Goal: Task Accomplishment & Management: Manage account settings

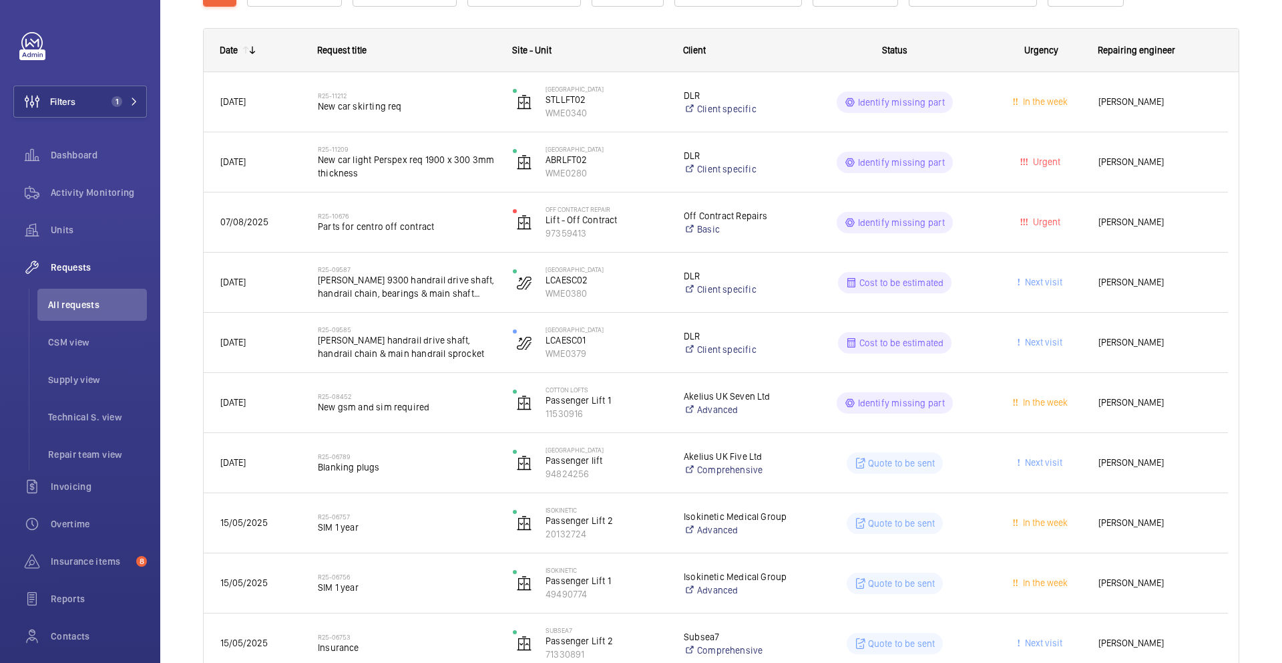
scroll to position [317, 0]
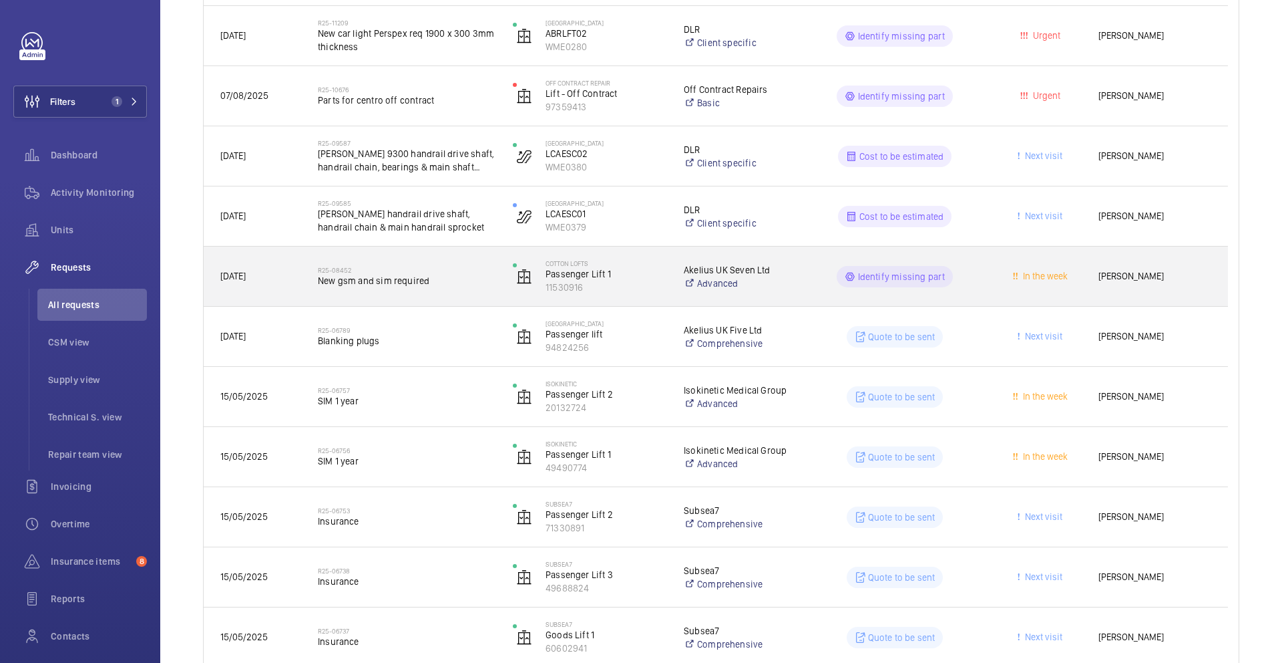
click at [477, 281] on span "New gsm and sim required" at bounding box center [407, 280] width 178 height 13
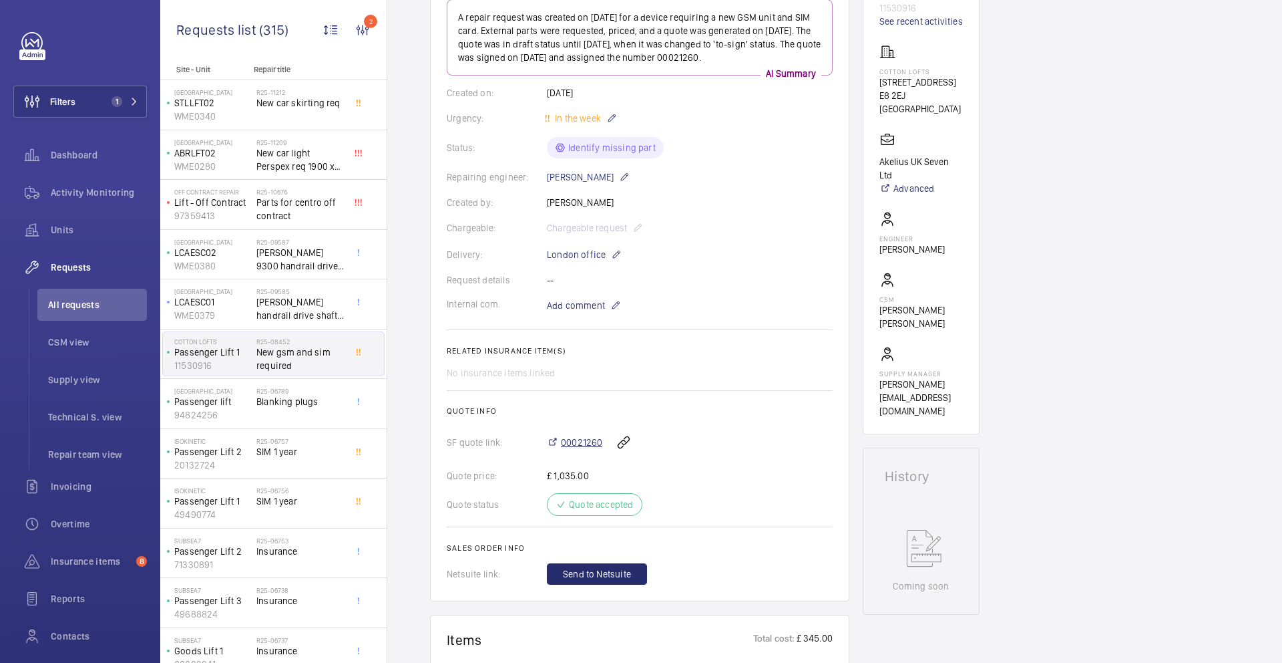
scroll to position [179, 0]
click at [238, 410] on p "94824256" at bounding box center [212, 414] width 77 height 13
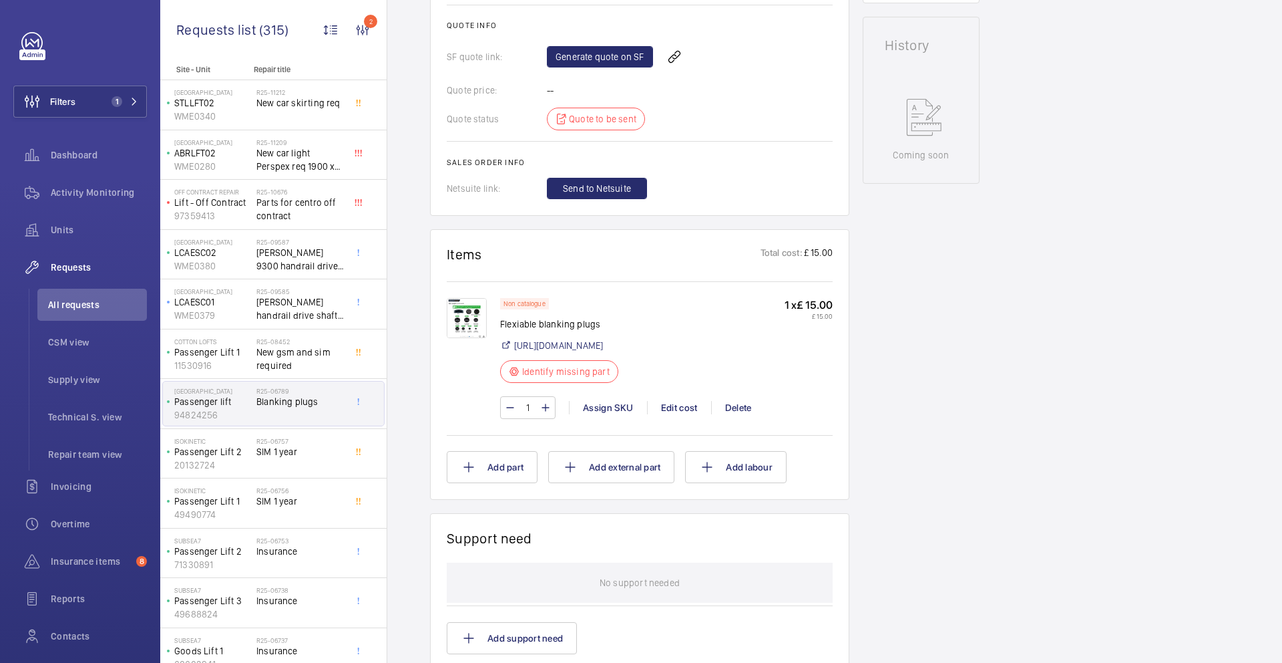
scroll to position [600, 0]
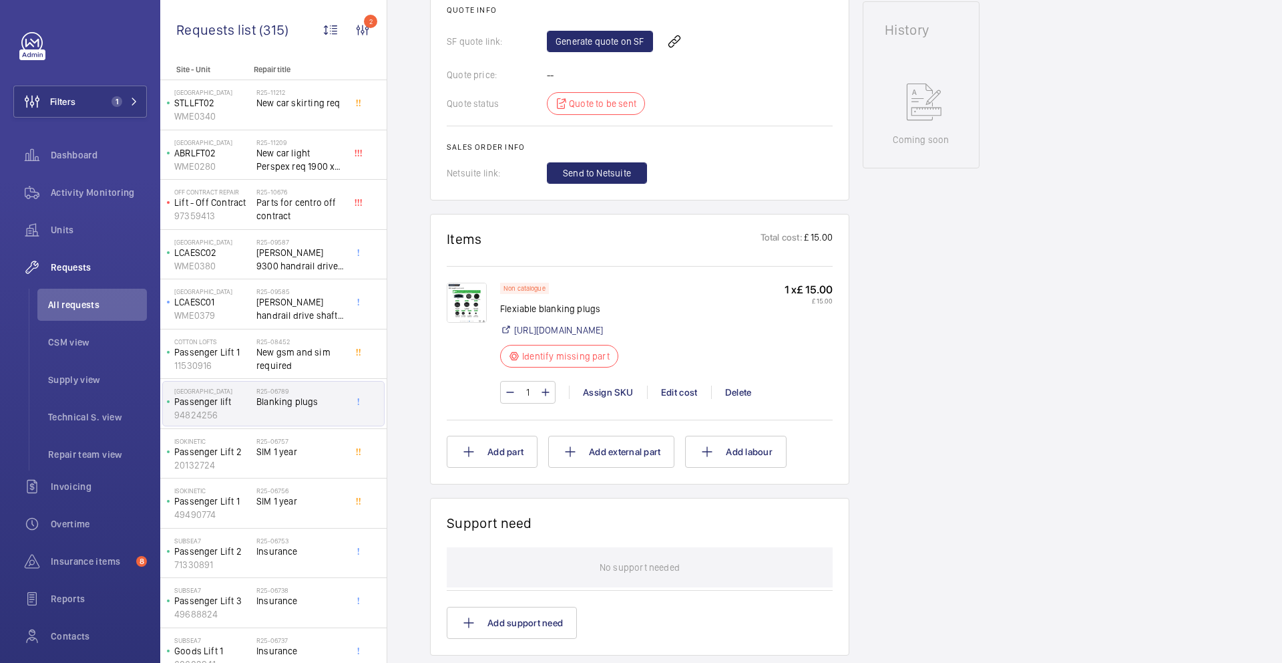
click at [462, 303] on img at bounding box center [467, 303] width 40 height 40
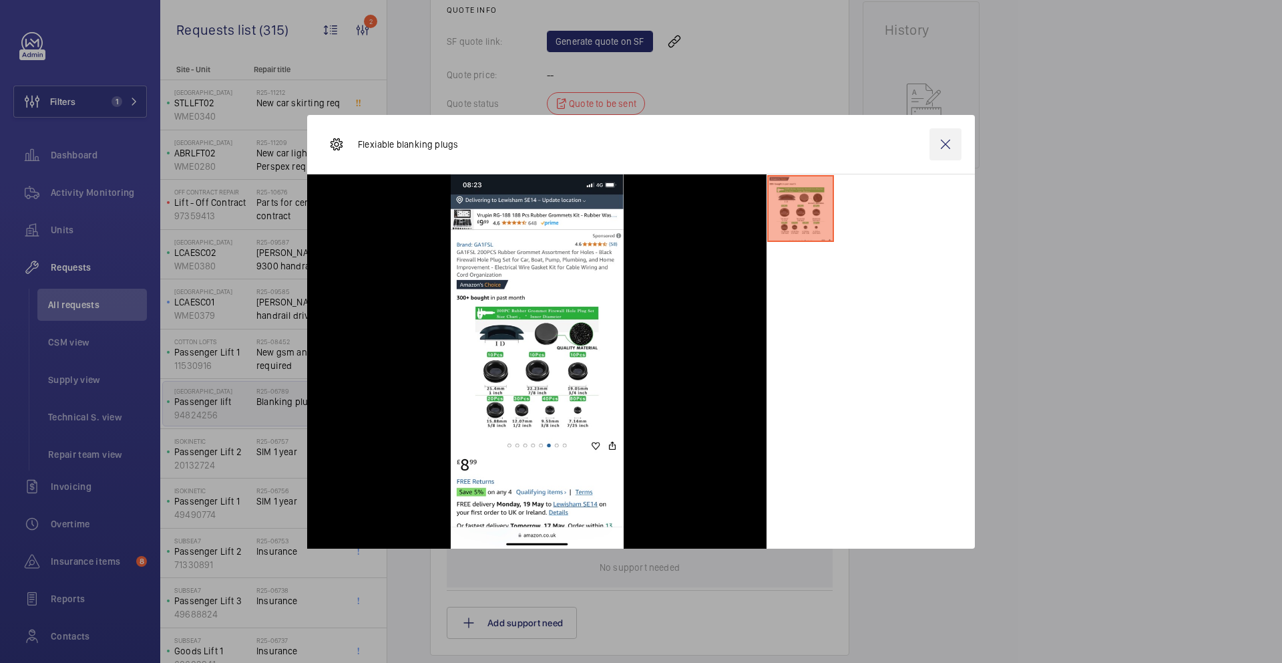
click at [946, 148] on wm-front-icon-button at bounding box center [946, 144] width 32 height 32
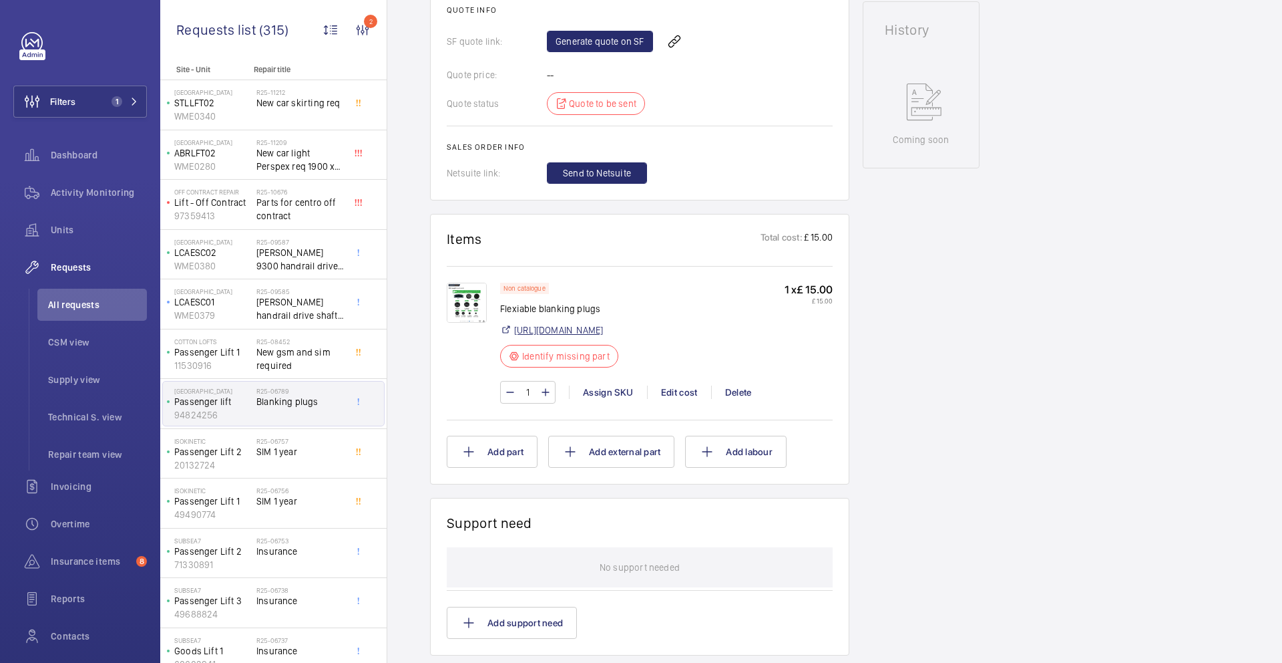
click at [599, 337] on link "https://www.amazon.co.uk/GA1FSL-200pcs-Assortment-Rubber-Grommets/dp/B0C9LCJ5PC…" at bounding box center [558, 329] width 89 height 13
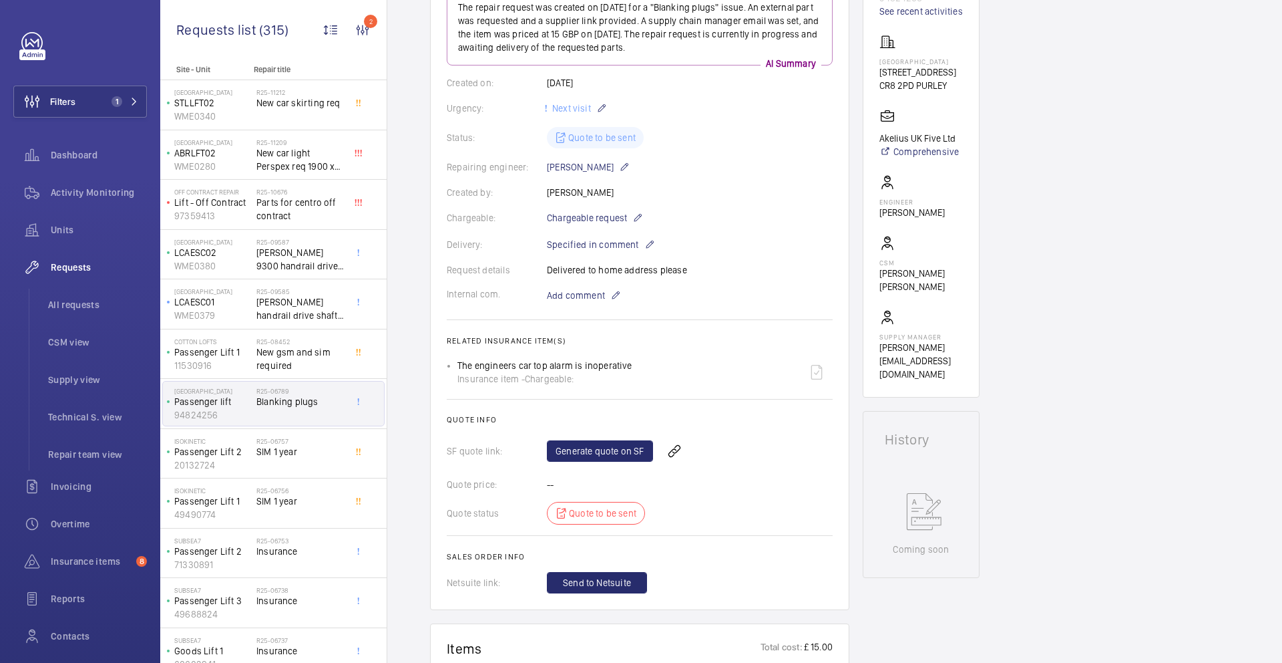
scroll to position [188, 0]
click at [622, 219] on span "Chargeable request" at bounding box center [587, 220] width 80 height 13
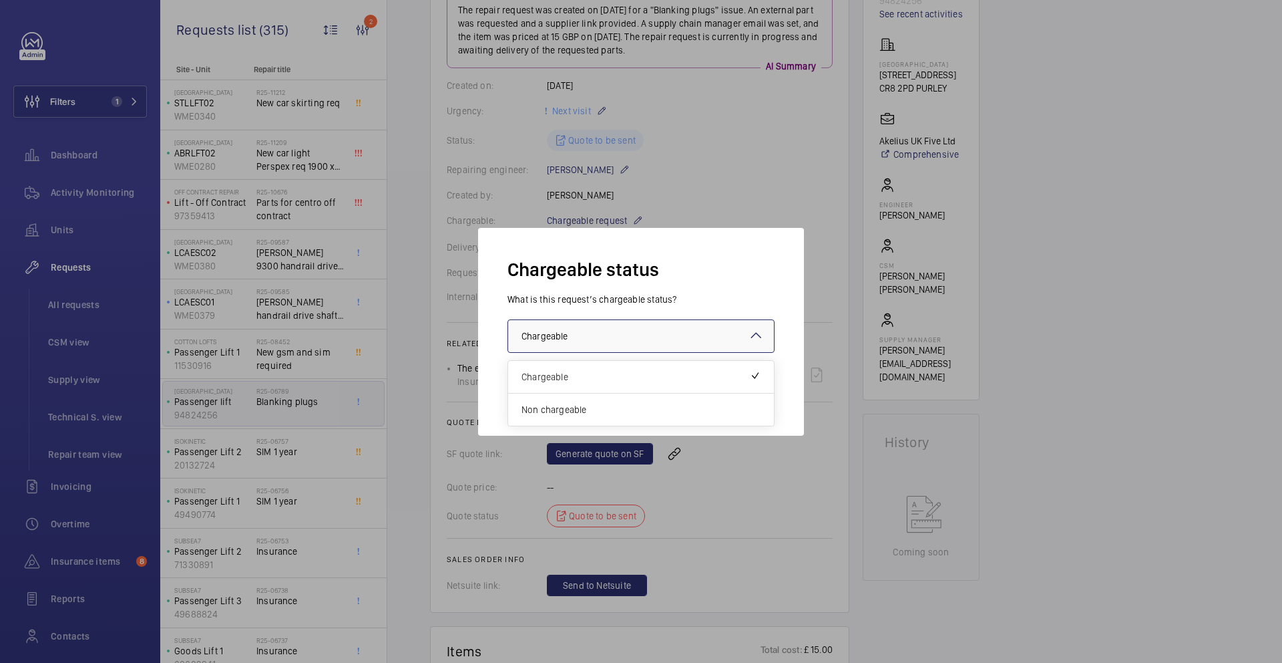
click at [645, 346] on div at bounding box center [641, 336] width 266 height 32
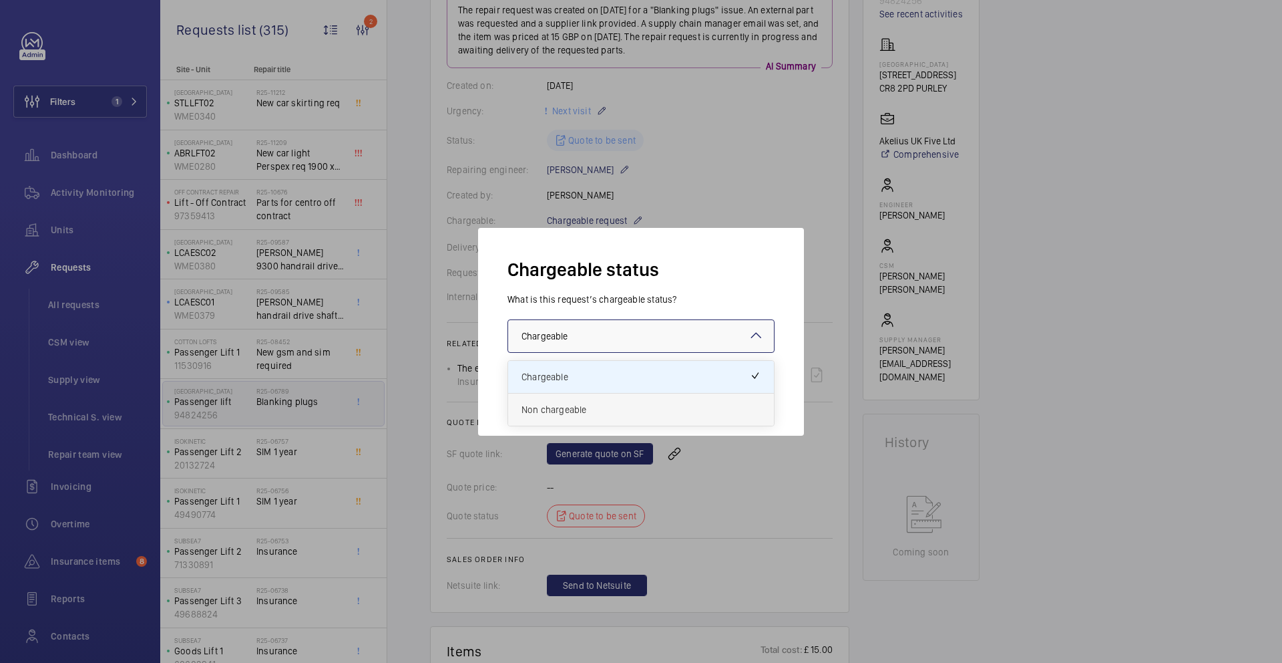
click at [617, 415] on span "Non chargeable" at bounding box center [641, 409] width 239 height 13
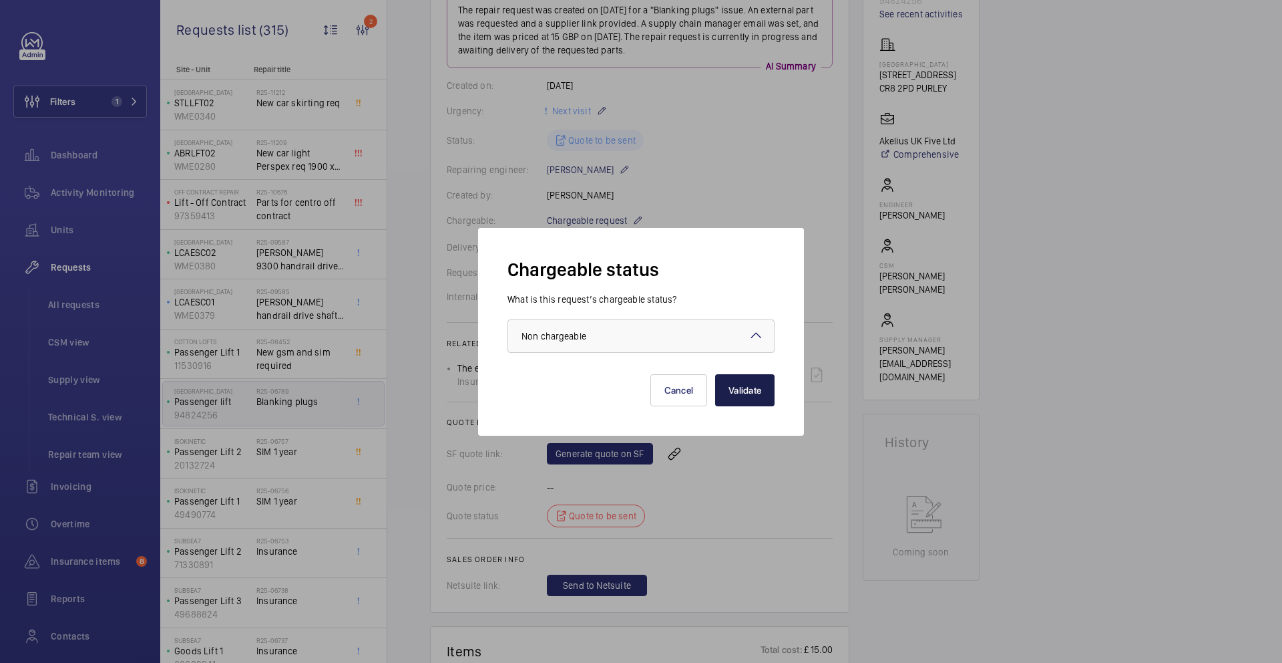
click at [767, 390] on button "Validate" at bounding box center [744, 390] width 59 height 32
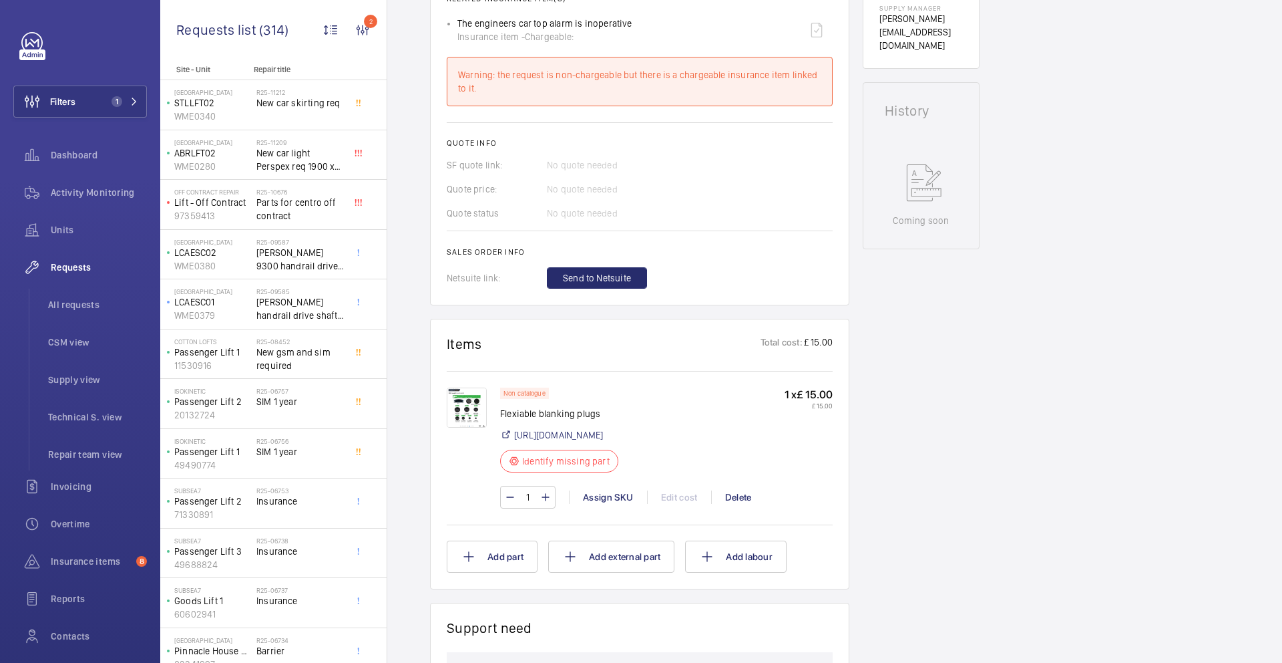
scroll to position [351, 0]
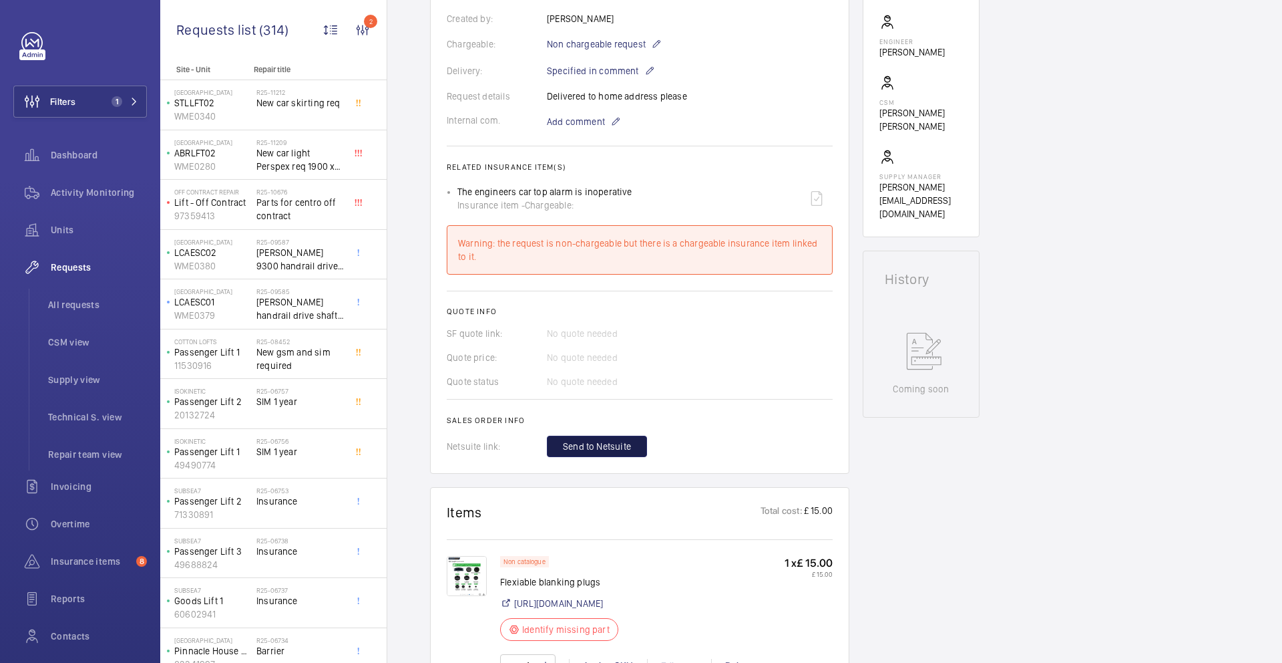
click at [623, 440] on span "Send to Netsuite" at bounding box center [597, 446] width 68 height 13
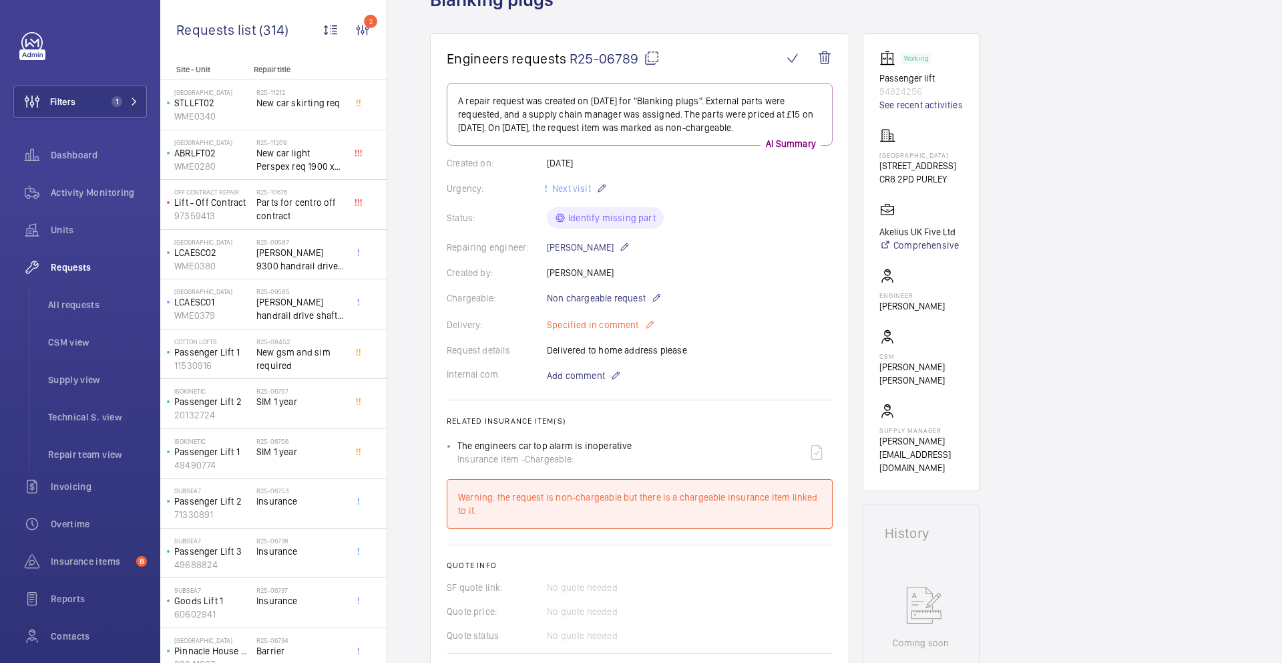
scroll to position [130, 0]
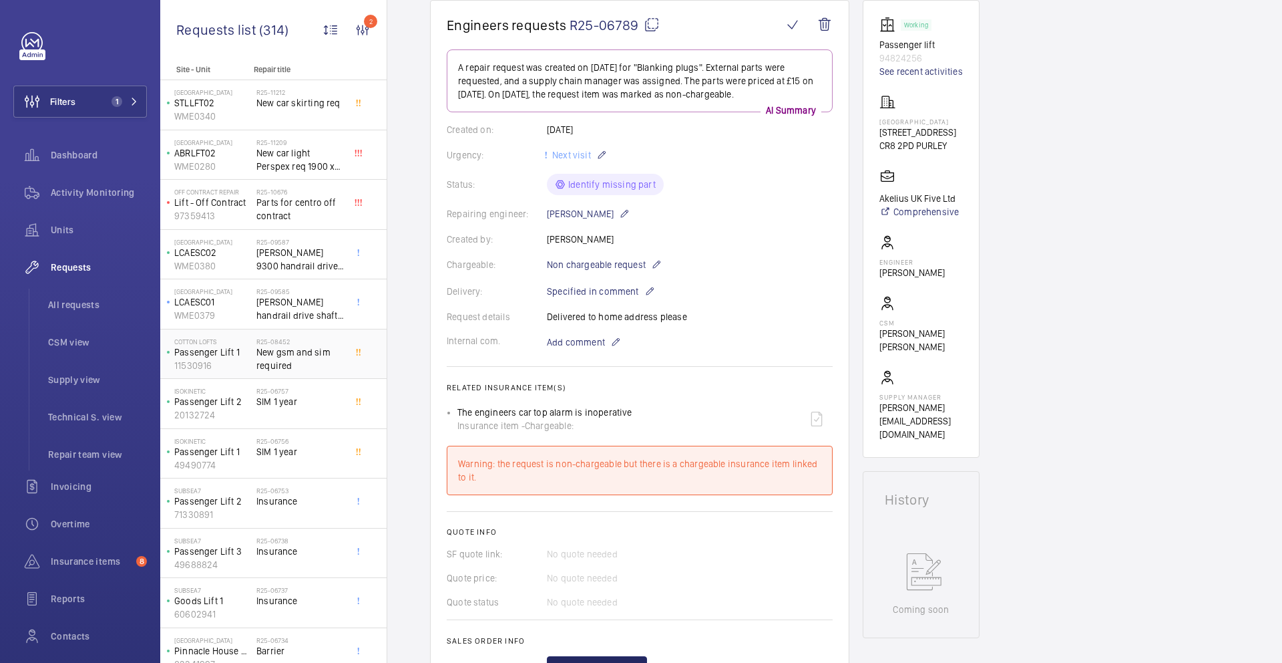
click at [267, 369] on span "New gsm and sim required" at bounding box center [300, 358] width 88 height 27
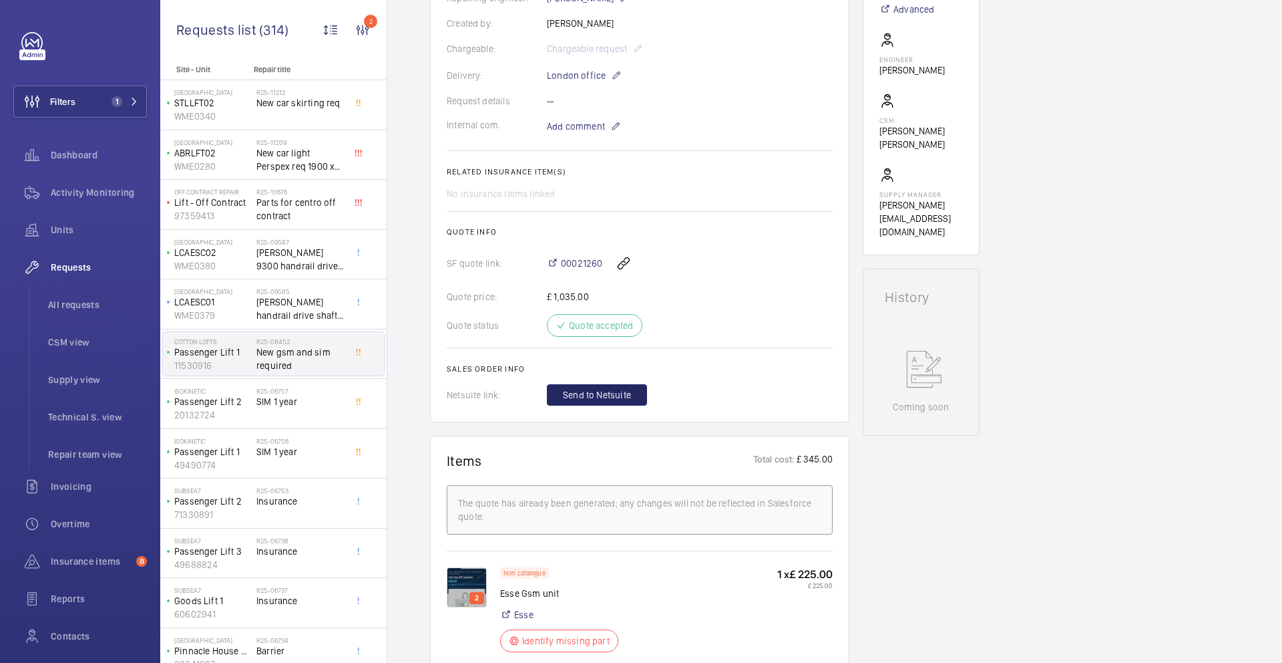
scroll to position [367, 0]
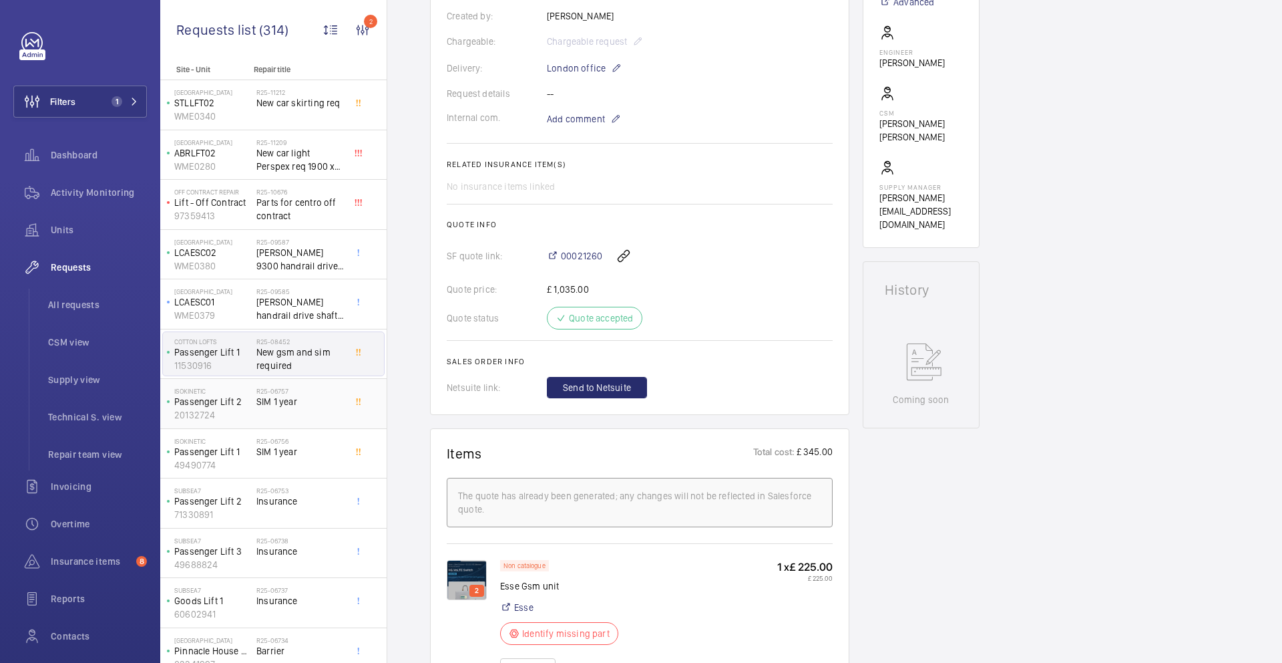
click at [329, 401] on span "SIM 1 year" at bounding box center [300, 401] width 88 height 13
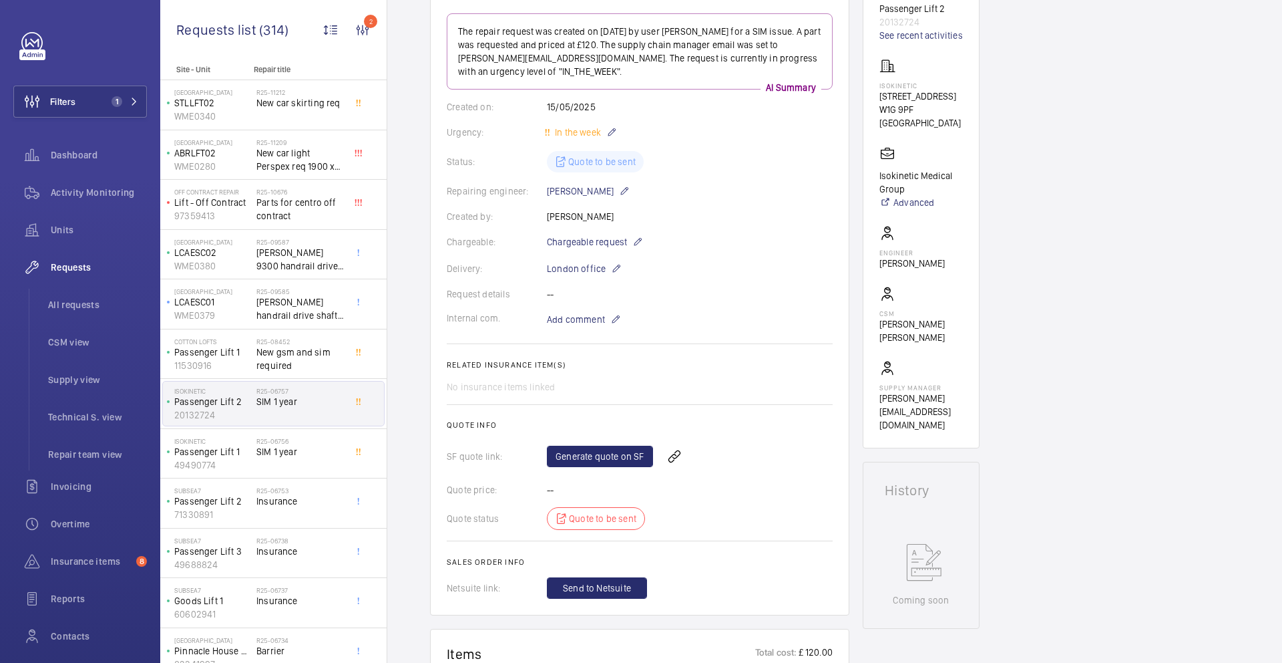
scroll to position [168, 0]
click at [613, 454] on link "Generate quote on SF" at bounding box center [600, 454] width 106 height 21
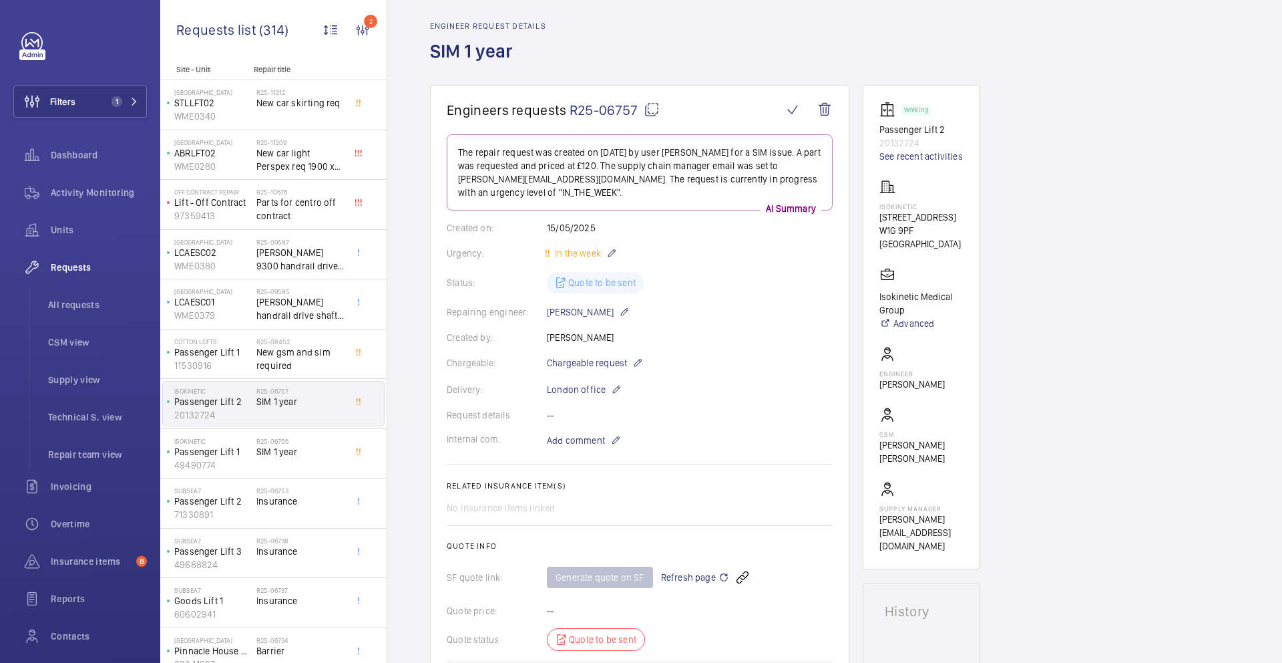
scroll to position [0, 0]
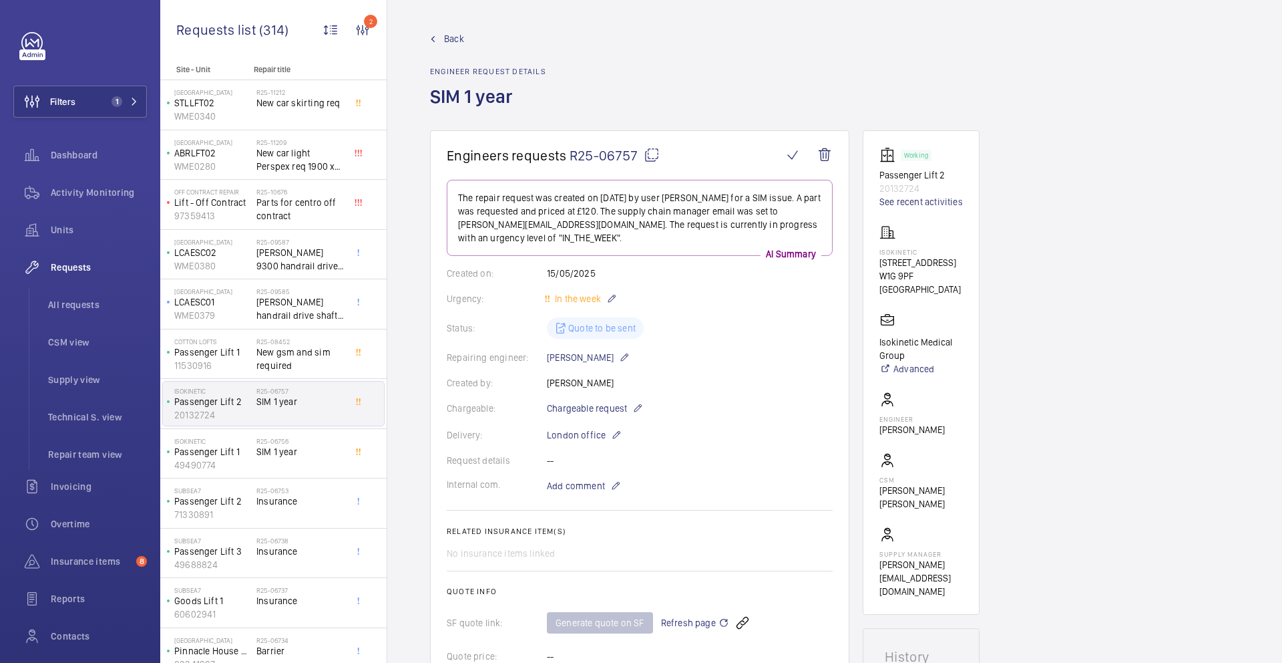
click at [646, 155] on mat-icon at bounding box center [652, 155] width 16 height 16
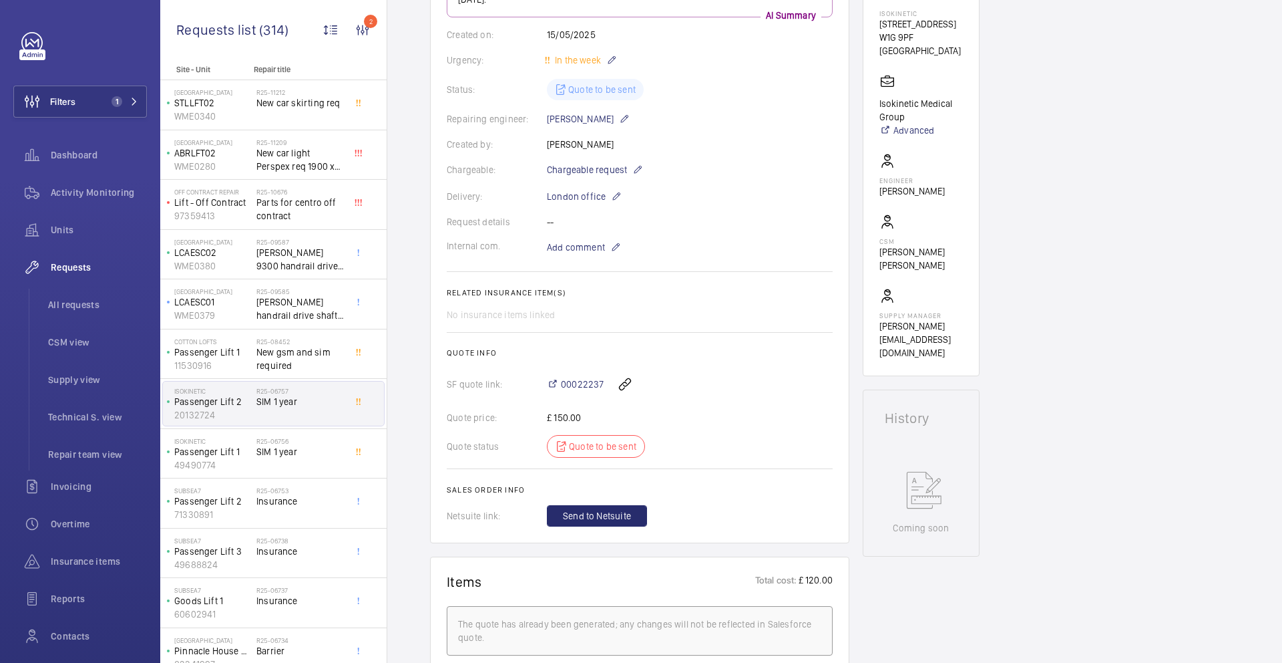
scroll to position [267, 0]
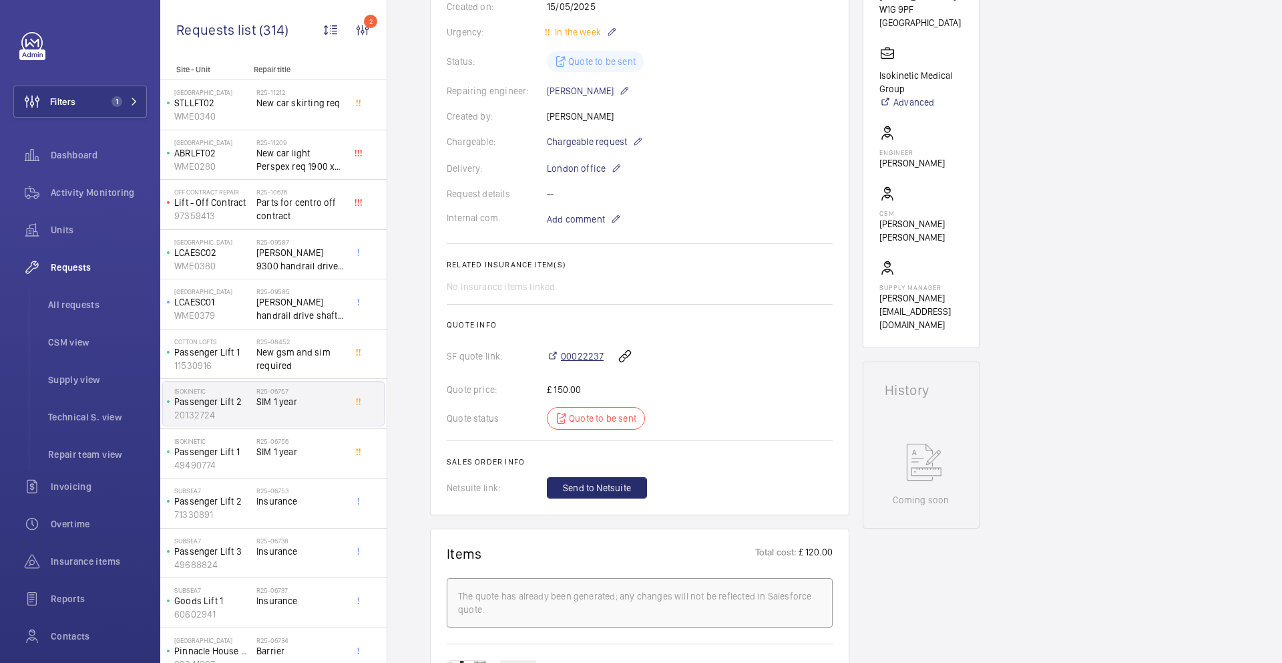
click at [581, 357] on span "00022237" at bounding box center [582, 355] width 43 height 13
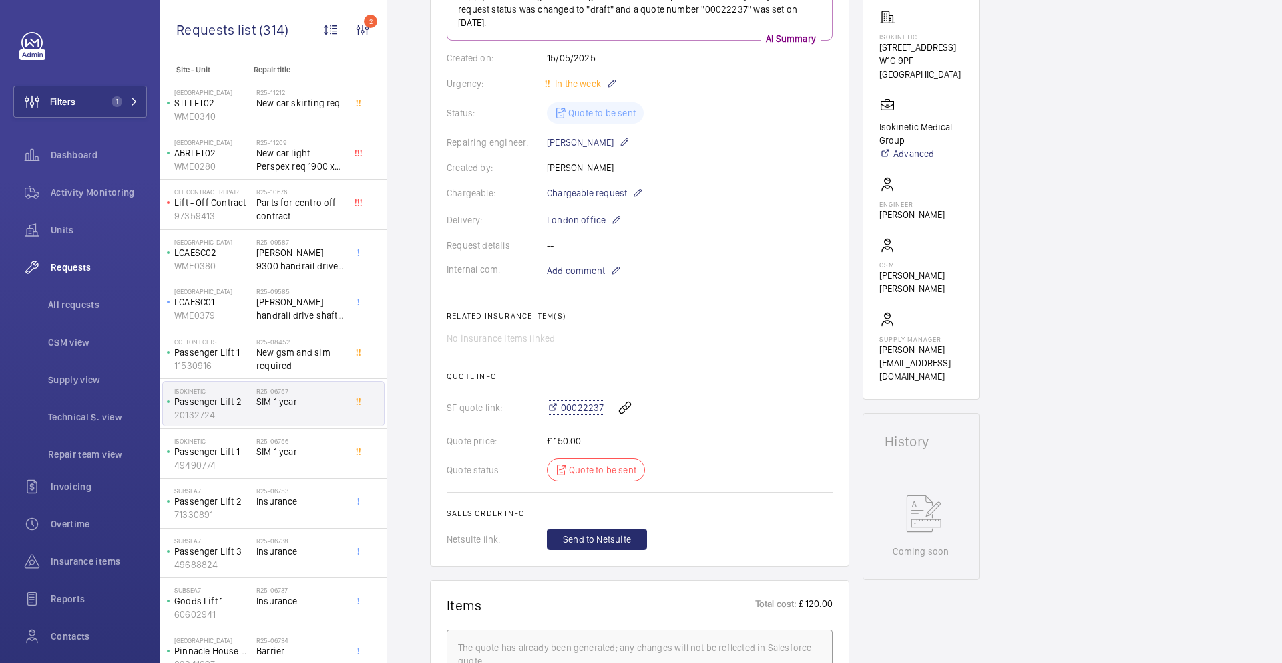
scroll to position [215, 0]
click at [296, 460] on div "R25-06756 SIM 1 year" at bounding box center [300, 456] width 88 height 39
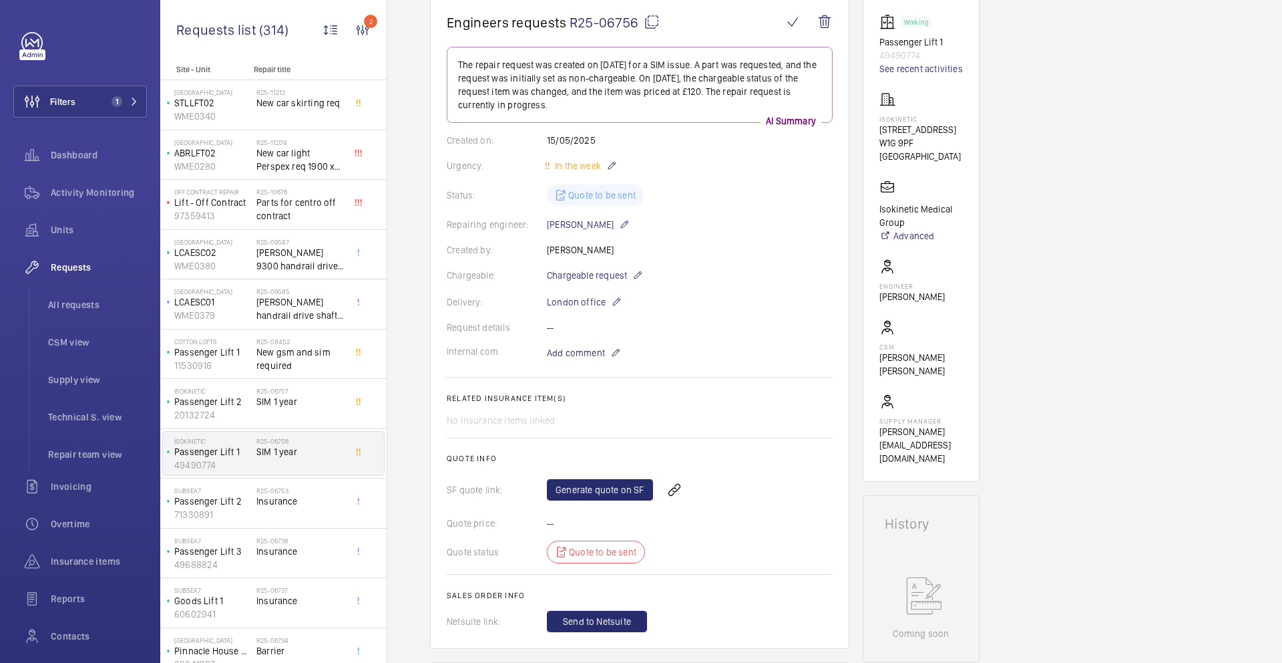
scroll to position [180, 0]
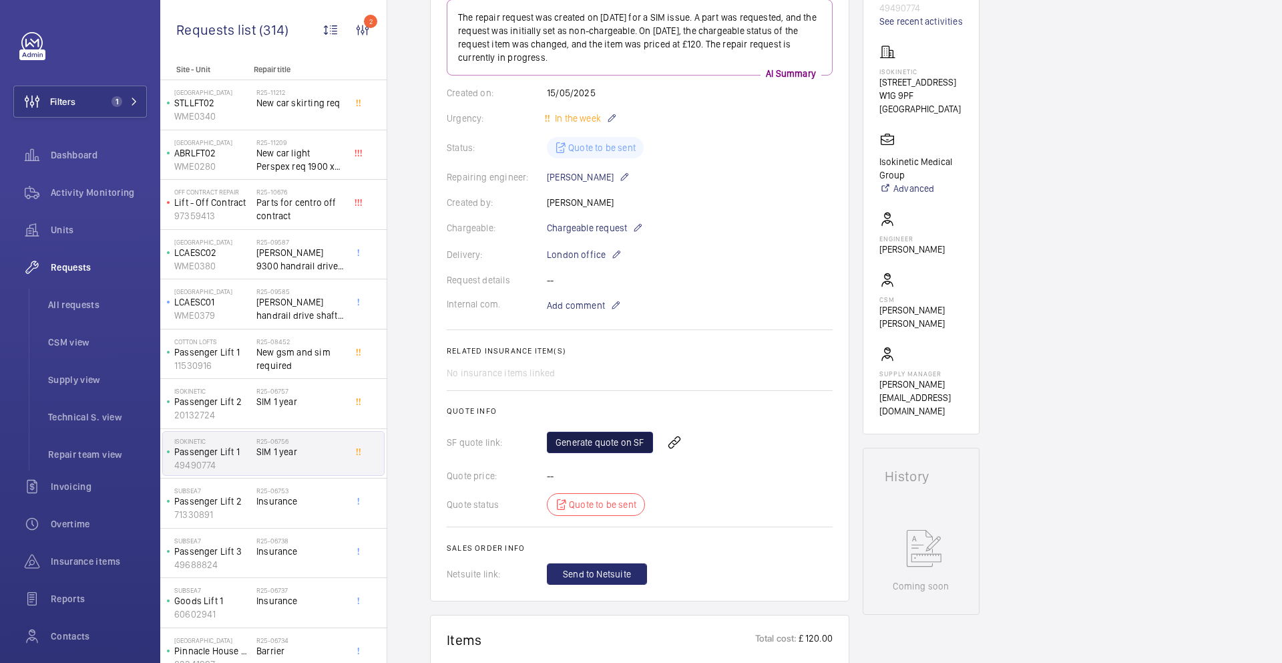
click at [635, 447] on link "Generate quote on SF" at bounding box center [600, 441] width 106 height 21
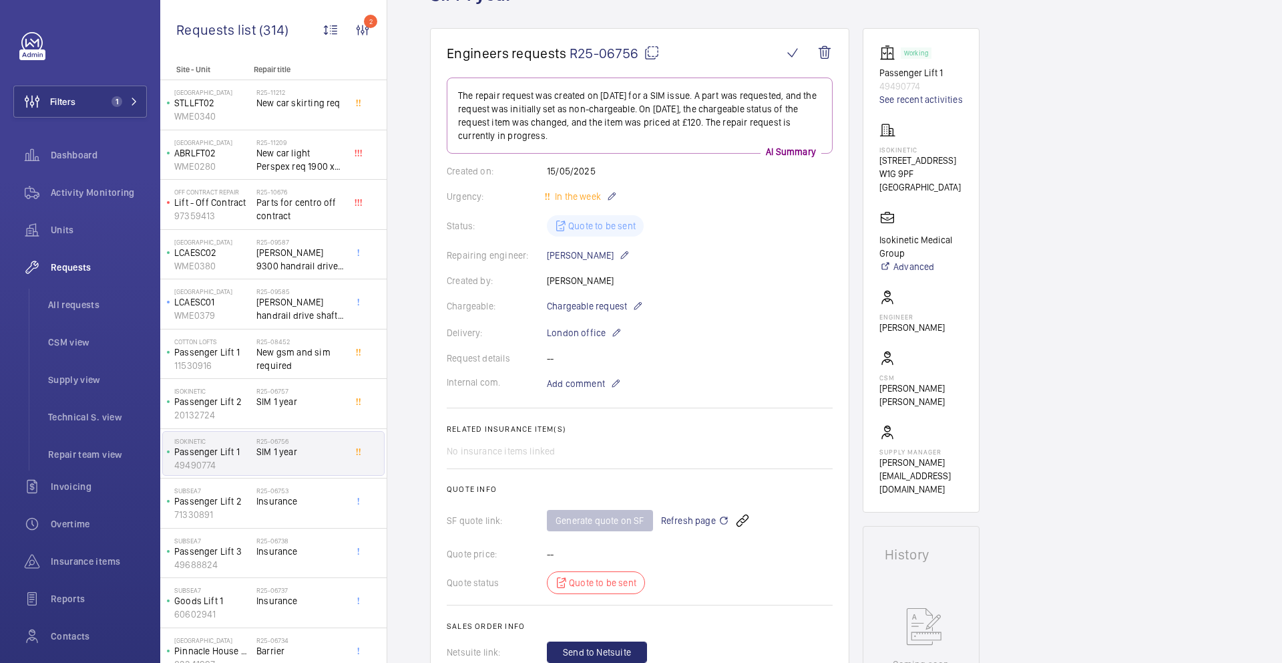
scroll to position [0, 0]
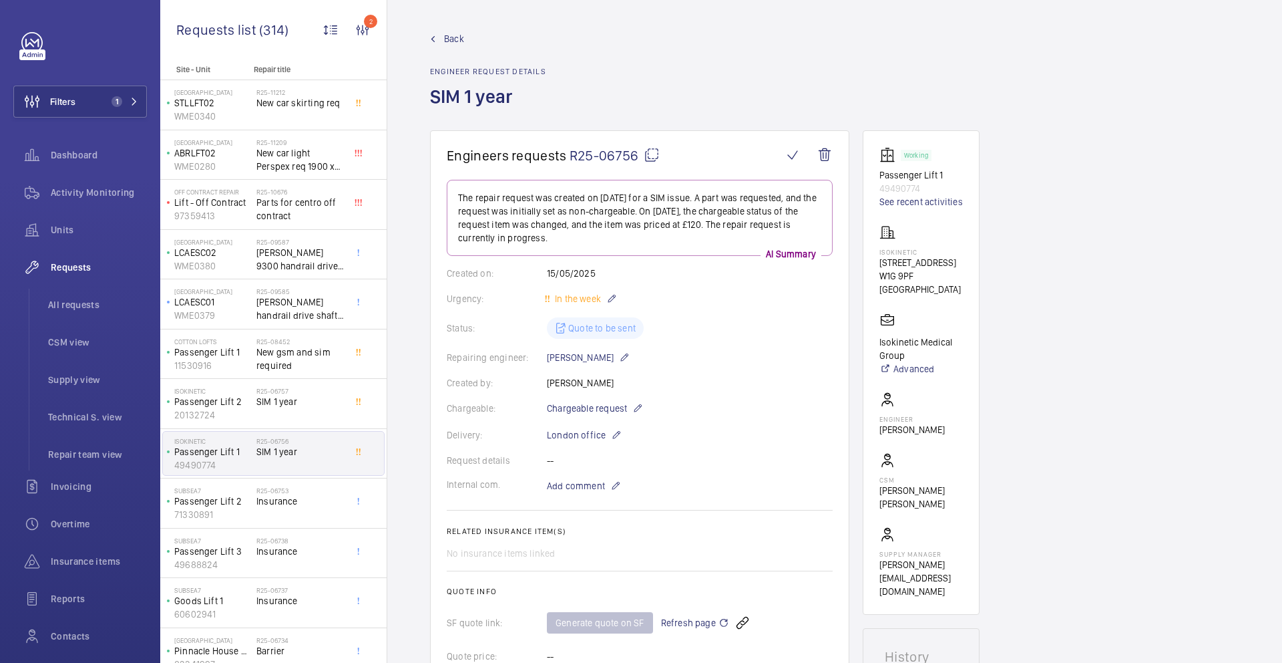
click at [655, 156] on mat-icon at bounding box center [652, 155] width 16 height 16
click at [657, 153] on mat-icon at bounding box center [652, 155] width 16 height 16
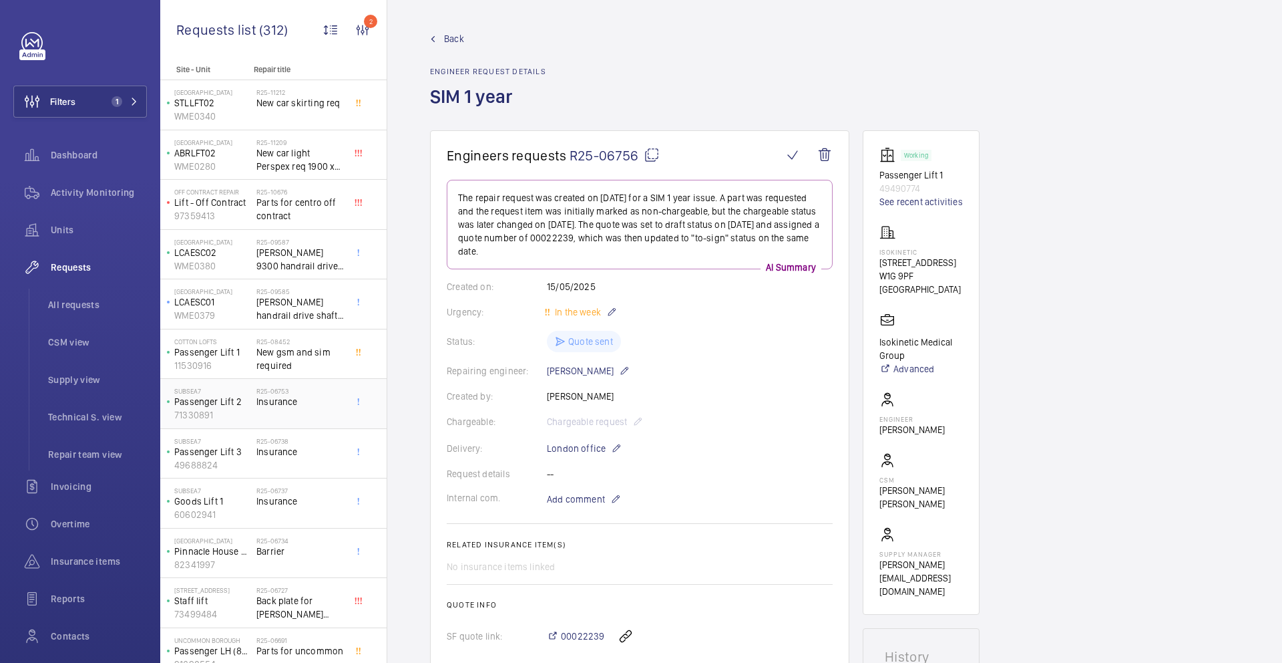
click at [309, 408] on div "R25-06753 Insurance" at bounding box center [300, 406] width 88 height 39
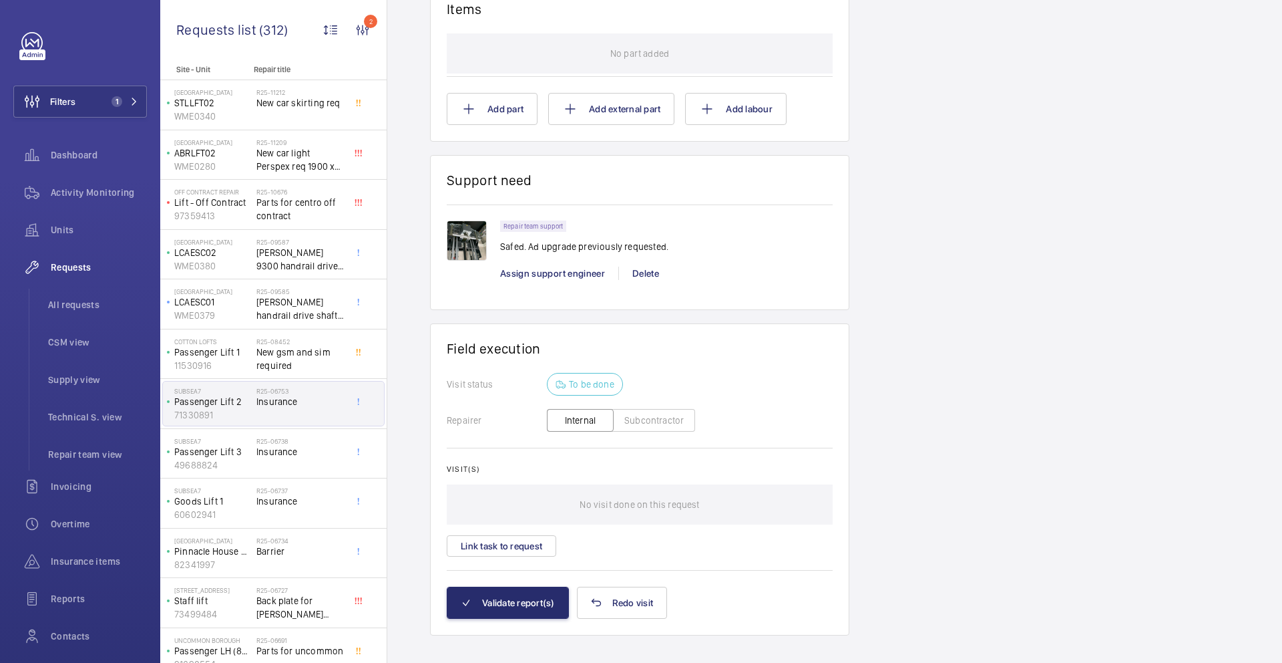
scroll to position [1024, 0]
click at [472, 220] on img at bounding box center [467, 238] width 40 height 40
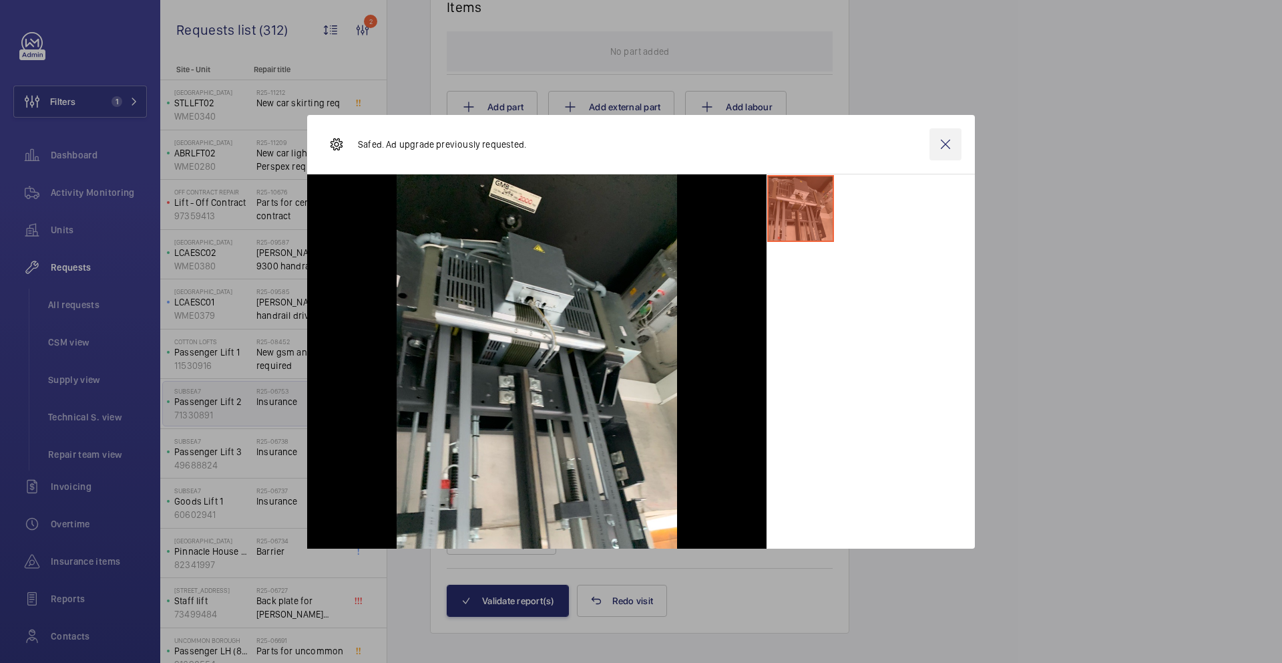
click at [939, 146] on wm-front-icon-button at bounding box center [946, 144] width 32 height 32
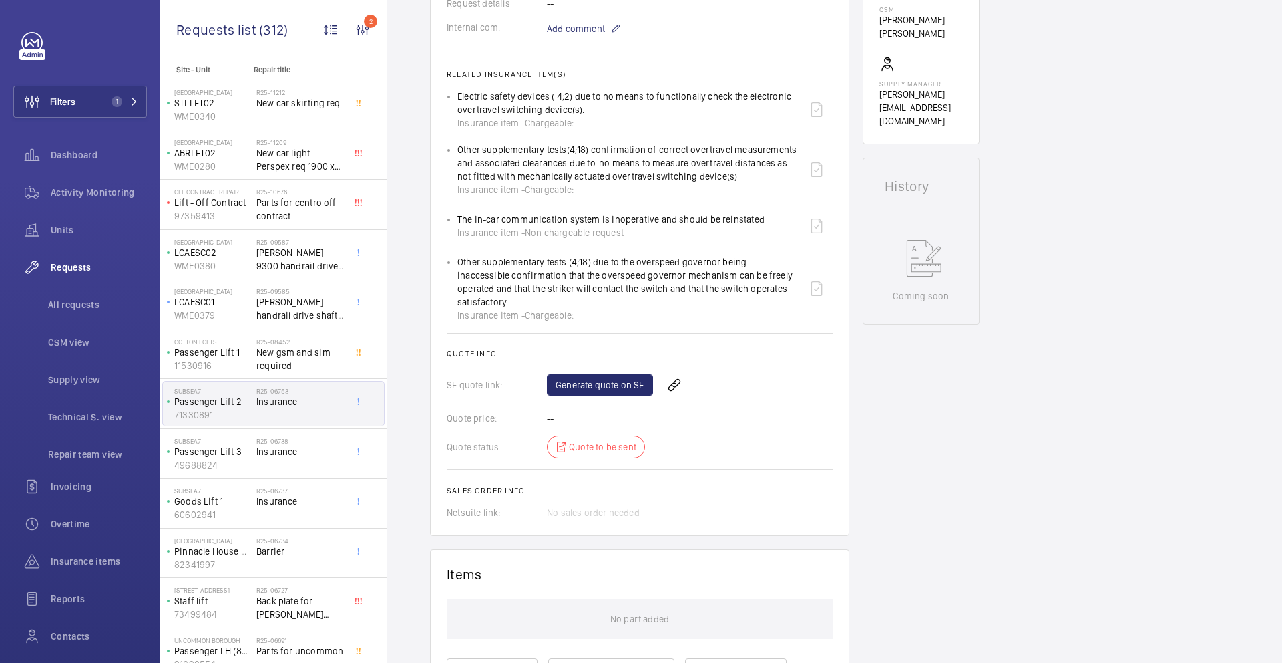
scroll to position [430, 0]
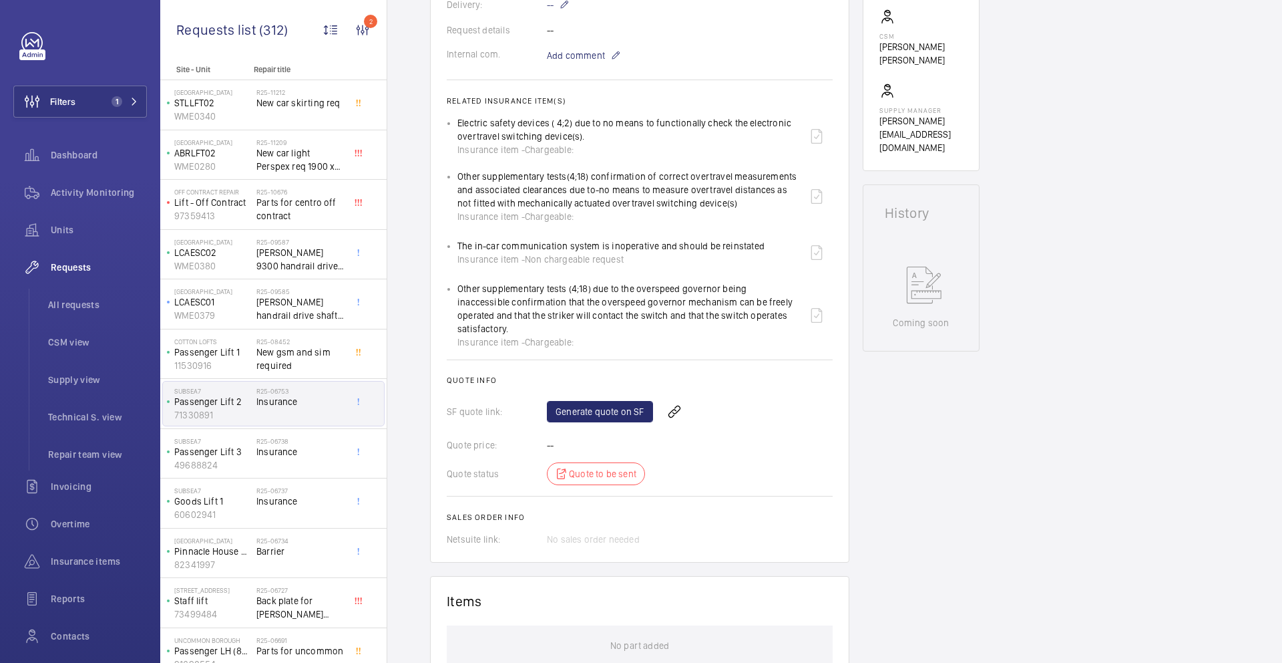
drag, startPoint x: 457, startPoint y: 120, endPoint x: 784, endPoint y: 320, distance: 383.4
click at [784, 320] on ul "Electric safety devices ( 4;2) due to no means to functionally check the electr…" at bounding box center [640, 232] width 386 height 232
copy ul "Electric safety devices ( 4;2) due to no means to functionally check the electr…"
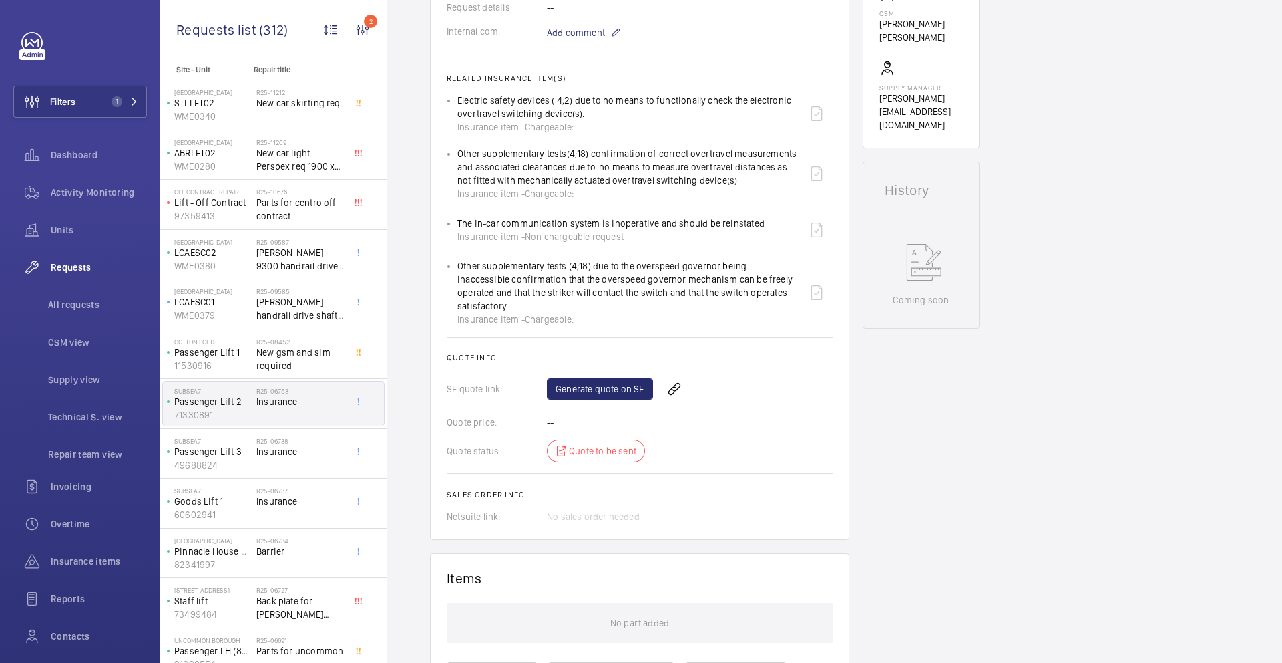
scroll to position [522, 0]
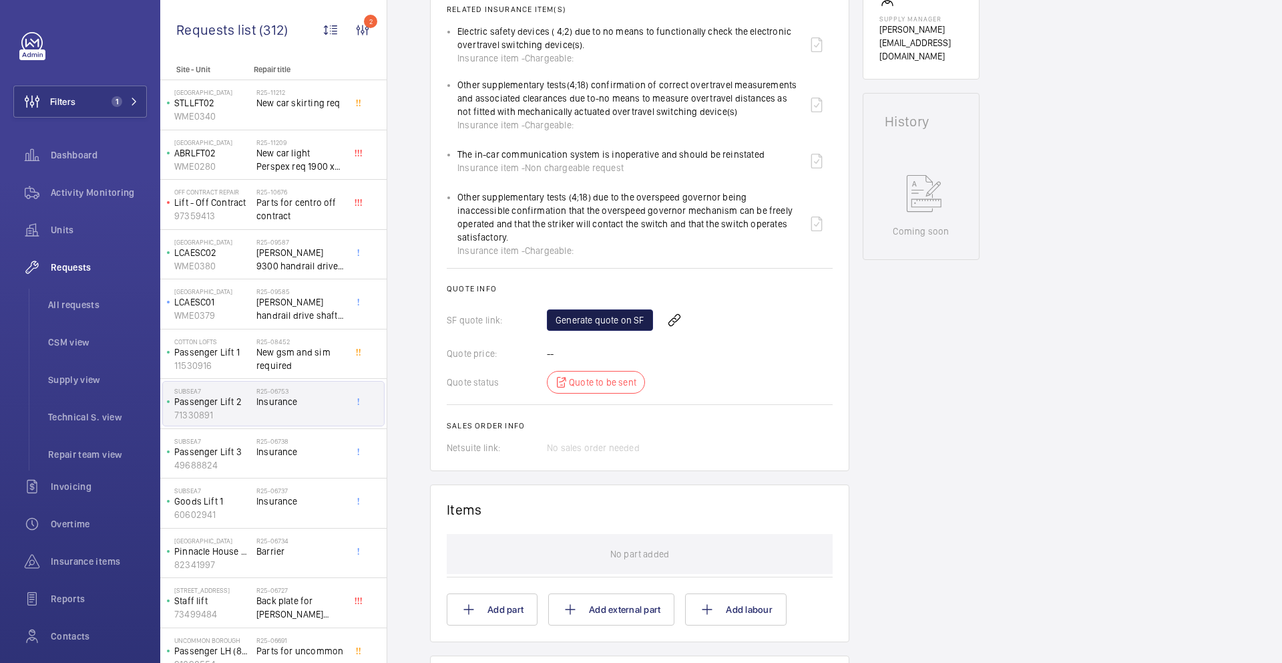
click at [599, 311] on link "Generate quote on SF" at bounding box center [600, 319] width 106 height 21
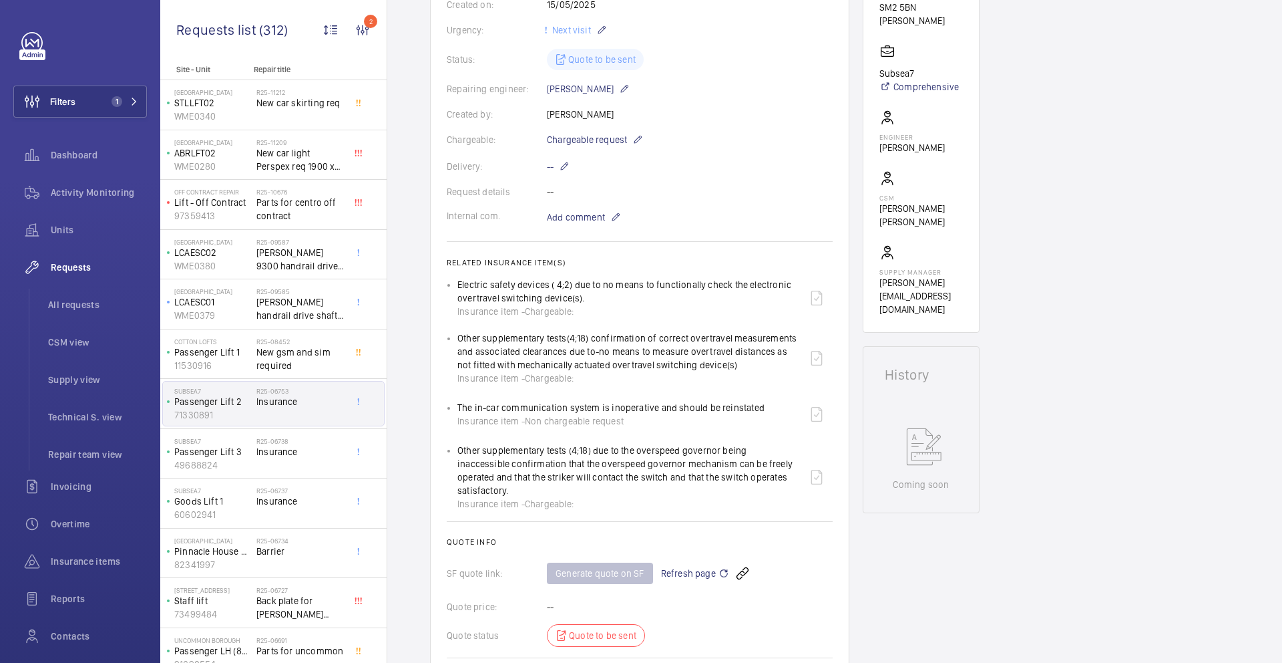
scroll to position [0, 0]
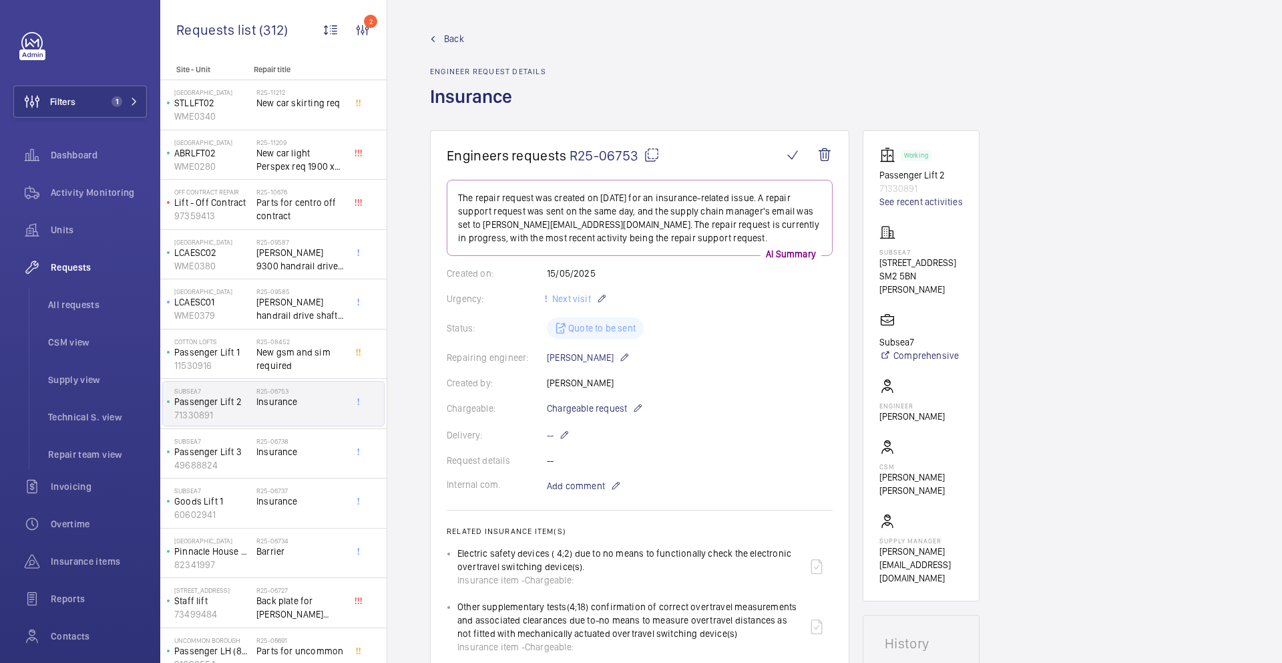
click at [650, 157] on mat-icon at bounding box center [652, 155] width 16 height 16
copy ul "Electric safety devices ( 4;2) due to no means to functionally check the electr…"
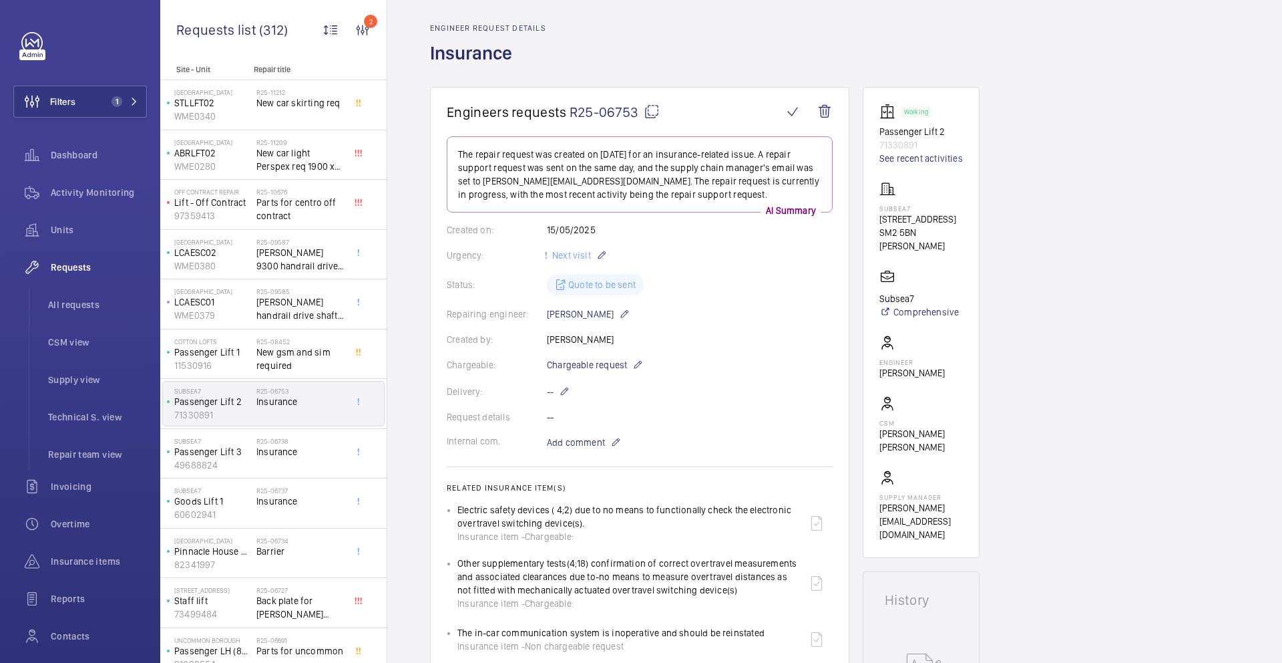
scroll to position [66, 0]
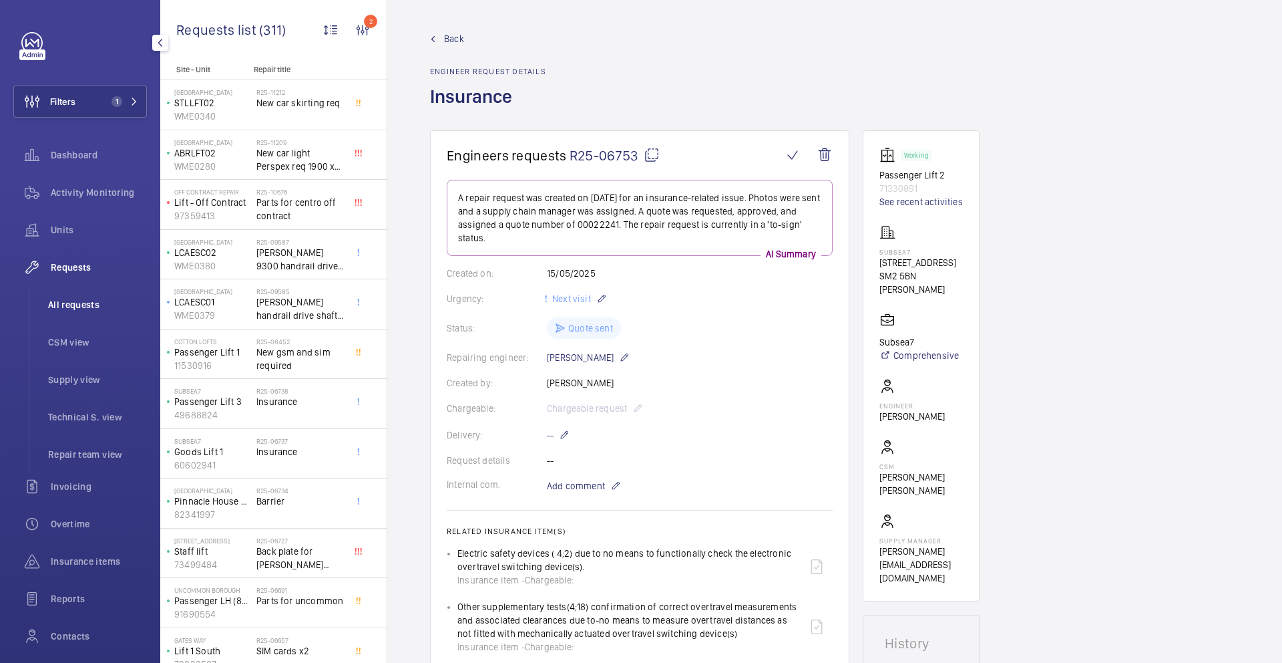
click at [105, 309] on span "All requests" at bounding box center [97, 304] width 99 height 13
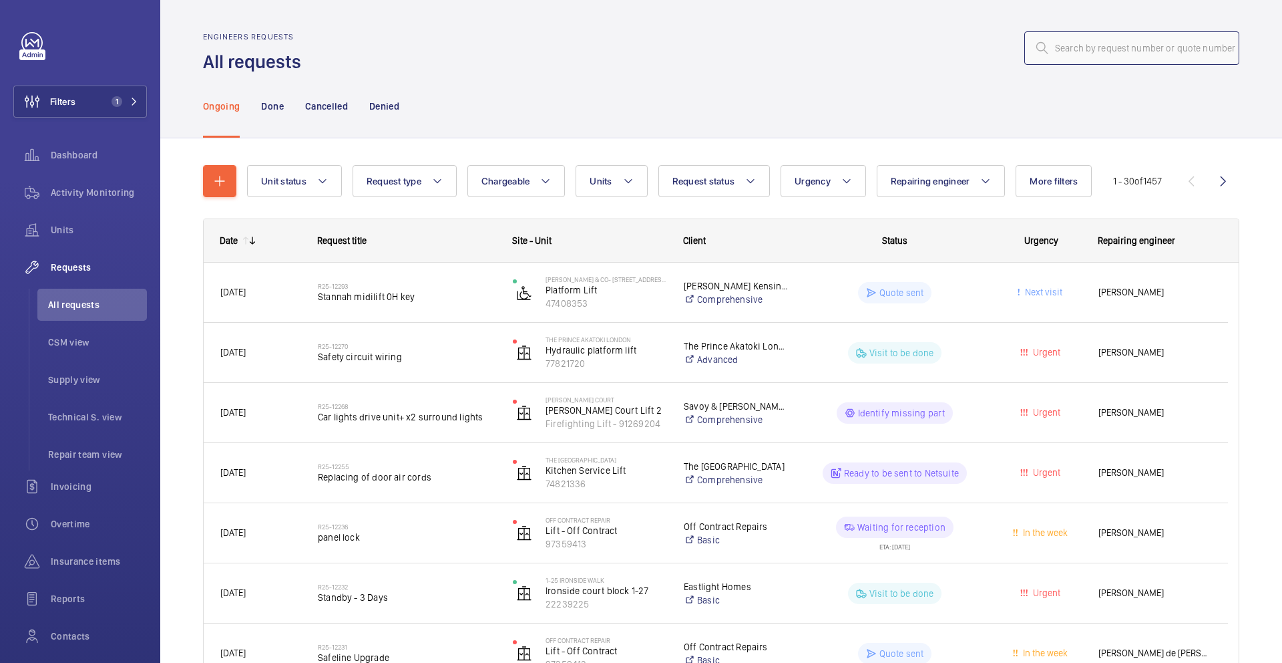
click at [1055, 44] on input "text" at bounding box center [1132, 47] width 215 height 33
paste input "R25-06791"
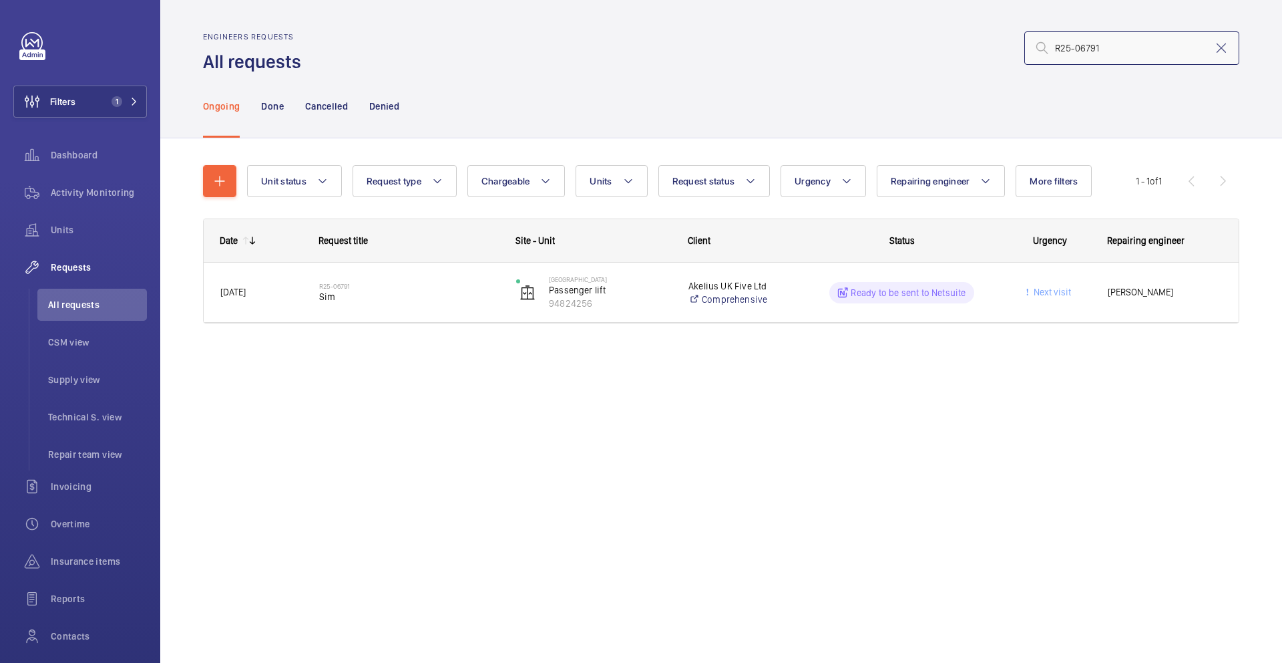
type input "R25-06791"
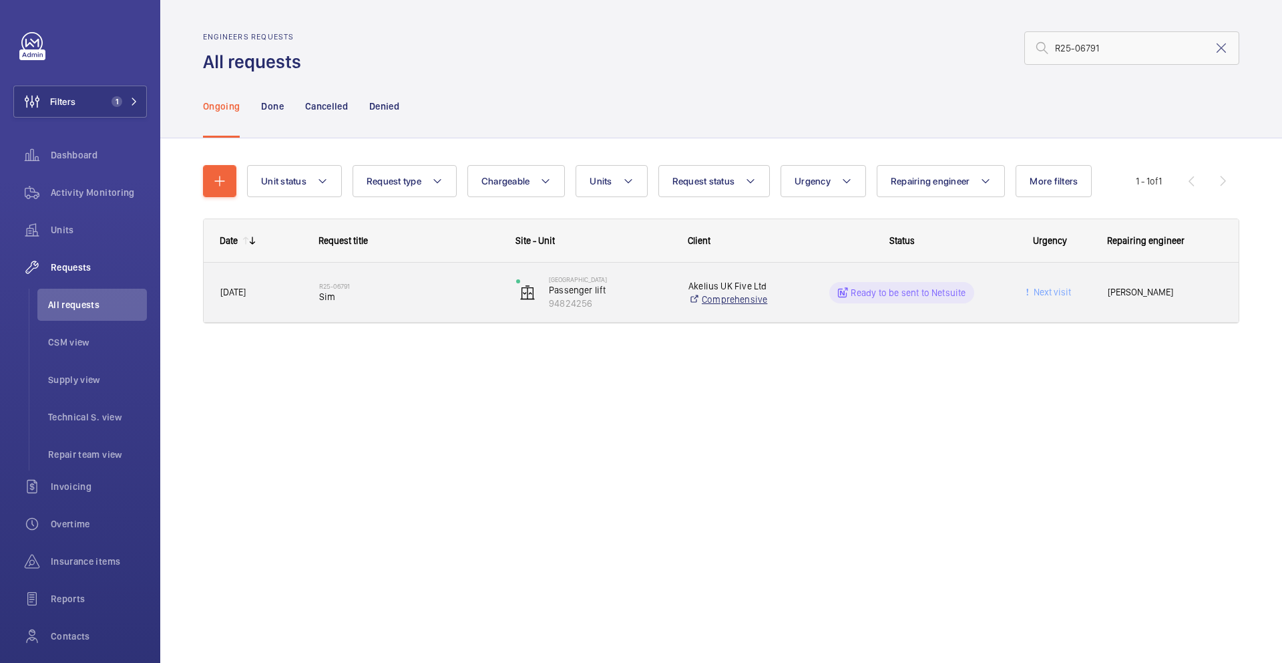
click at [789, 301] on link "Comprehensive" at bounding box center [742, 299] width 106 height 13
click at [424, 297] on span "Sim" at bounding box center [409, 296] width 180 height 13
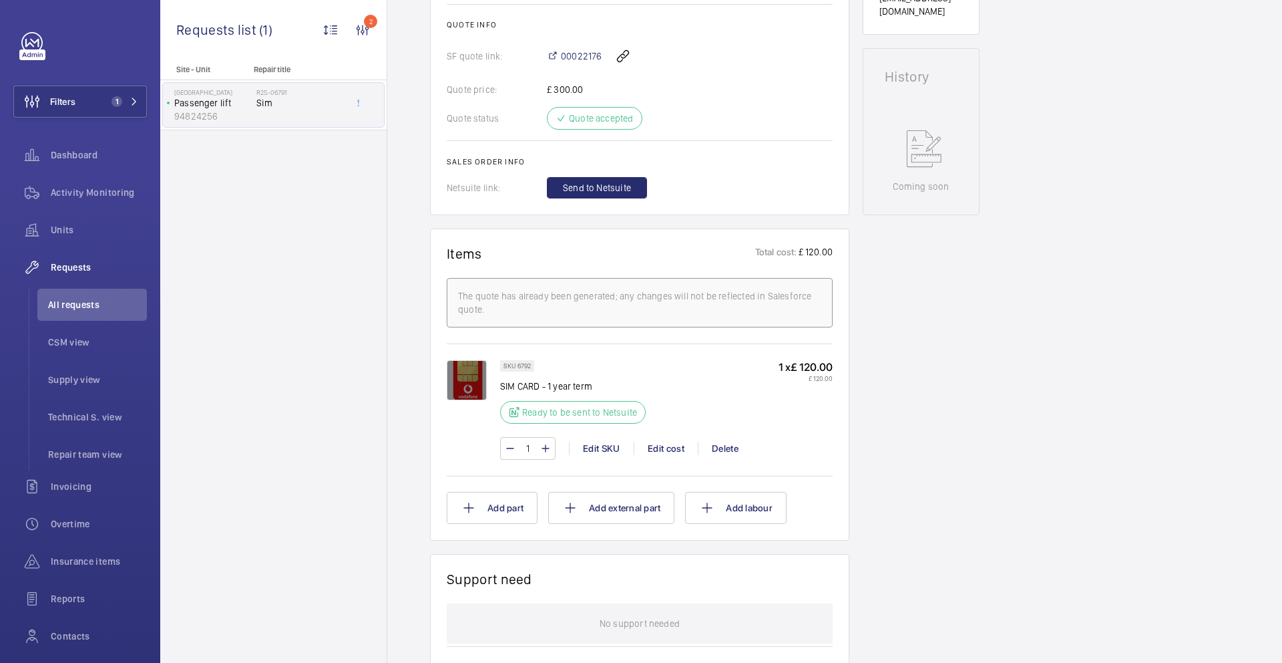
scroll to position [581, 0]
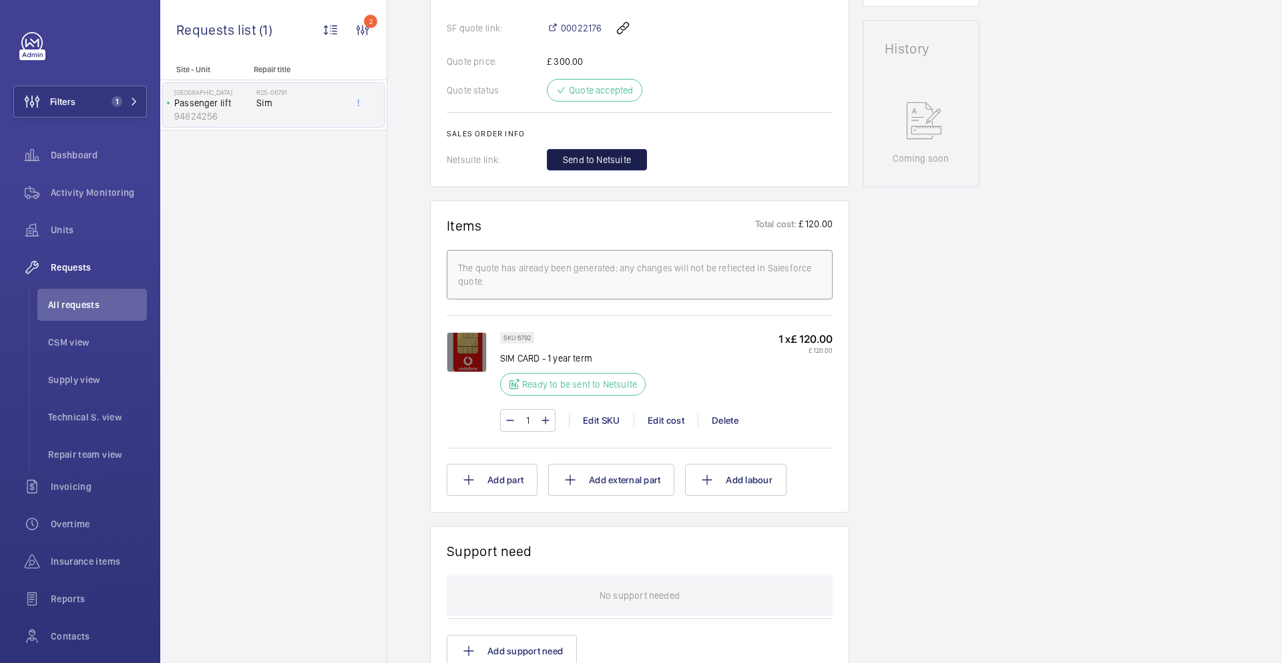
click at [605, 156] on span "Send to Netsuite" at bounding box center [597, 159] width 68 height 13
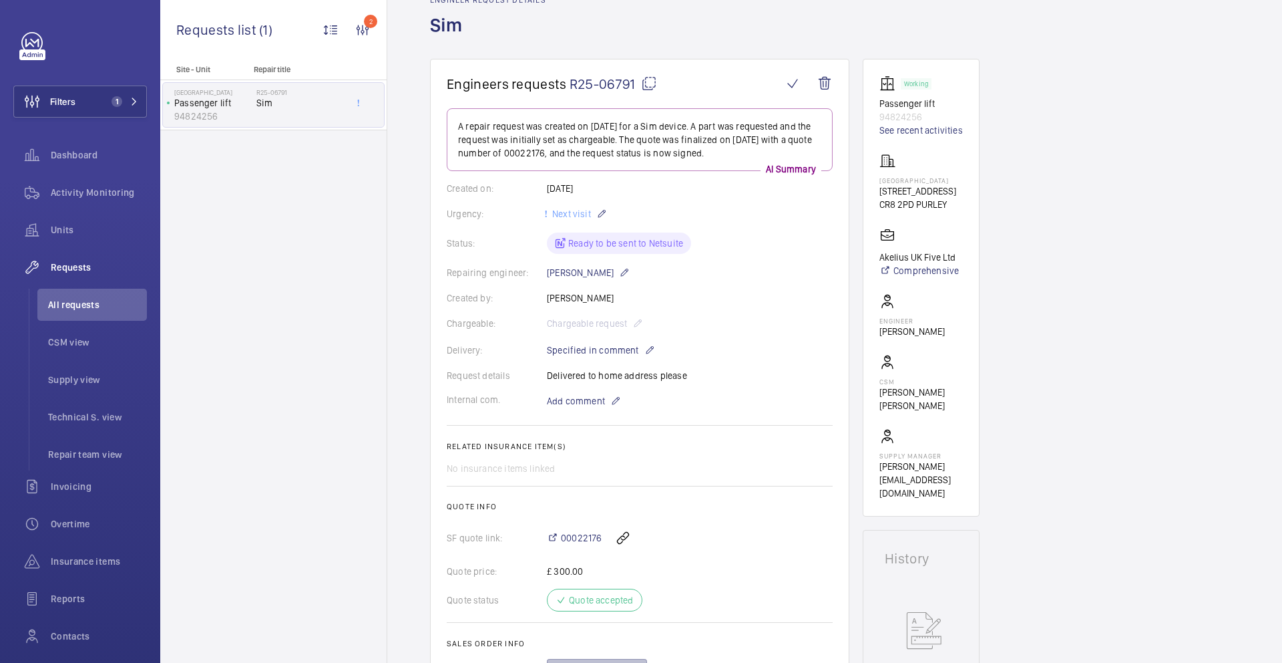
scroll to position [168, 0]
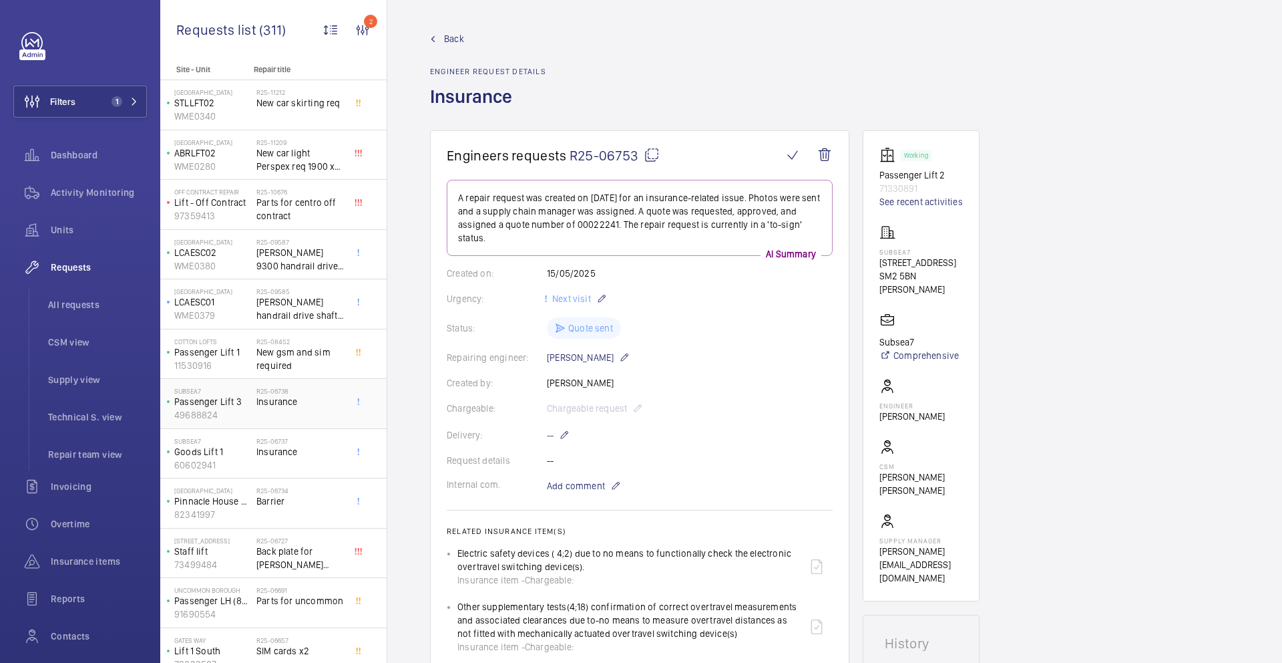
click at [309, 409] on div "R25-06738 Insurance" at bounding box center [300, 406] width 88 height 39
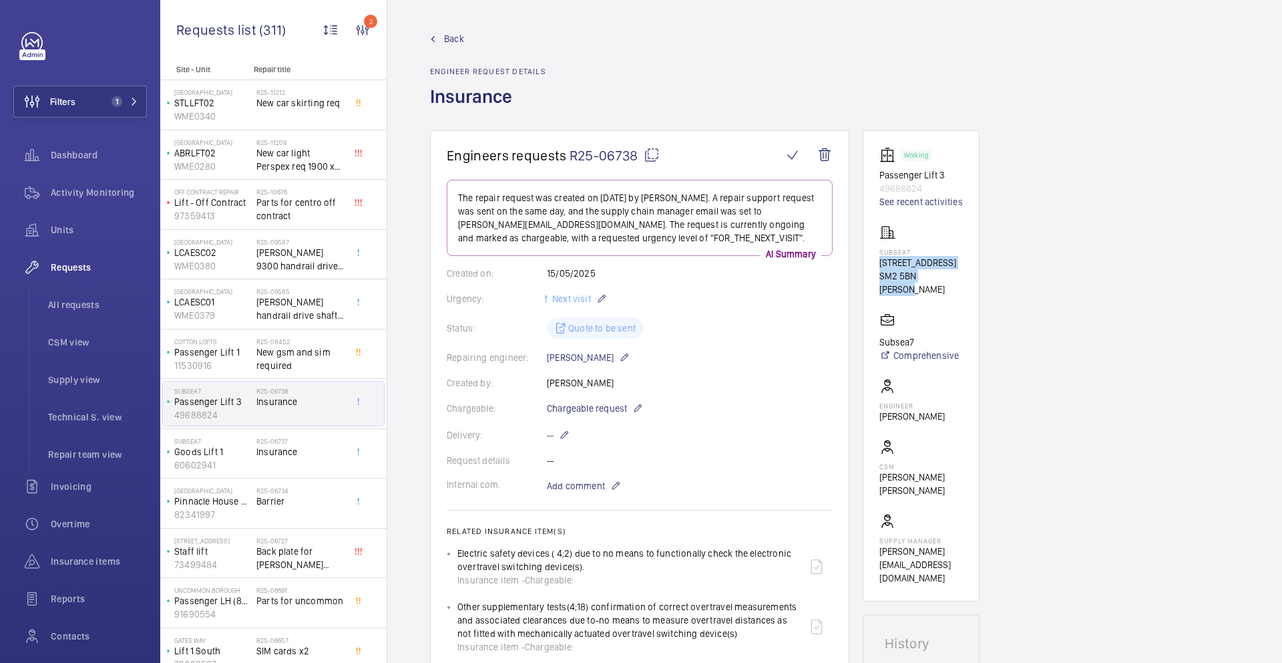
drag, startPoint x: 876, startPoint y: 265, endPoint x: 956, endPoint y: 279, distance: 82.1
click at [956, 279] on wm-front-card "Working Passenger Lift 3 49688824 See recent activities Subsea7 40 Brighton Rd …" at bounding box center [921, 365] width 117 height 471
copy div "40 Brighton Rd SM2 5BN SUTTON"
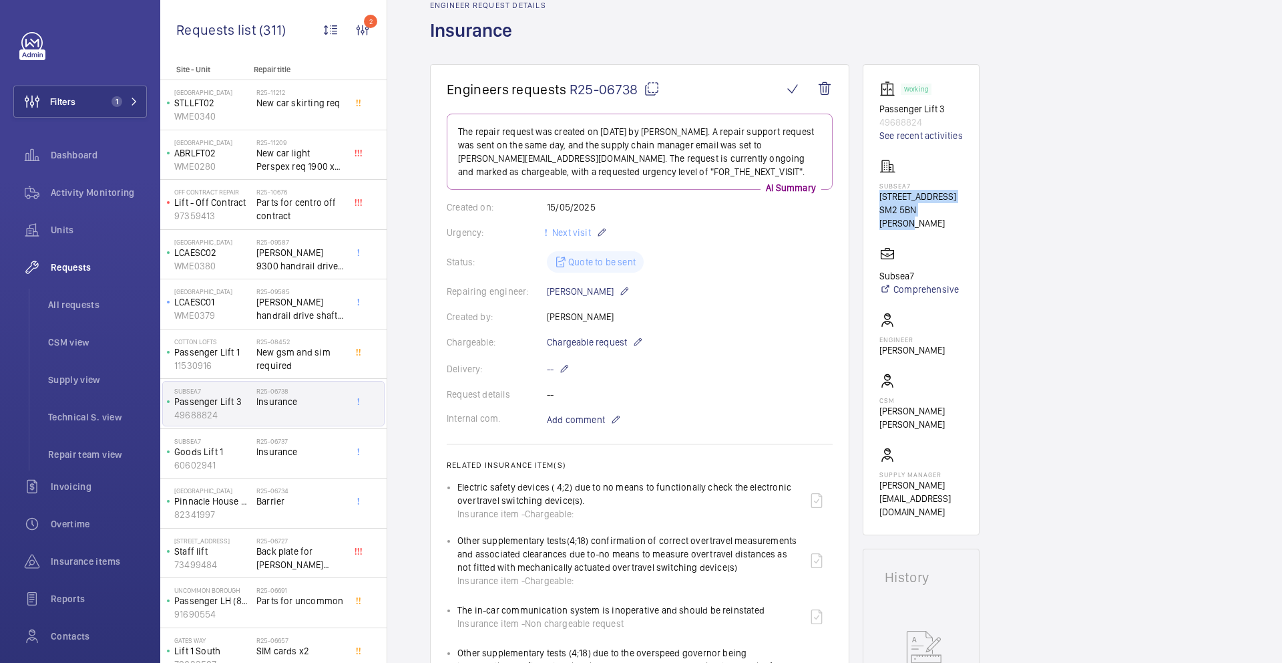
scroll to position [65, 0]
drag, startPoint x: 946, startPoint y: 108, endPoint x: 859, endPoint y: 108, distance: 86.8
copy p "Passenger Lift 3"
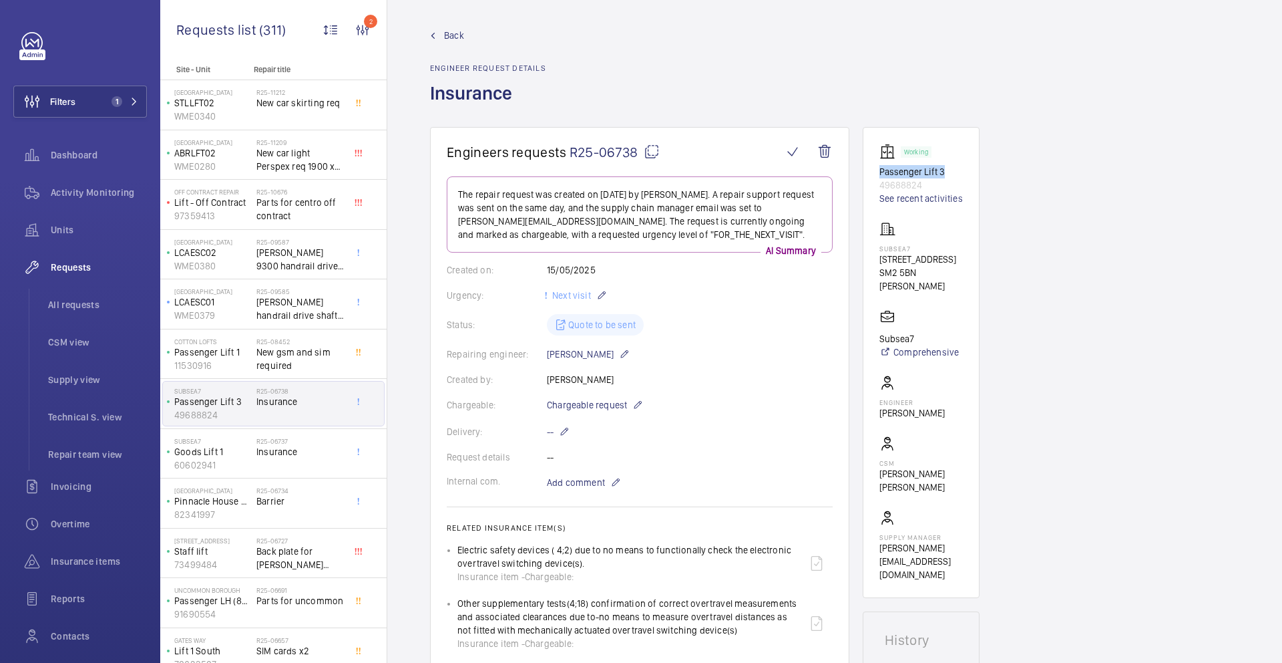
scroll to position [0, 0]
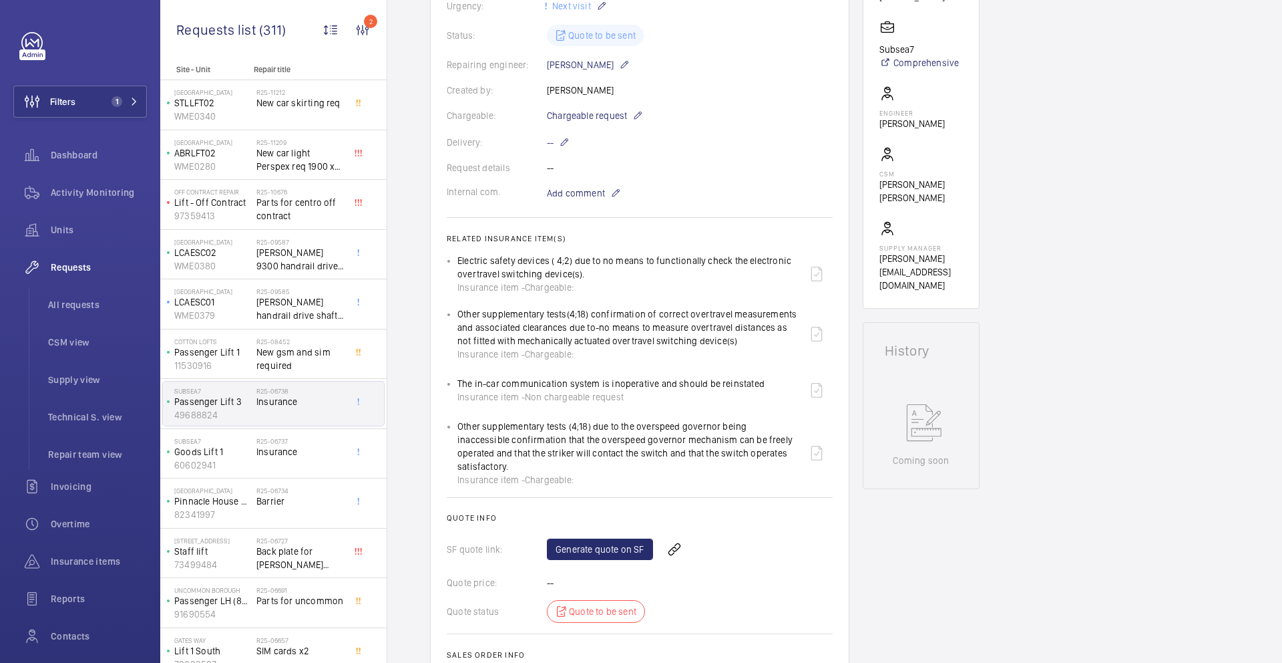
scroll to position [267, 0]
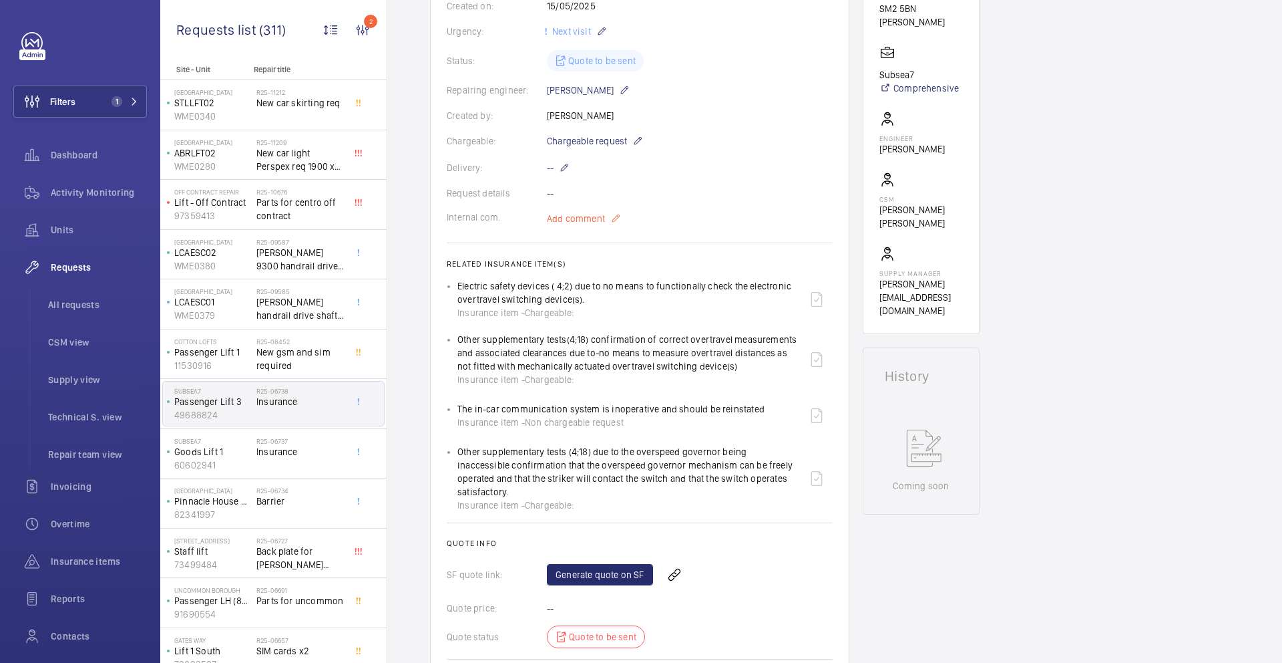
click at [621, 221] on p "Add comment" at bounding box center [597, 218] width 100 height 16
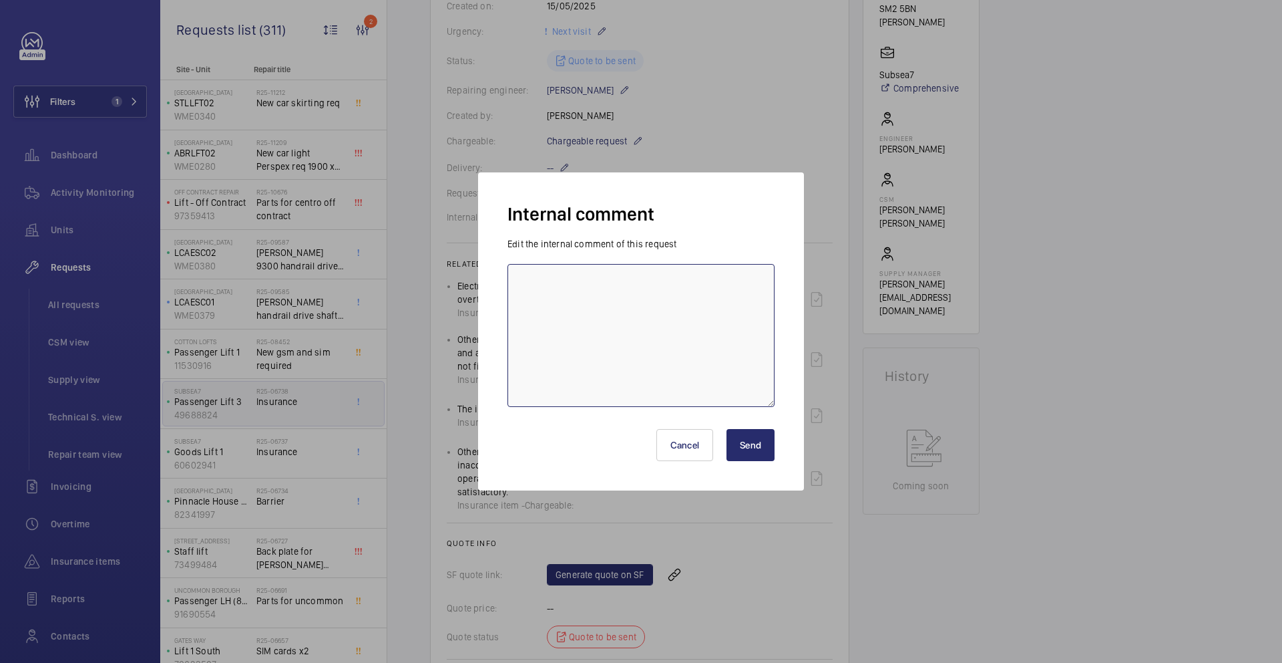
click at [598, 296] on textarea at bounding box center [641, 335] width 267 height 143
click at [566, 297] on textarea "quote" at bounding box center [641, 335] width 267 height 143
click at [561, 289] on textarea "quote" at bounding box center [641, 335] width 267 height 143
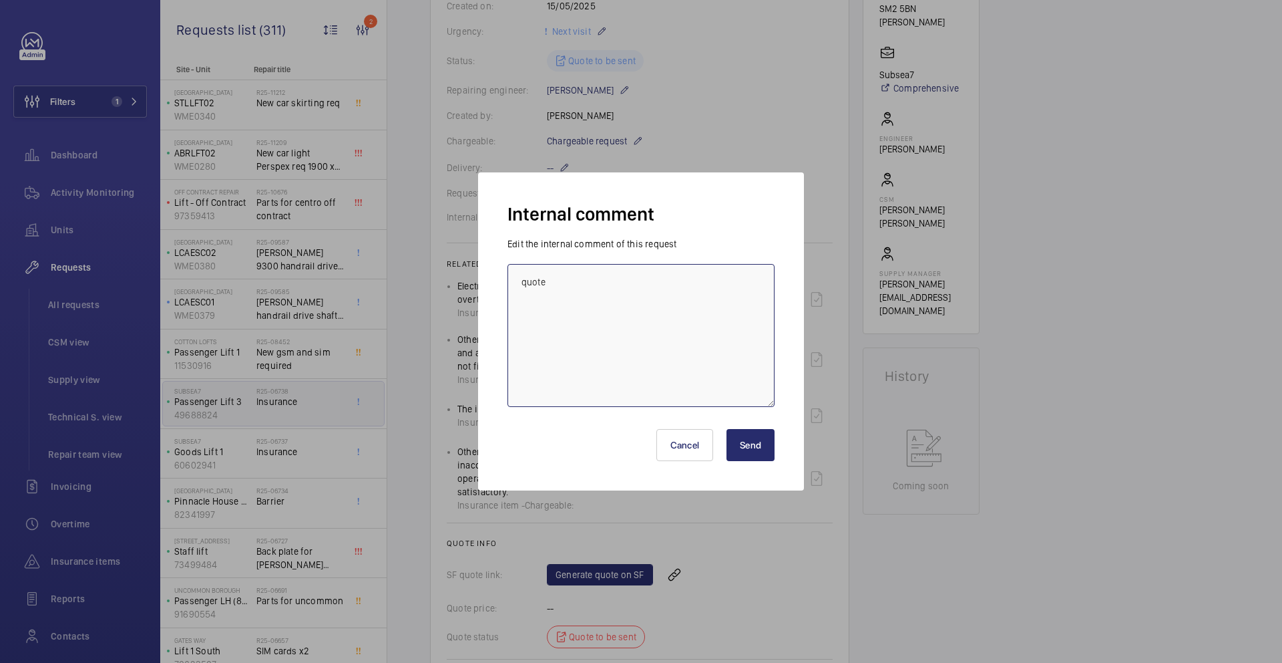
paste textarea "Q00022246 - R25-06753 - Passenger Lift 3 - 40 BRIGHTON RD - SUBSEA7 SAFED TESTS"
type textarea "Q00022246 - R25-06753 - Passenger Lift 3 - 40 BRIGHTON RD - SUBSEA7 SAFED TESTS"
click at [743, 442] on button "Send" at bounding box center [751, 445] width 48 height 32
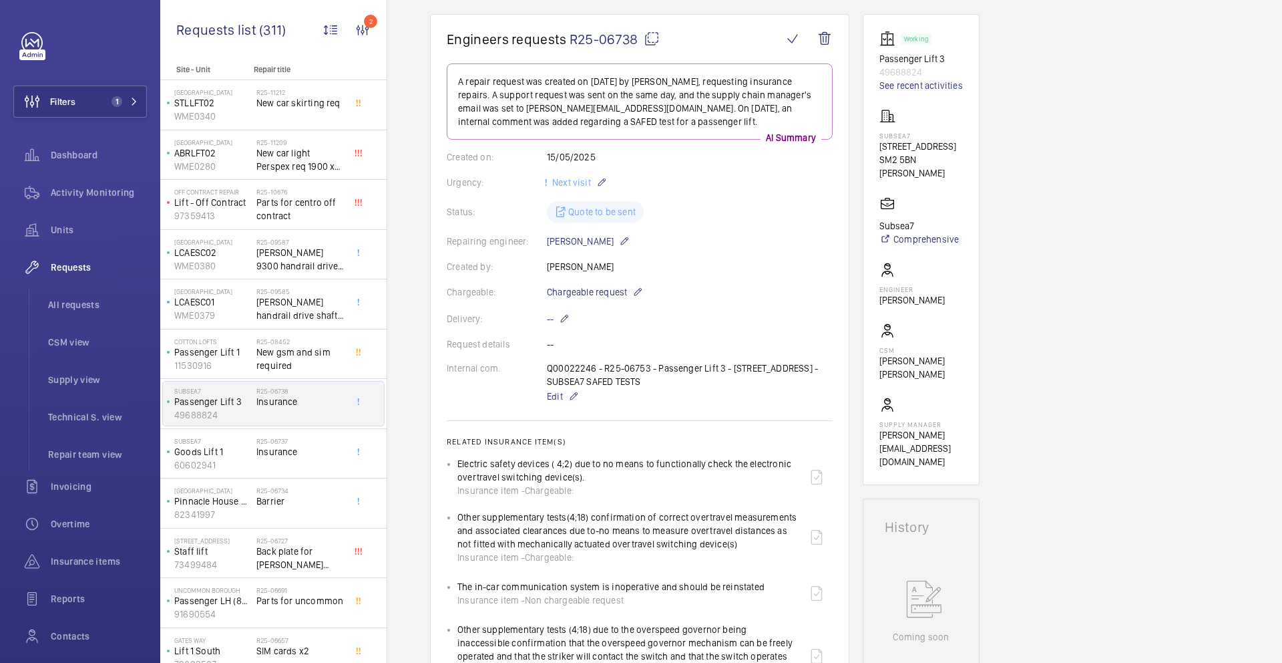
scroll to position [126, 0]
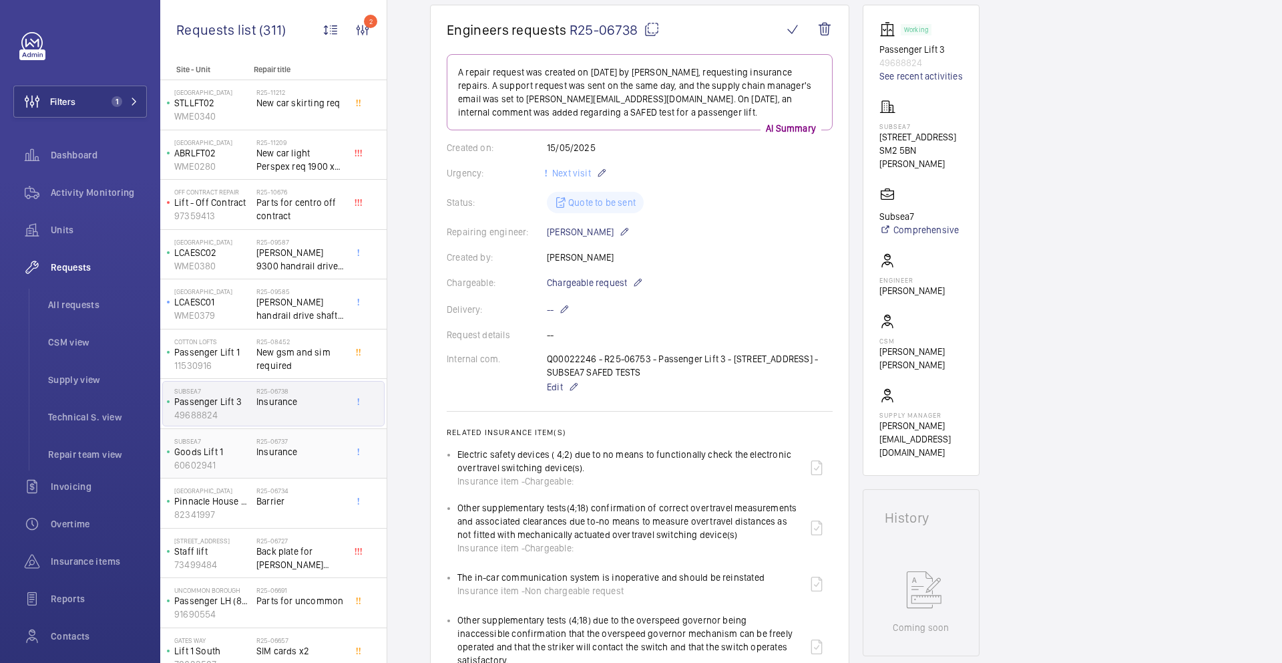
click at [305, 448] on span "Insurance" at bounding box center [300, 451] width 88 height 13
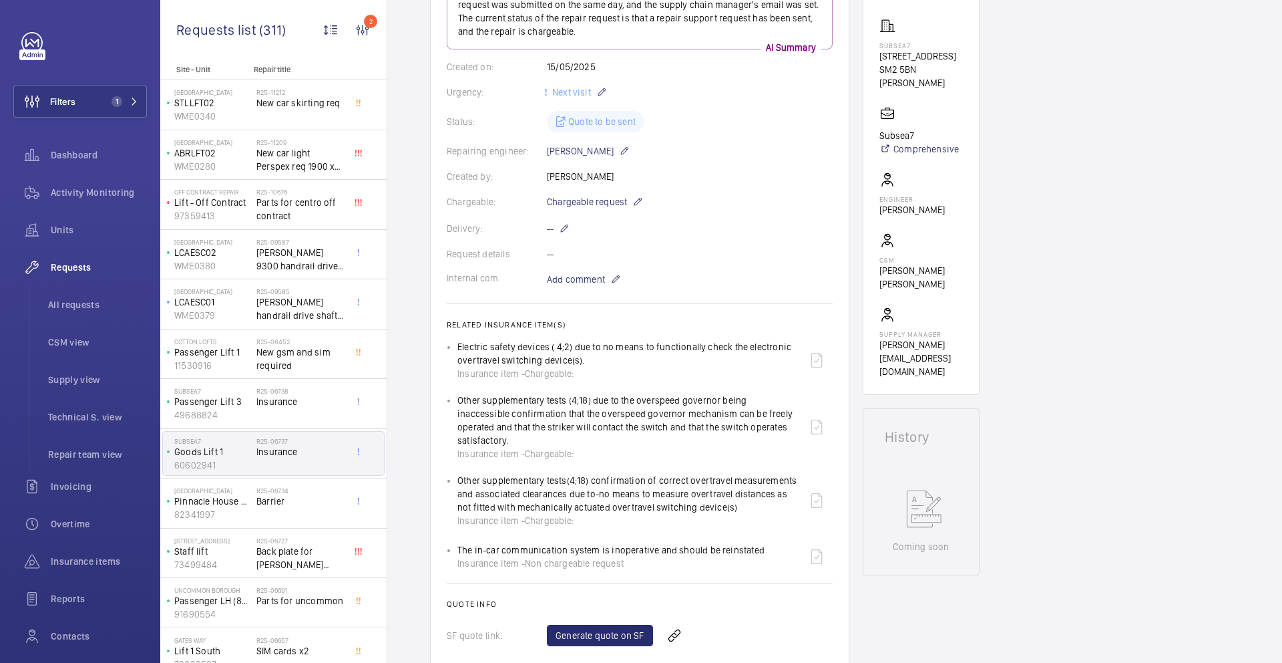
scroll to position [377, 0]
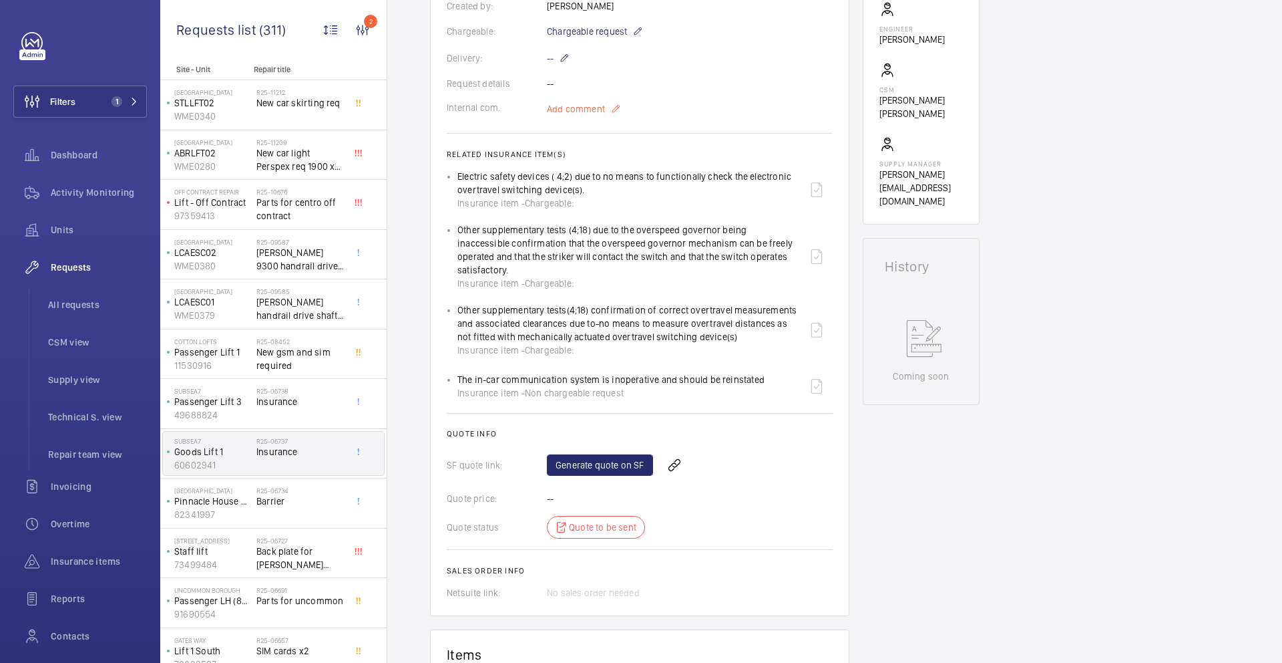
click at [613, 112] on mat-icon at bounding box center [615, 109] width 11 height 16
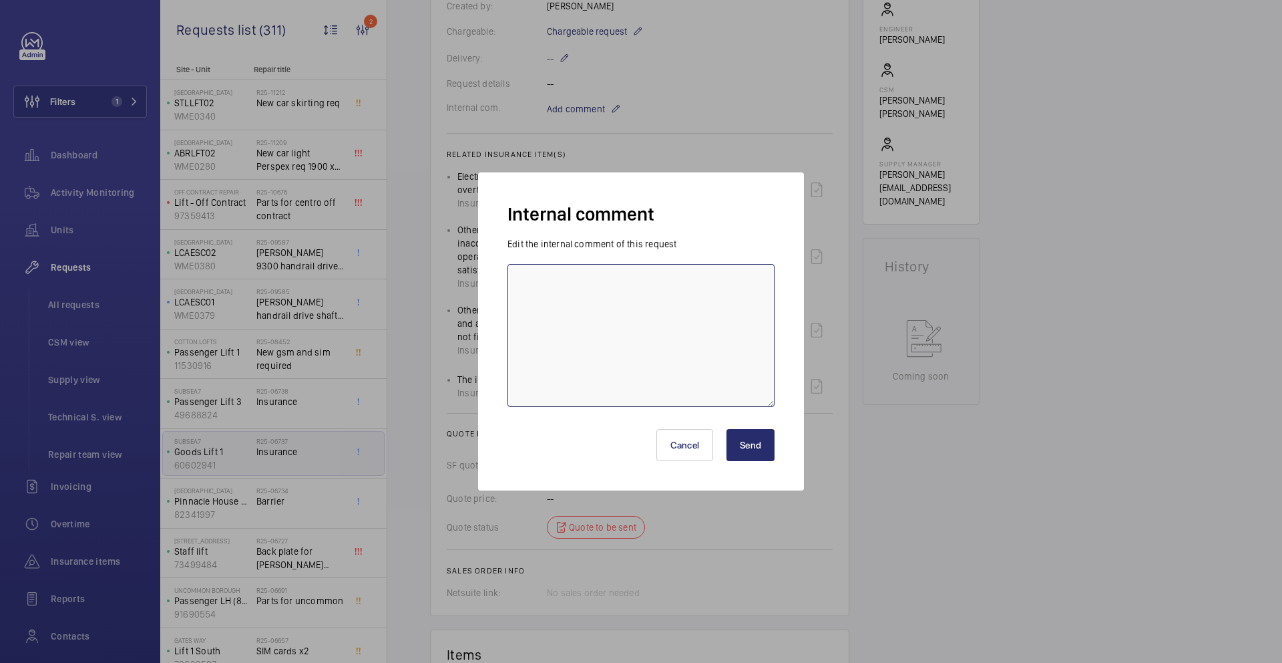
click at [545, 339] on textarea at bounding box center [641, 335] width 267 height 143
paste textarea "Q00022247- R25-06753 - Goods Lift 1 - 40 BRIGHTON RD - SUBSEA7 SAFED TESTS"
type textarea "Q00022247- R25-06753 - Goods Lift 1 - 40 BRIGHTON RD - SUBSEA7 SAFED TESTS"
click at [741, 446] on button "Send" at bounding box center [751, 445] width 48 height 32
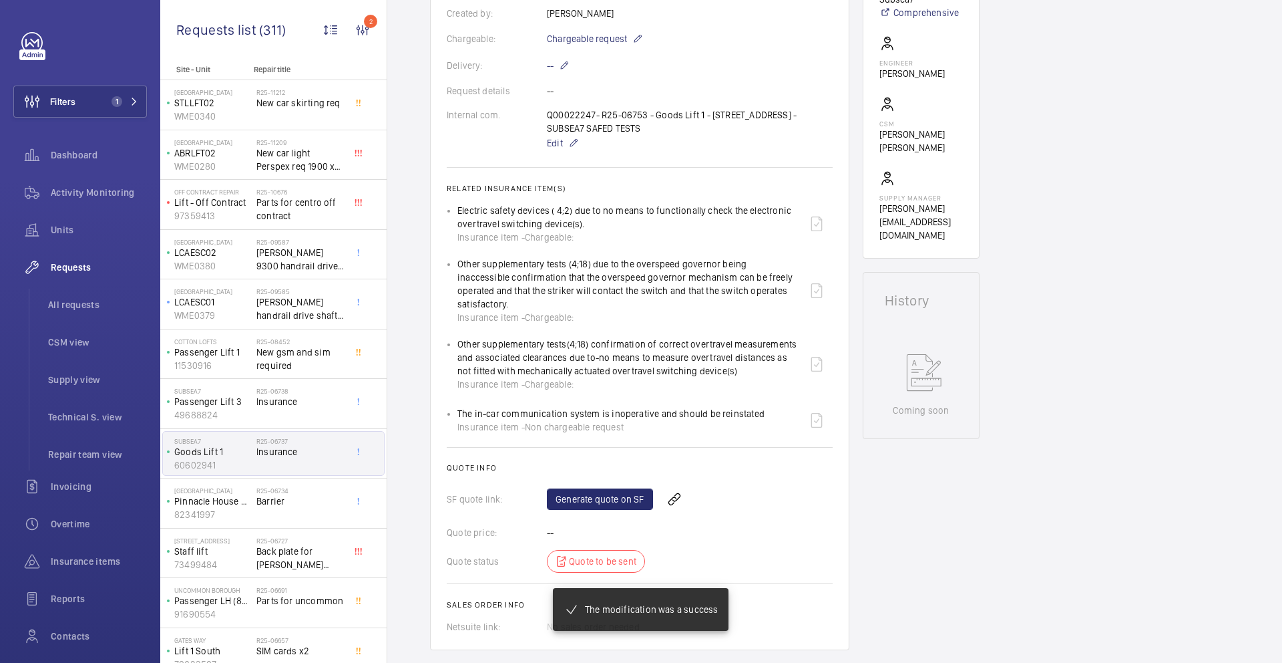
scroll to position [61, 0]
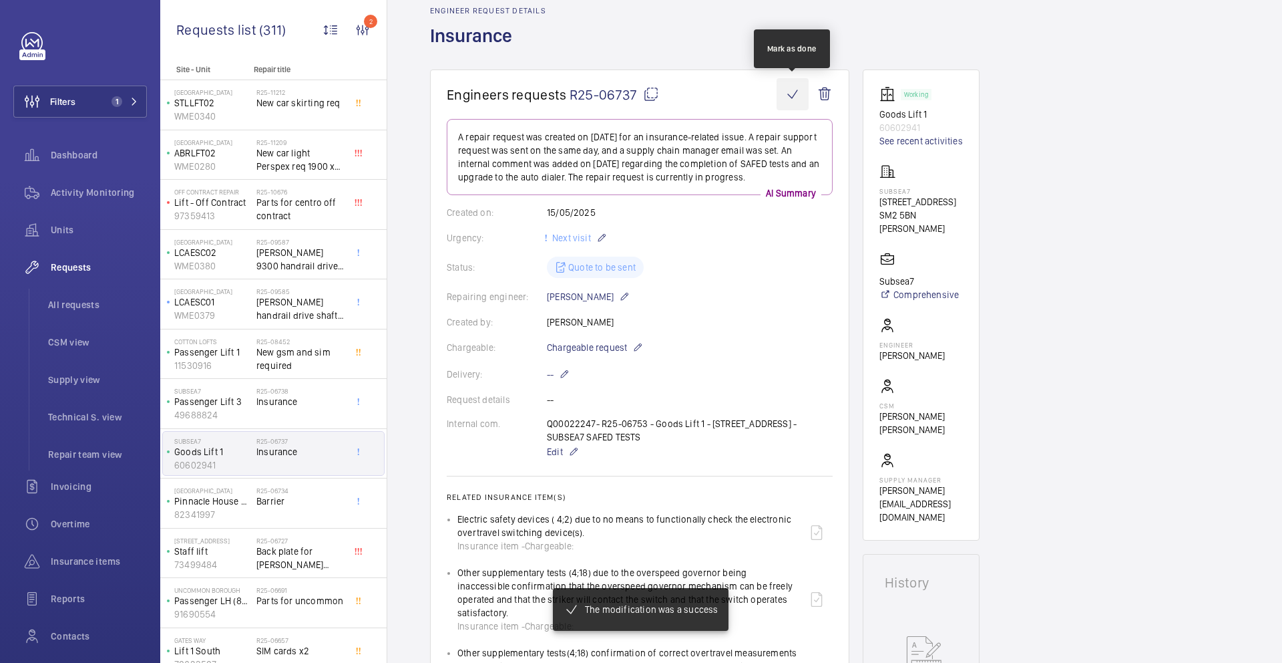
click at [796, 98] on wm-front-icon-button at bounding box center [793, 94] width 32 height 32
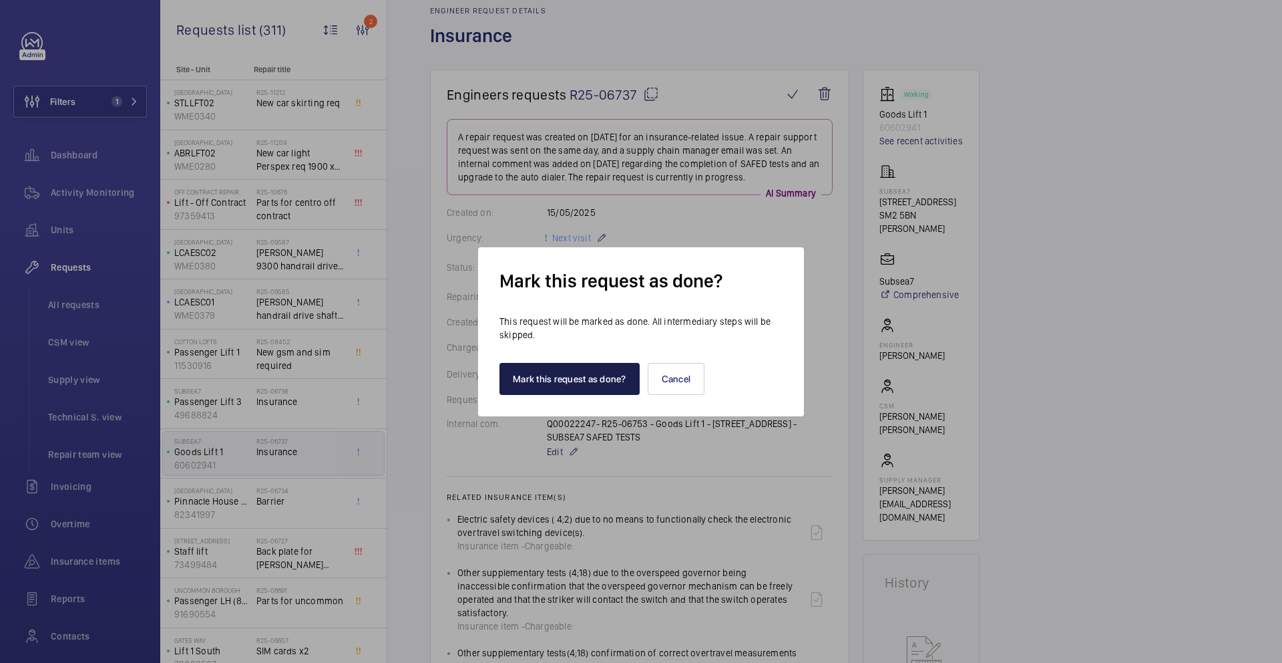
click at [596, 383] on button "Mark this request as done?" at bounding box center [570, 379] width 140 height 32
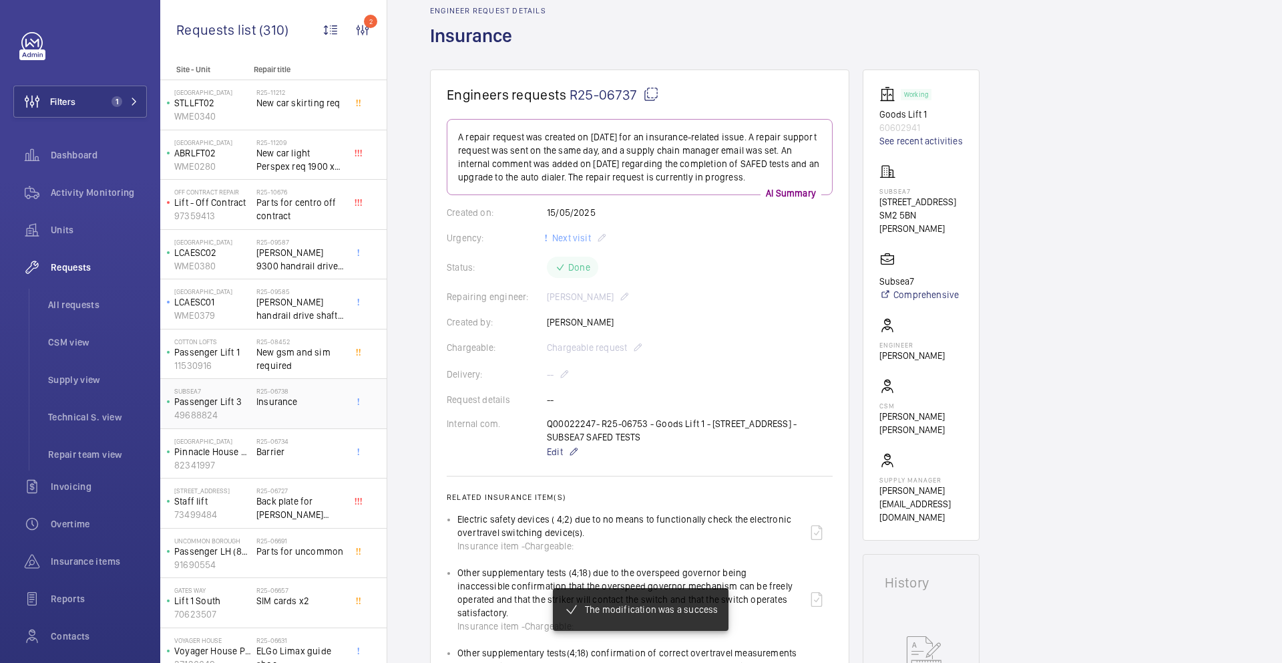
click at [322, 404] on span "Insurance" at bounding box center [300, 401] width 88 height 13
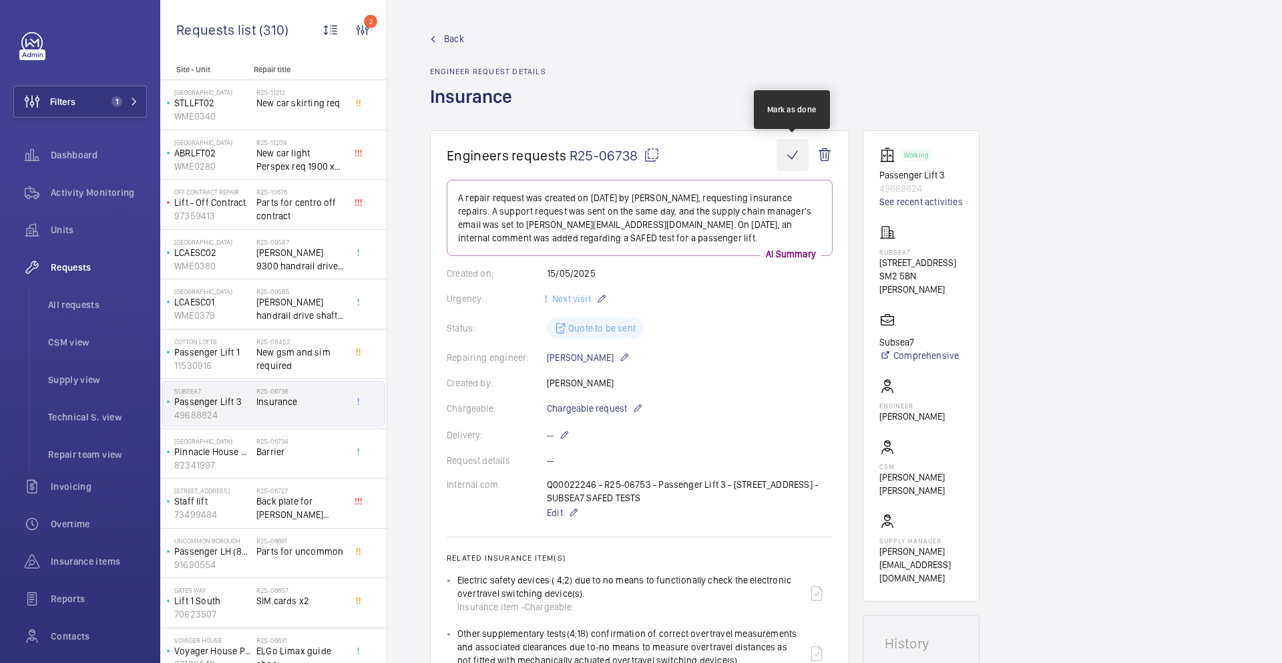
click at [787, 152] on wm-front-icon-button at bounding box center [793, 155] width 32 height 32
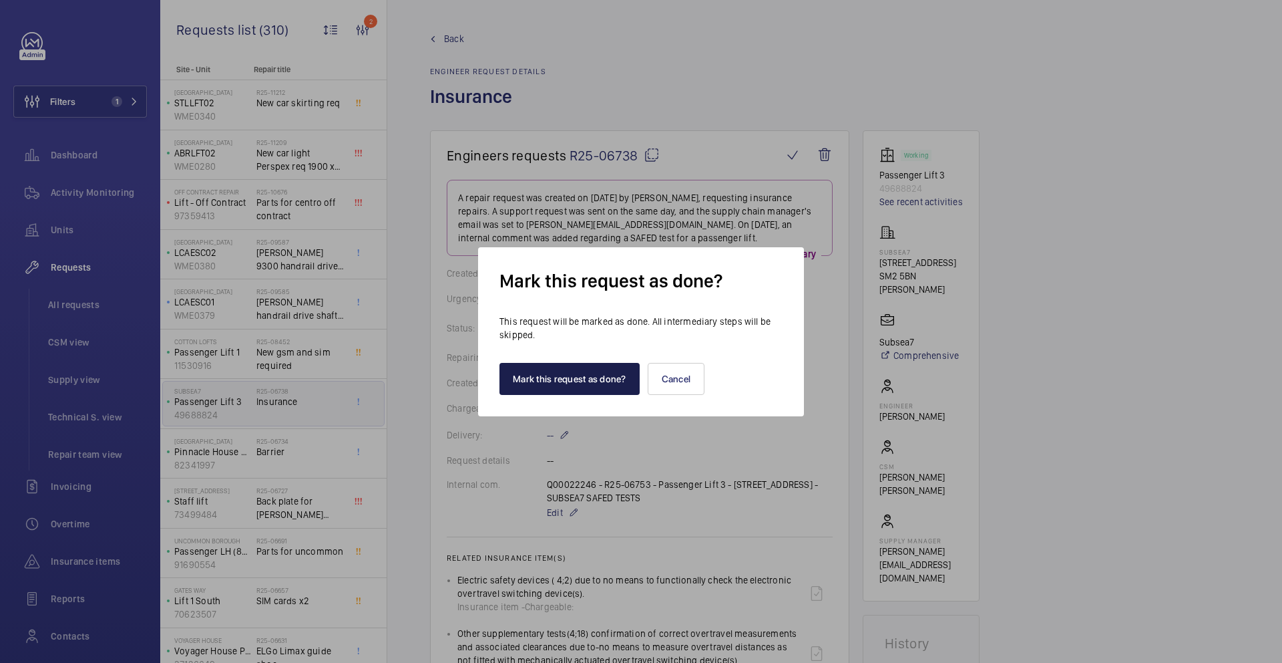
click at [576, 383] on button "Mark this request as done?" at bounding box center [570, 379] width 140 height 32
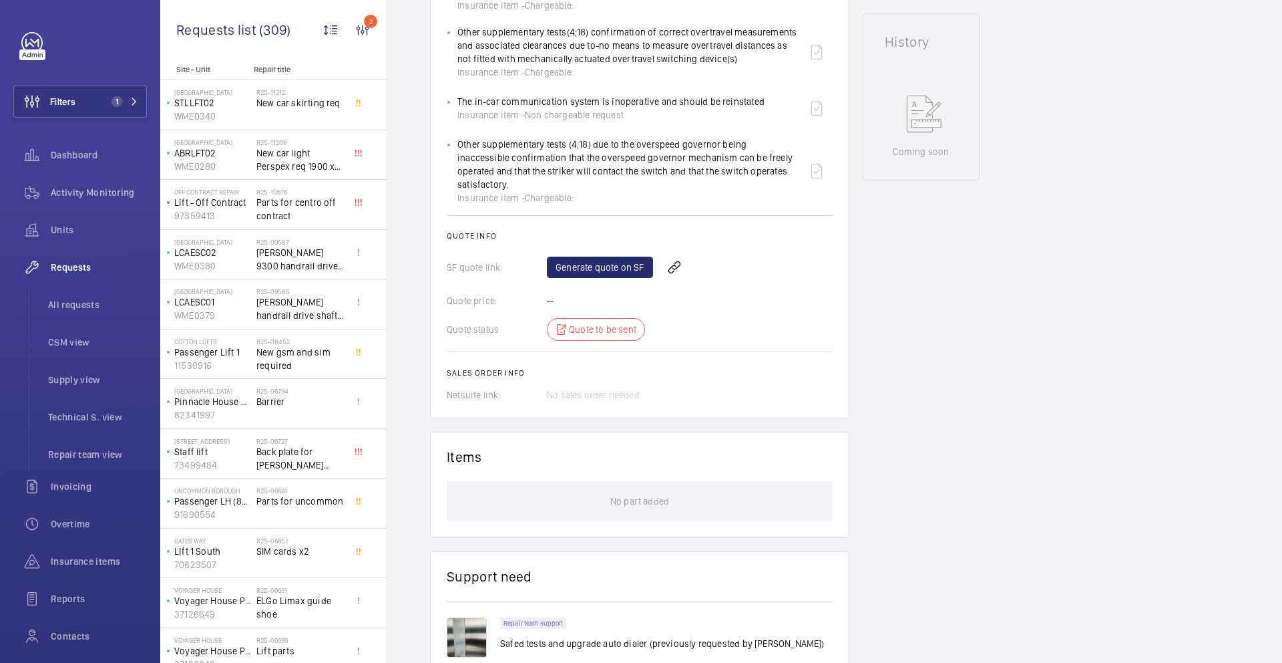
scroll to position [608, 0]
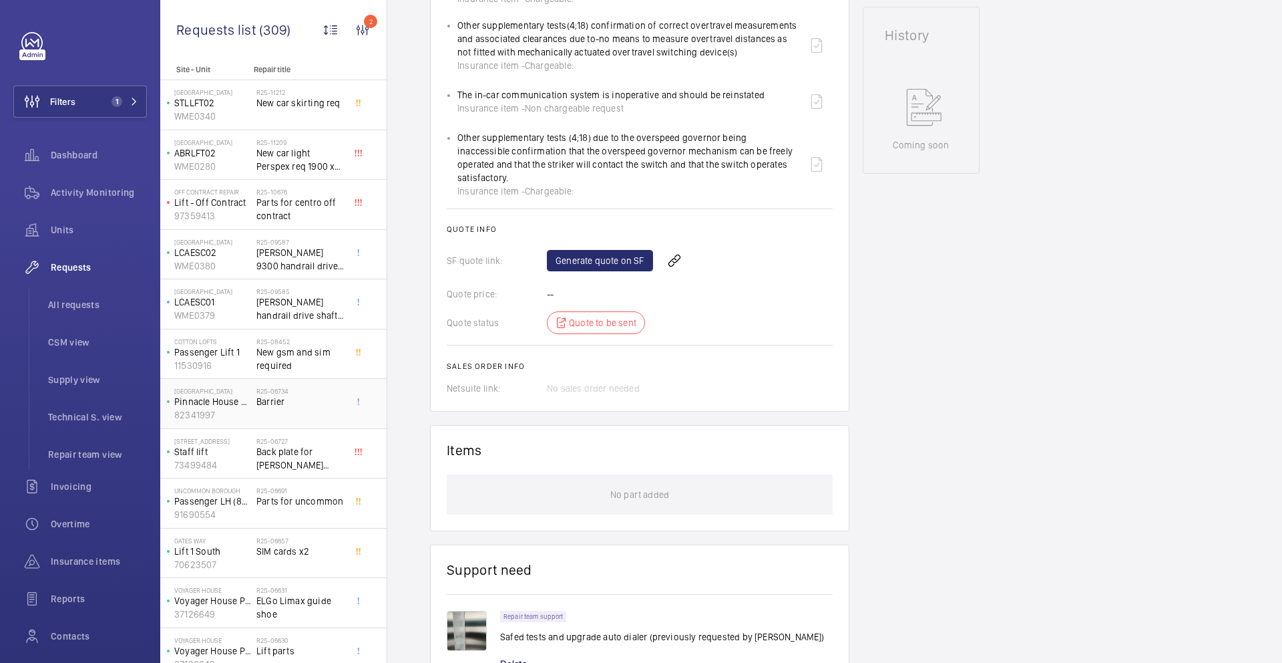
click at [318, 404] on span "Barrier" at bounding box center [300, 401] width 88 height 13
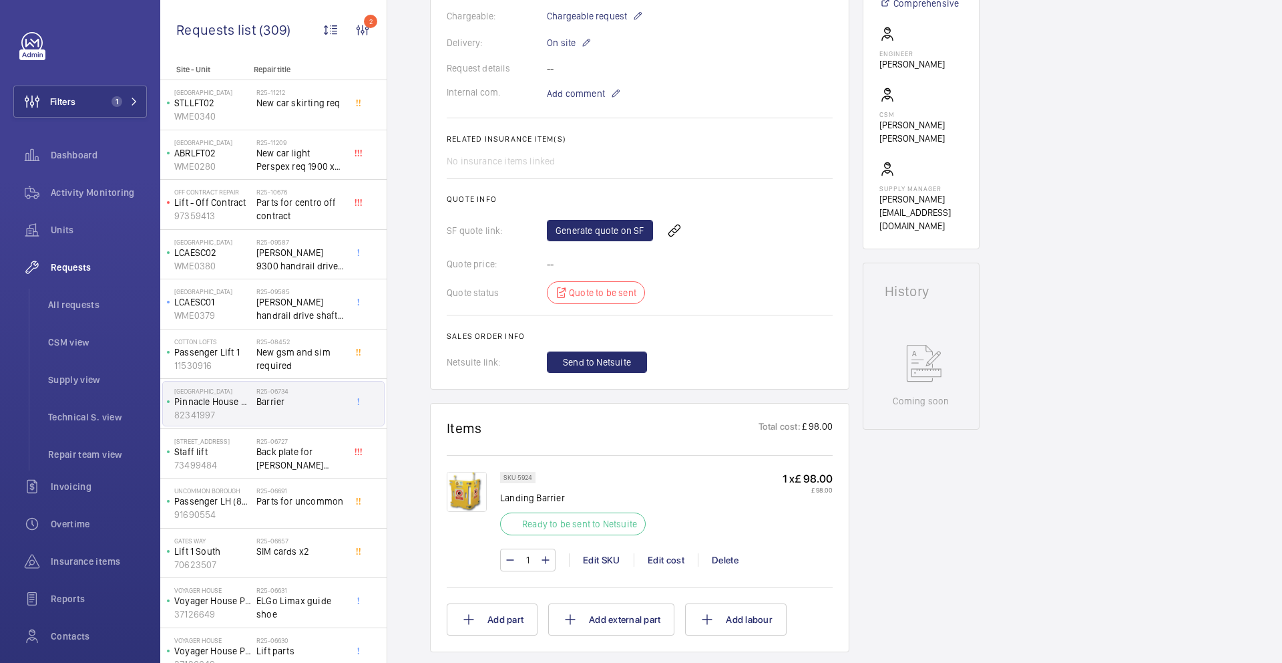
scroll to position [434, 0]
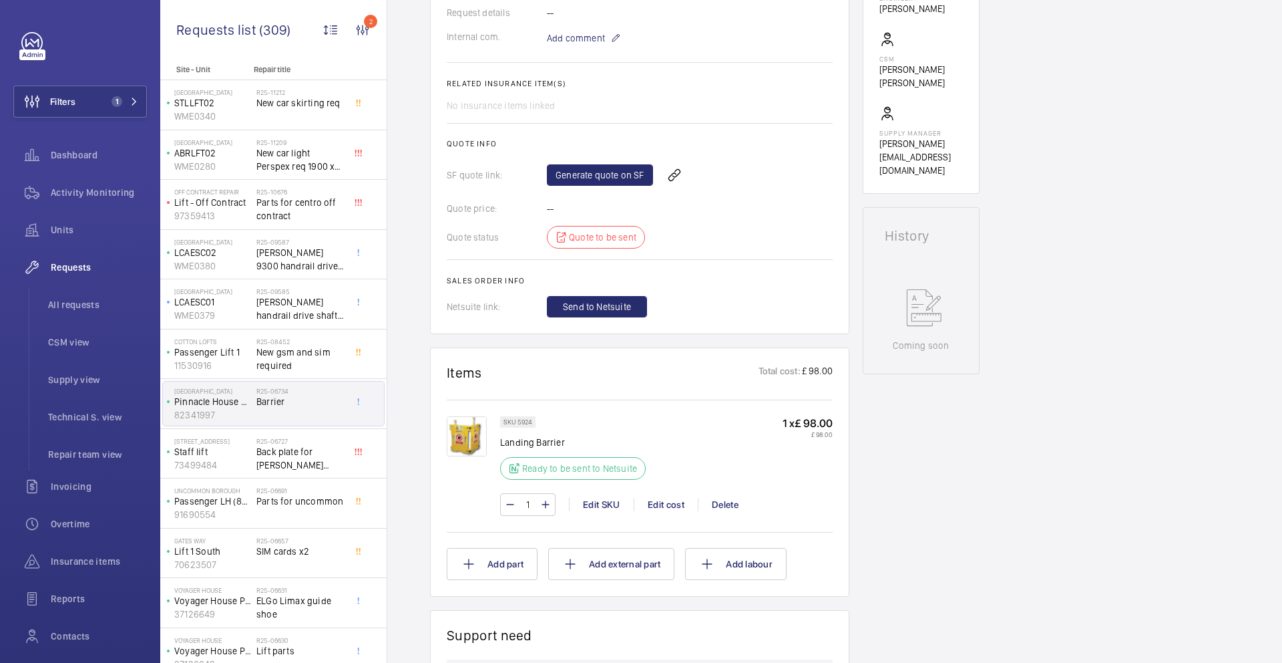
click at [512, 446] on p "Landing Barrier" at bounding box center [577, 441] width 154 height 13
click at [512, 443] on p "Landing Barrier" at bounding box center [577, 441] width 154 height 13
click at [512, 441] on p "Landing Barrier" at bounding box center [577, 441] width 154 height 13
drag, startPoint x: 568, startPoint y: 440, endPoint x: 493, endPoint y: 447, distance: 75.2
click at [493, 447] on div "SKU 5924 Landing Barrier Ready to be sent to Netsuite 1 x £ 98.00 £ 98.00 1 Edi…" at bounding box center [640, 472] width 386 height 113
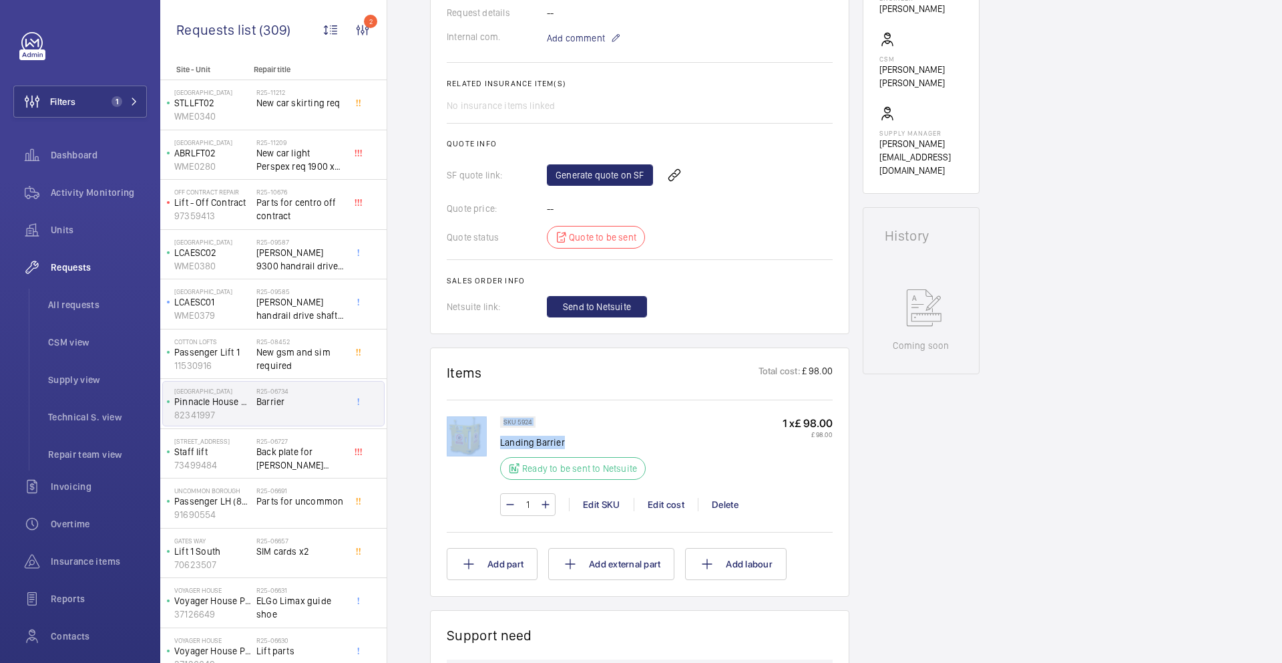
copy div "SKU 5924 Landing Barrier"
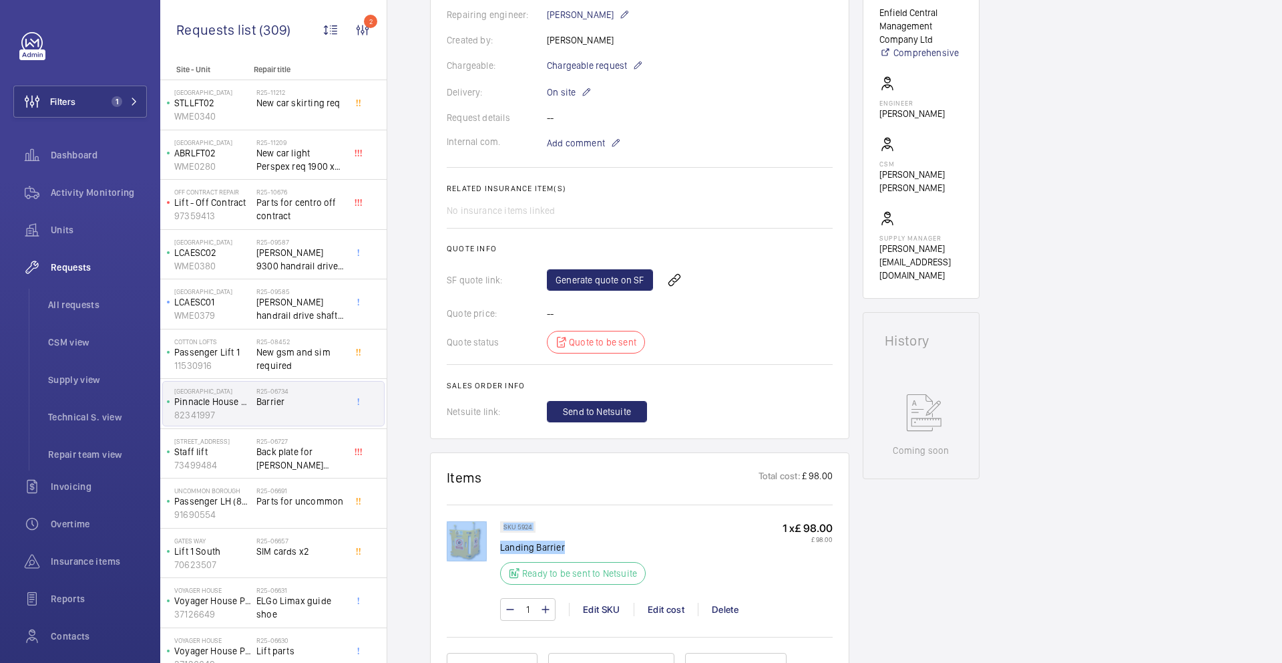
scroll to position [300, 0]
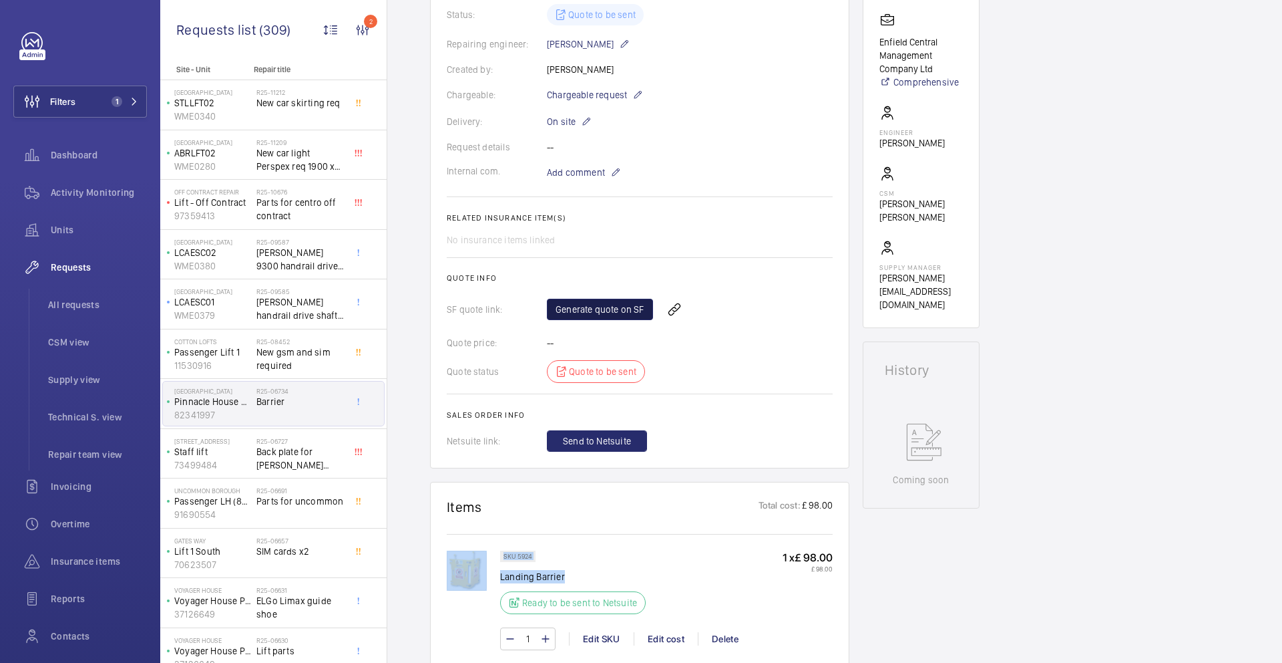
click at [588, 312] on link "Generate quote on SF" at bounding box center [600, 309] width 106 height 21
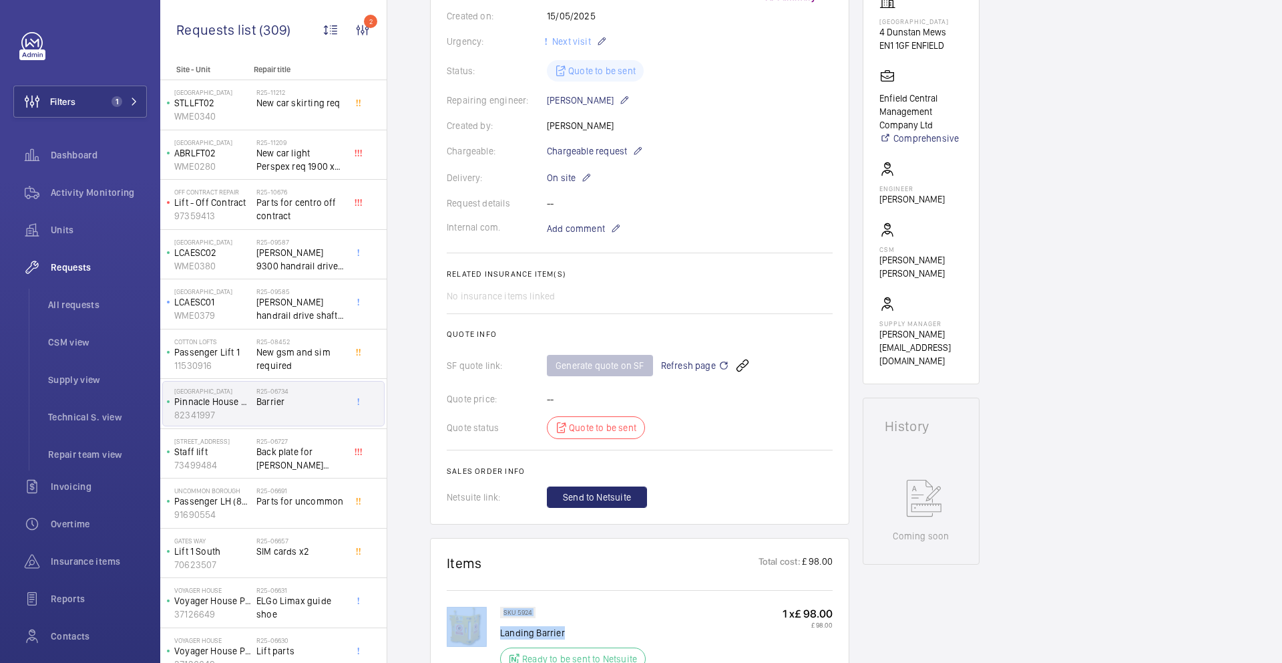
scroll to position [69, 0]
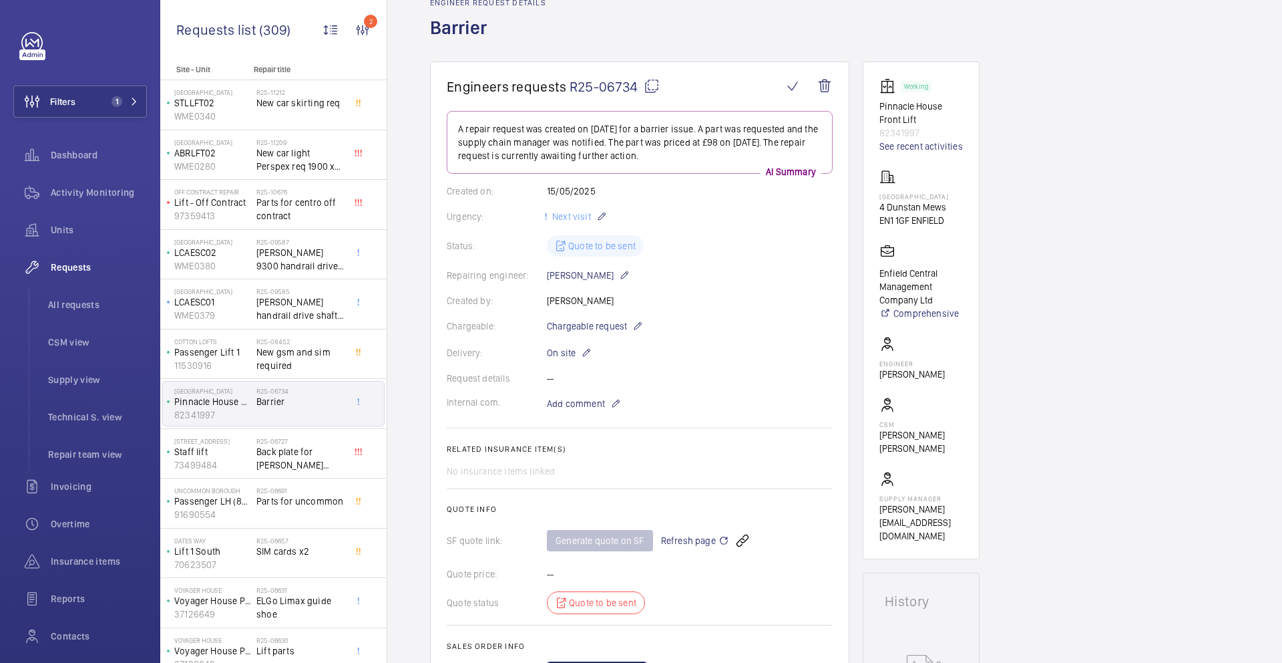
click at [660, 88] on h1 "Engineers requests R25-06734" at bounding box center [615, 86] width 336 height 17
click at [654, 88] on mat-icon at bounding box center [652, 86] width 16 height 16
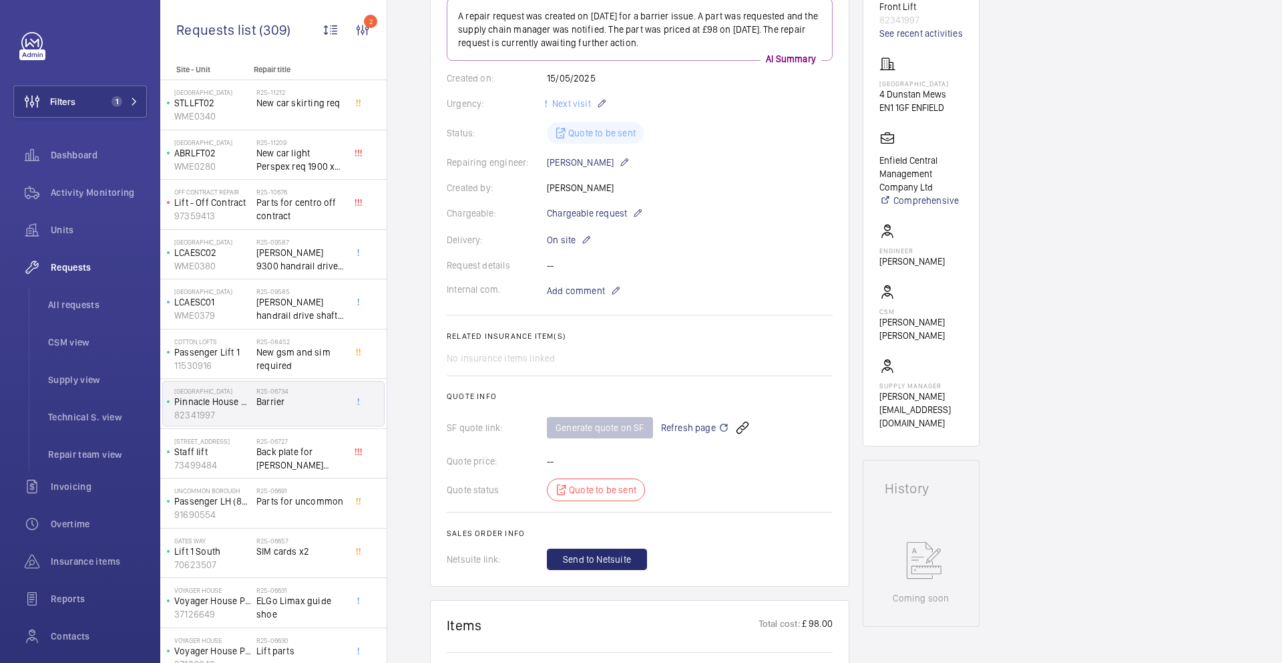
scroll to position [237, 0]
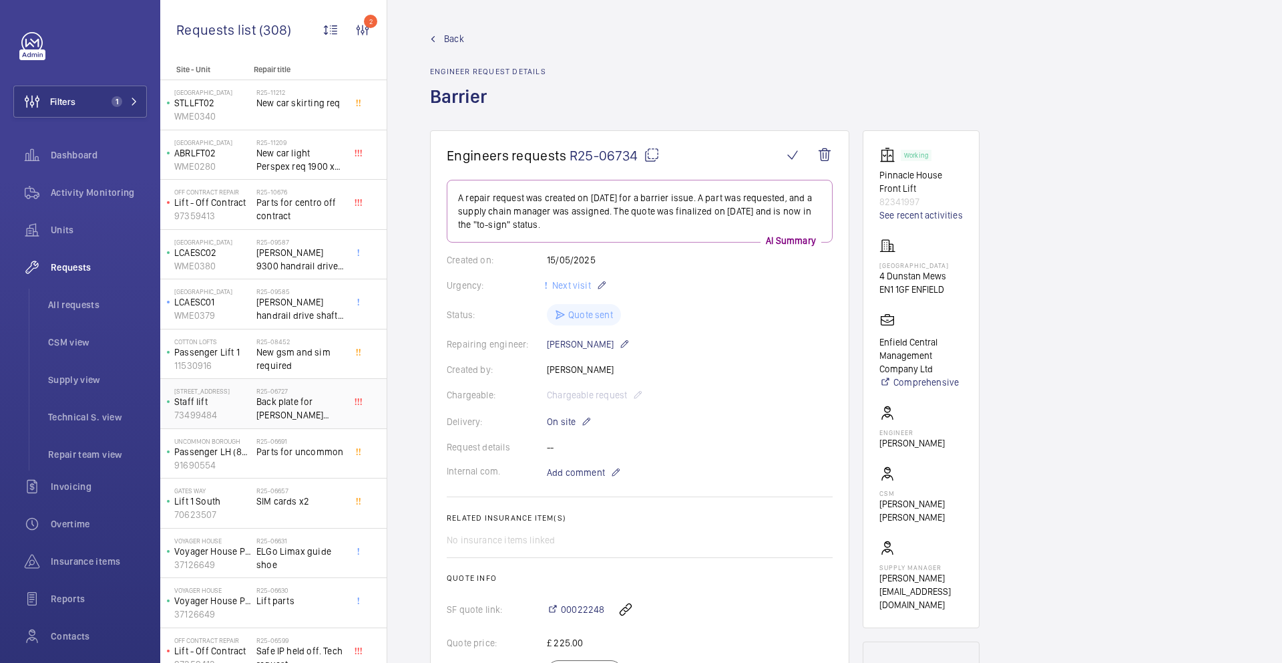
click at [305, 415] on span "Back plate for [PERSON_NAME] pushes" at bounding box center [300, 408] width 88 height 27
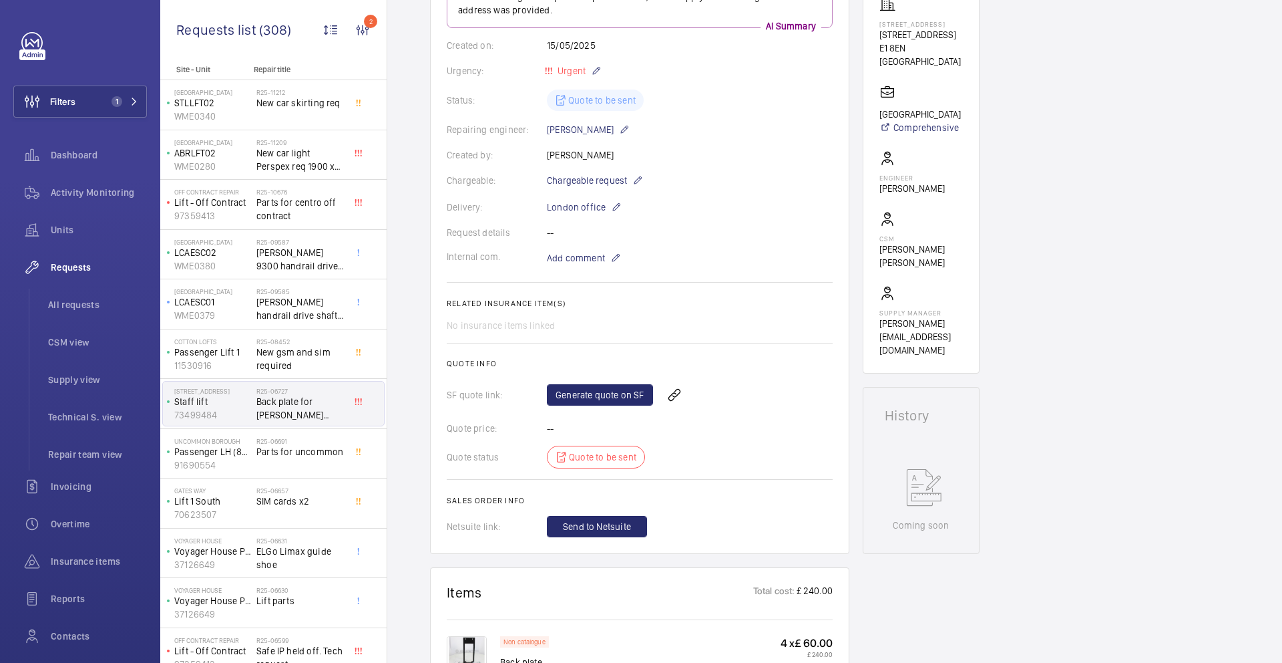
scroll to position [216, 0]
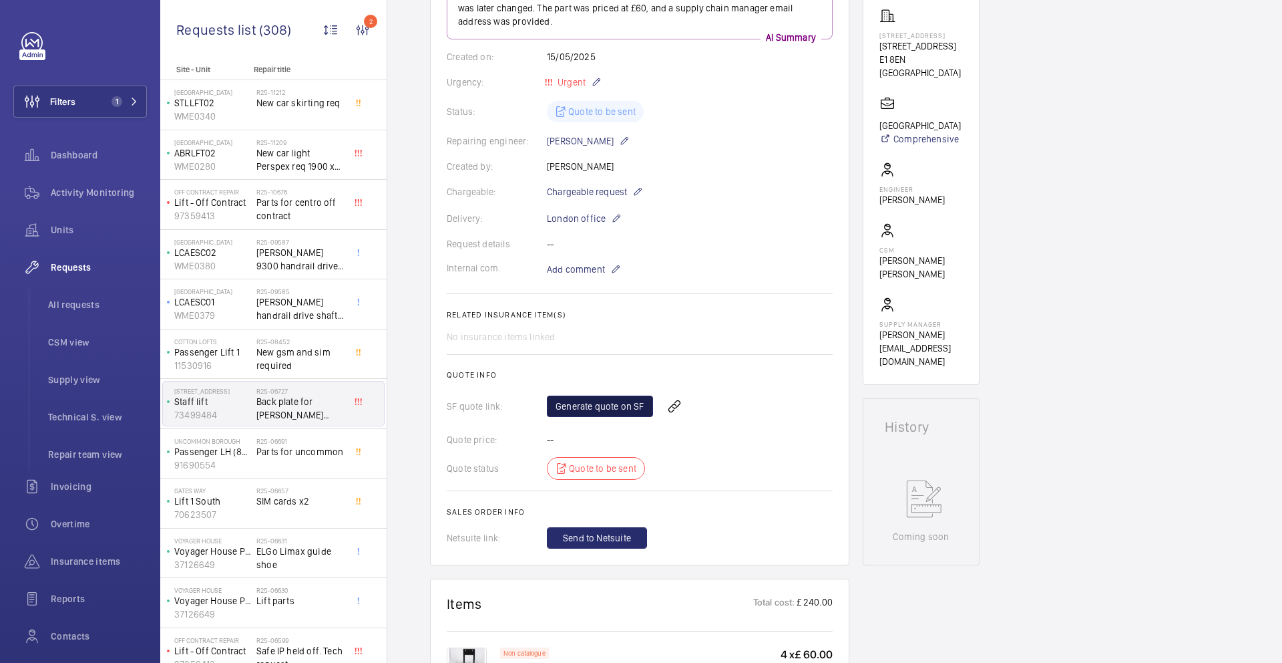
click at [635, 407] on link "Generate quote on SF" at bounding box center [600, 405] width 106 height 21
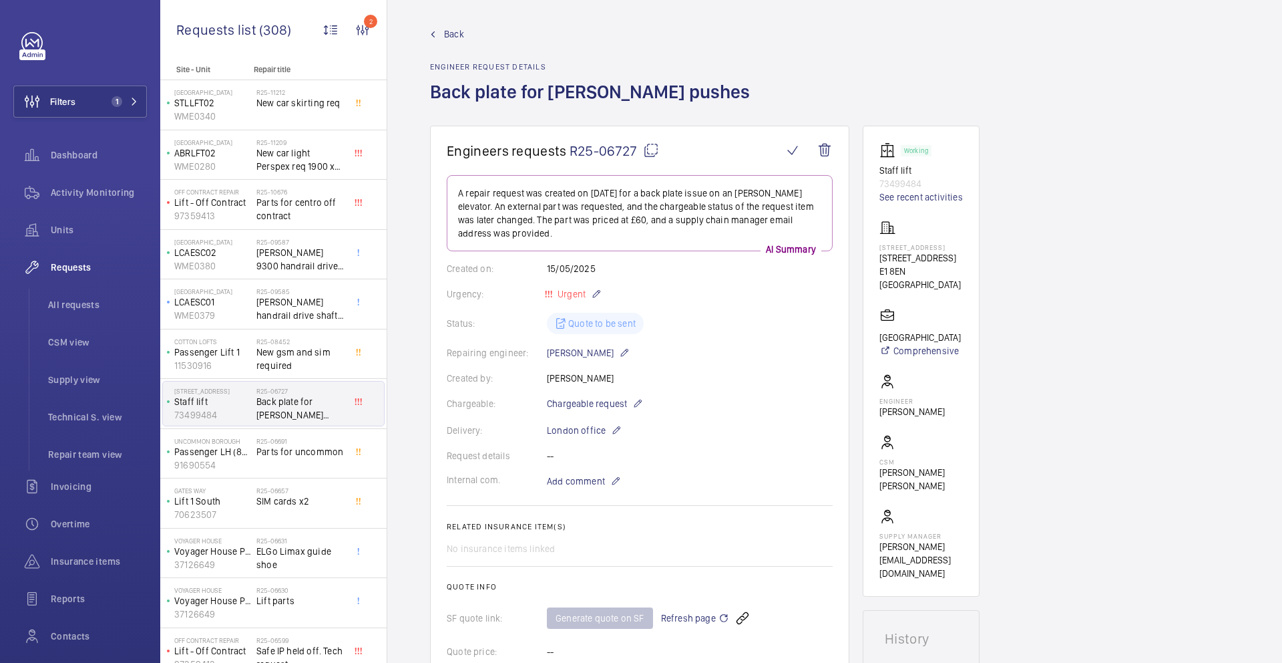
scroll to position [0, 0]
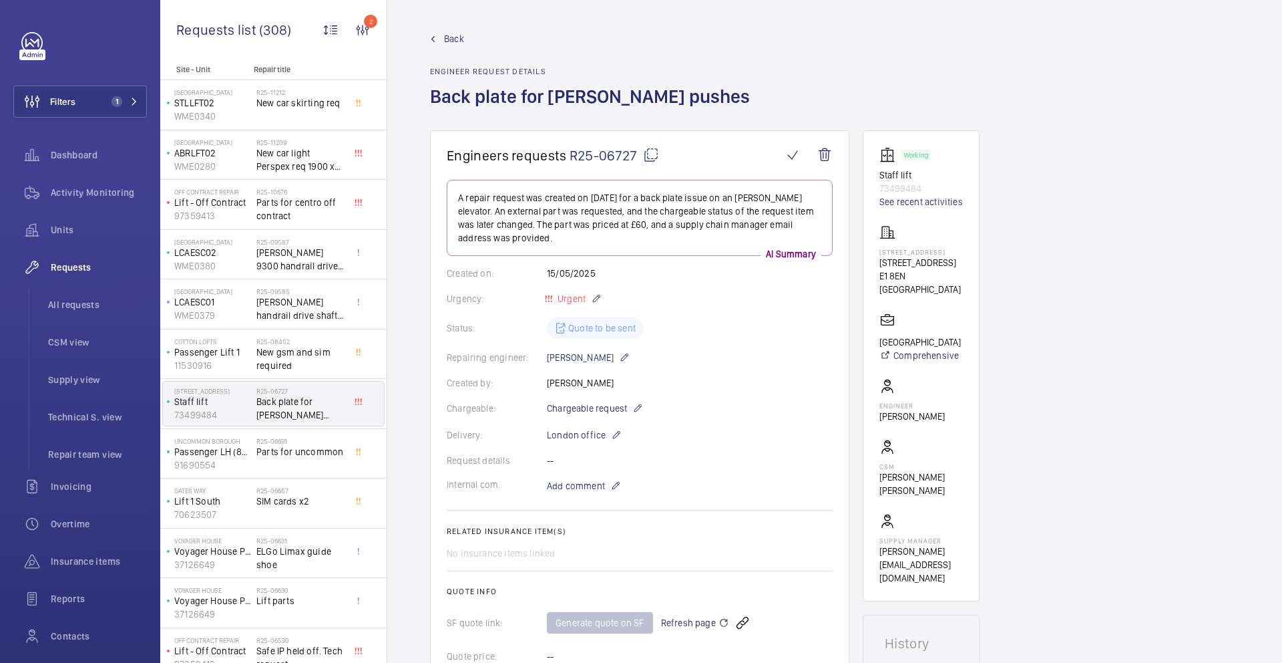
click at [646, 154] on mat-icon at bounding box center [651, 155] width 16 height 16
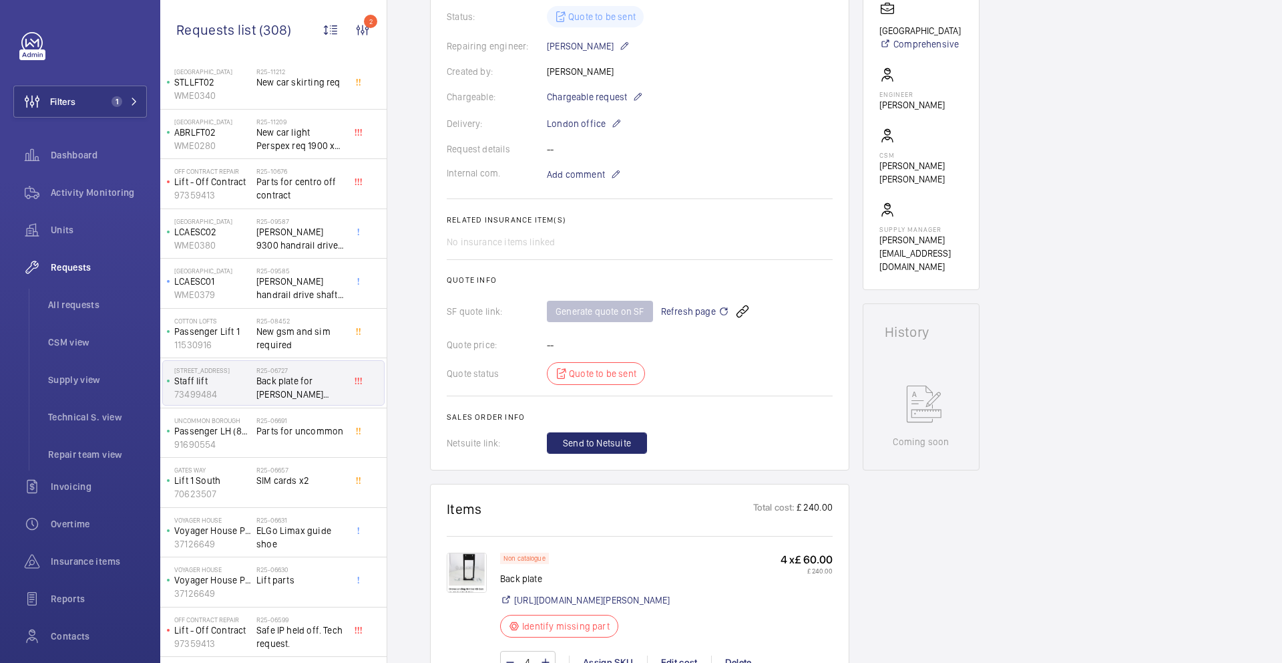
scroll to position [7, 0]
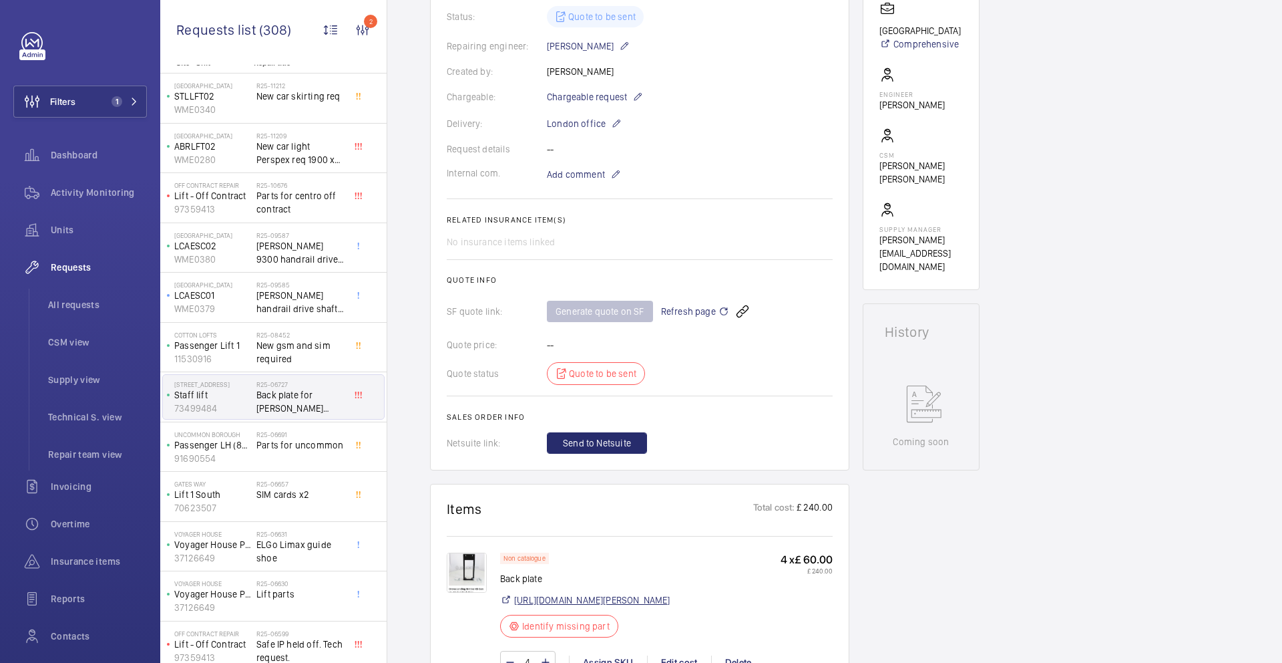
click at [548, 606] on link "https://shop.shorts-lifts.co.uk/or075-0011-orona-landing-station-4th-gen-un-mar…" at bounding box center [592, 599] width 156 height 13
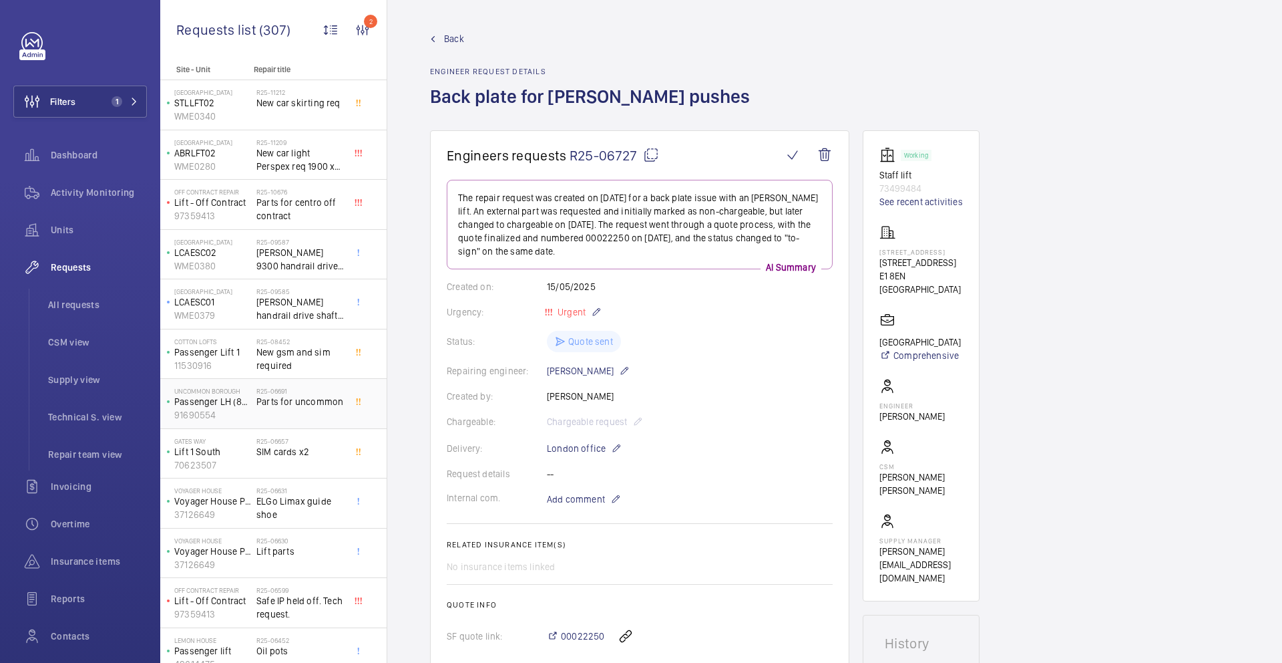
click at [299, 419] on div "R25-06691 Parts for uncommon" at bounding box center [300, 406] width 88 height 39
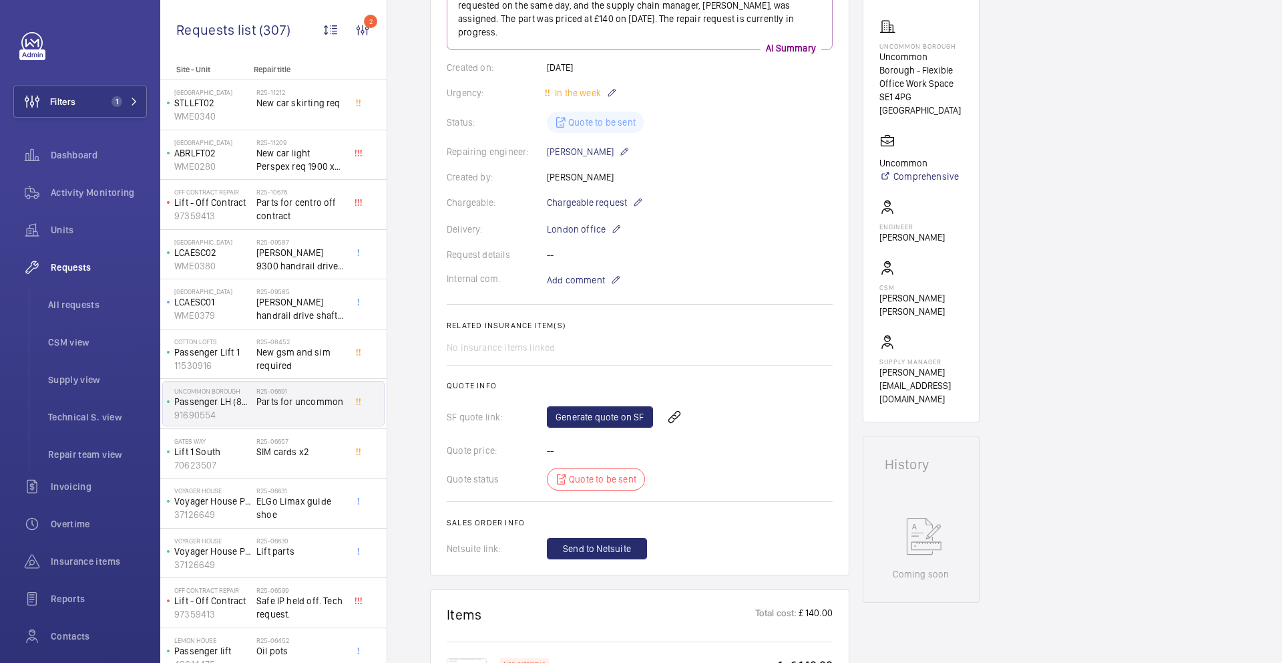
scroll to position [205, 0]
click at [639, 195] on mat-icon at bounding box center [638, 203] width 11 height 16
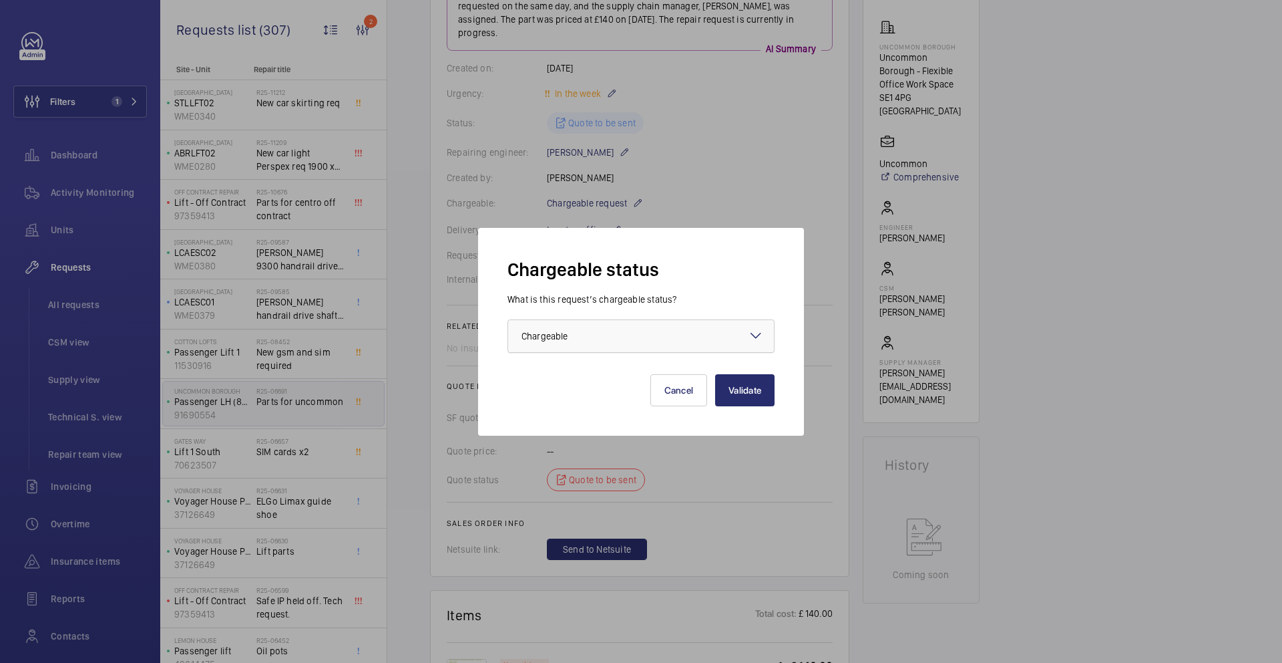
click at [623, 338] on div at bounding box center [641, 336] width 266 height 32
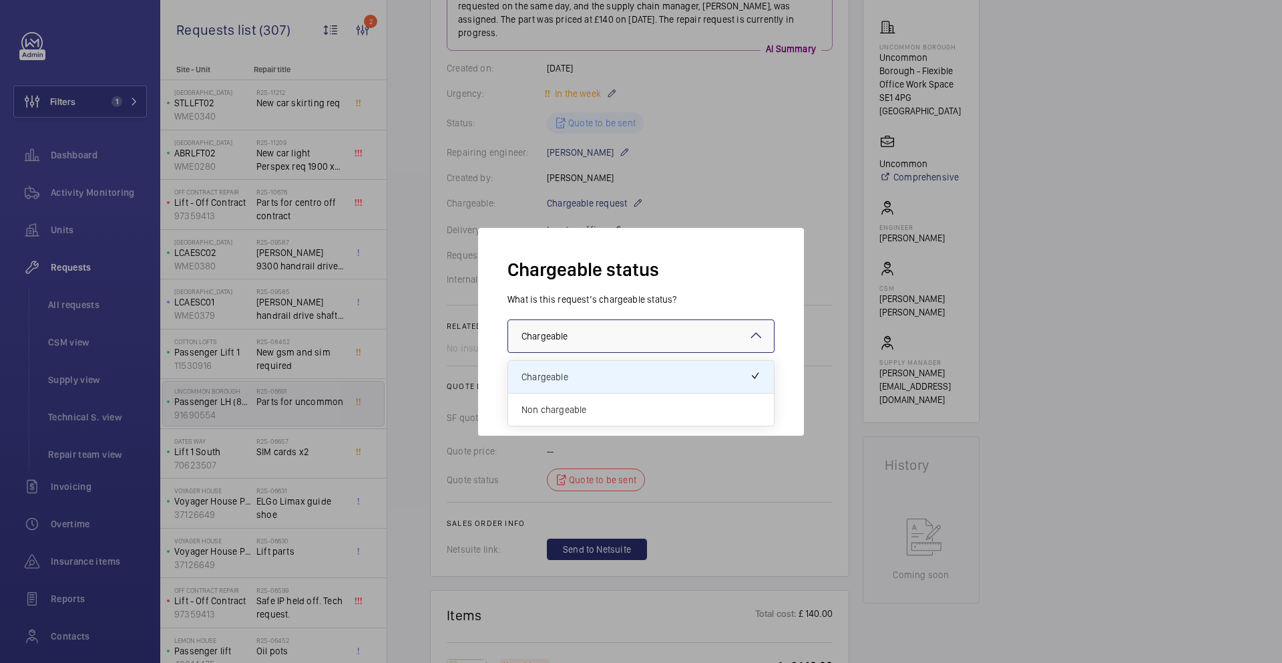
click at [598, 415] on span "Non chargeable" at bounding box center [641, 409] width 239 height 13
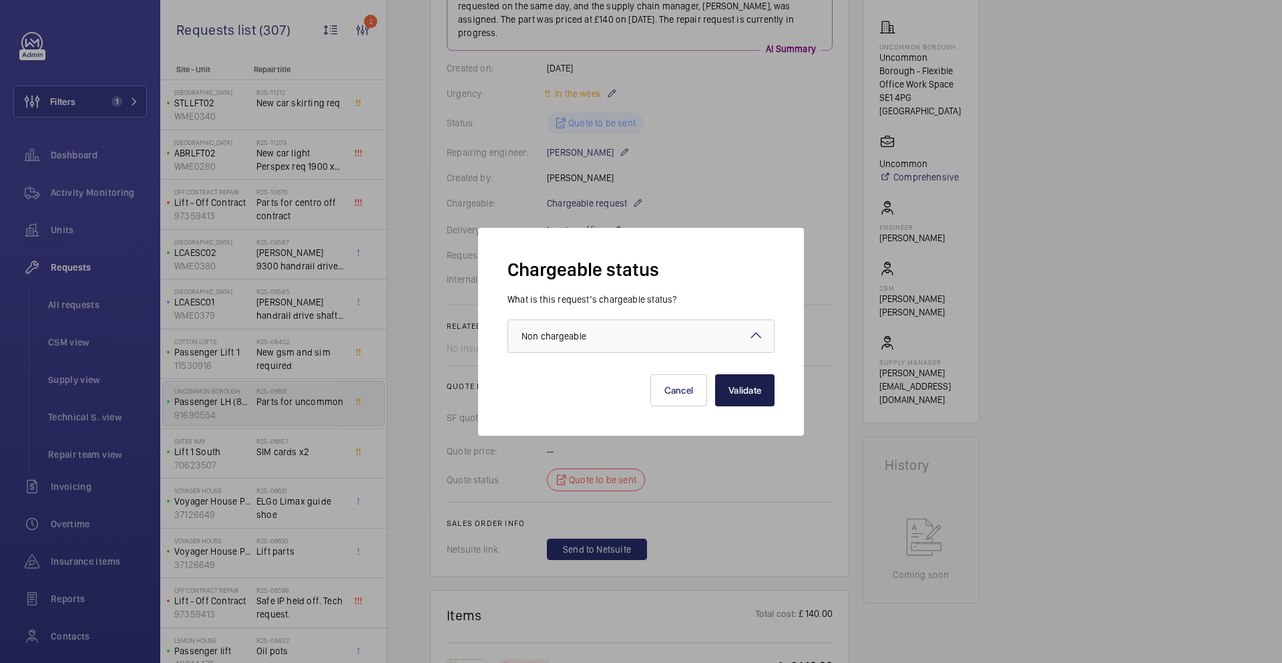
click at [749, 393] on button "Validate" at bounding box center [744, 390] width 59 height 32
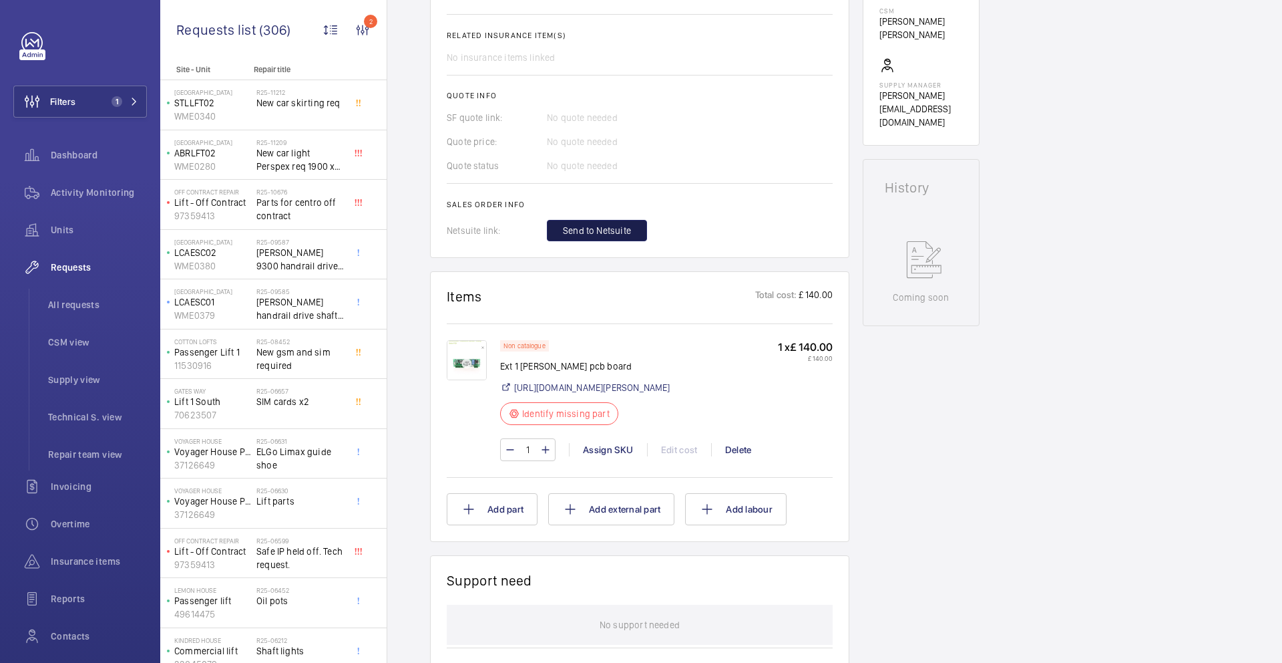
scroll to position [496, 0]
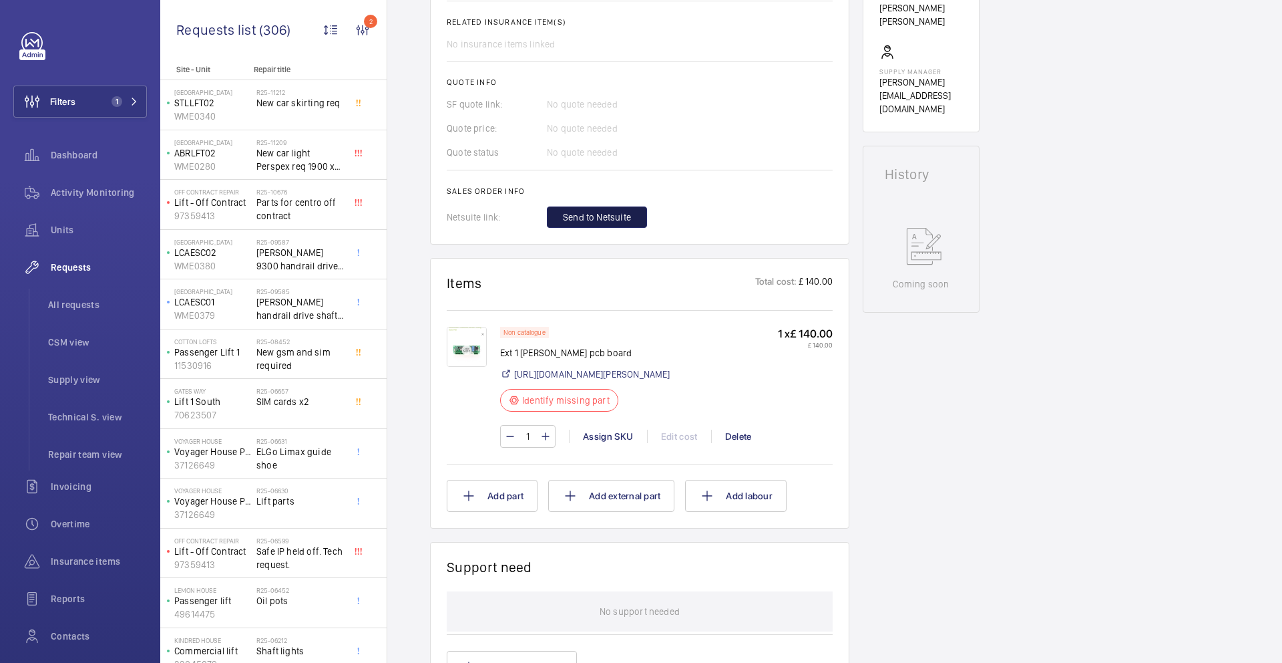
click at [584, 224] on span "Send to Netsuite" at bounding box center [597, 216] width 68 height 13
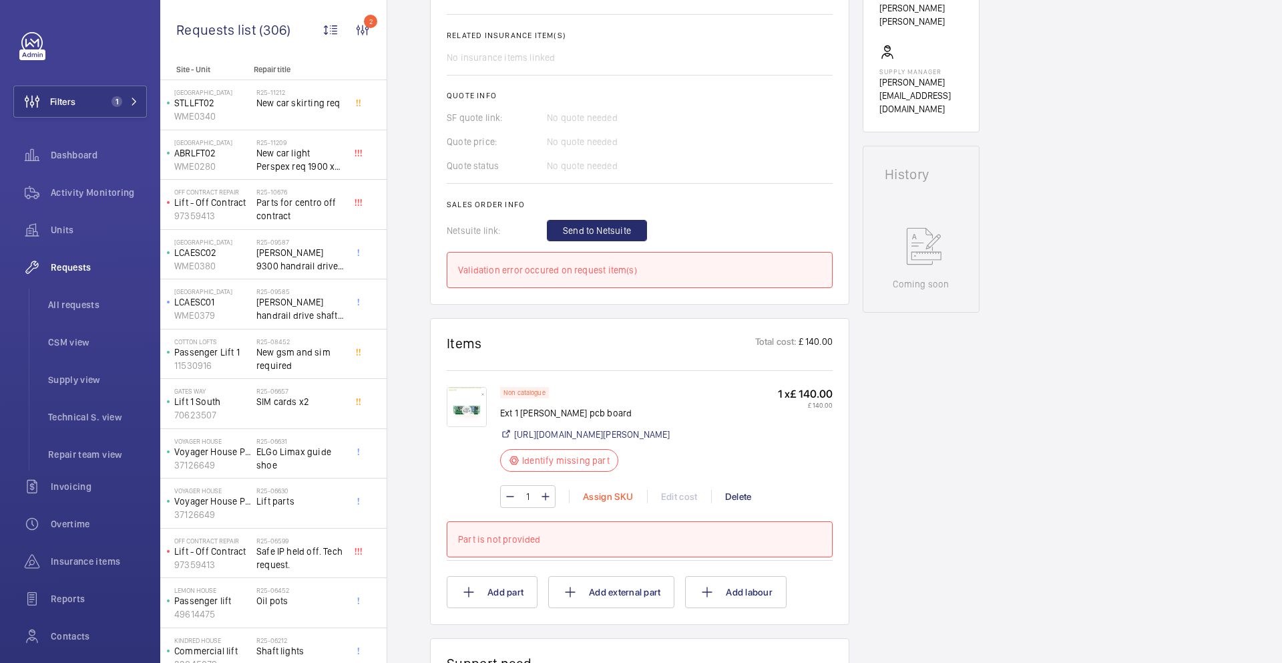
click at [619, 503] on div "Assign SKU" at bounding box center [608, 496] width 78 height 13
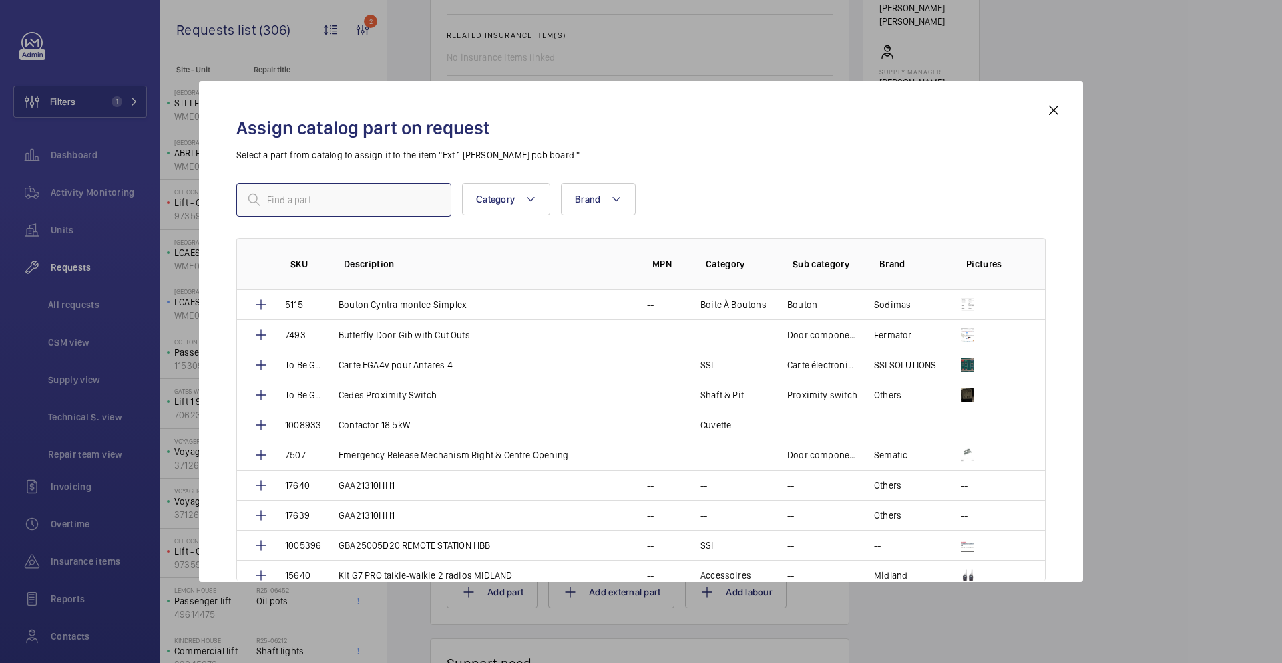
click at [331, 202] on input "text" at bounding box center [343, 199] width 215 height 33
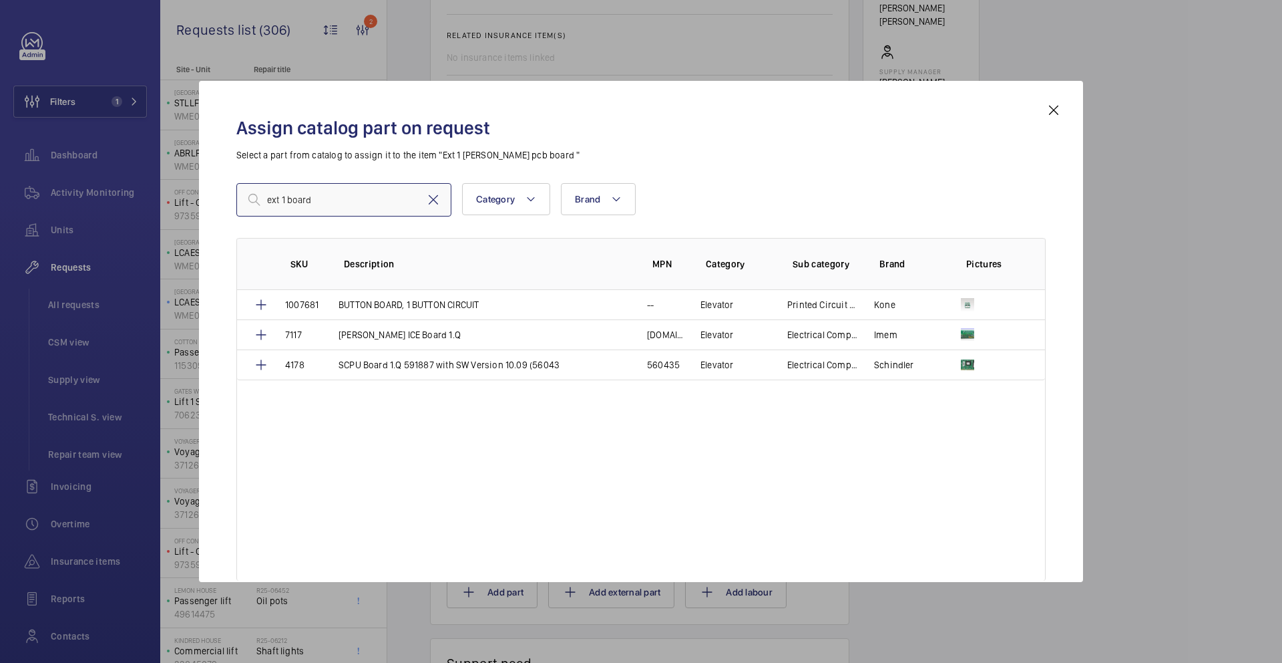
type input "ext 1 board"
click at [426, 196] on mat-icon at bounding box center [433, 200] width 16 height 16
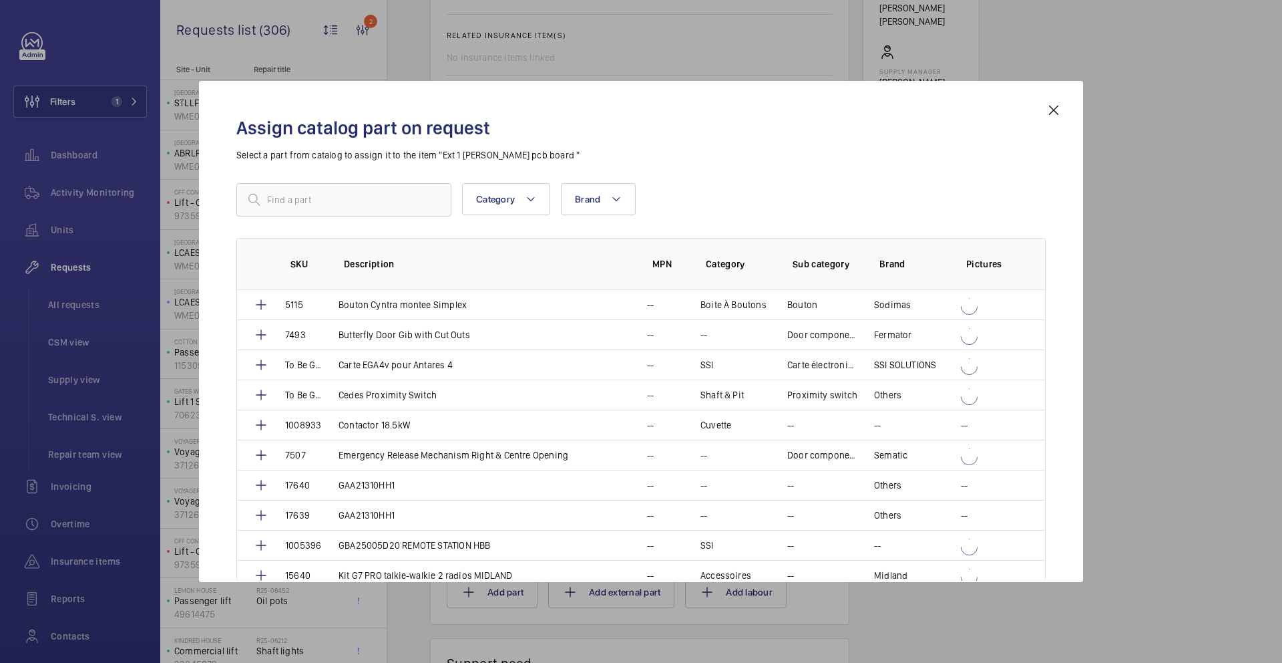
click at [1055, 106] on mat-icon at bounding box center [1054, 110] width 16 height 16
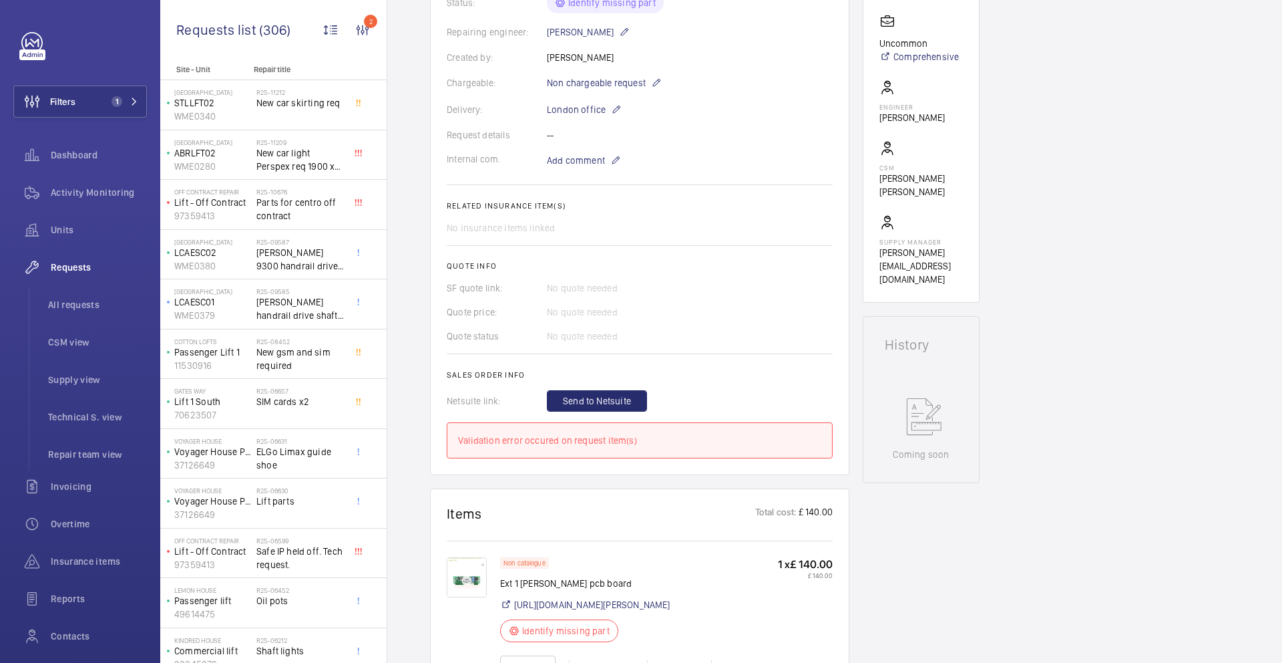
scroll to position [339, 0]
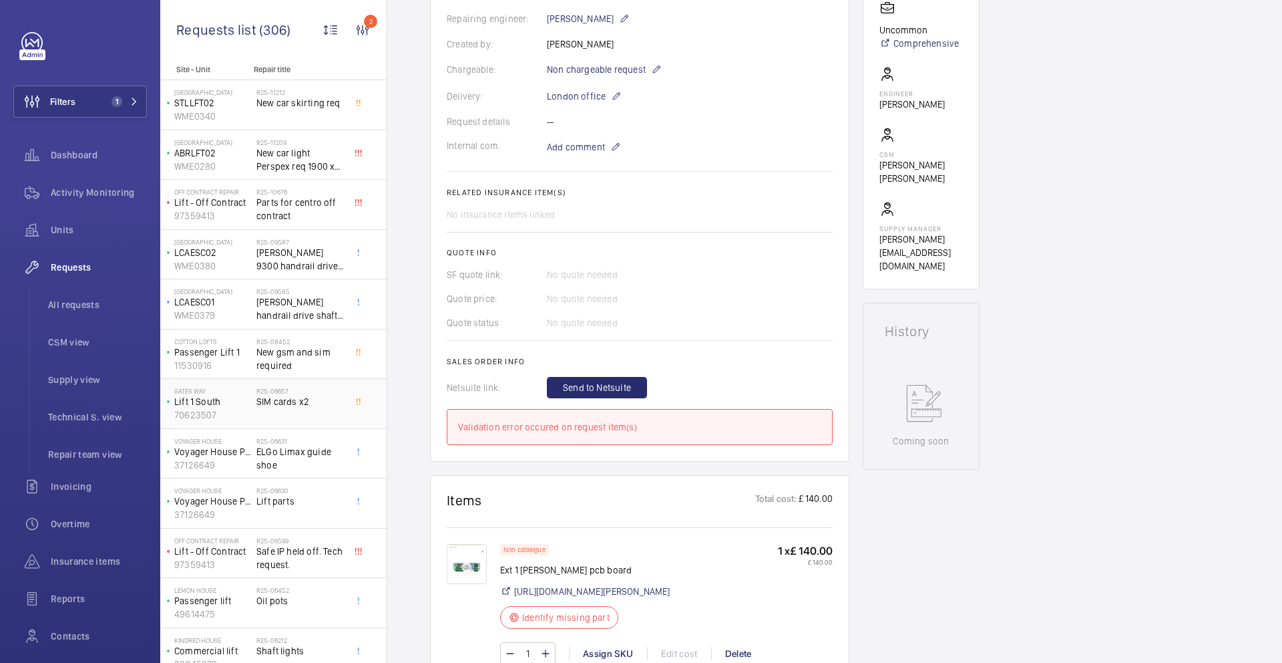
click at [307, 404] on span "SIM cards x2" at bounding box center [300, 401] width 88 height 13
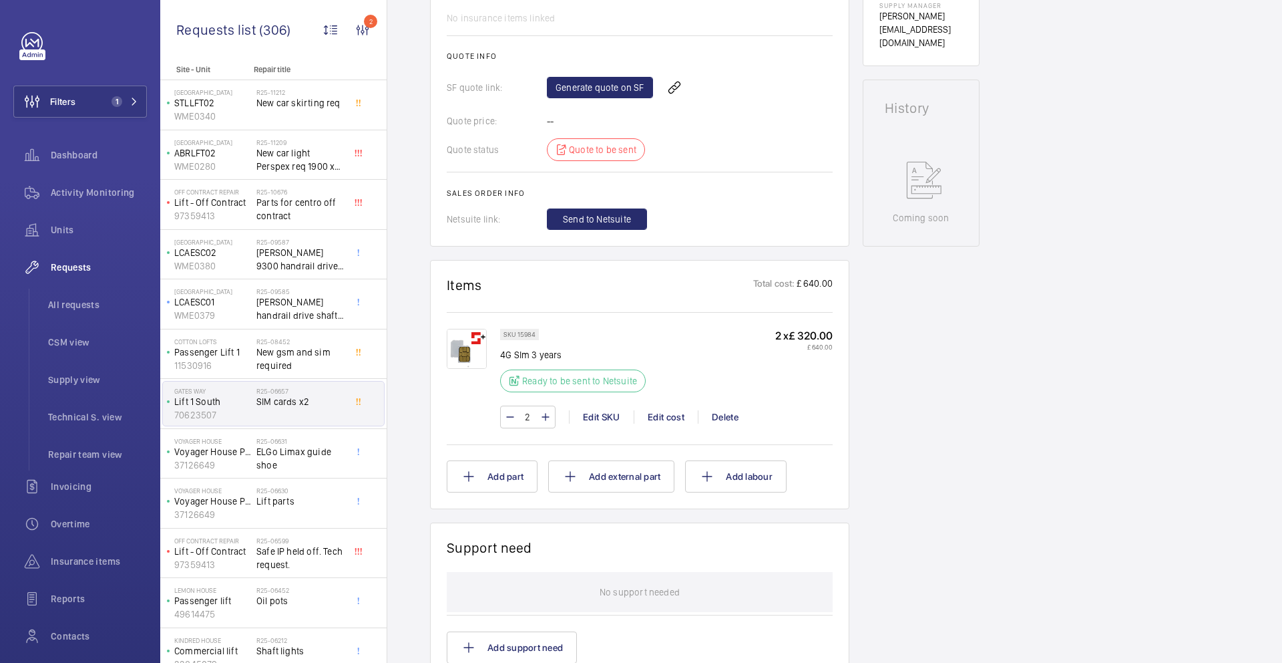
scroll to position [538, 0]
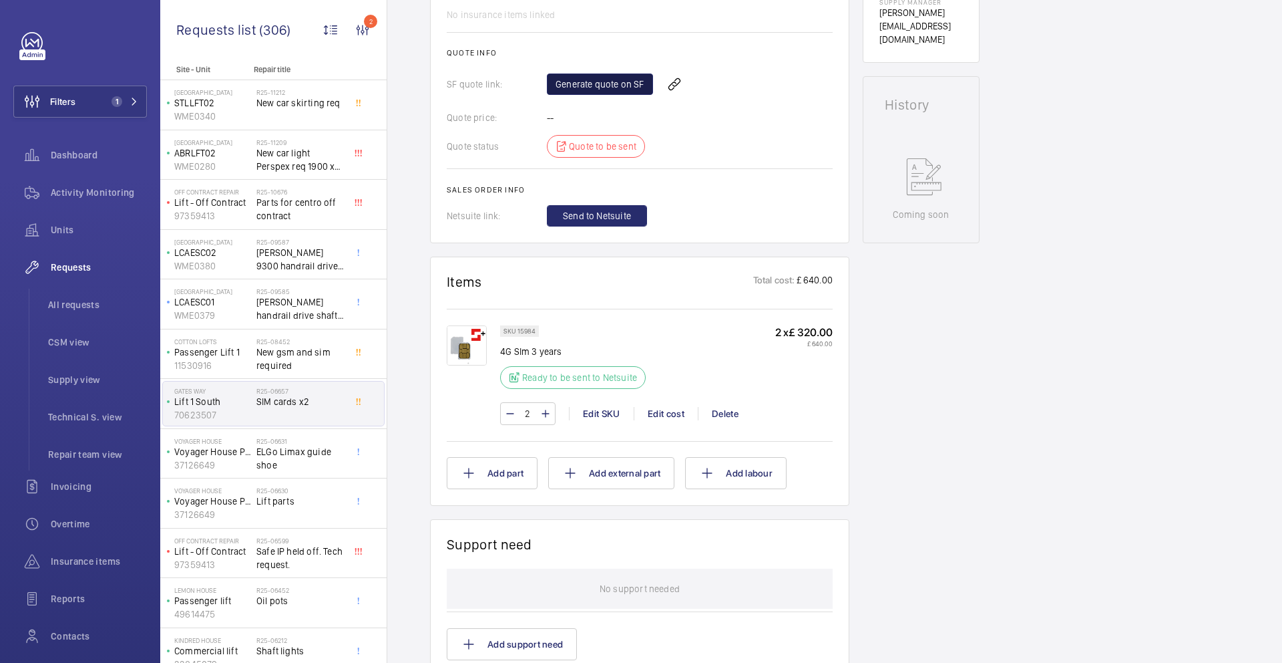
click at [623, 83] on link "Generate quote on SF" at bounding box center [600, 83] width 106 height 21
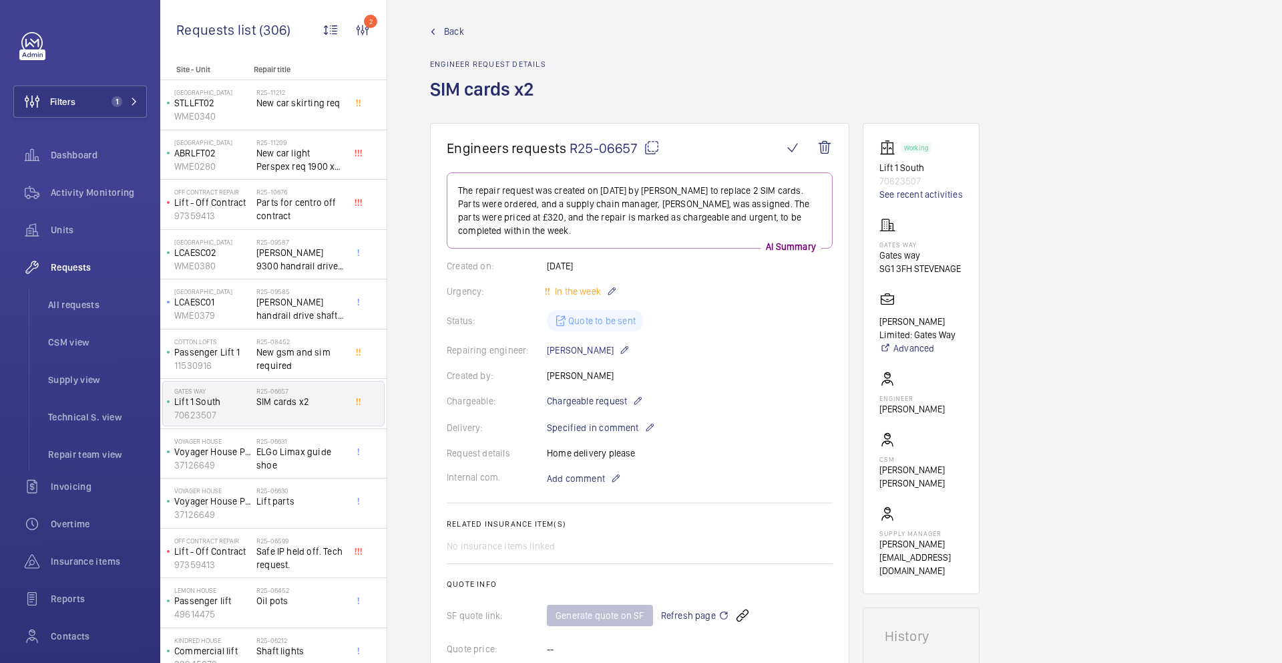
scroll to position [0, 0]
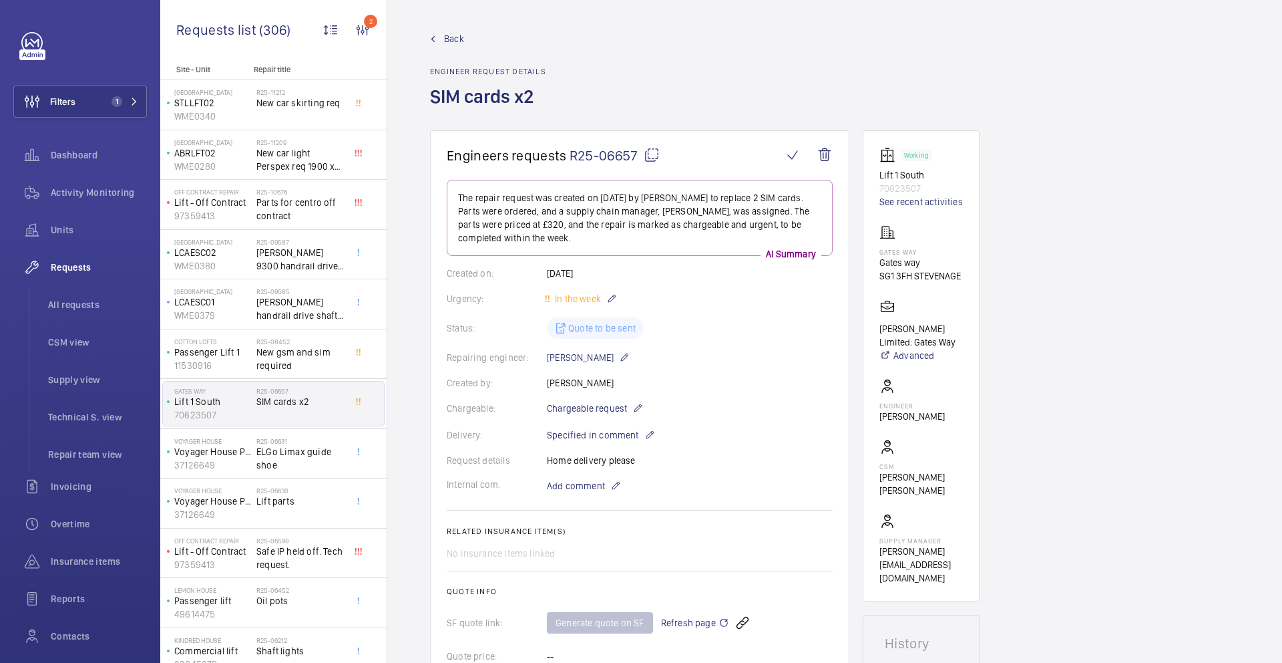
click at [646, 158] on mat-icon at bounding box center [652, 155] width 16 height 16
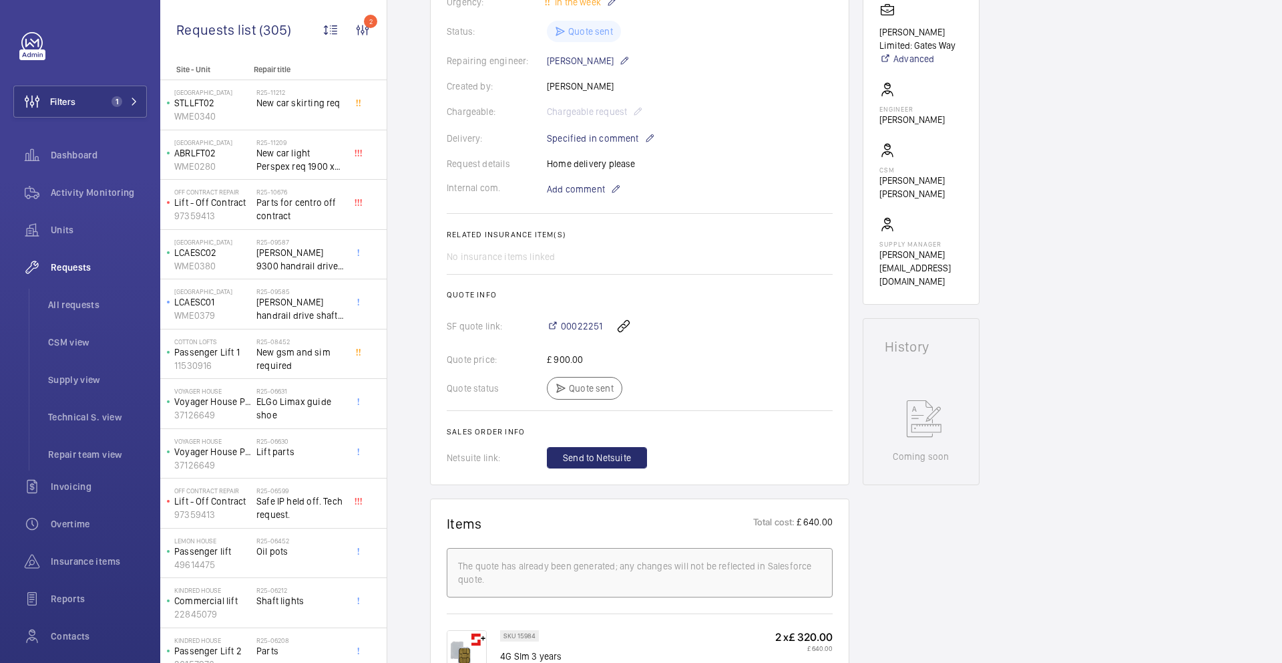
scroll to position [310, 0]
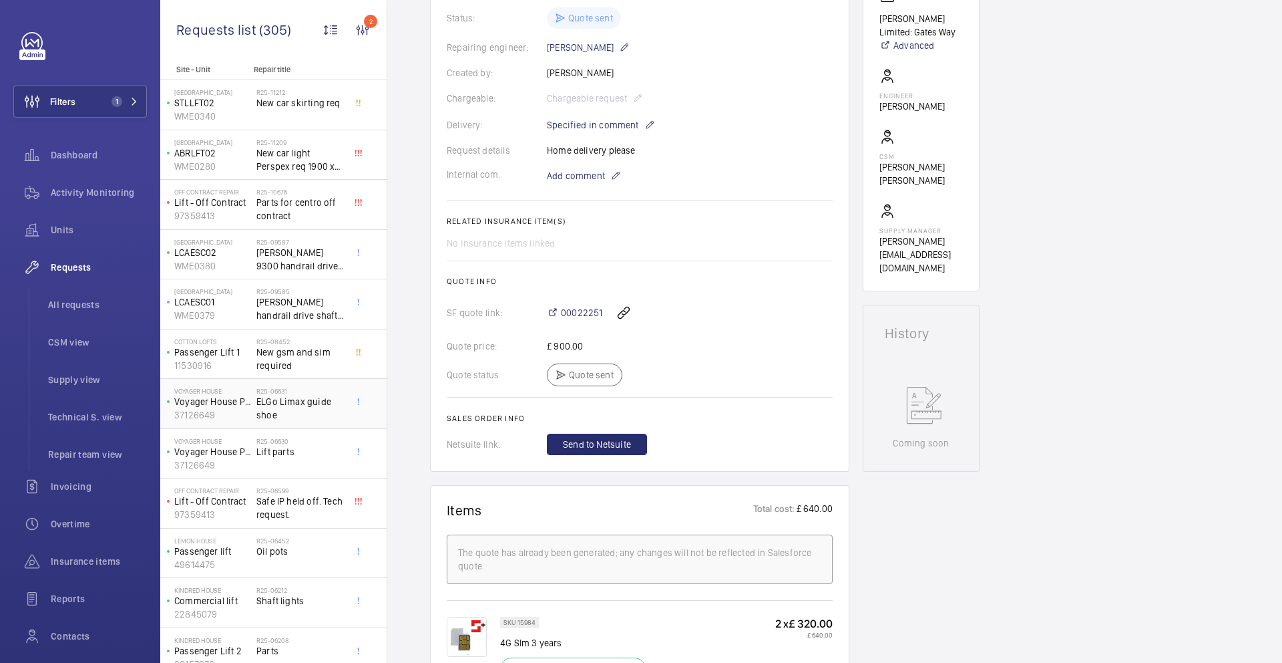
click at [293, 417] on span "ELGo Limax guide shoe" at bounding box center [300, 408] width 88 height 27
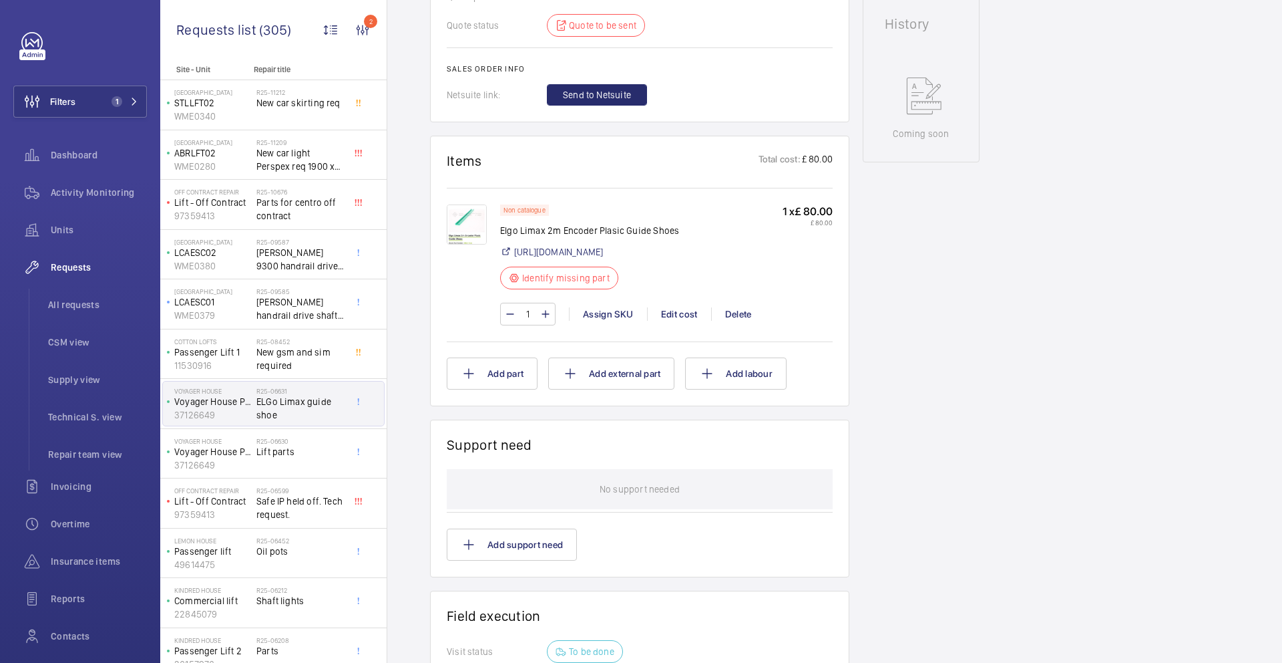
scroll to position [655, 0]
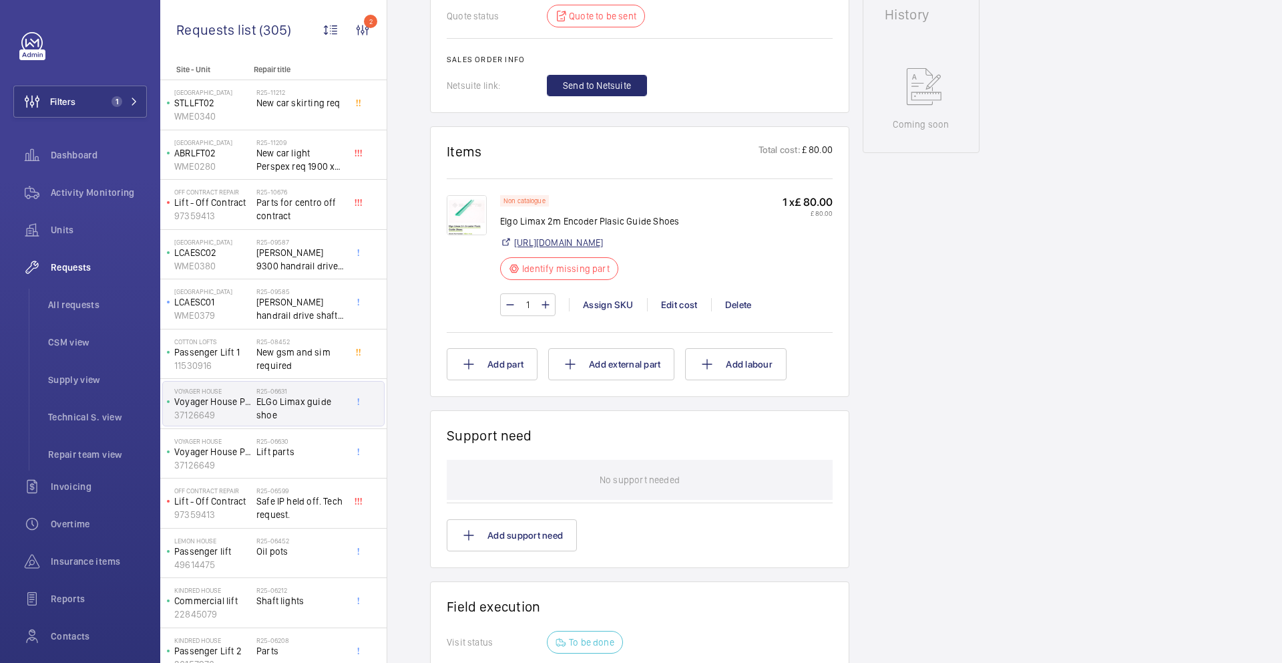
click at [544, 244] on link "[URL][DOMAIN_NAME]" at bounding box center [558, 242] width 89 height 13
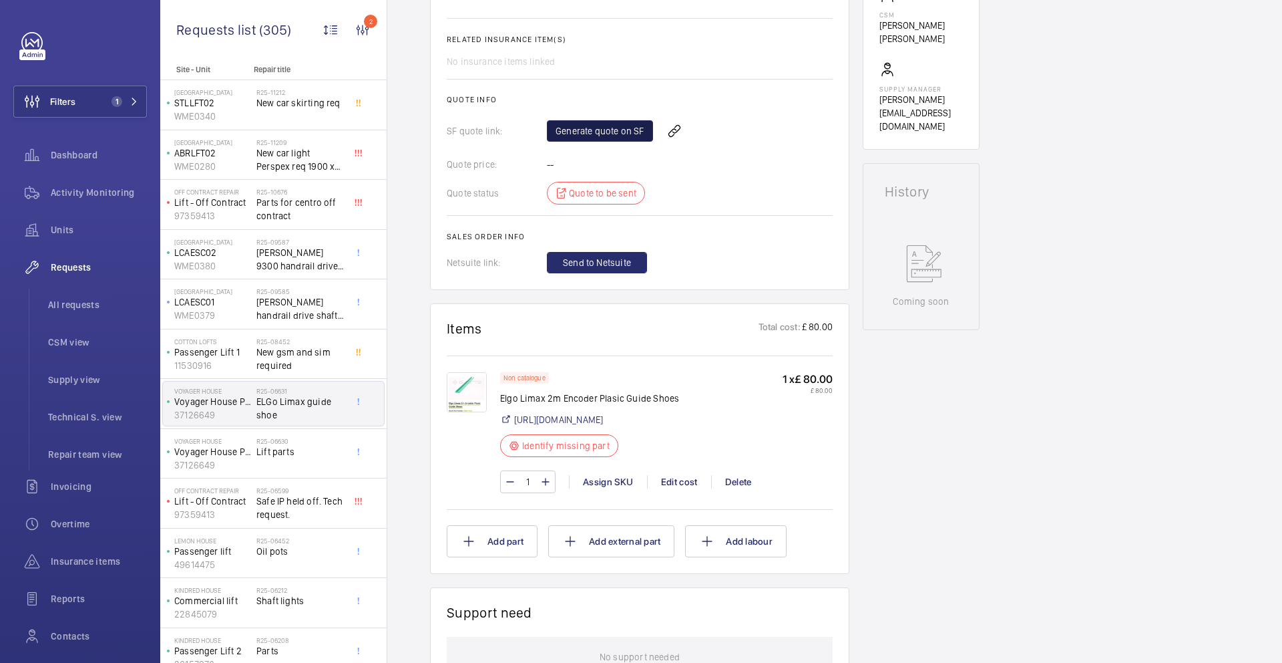
click at [592, 134] on link "Generate quote on SF" at bounding box center [600, 130] width 106 height 21
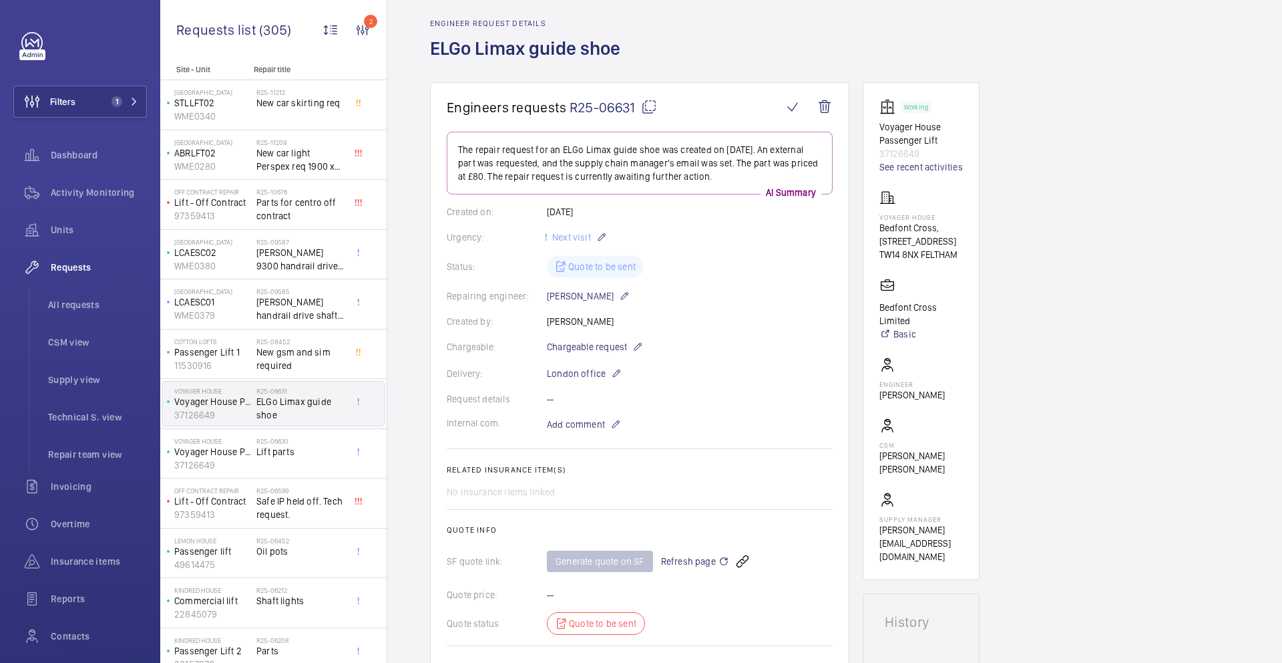
scroll to position [23, 0]
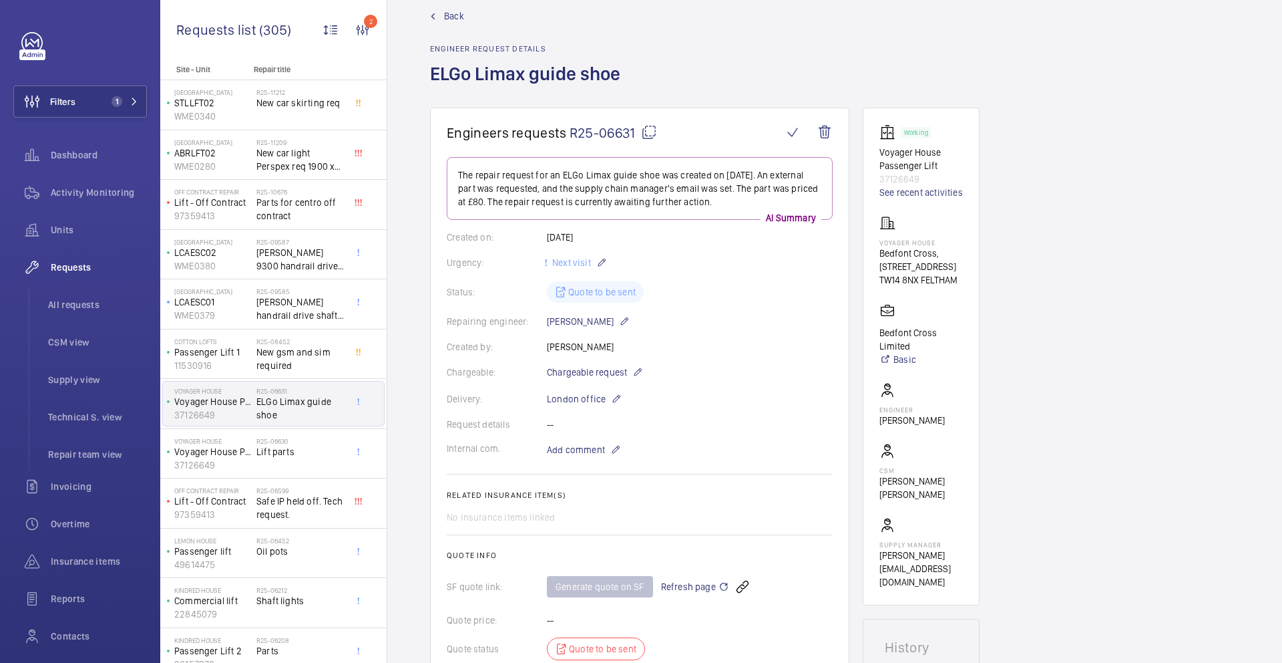
click at [651, 131] on mat-icon at bounding box center [649, 132] width 16 height 16
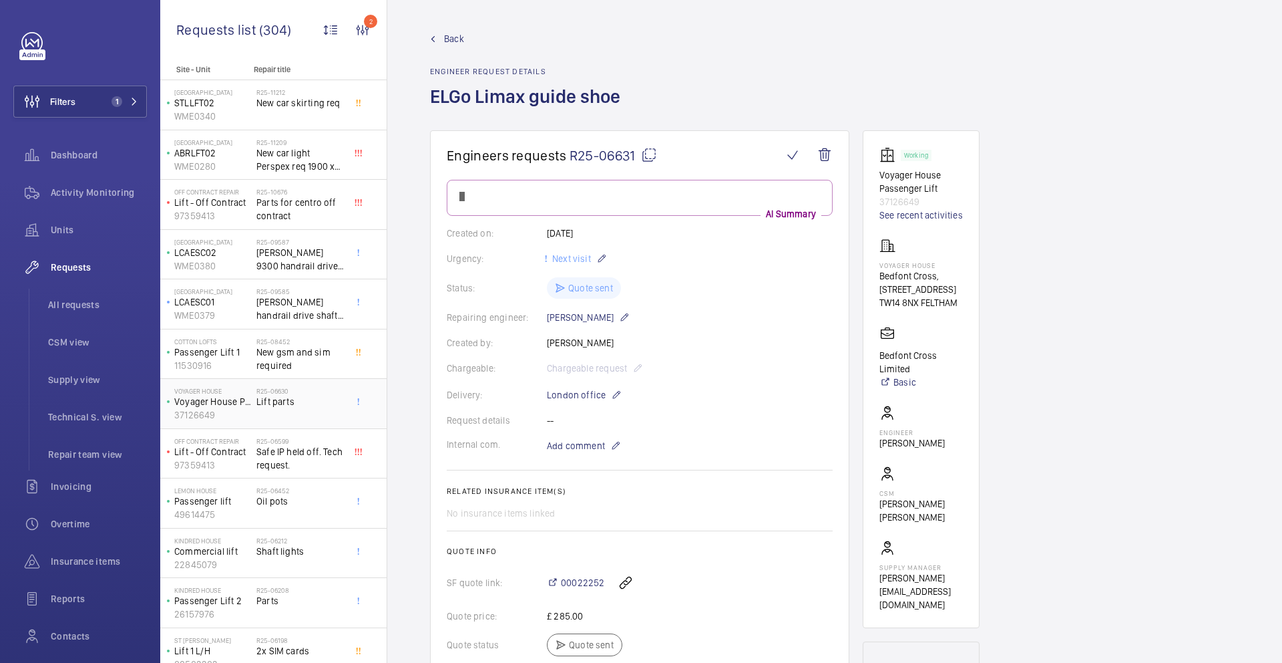
click at [302, 405] on span "Lift parts" at bounding box center [300, 401] width 88 height 13
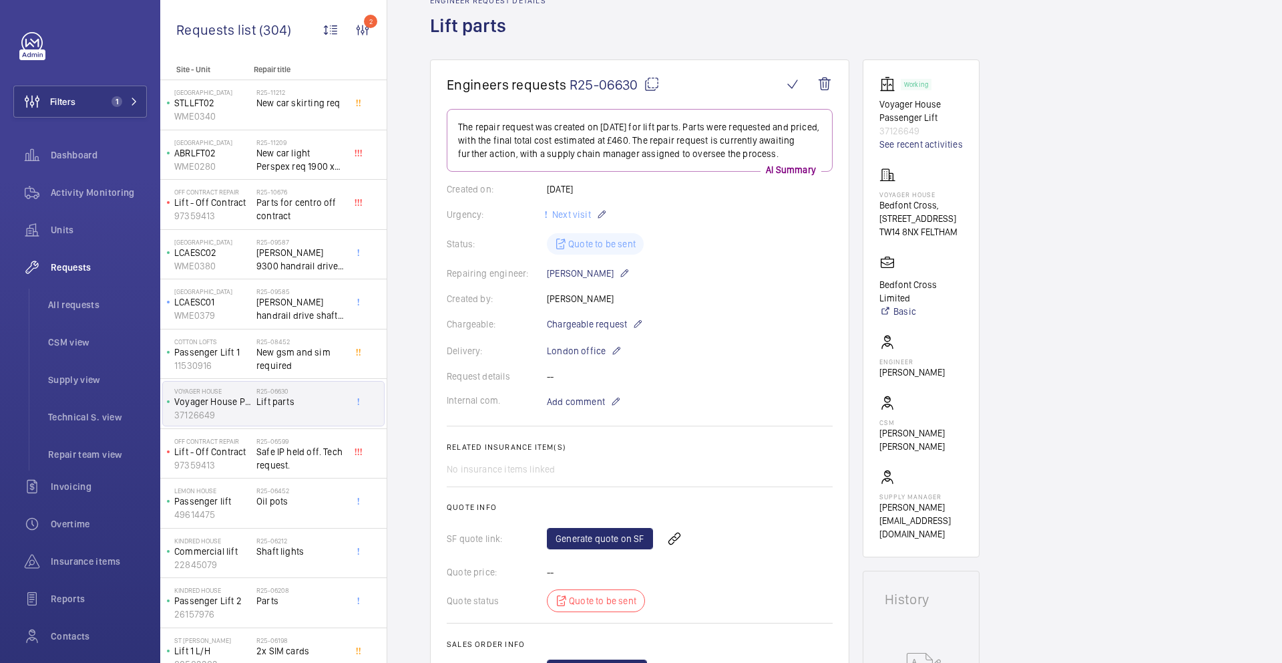
scroll to position [236, 0]
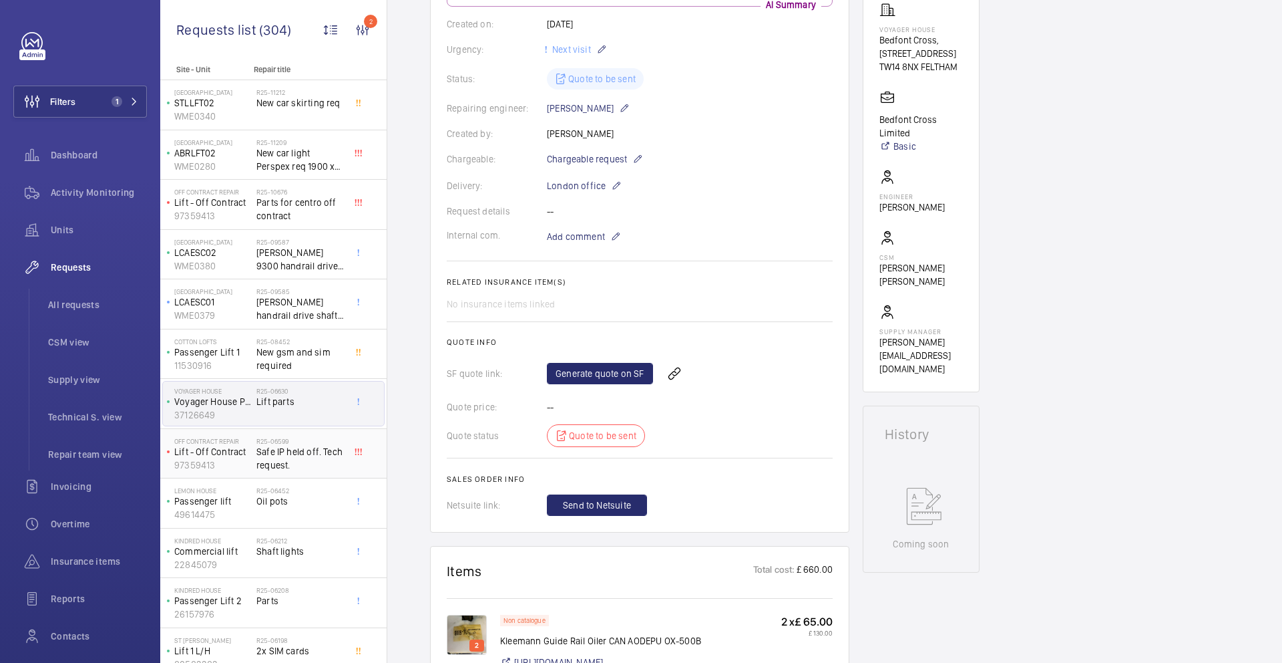
click at [266, 454] on span "Safe IP held off. Tech request." at bounding box center [300, 458] width 88 height 27
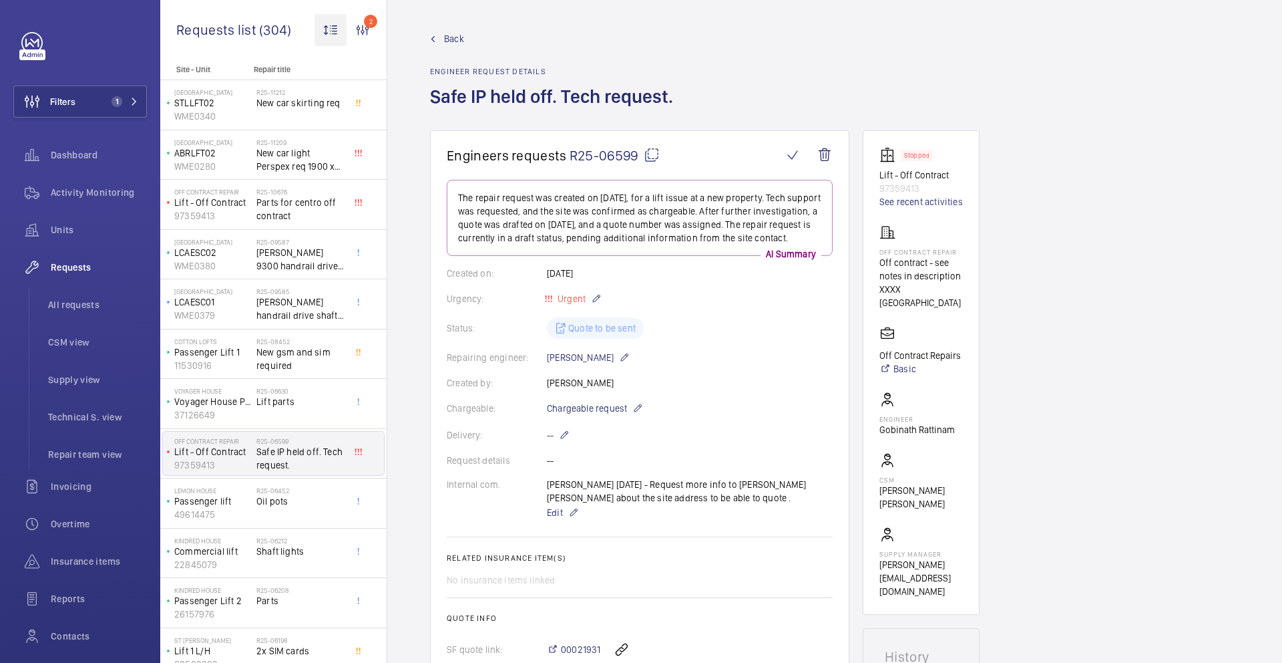
click at [331, 29] on wm-front-icon-button at bounding box center [331, 30] width 32 height 32
click at [368, 27] on div at bounding box center [641, 331] width 1282 height 663
click at [368, 31] on wm-front-icon-button "2" at bounding box center [363, 30] width 32 height 32
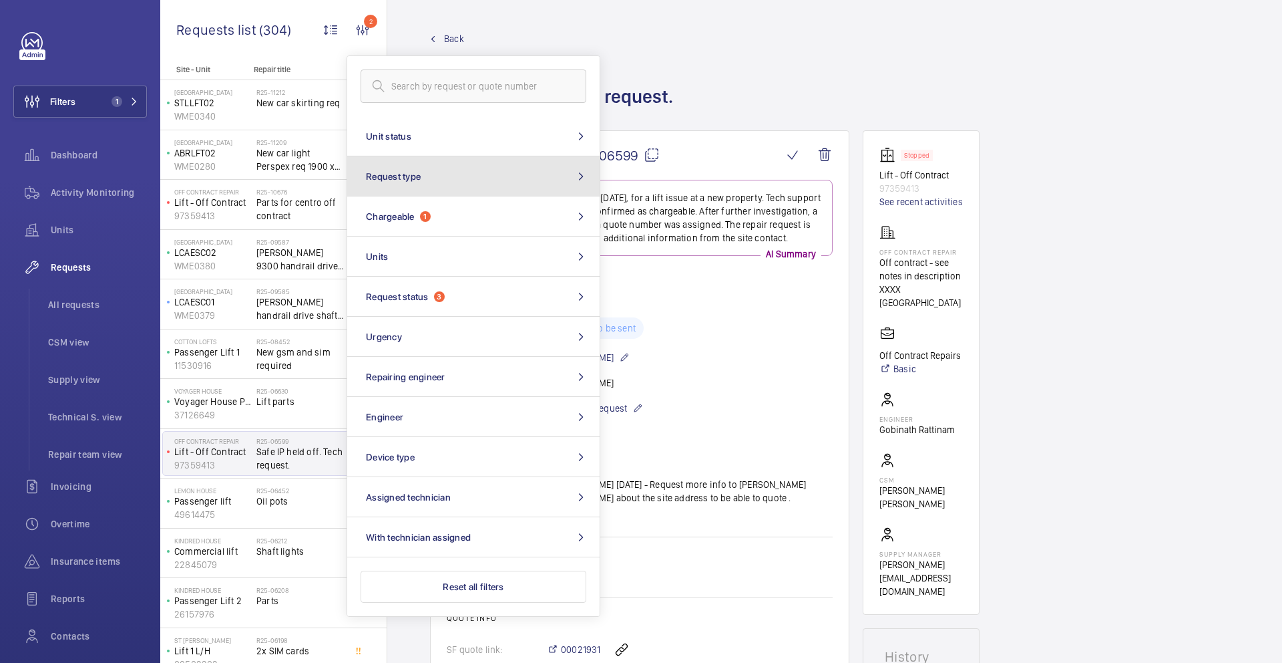
click at [548, 174] on button "Request type" at bounding box center [473, 176] width 252 height 40
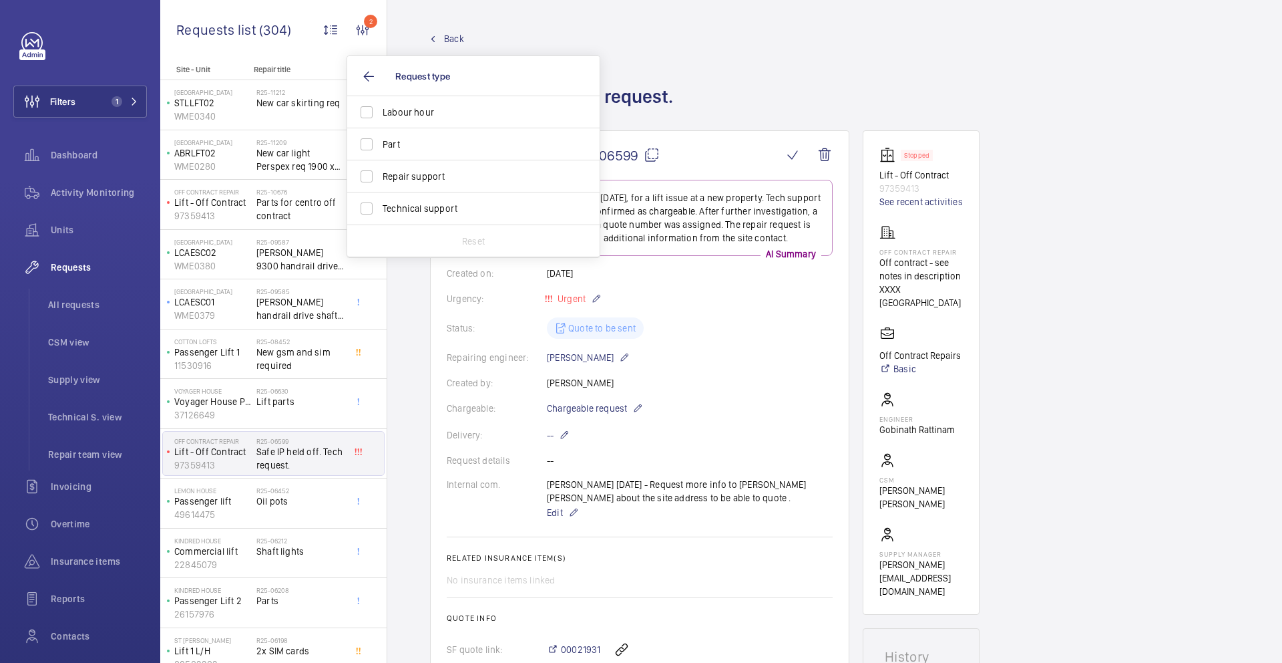
click at [593, 26] on wm-front-admin-header "Back Engineer request details Safe IP held off. Tech request." at bounding box center [834, 65] width 895 height 130
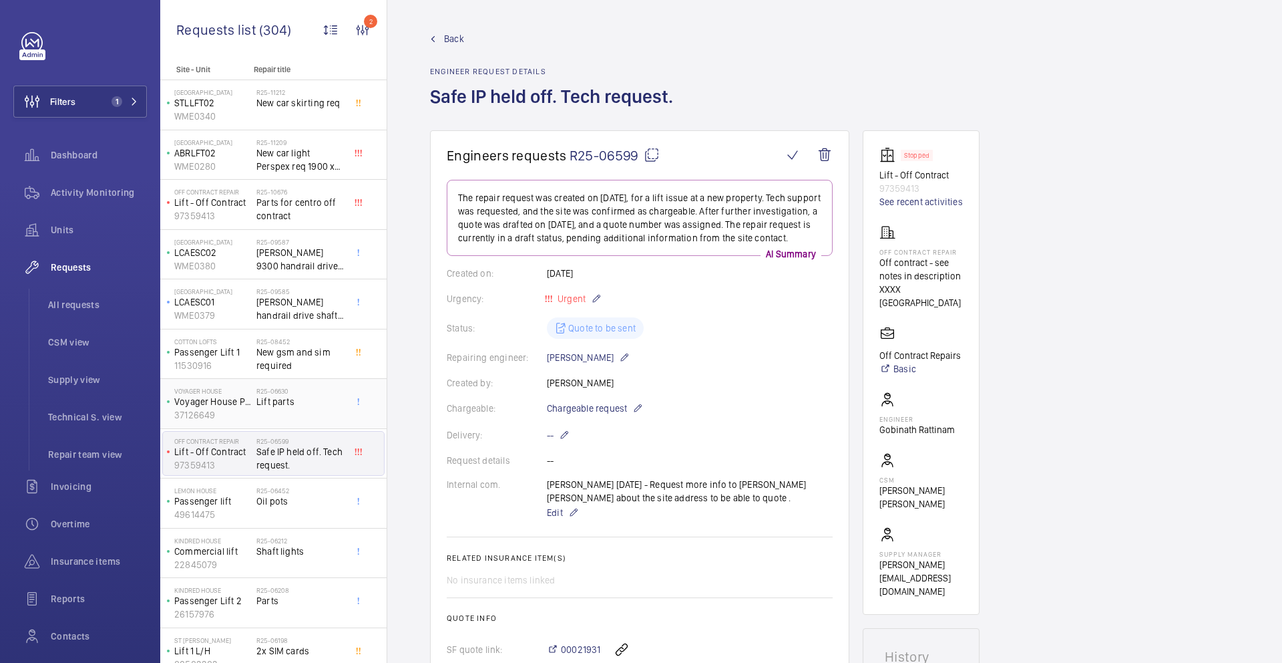
click at [321, 385] on div "R25-06630 Lift parts" at bounding box center [303, 403] width 94 height 44
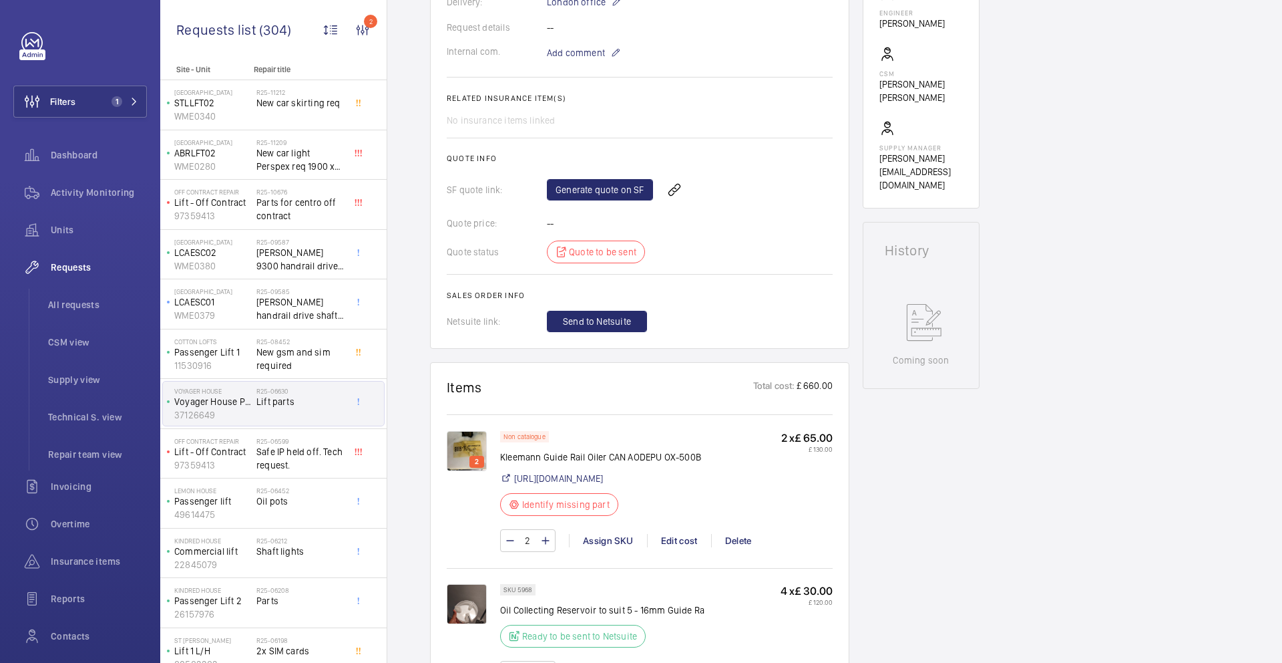
scroll to position [420, 0]
drag, startPoint x: 298, startPoint y: 455, endPoint x: 312, endPoint y: 485, distance: 33.2
click at [298, 456] on span "Safe IP held off. Tech request." at bounding box center [300, 458] width 88 height 27
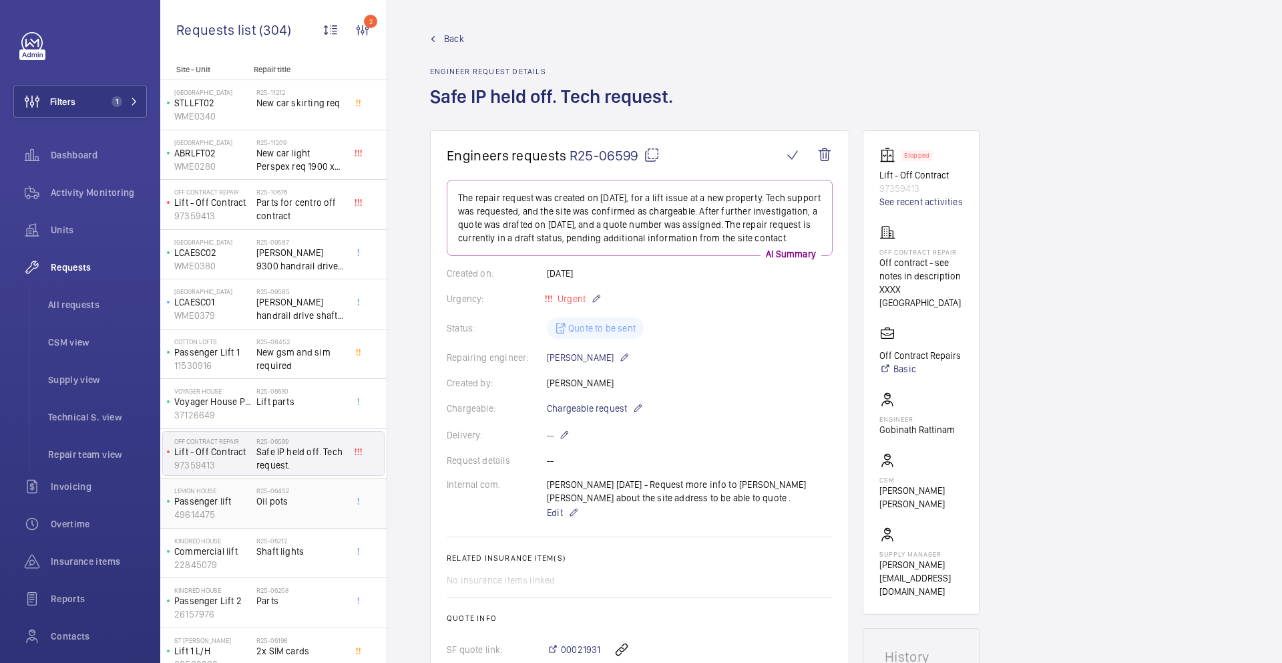
click at [324, 487] on h2 "R25-06452" at bounding box center [300, 490] width 88 height 8
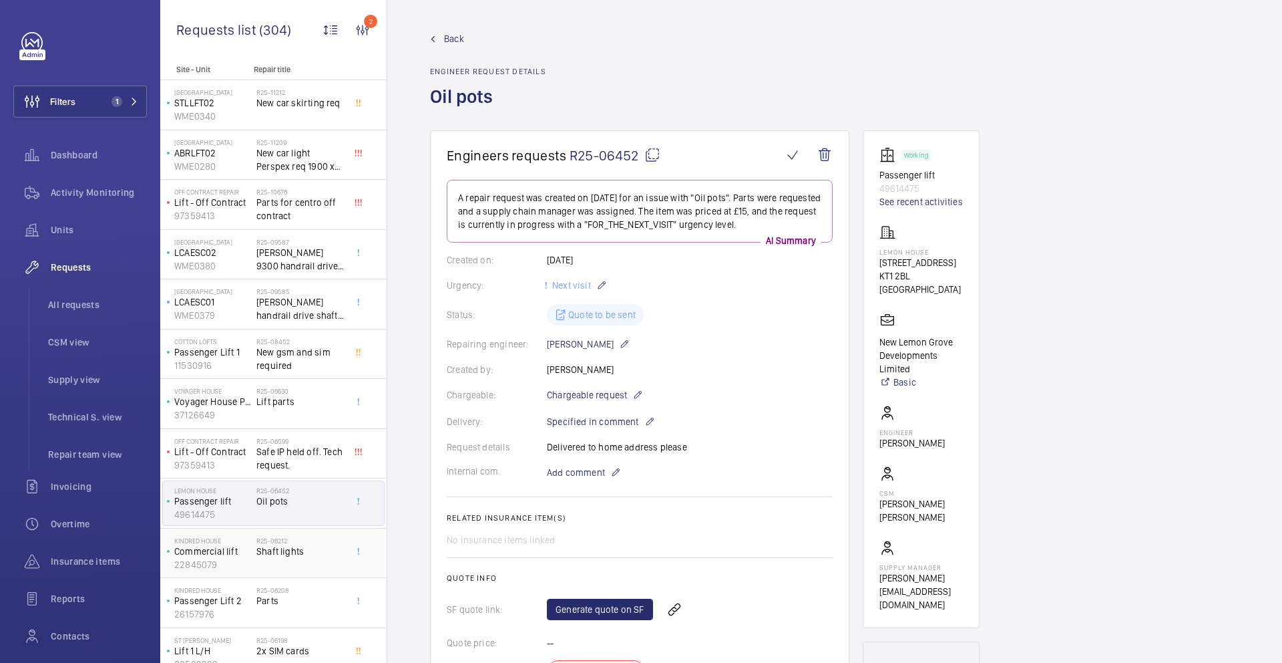
click at [298, 544] on span "Shaft lights" at bounding box center [300, 550] width 88 height 13
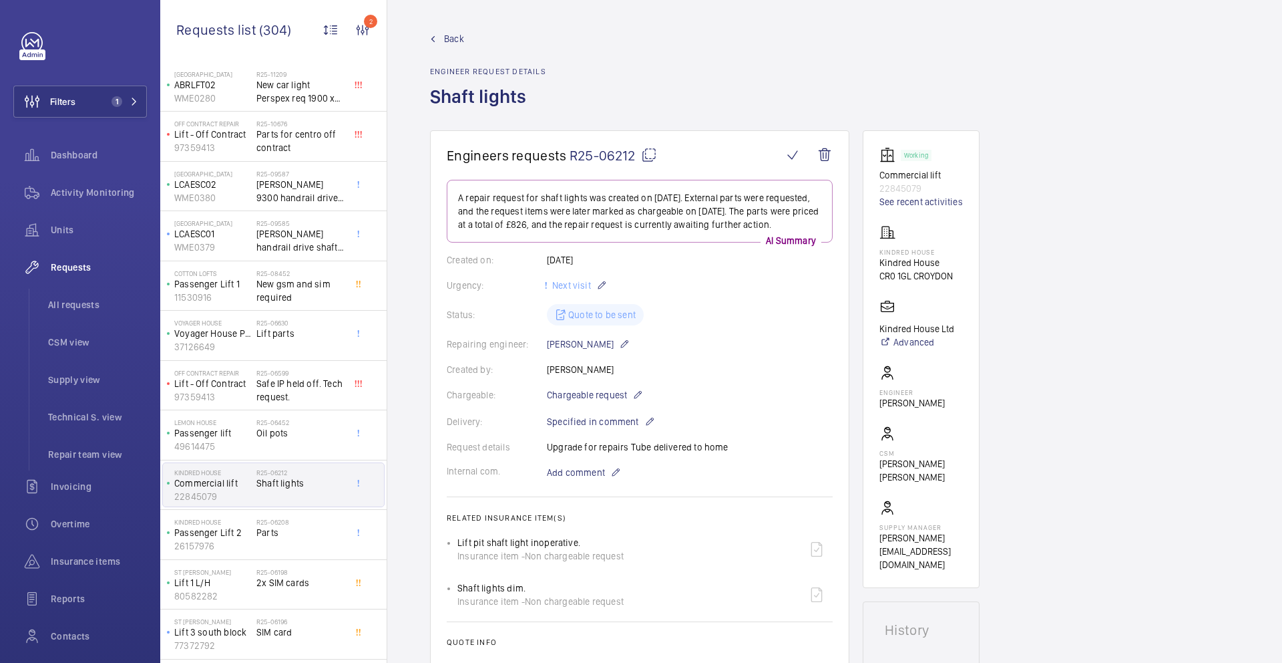
scroll to position [81, 0]
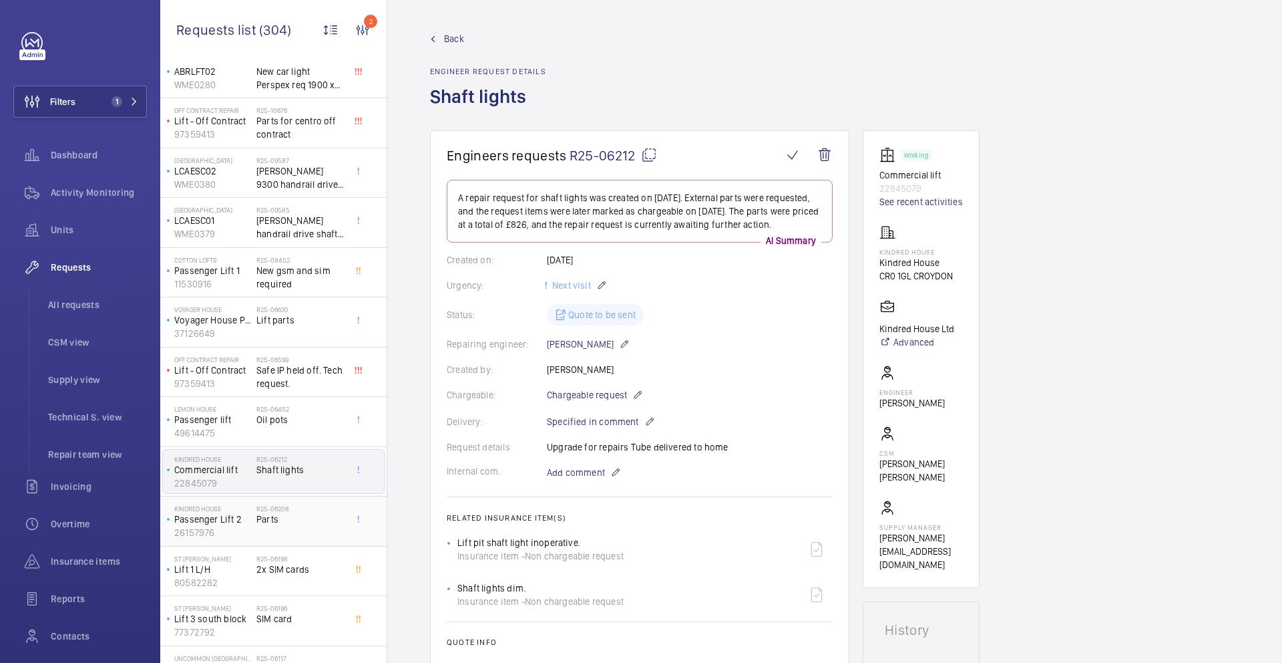
click at [299, 540] on div "R25-06208 Parts" at bounding box center [300, 523] width 88 height 39
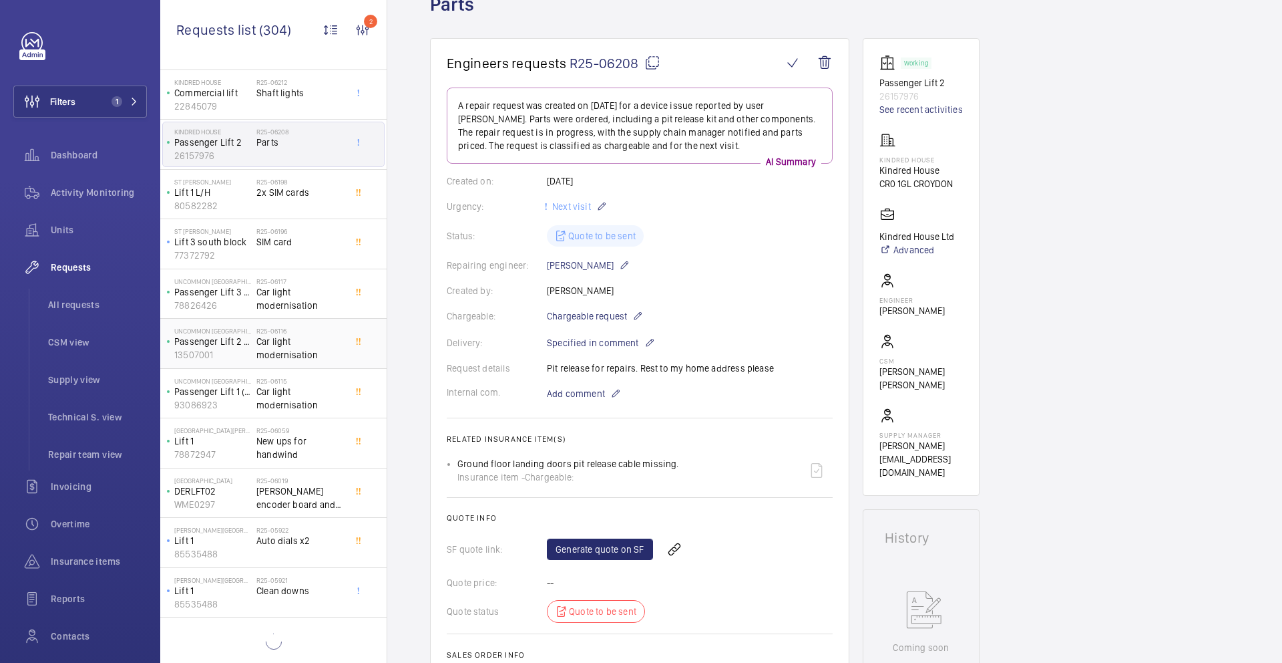
scroll to position [462, 0]
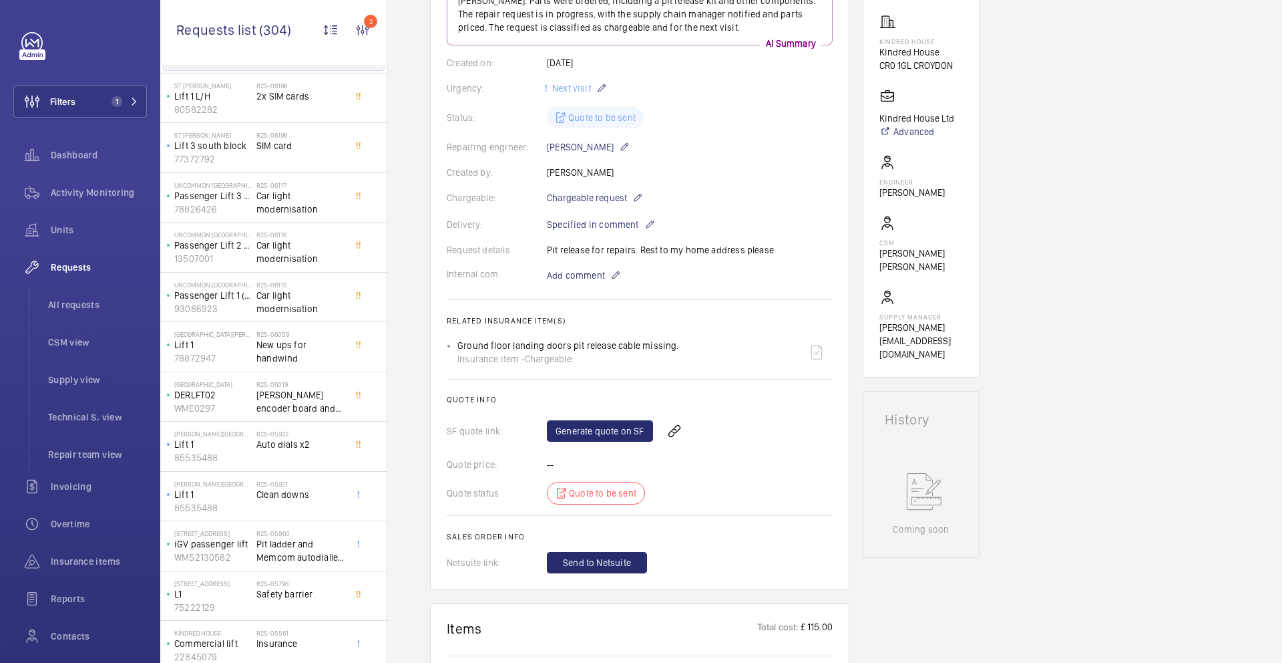
scroll to position [200, 0]
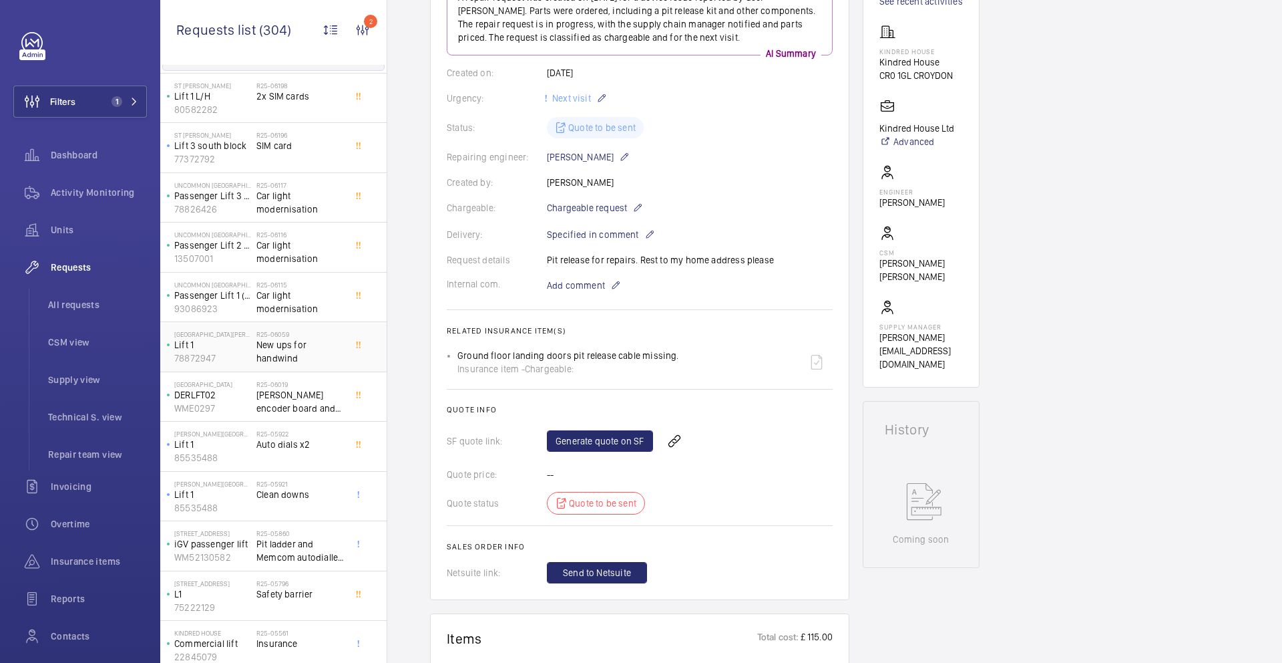
click at [293, 347] on span "New ups for handwind" at bounding box center [300, 351] width 88 height 27
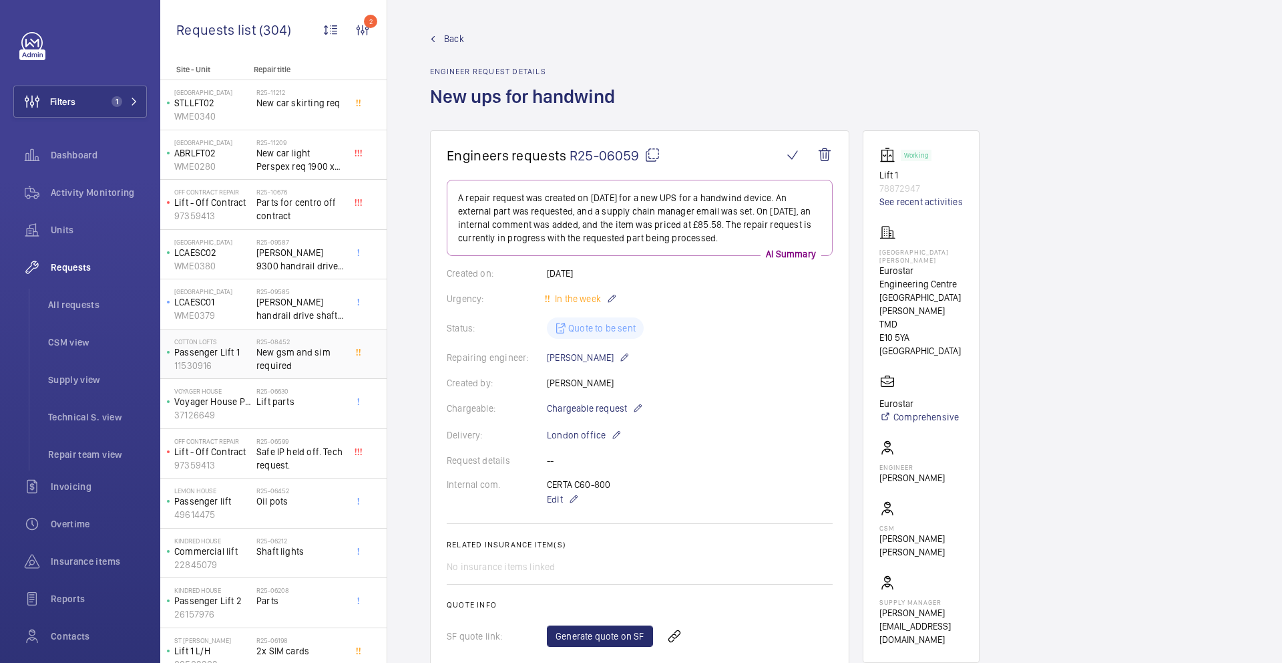
click at [308, 359] on span "New gsm and sim required" at bounding box center [300, 358] width 88 height 27
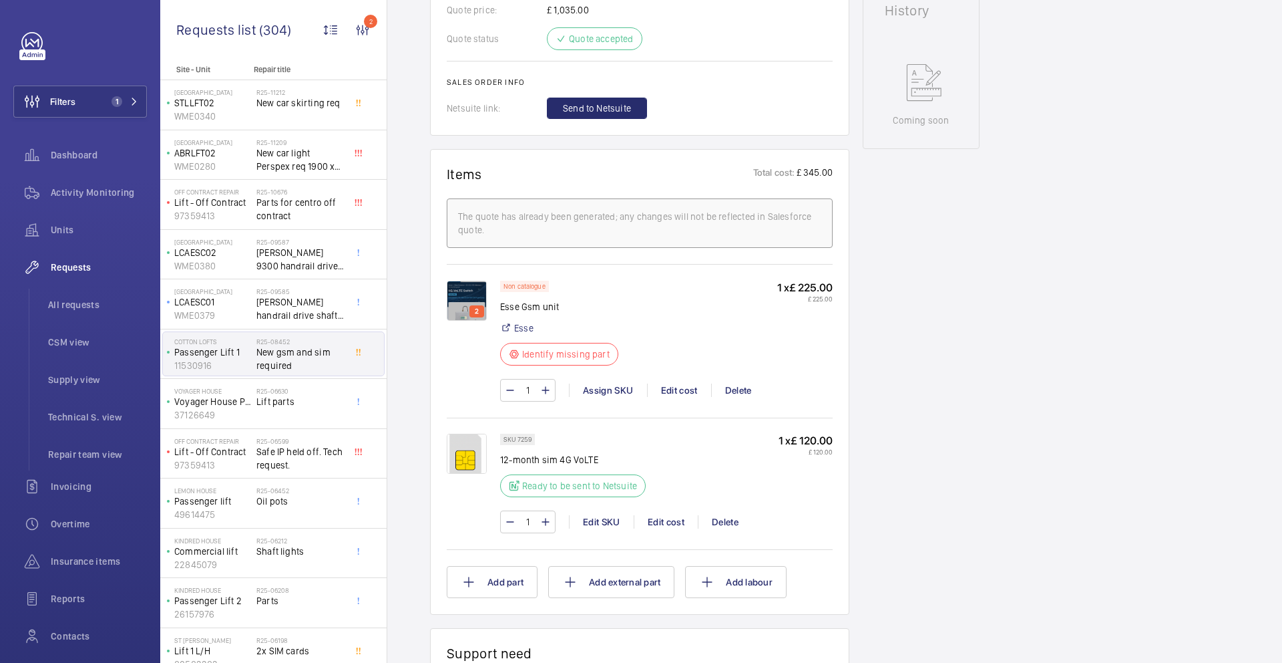
scroll to position [649, 0]
click at [617, 393] on div "Assign SKU" at bounding box center [608, 386] width 78 height 13
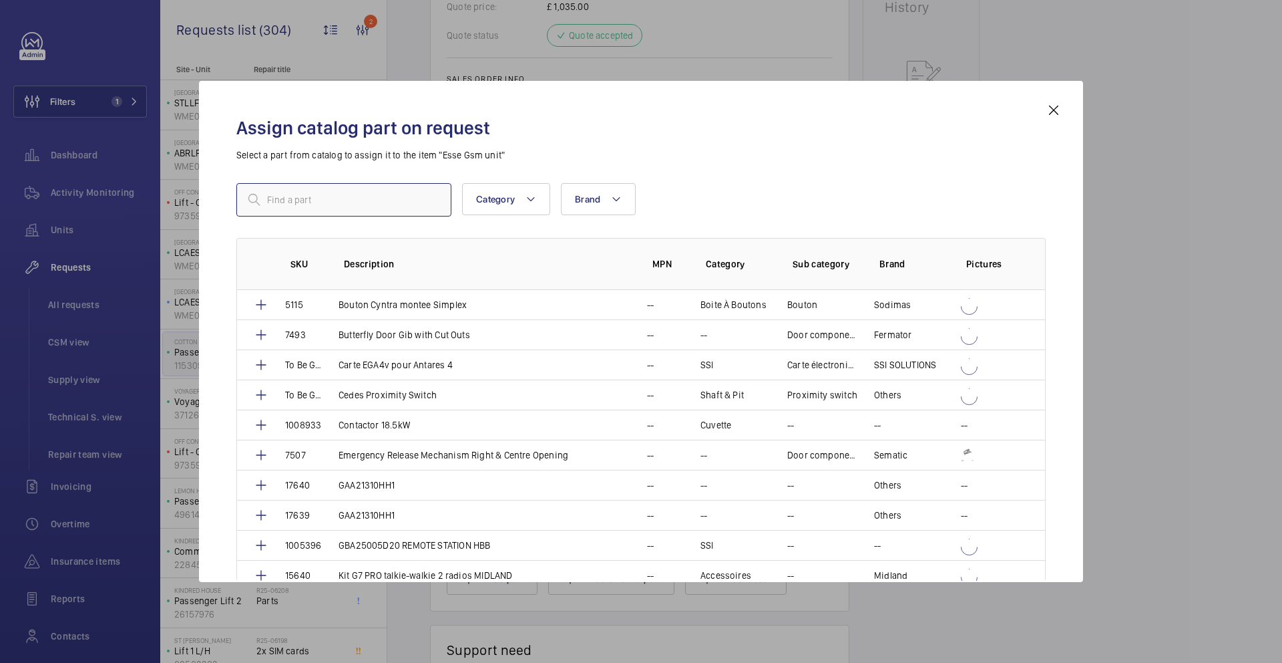
click at [429, 210] on input "text" at bounding box center [343, 199] width 215 height 33
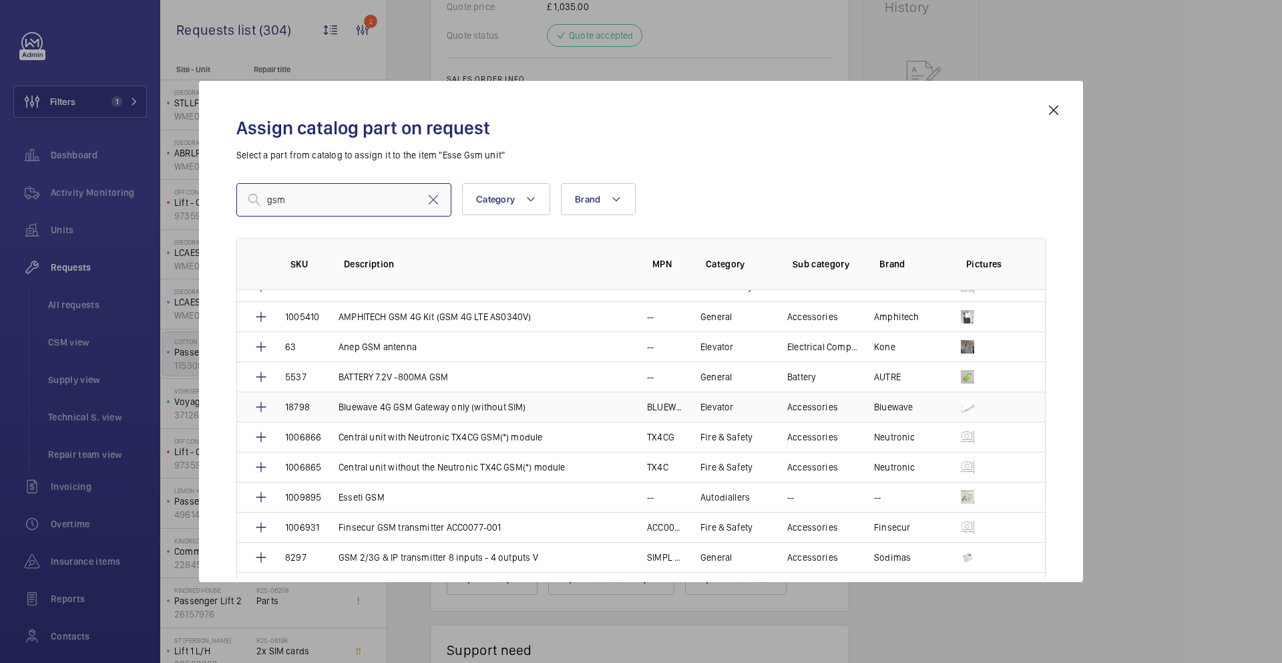
scroll to position [259, 0]
type input "gsm"
click at [407, 497] on td "Esseti GSM" at bounding box center [477, 496] width 309 height 30
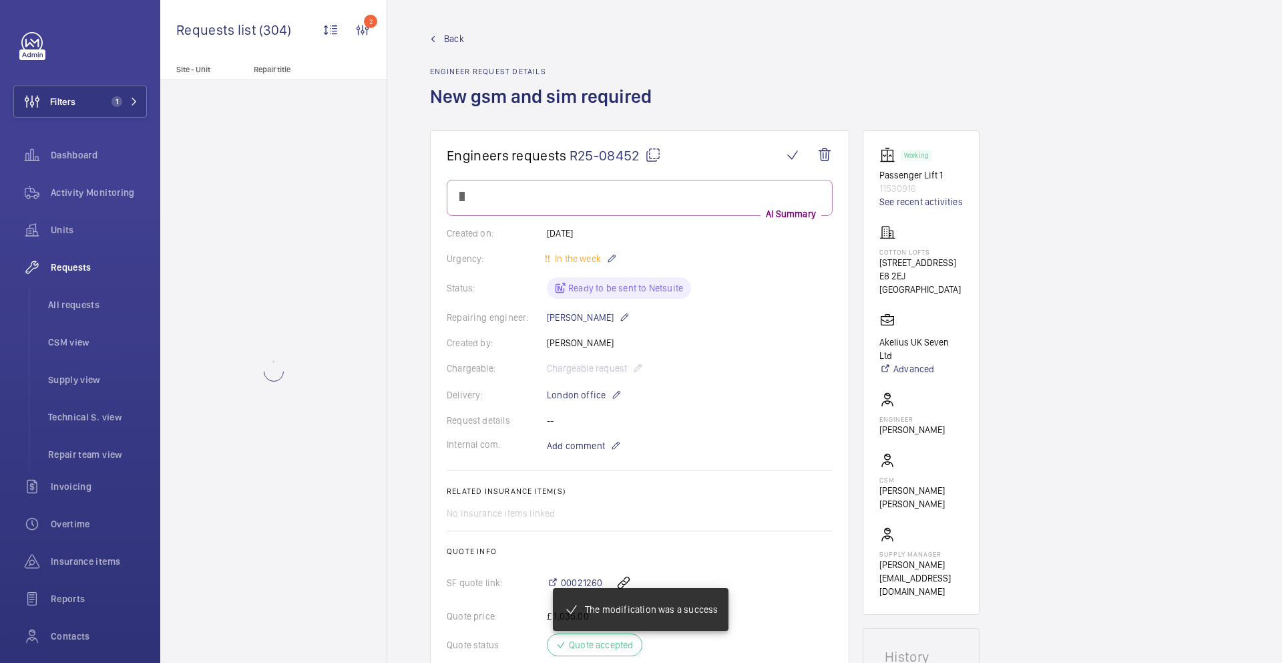
scroll to position [649, 0]
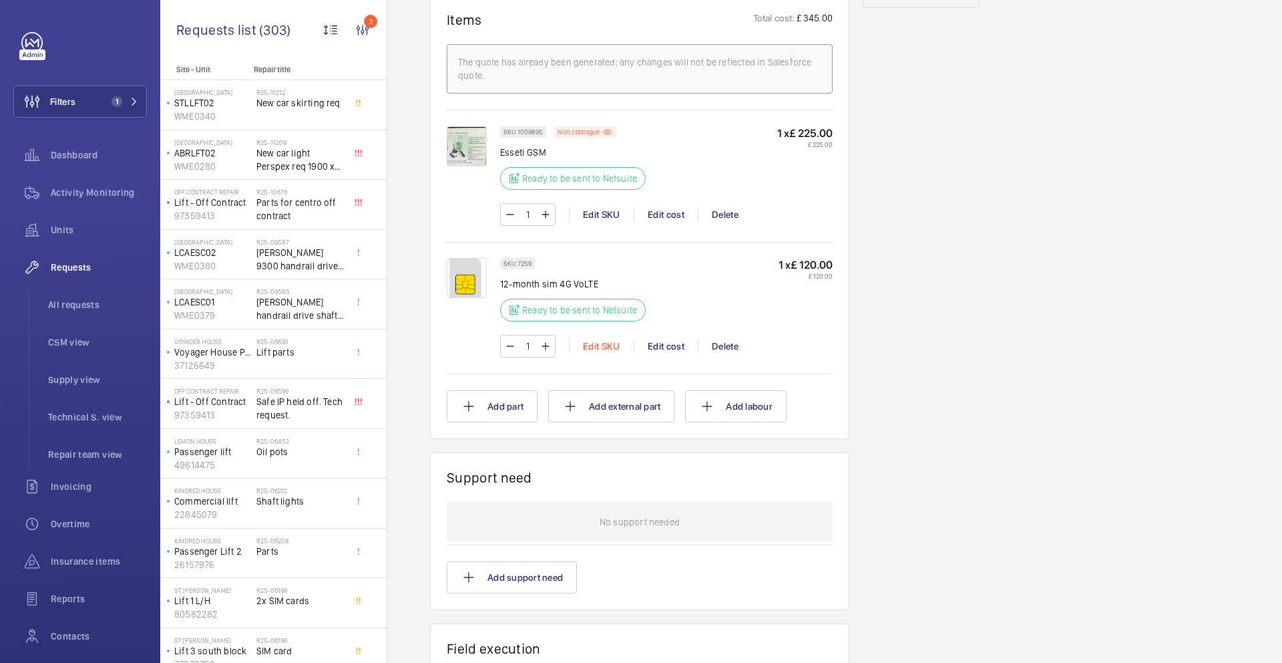
scroll to position [232, 0]
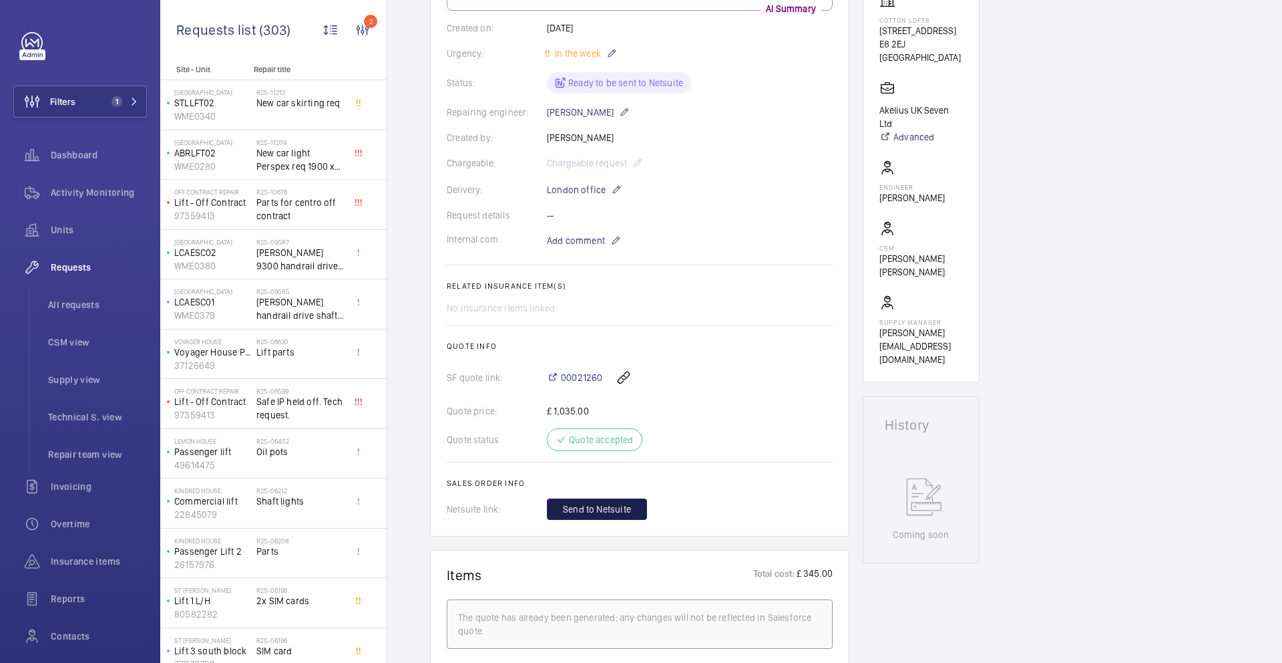
click at [592, 512] on span "Send to Netsuite" at bounding box center [597, 508] width 68 height 13
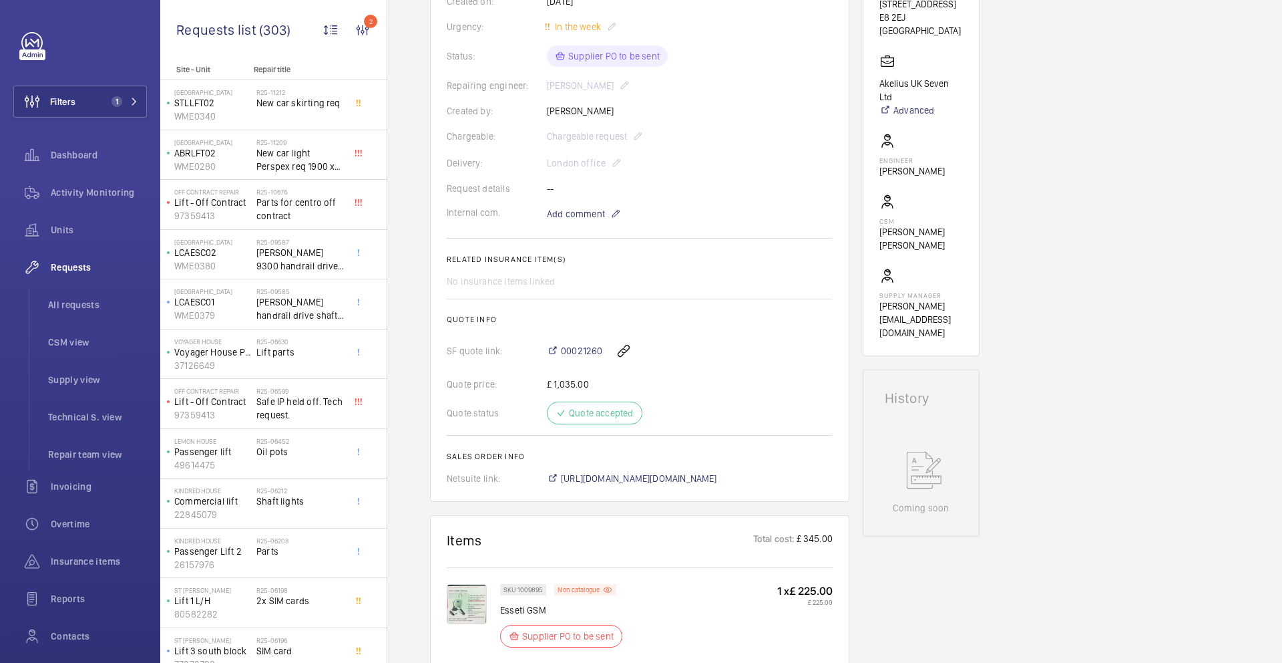
scroll to position [272, 0]
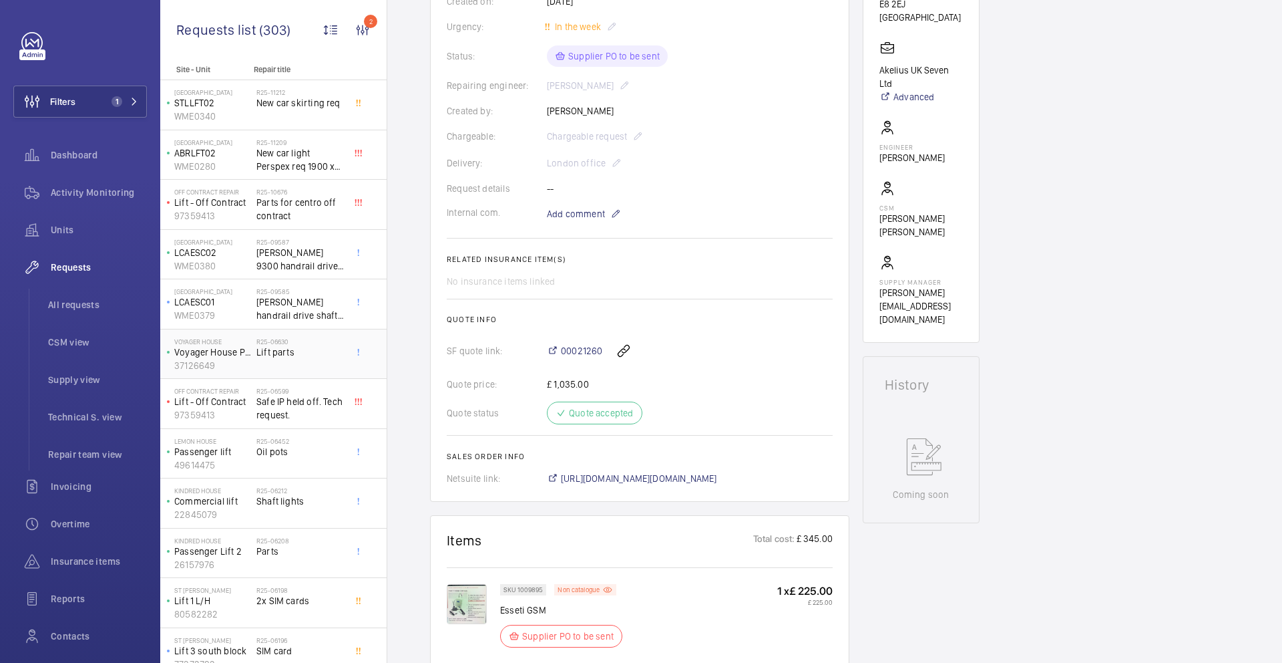
click at [305, 360] on div "R25-06630 Lift parts" at bounding box center [300, 356] width 88 height 39
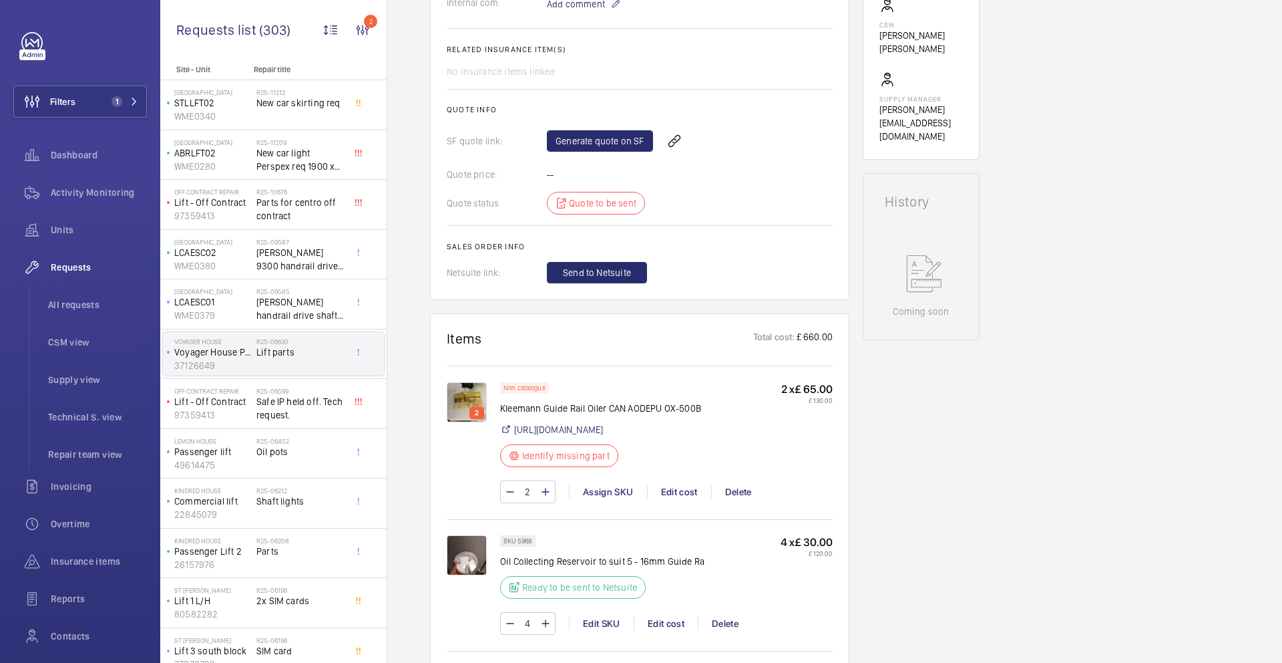
scroll to position [470, 0]
click at [288, 303] on span "[PERSON_NAME] handrail drive shaft, handrail chain & main handrail sprocket" at bounding box center [300, 308] width 88 height 27
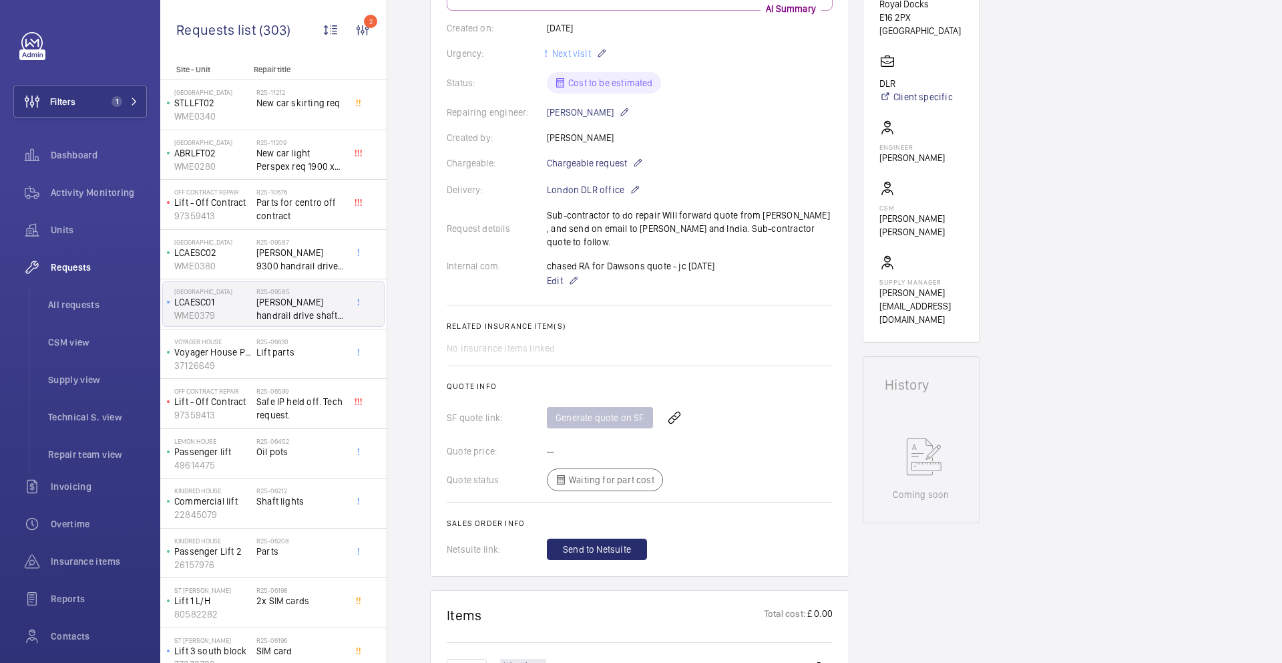
scroll to position [160, 0]
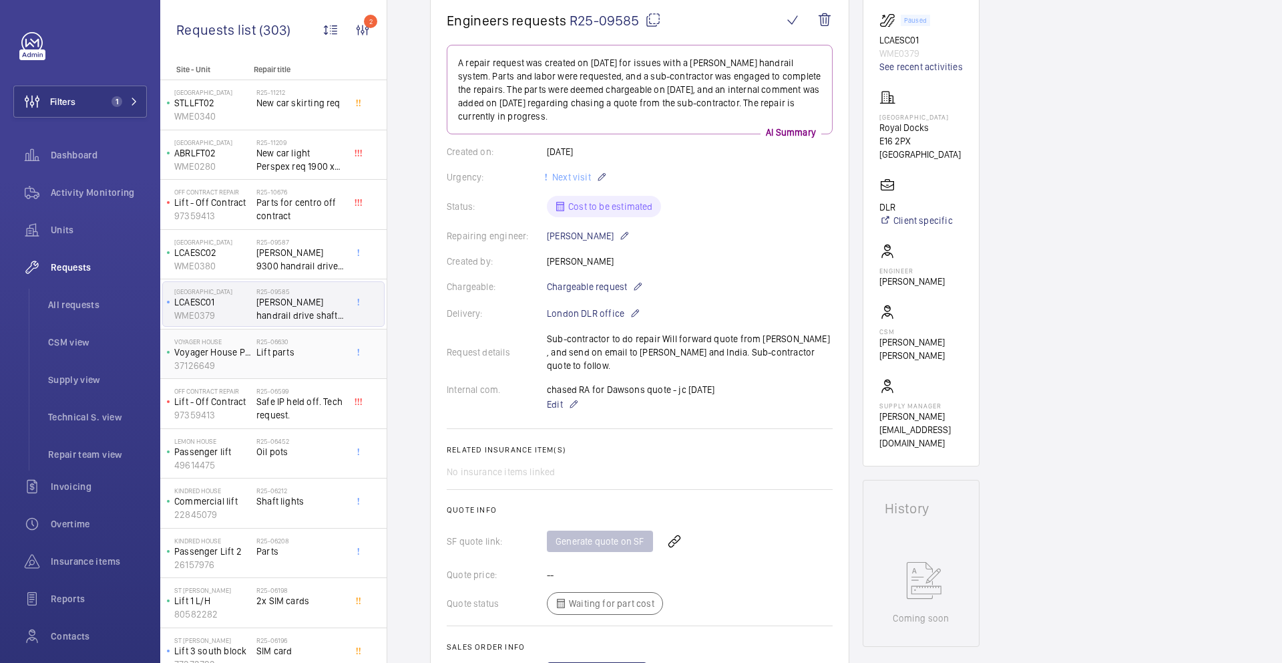
click at [300, 361] on div "R25-06630 Lift parts" at bounding box center [300, 356] width 88 height 39
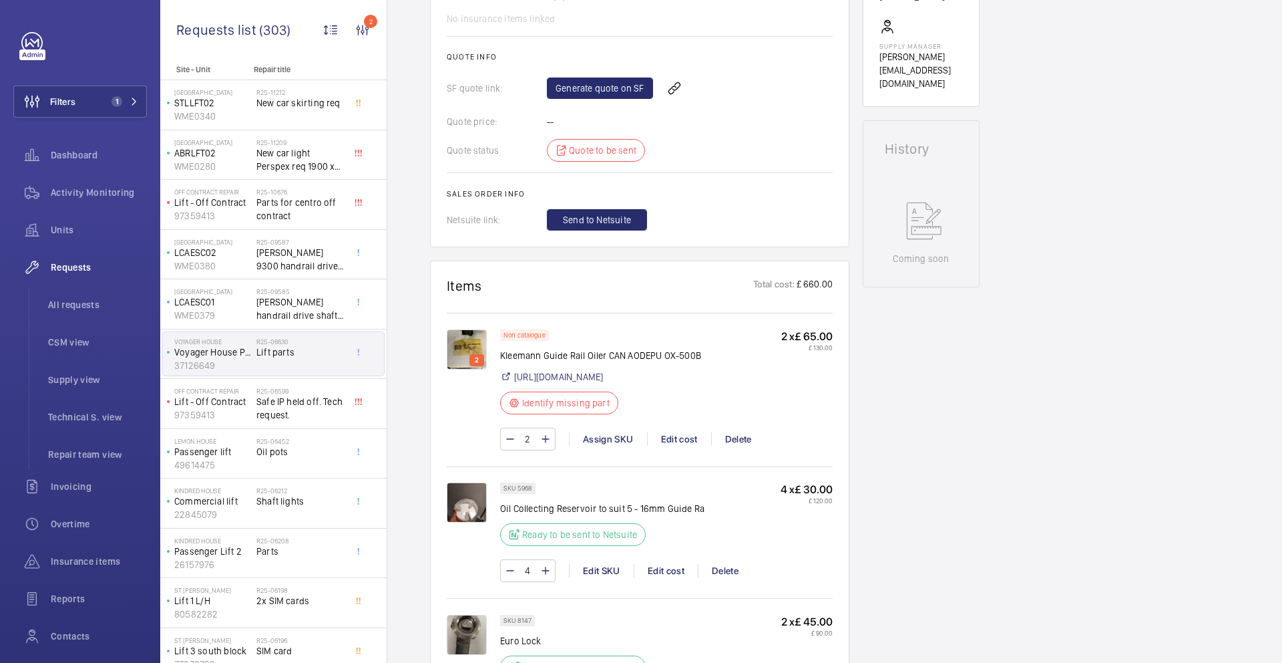
scroll to position [681, 0]
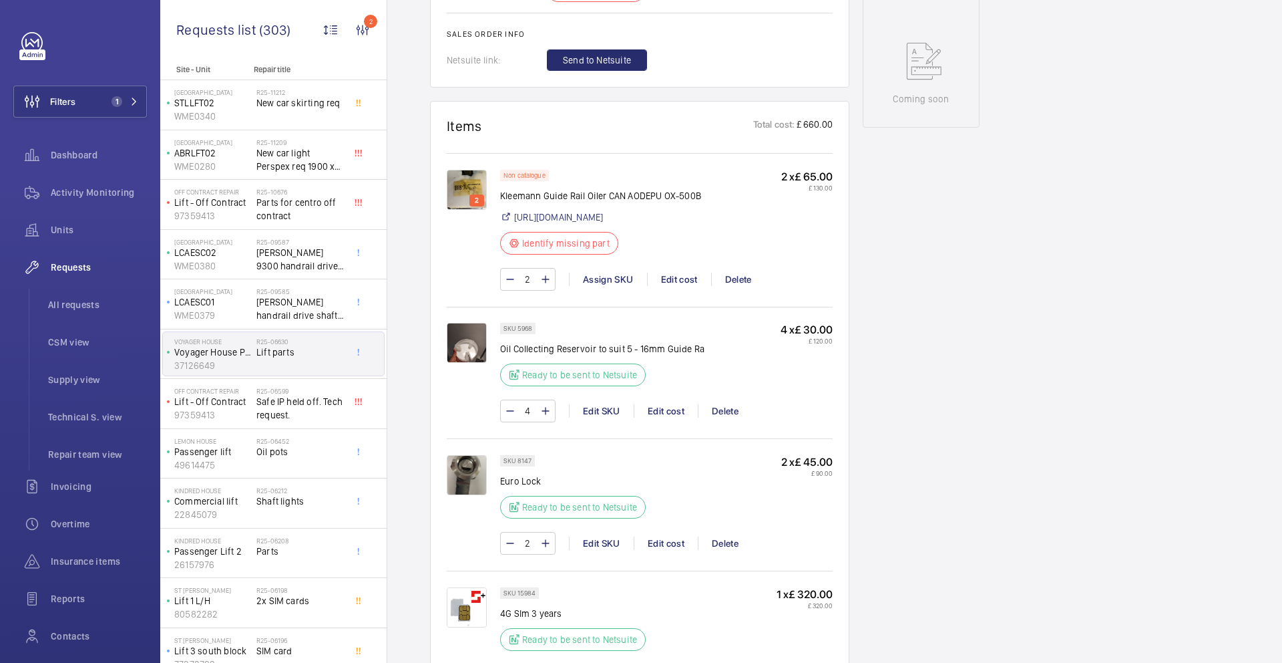
click at [460, 194] on img at bounding box center [467, 190] width 40 height 40
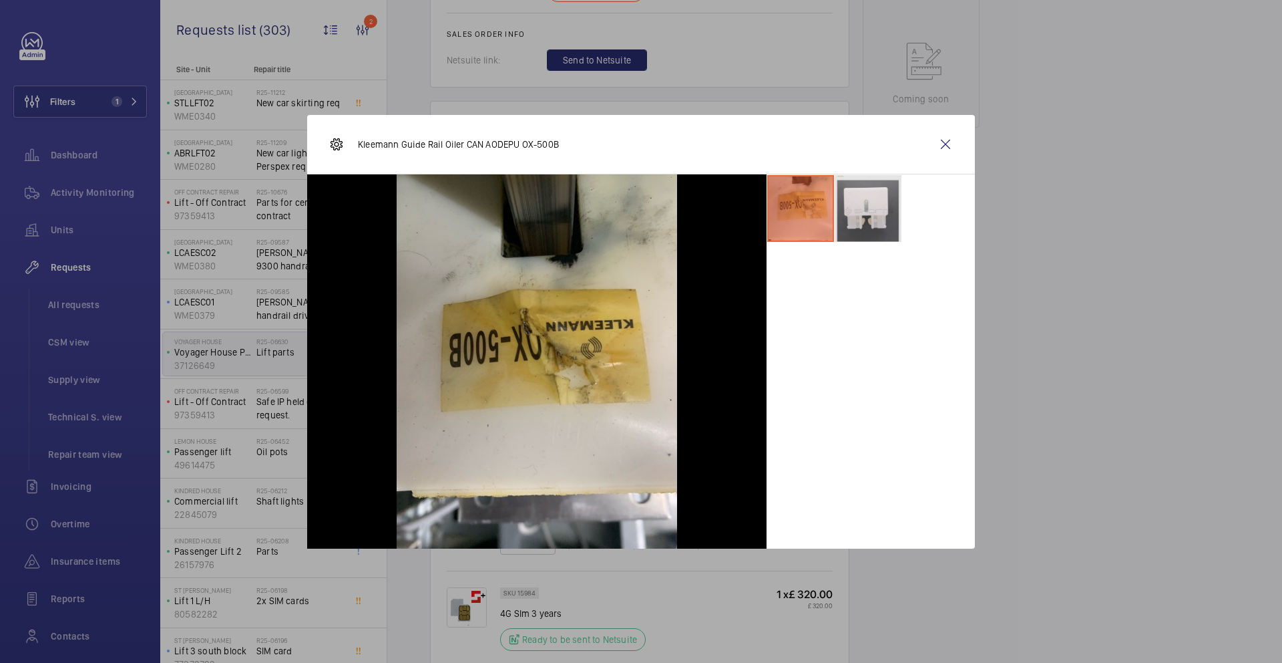
click at [872, 220] on li at bounding box center [868, 208] width 67 height 67
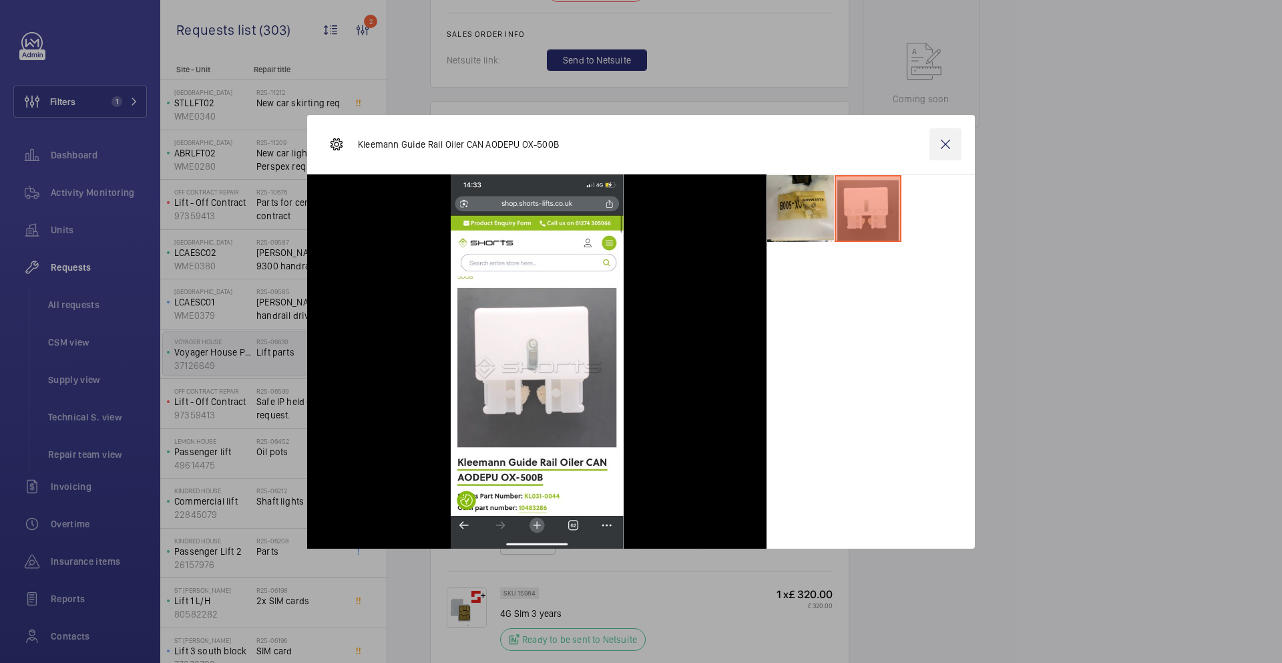
click at [948, 137] on wm-front-icon-button at bounding box center [946, 144] width 32 height 32
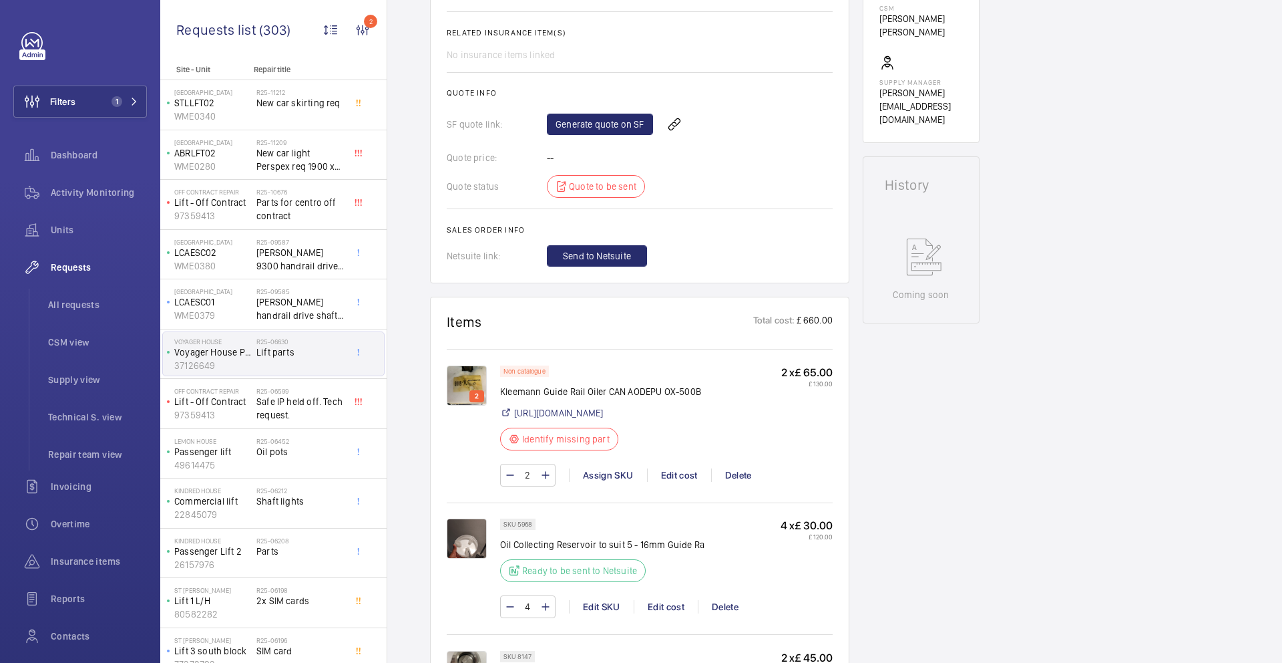
scroll to position [331, 0]
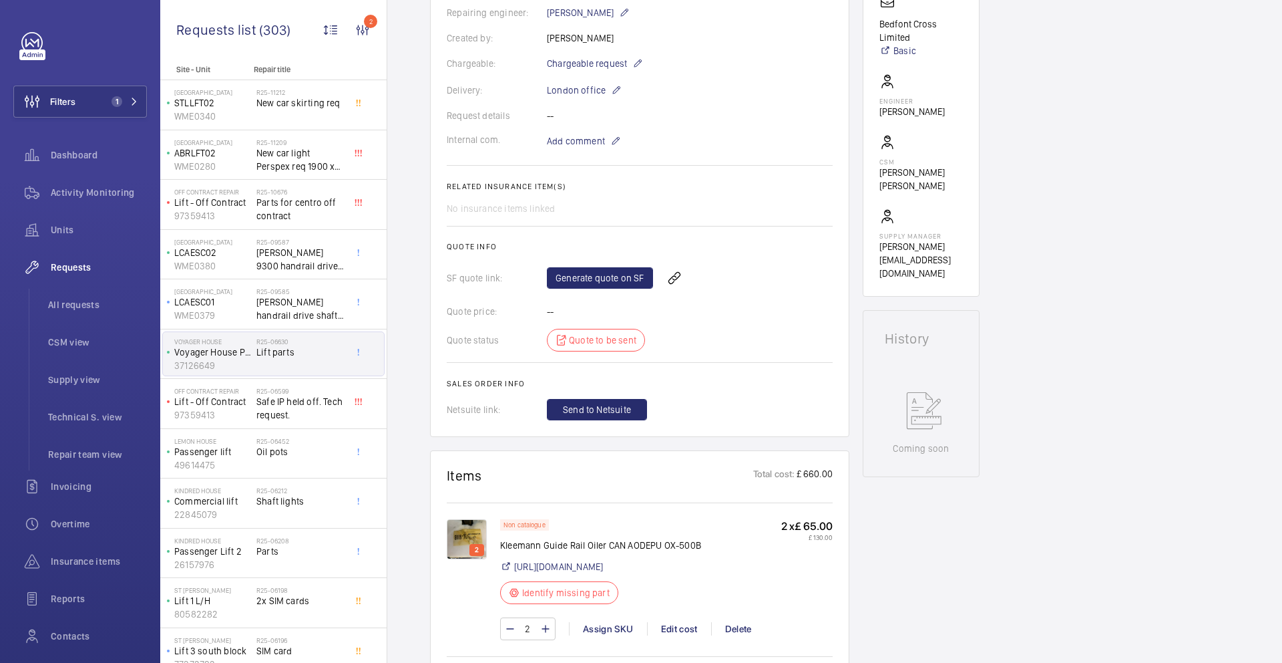
click at [548, 546] on p "Kleemann Guide Rail Oiler CAN AODEPU OX-500B" at bounding box center [600, 544] width 201 height 13
copy div "Kleemann Guide Rail Oiler CAN AODEPU OX-500B"
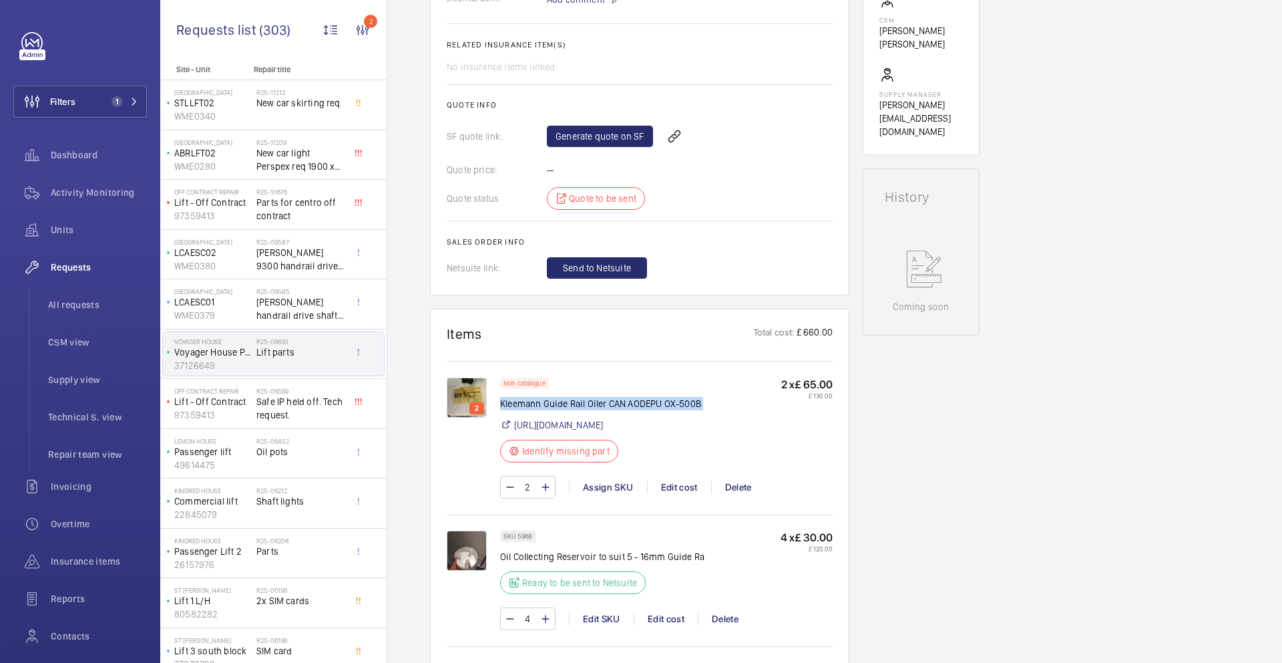
scroll to position [477, 0]
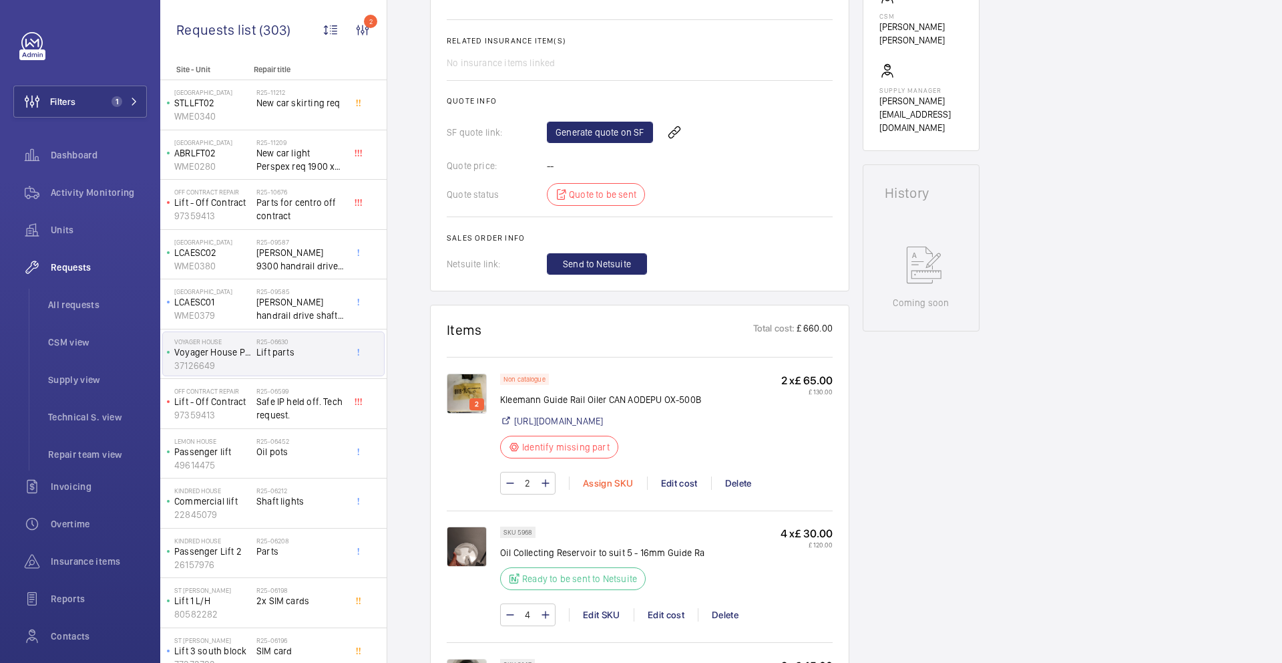
click at [603, 490] on div "Assign SKU" at bounding box center [608, 482] width 78 height 13
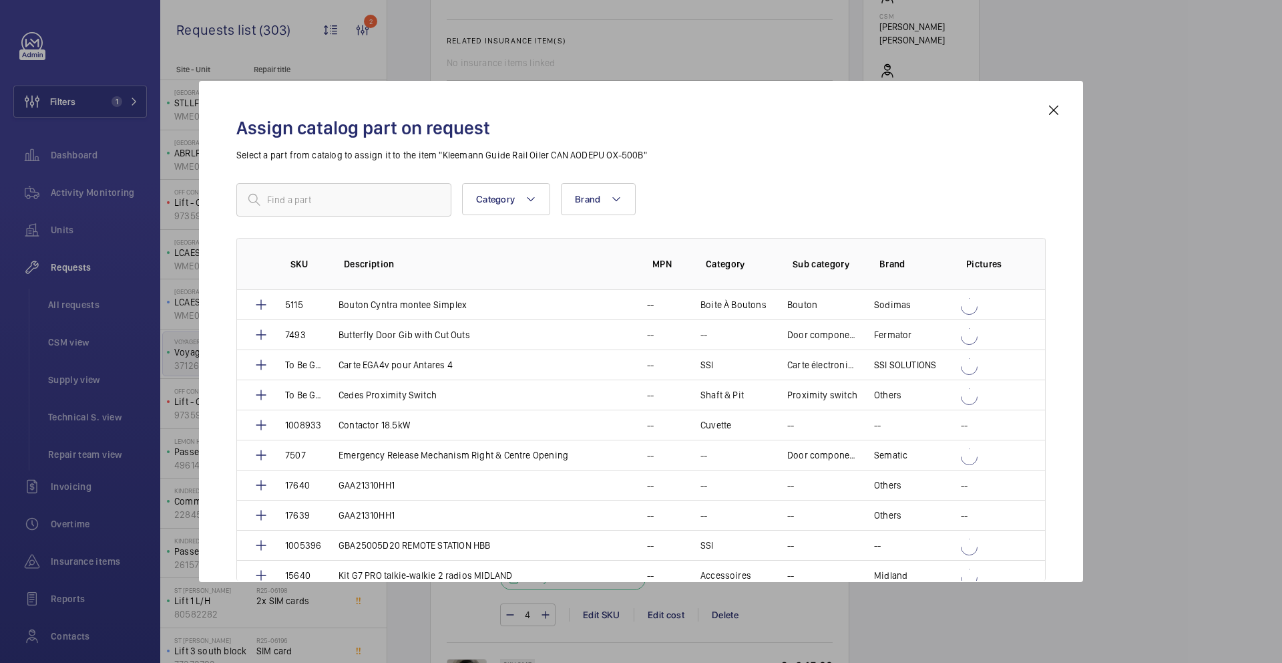
click at [349, 216] on div "Category Brand More filters Reset all filters SKU Description MPN Category Sub …" at bounding box center [641, 350] width 810 height 334
click at [344, 206] on input "text" at bounding box center [343, 199] width 215 height 33
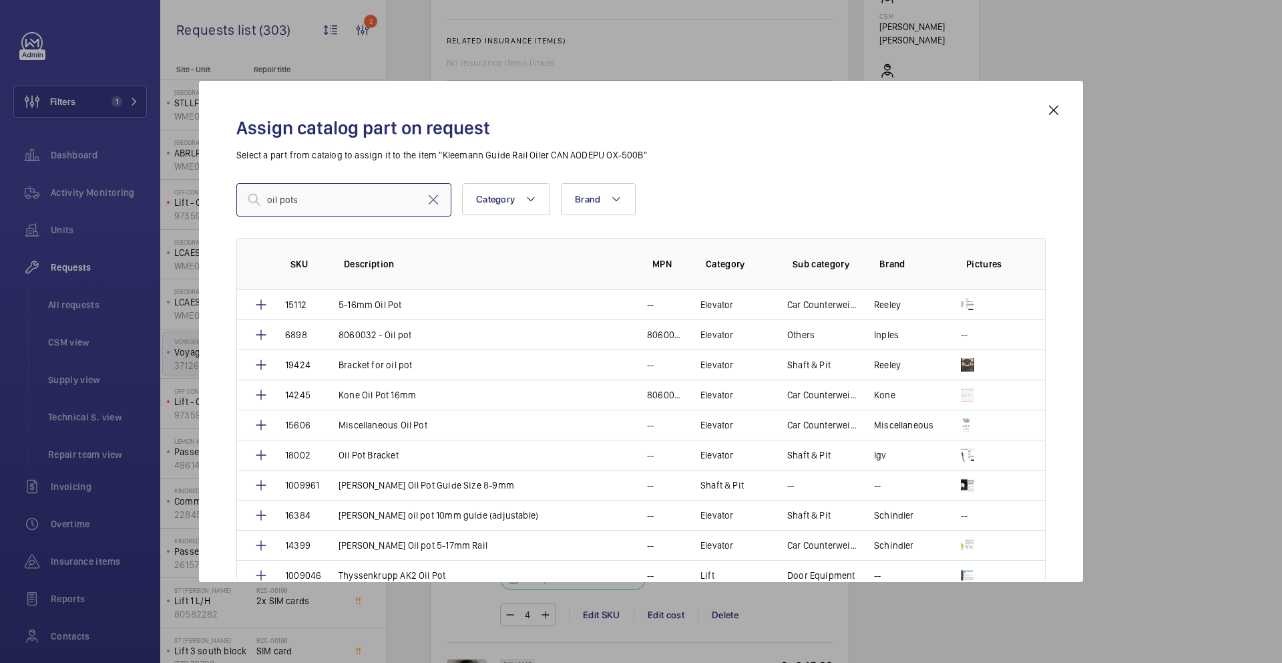
click at [303, 197] on input "oil pots" at bounding box center [343, 199] width 215 height 33
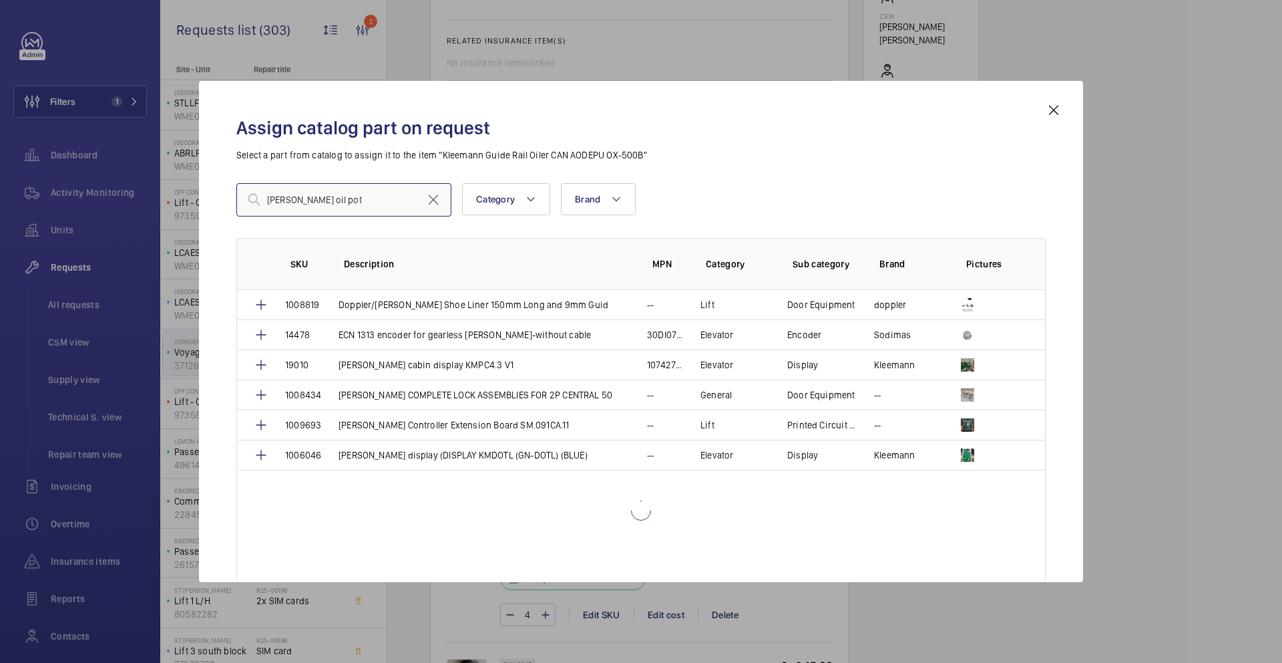
type input "kleeman oil pots"
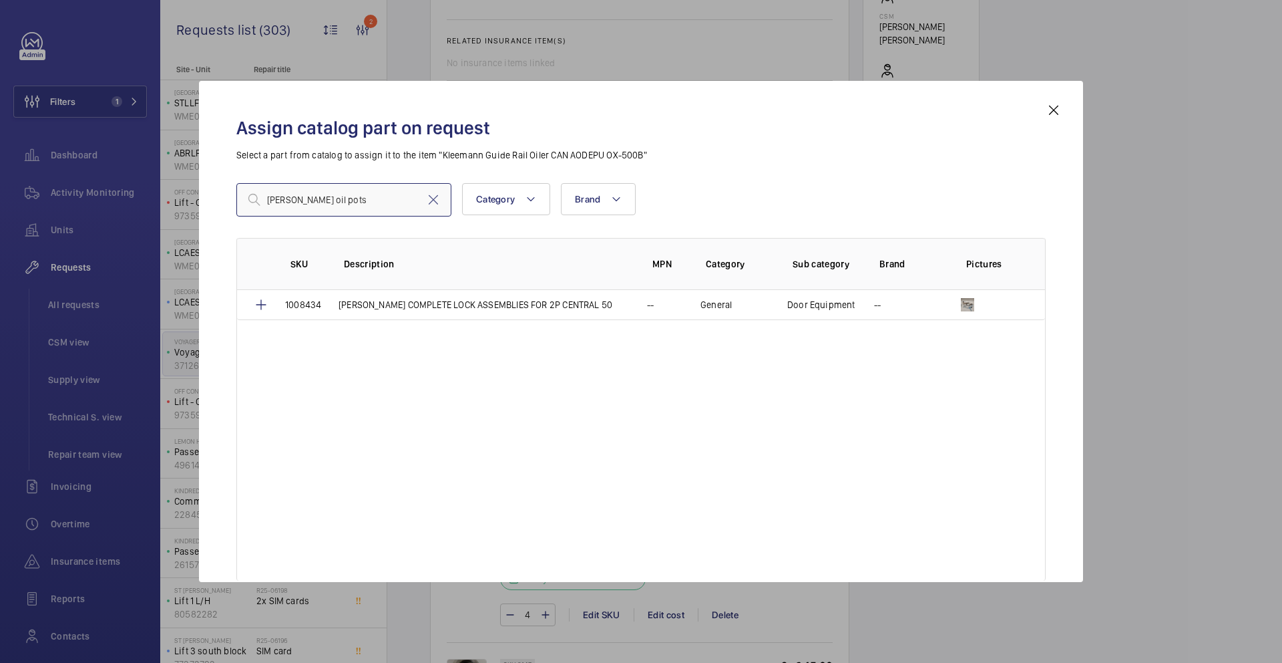
click at [385, 206] on input "kleeman oil pots" at bounding box center [343, 199] width 215 height 33
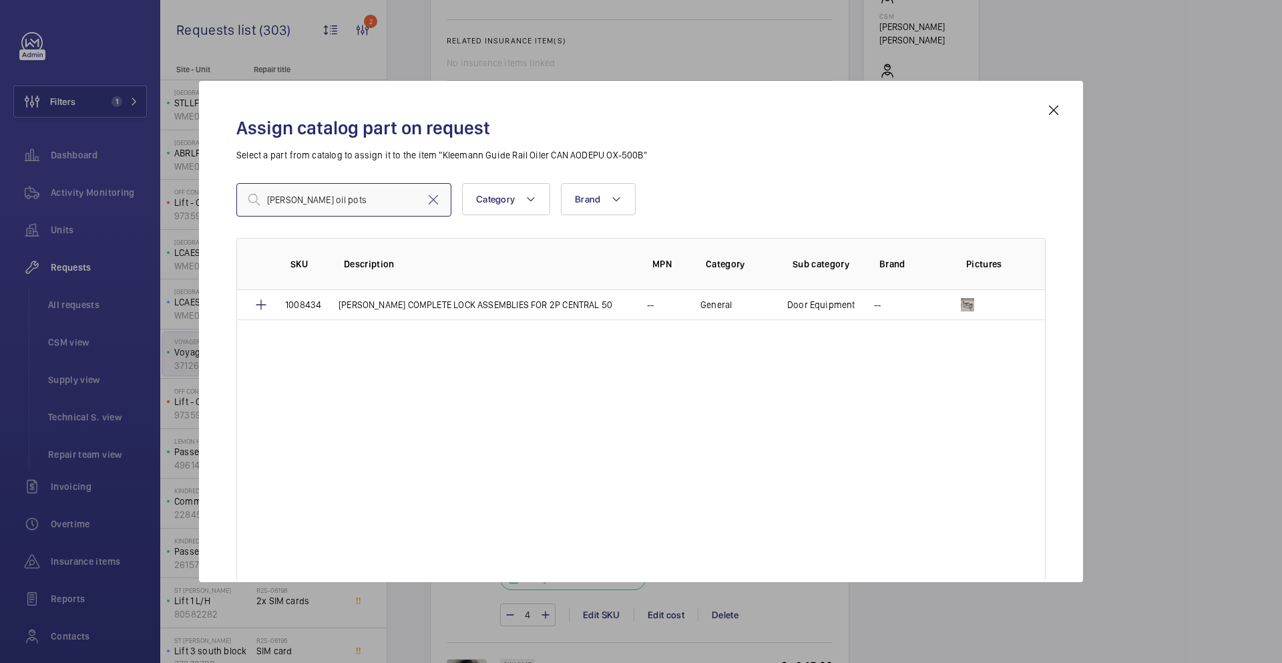
click at [385, 206] on input "kleeman oil pots" at bounding box center [343, 199] width 215 height 33
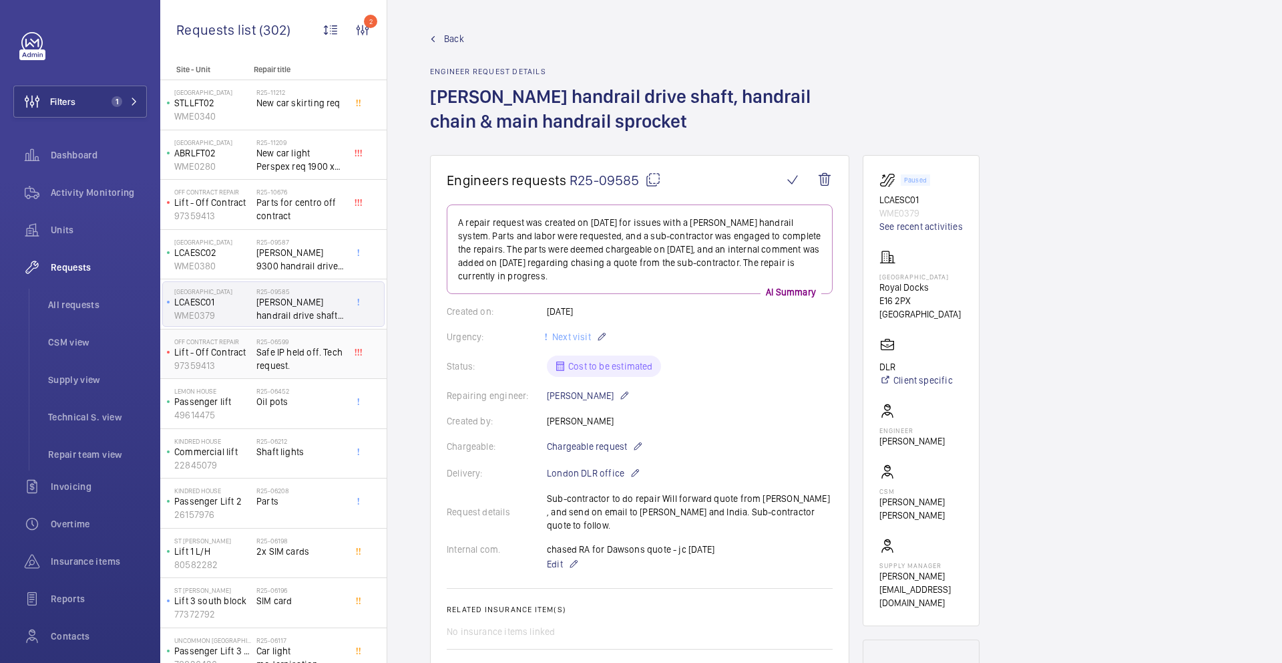
click at [279, 356] on span "Safe IP held off. Tech request." at bounding box center [300, 358] width 88 height 27
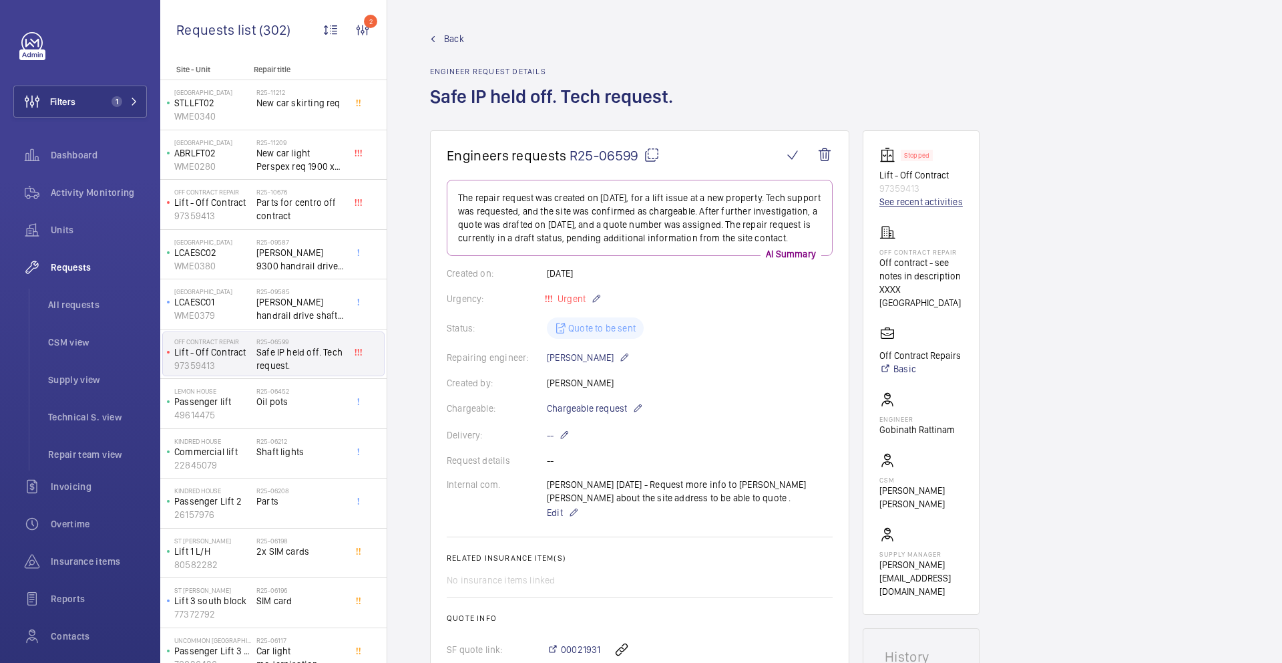
click at [904, 205] on link "See recent activities" at bounding box center [921, 201] width 83 height 13
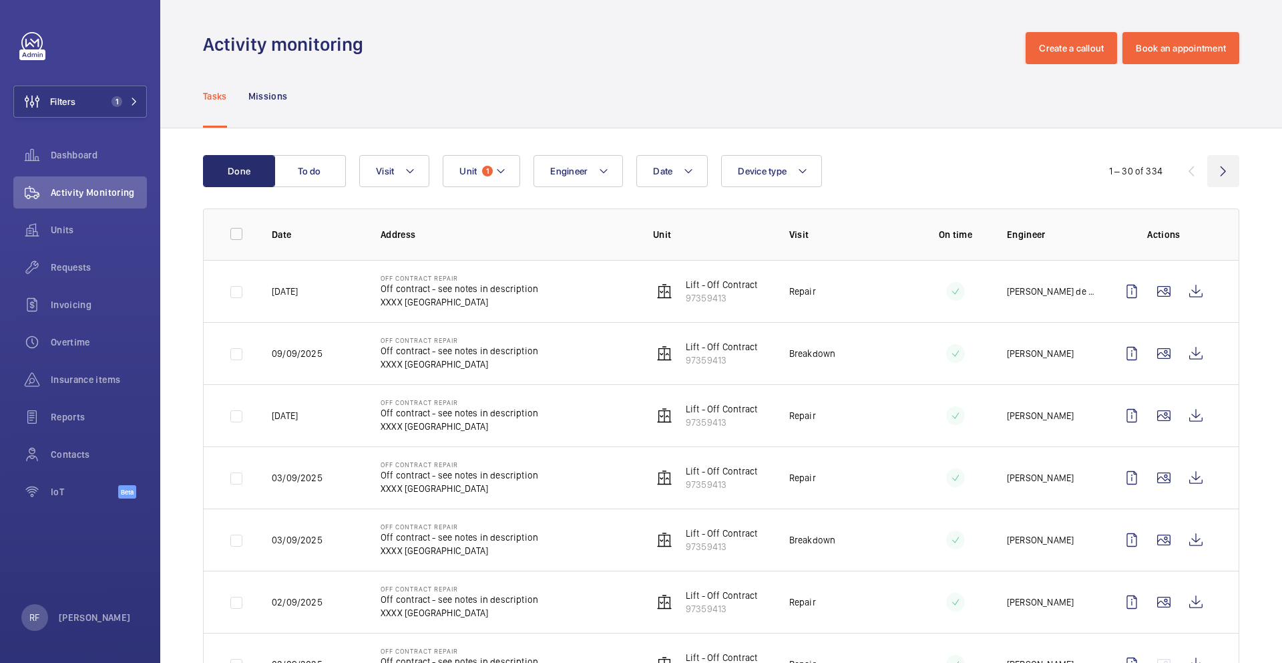
click at [1213, 172] on wm-front-icon-button at bounding box center [1224, 171] width 32 height 32
click at [1212, 172] on wm-front-icon-button at bounding box center [1224, 171] width 32 height 32
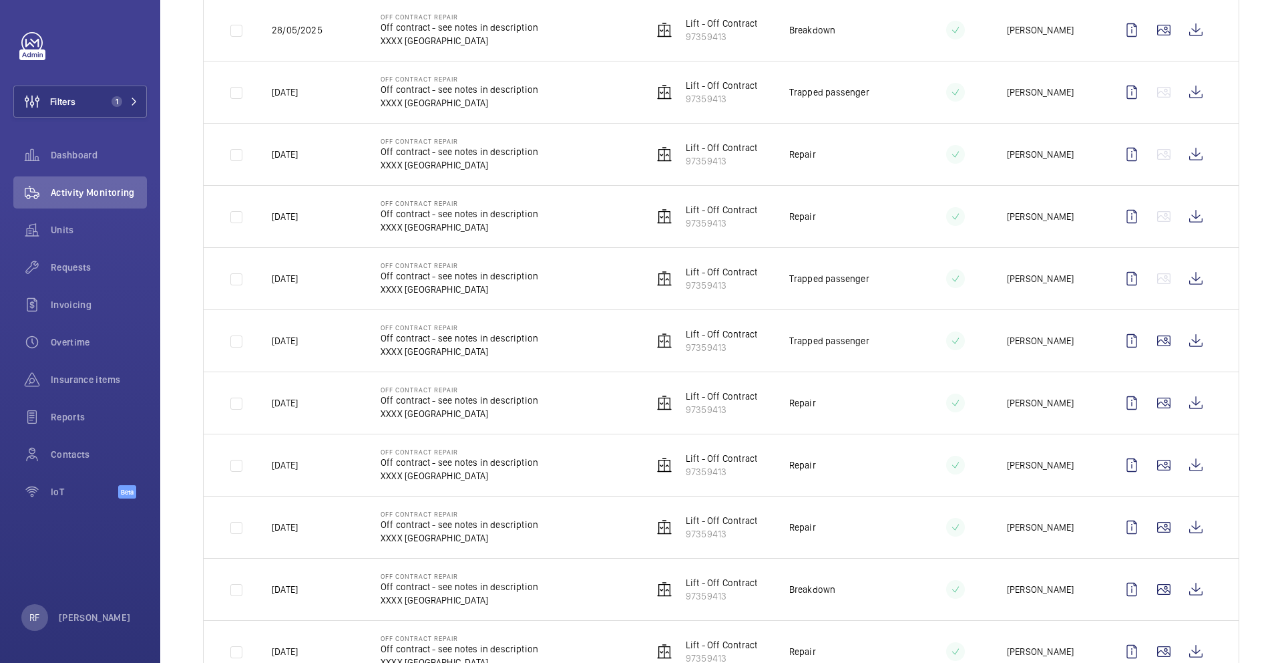
scroll to position [768, 0]
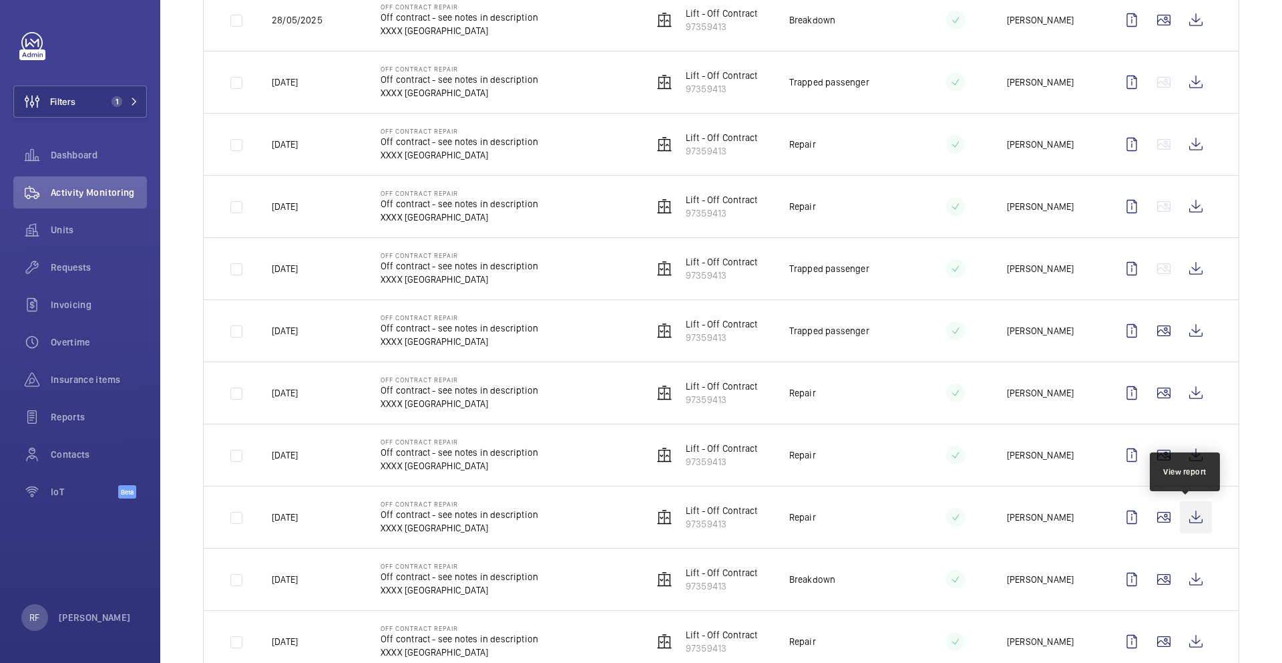
click at [1185, 516] on wm-front-icon-button at bounding box center [1196, 517] width 32 height 32
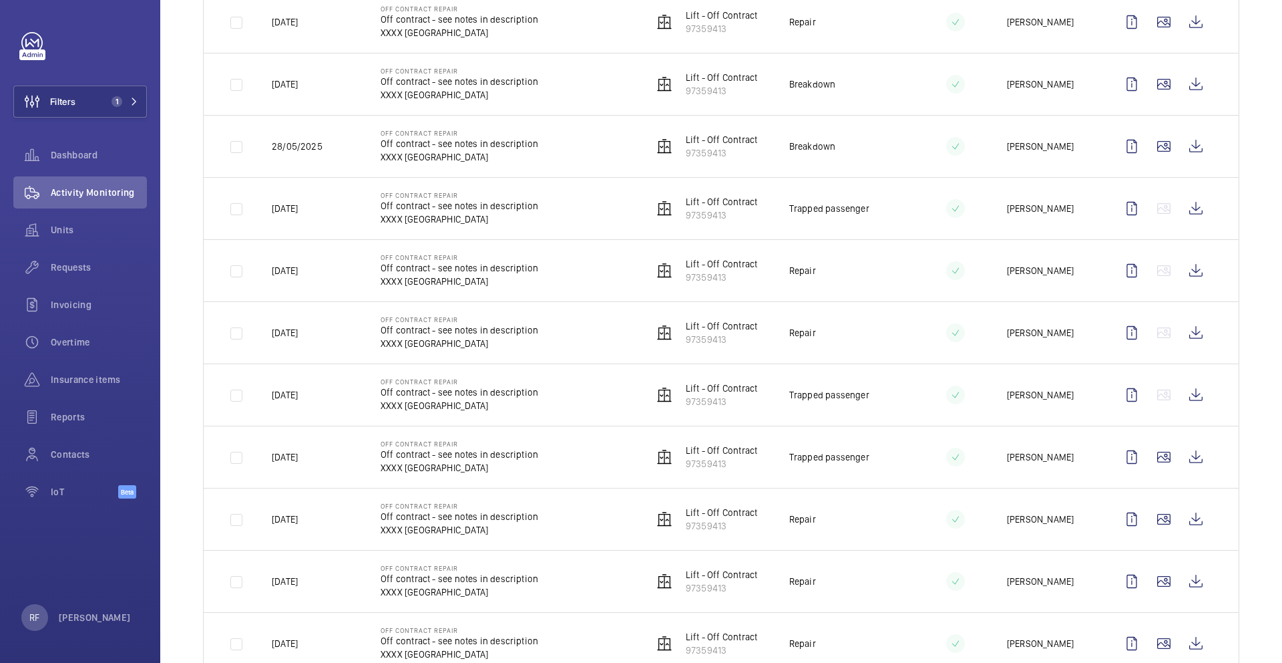
scroll to position [393, 0]
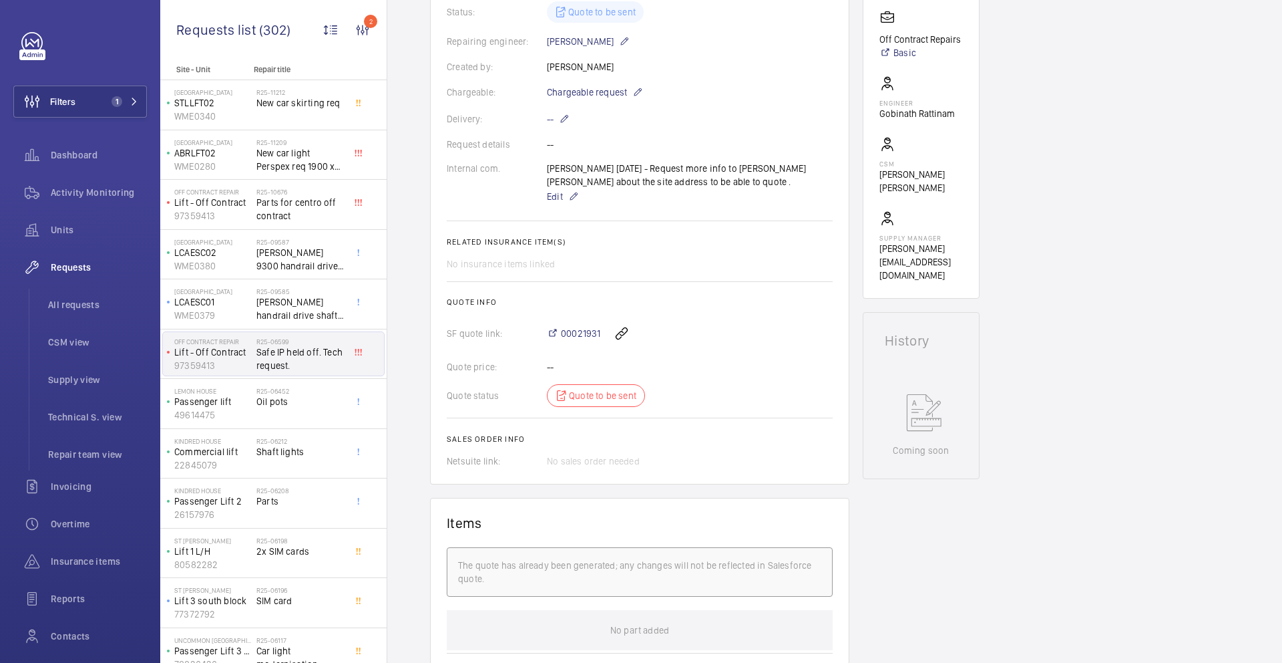
scroll to position [317, 0]
click at [595, 339] on span "00021931" at bounding box center [580, 332] width 39 height 13
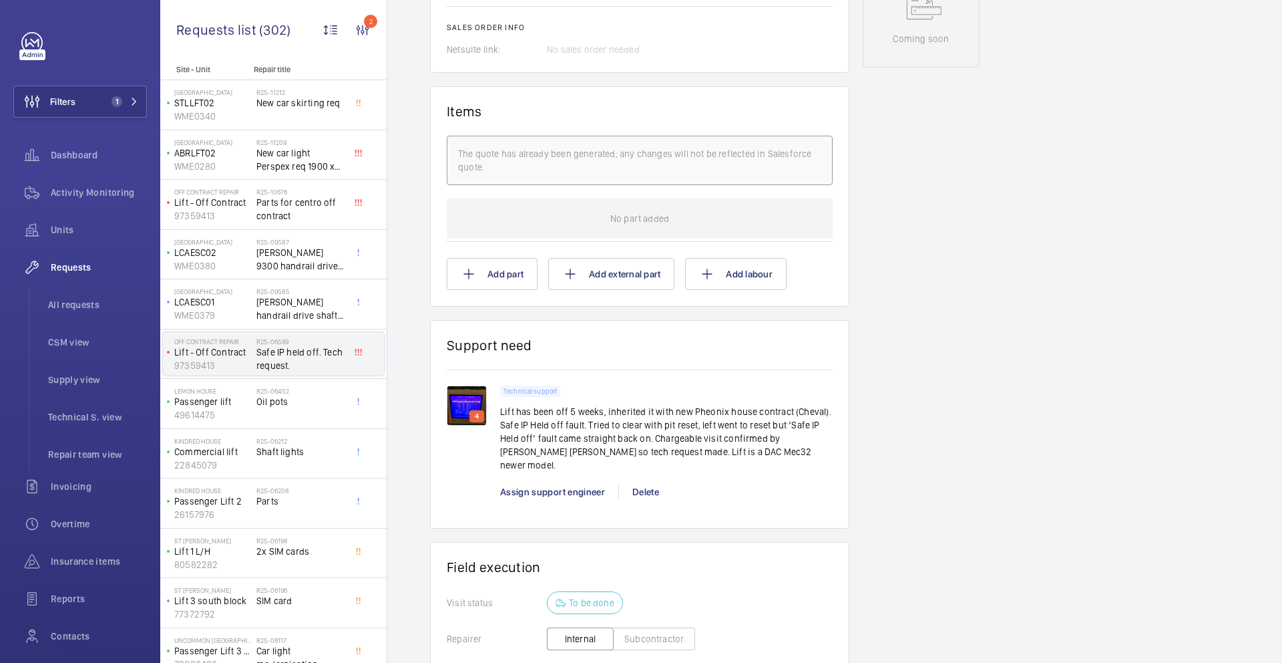
scroll to position [749, 0]
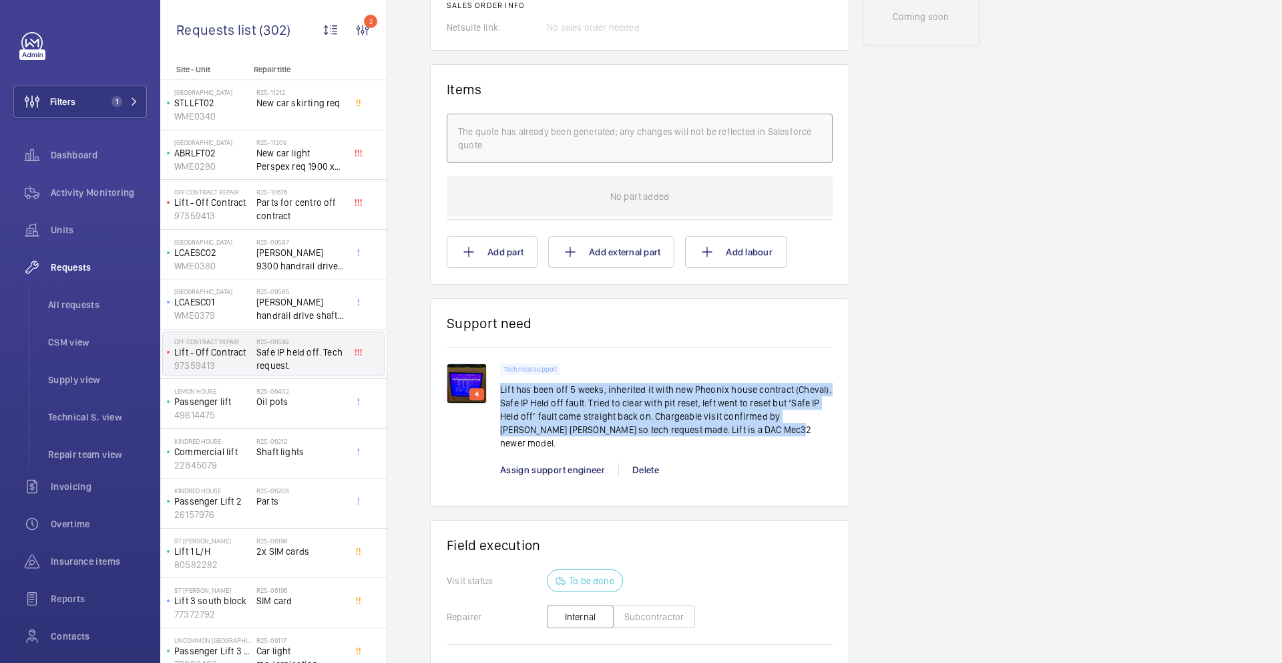
drag, startPoint x: 502, startPoint y: 402, endPoint x: 790, endPoint y: 449, distance: 292.3
click at [790, 449] on p "Lift has been off 5 weeks, inherited it with new Pheonix house contract (Cheval…" at bounding box center [666, 416] width 333 height 67
copy p "Lift has been off 5 weeks, inherited it with new Pheonix house contract (Cheval…"
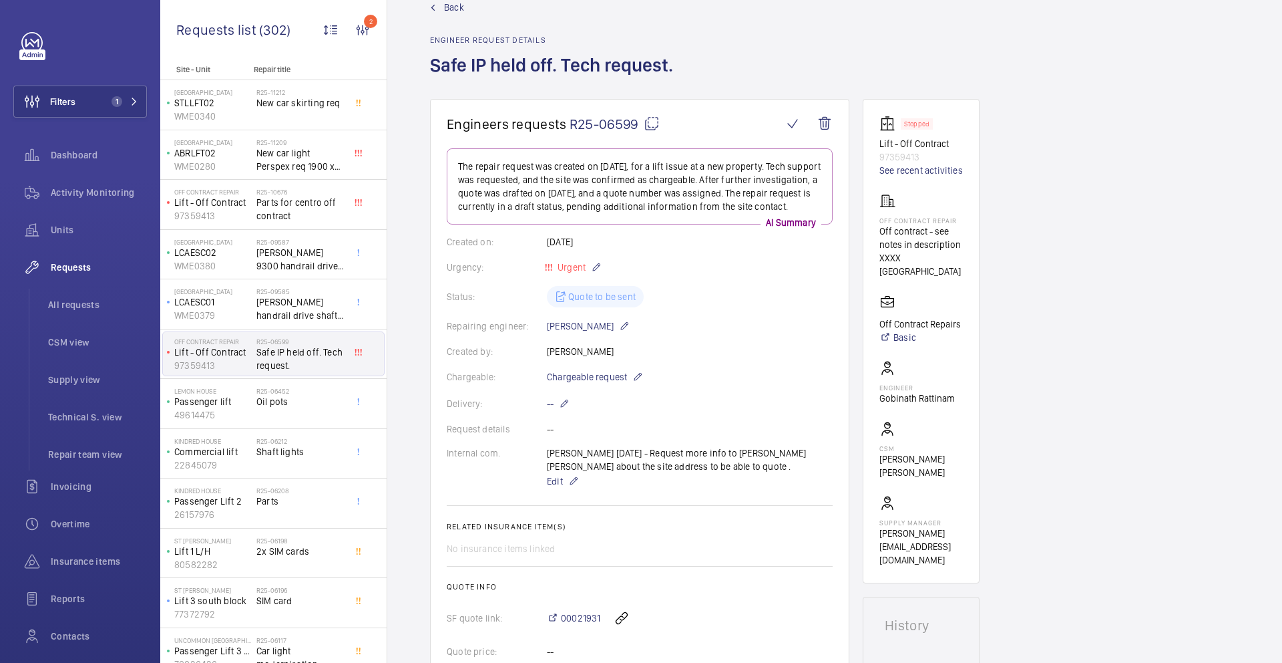
scroll to position [16, 0]
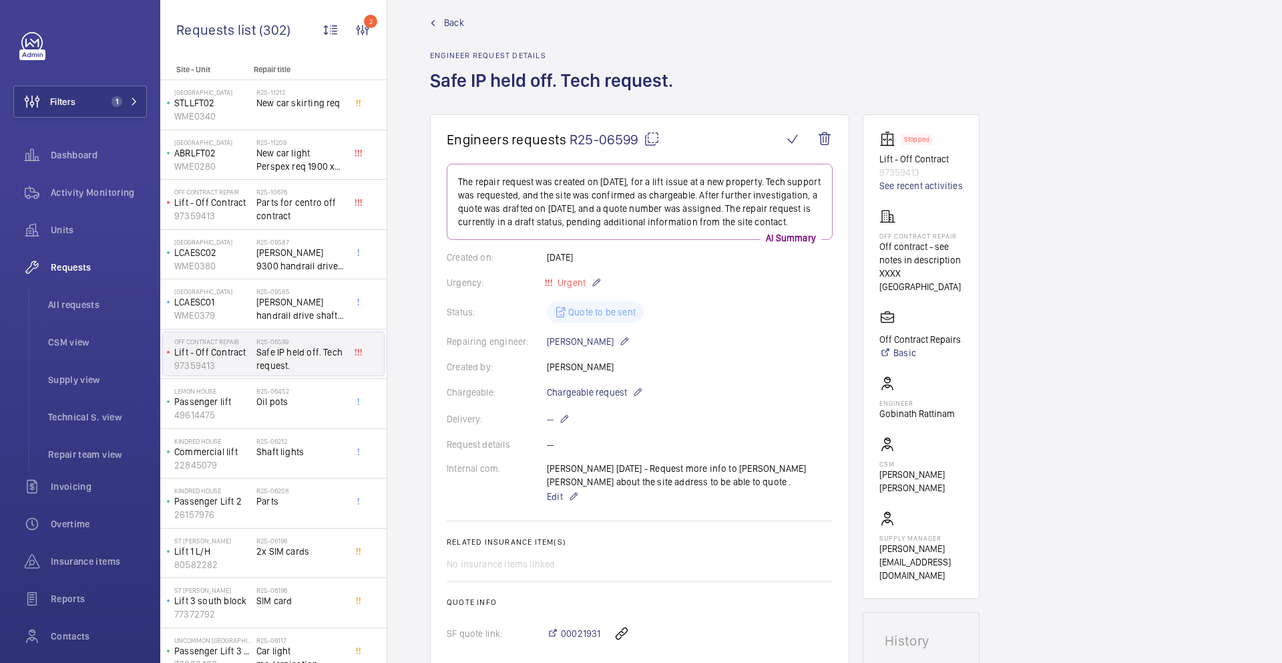
click at [653, 138] on mat-icon at bounding box center [652, 139] width 16 height 16
copy p "Lift has been off 5 weeks, inherited it with new Pheonix house contract (Cheval…"
click at [649, 146] on mat-icon at bounding box center [652, 139] width 16 height 16
click at [317, 412] on div "R25-06452 Oil pots" at bounding box center [300, 406] width 88 height 39
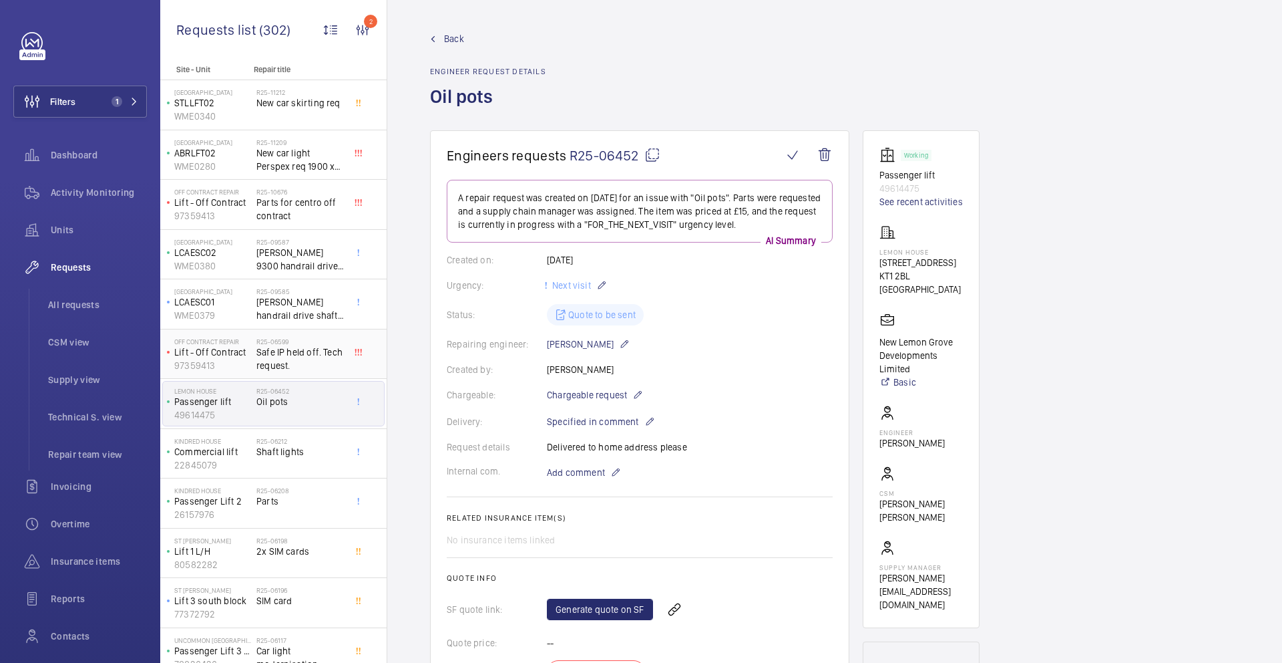
click at [309, 373] on div "R25-06599 Safe IP held off. Tech request." at bounding box center [300, 356] width 88 height 39
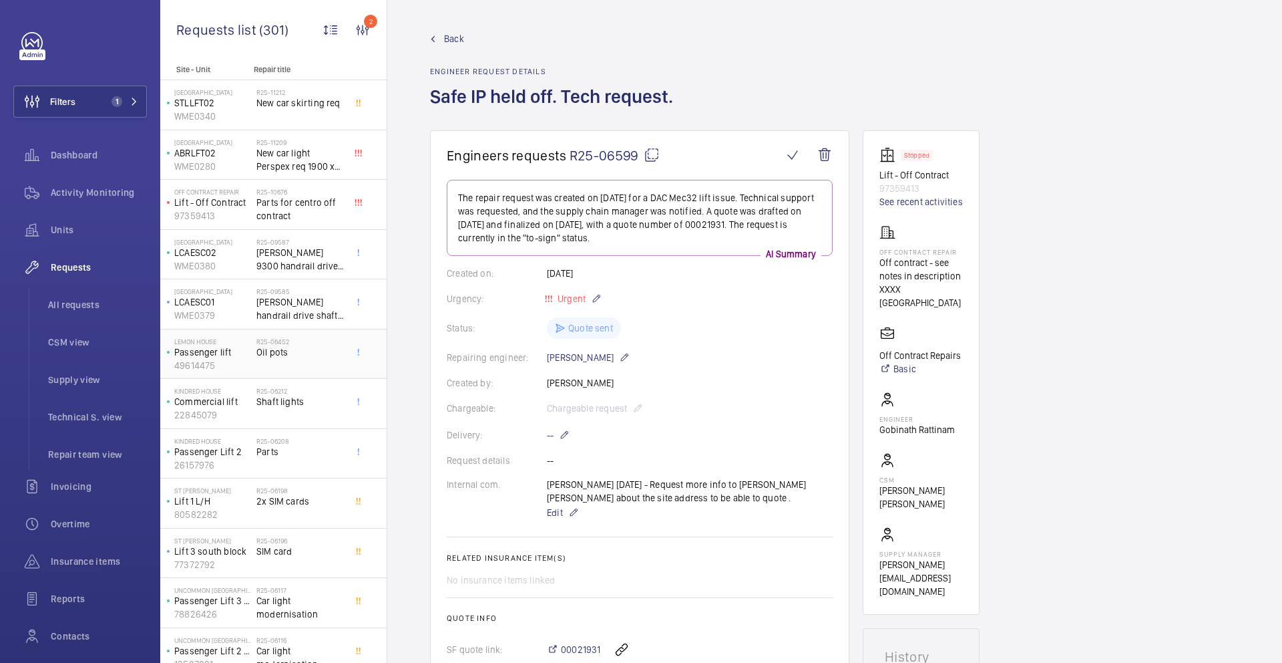
click at [307, 366] on div "R25-06452 Oil pots" at bounding box center [300, 356] width 88 height 39
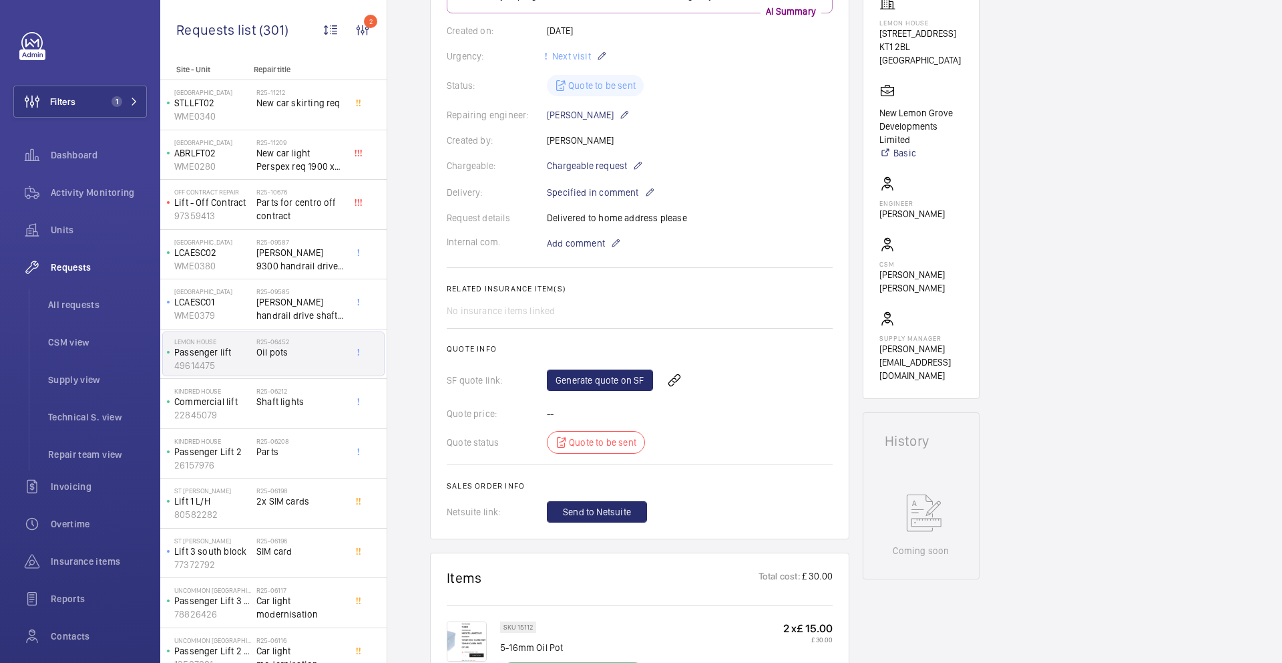
scroll to position [196, 0]
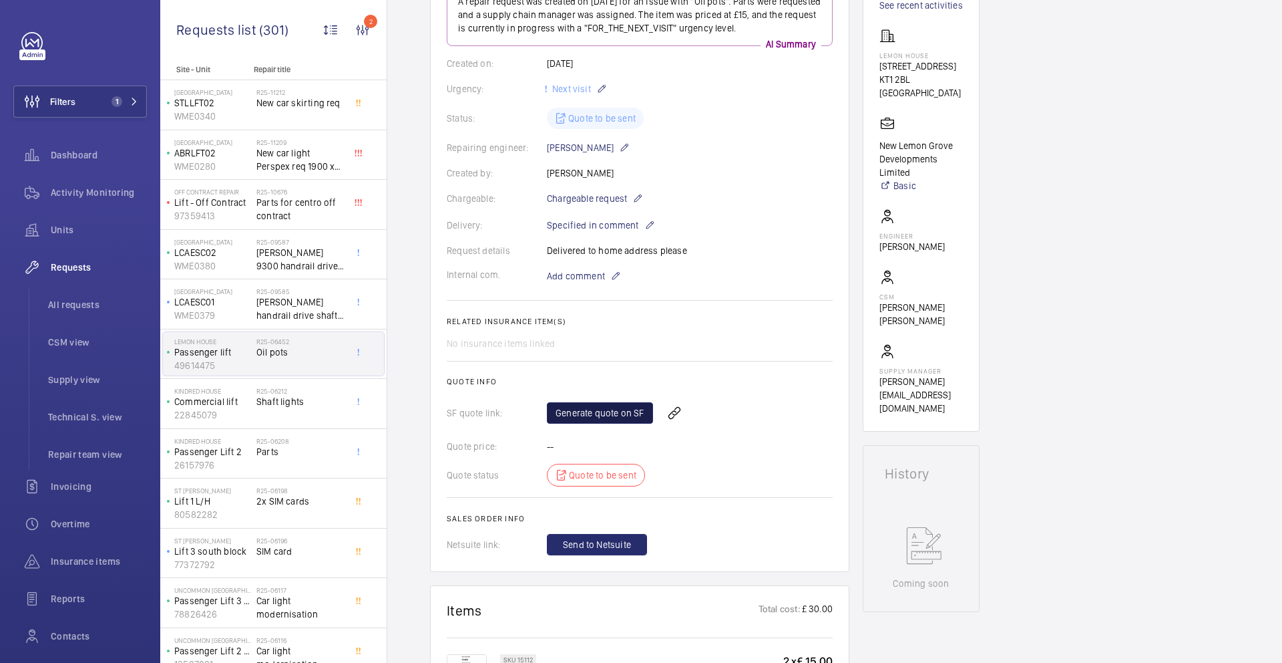
click at [616, 407] on link "Generate quote on SF" at bounding box center [600, 412] width 106 height 21
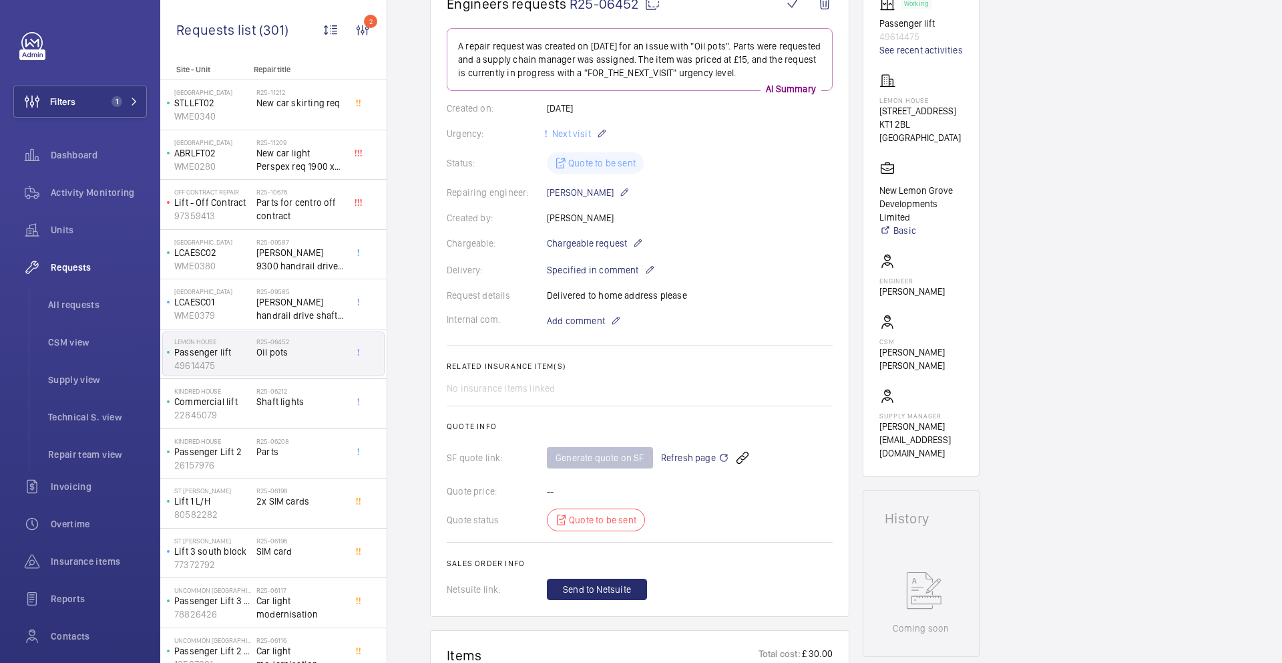
scroll to position [45, 0]
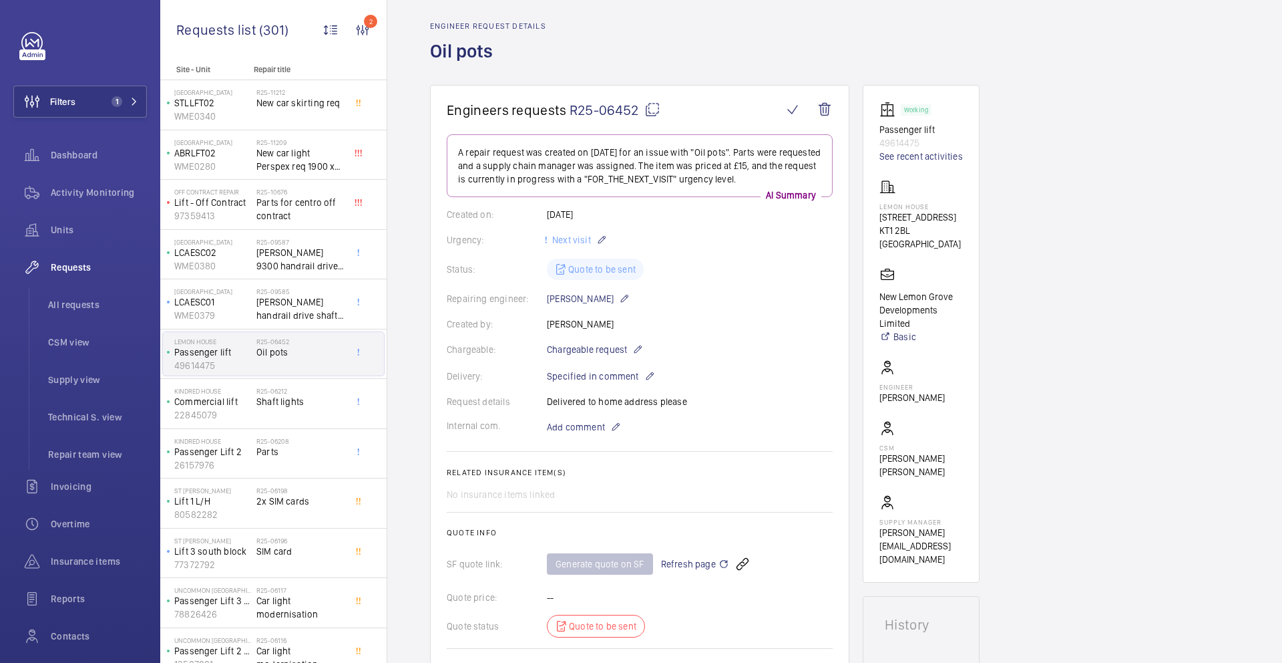
click at [652, 107] on mat-icon at bounding box center [653, 110] width 16 height 16
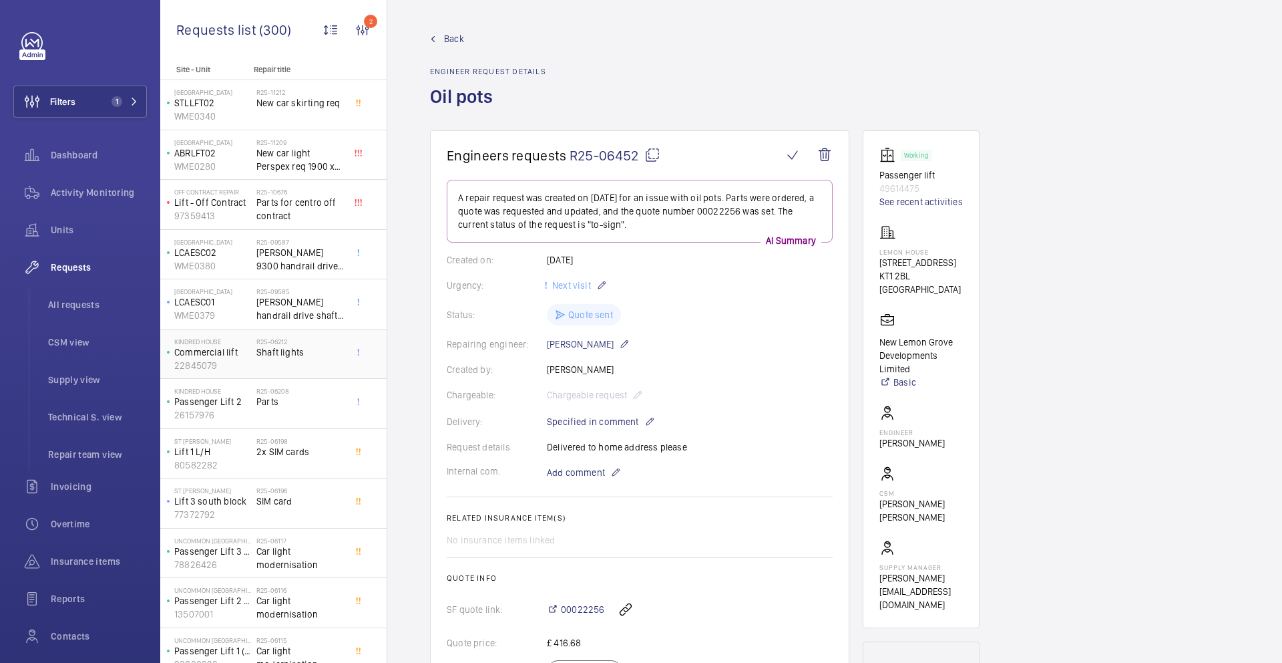
click at [313, 362] on div "R25-06212 Shaft lights" at bounding box center [300, 356] width 88 height 39
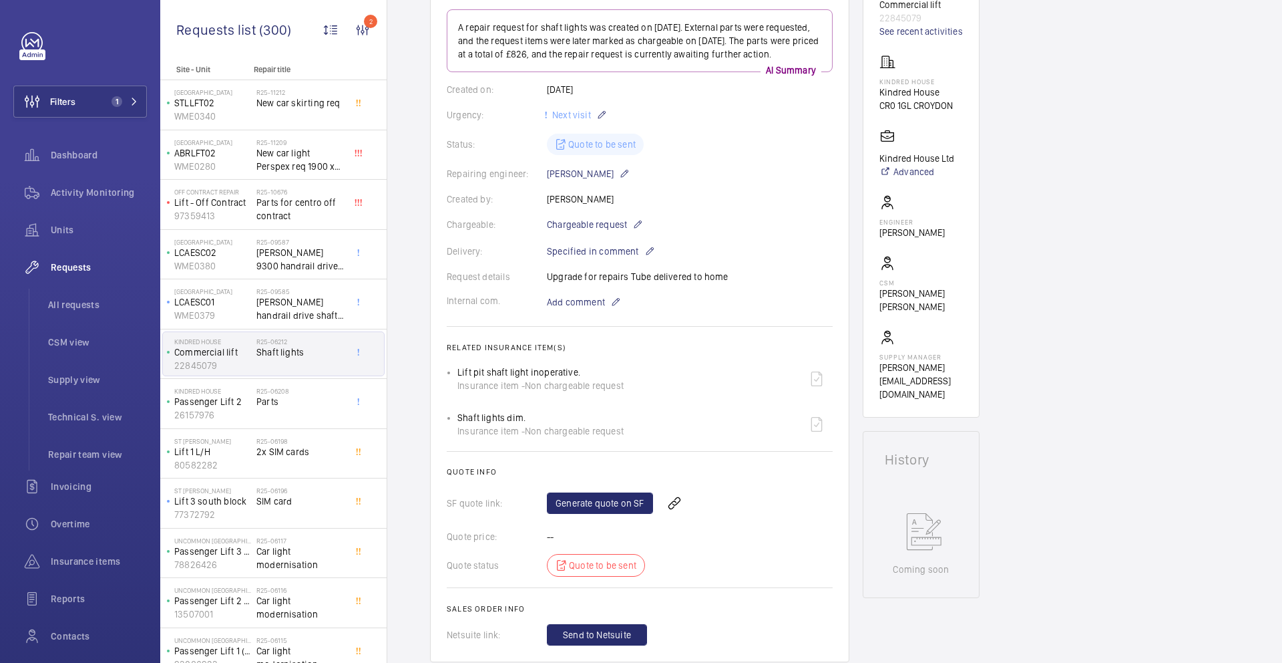
scroll to position [210, 0]
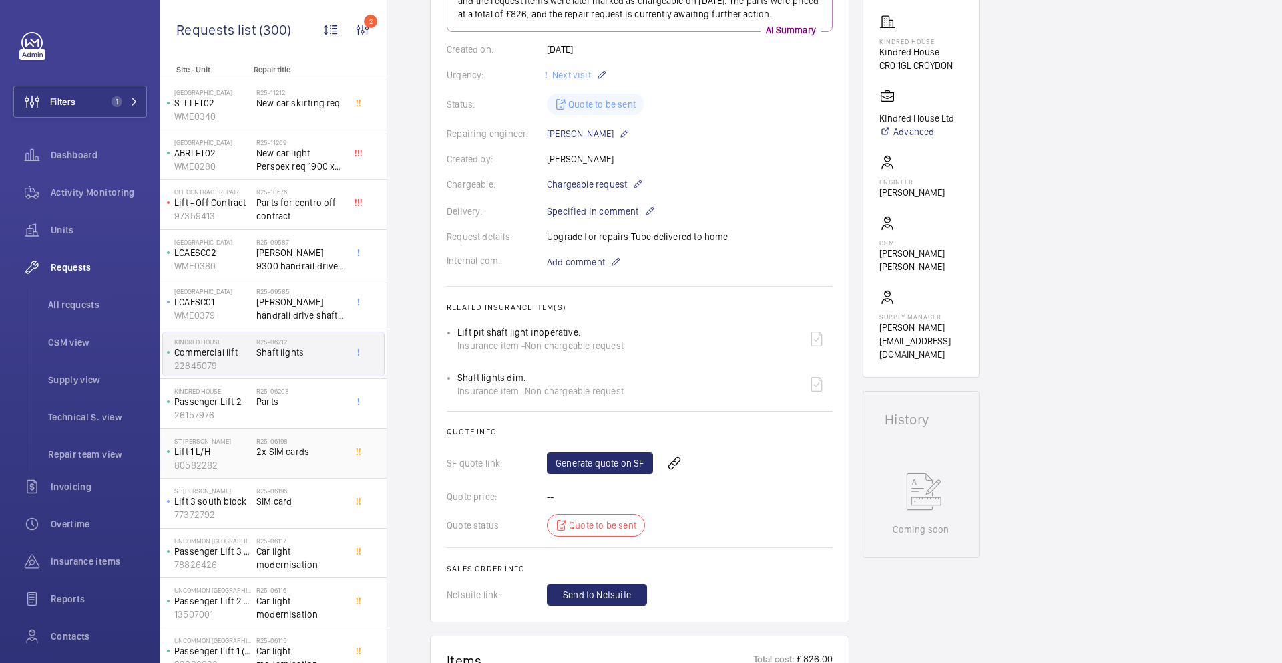
click at [297, 466] on div "R25-06198 2x SIM cards" at bounding box center [300, 456] width 88 height 39
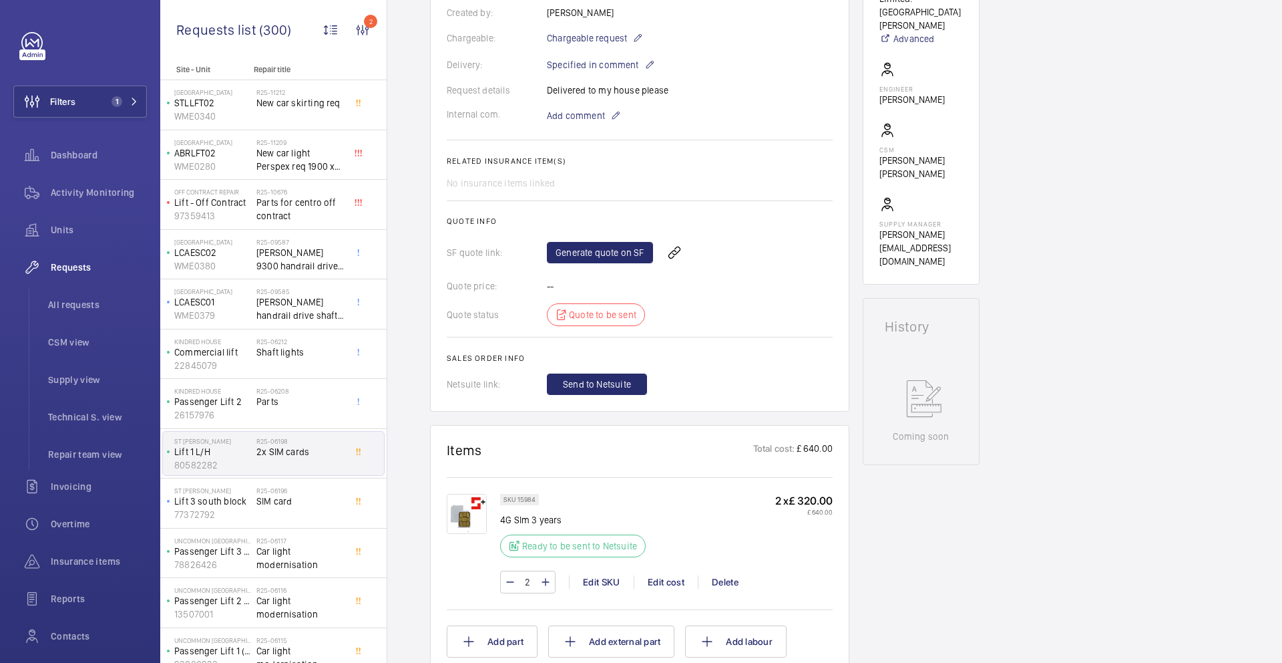
scroll to position [357, 0]
click at [598, 261] on link "Generate quote on SF" at bounding box center [600, 251] width 106 height 21
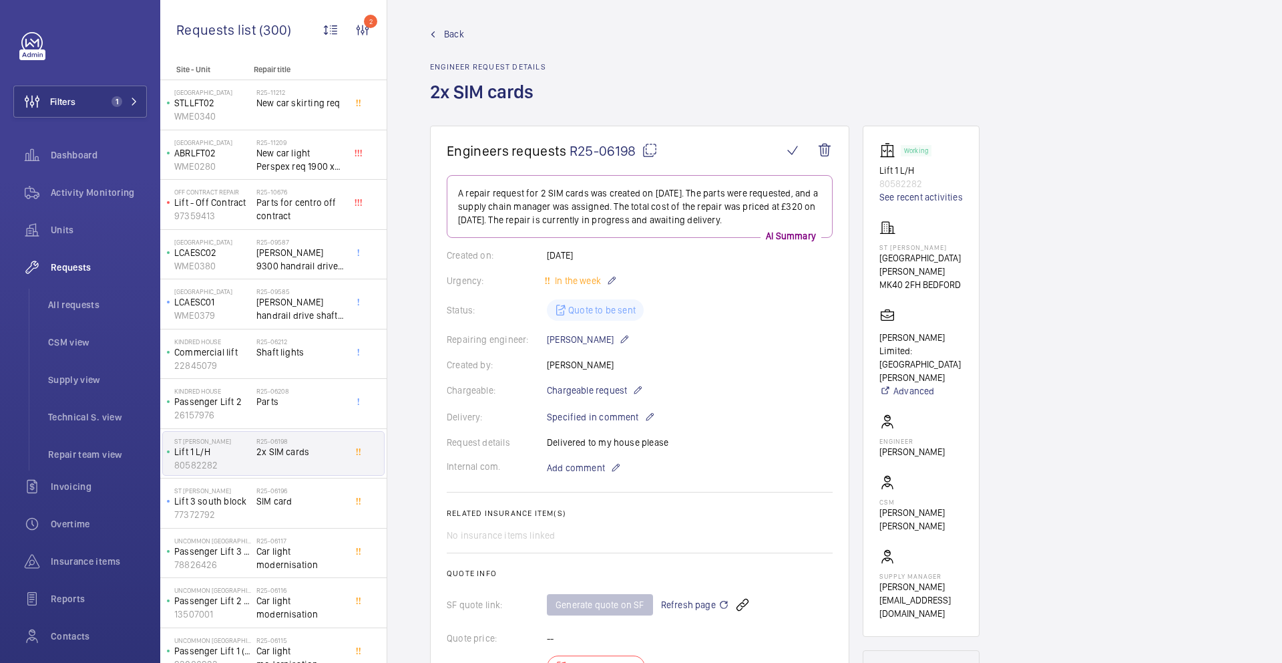
scroll to position [2, 0]
click at [657, 154] on mat-icon at bounding box center [650, 153] width 16 height 16
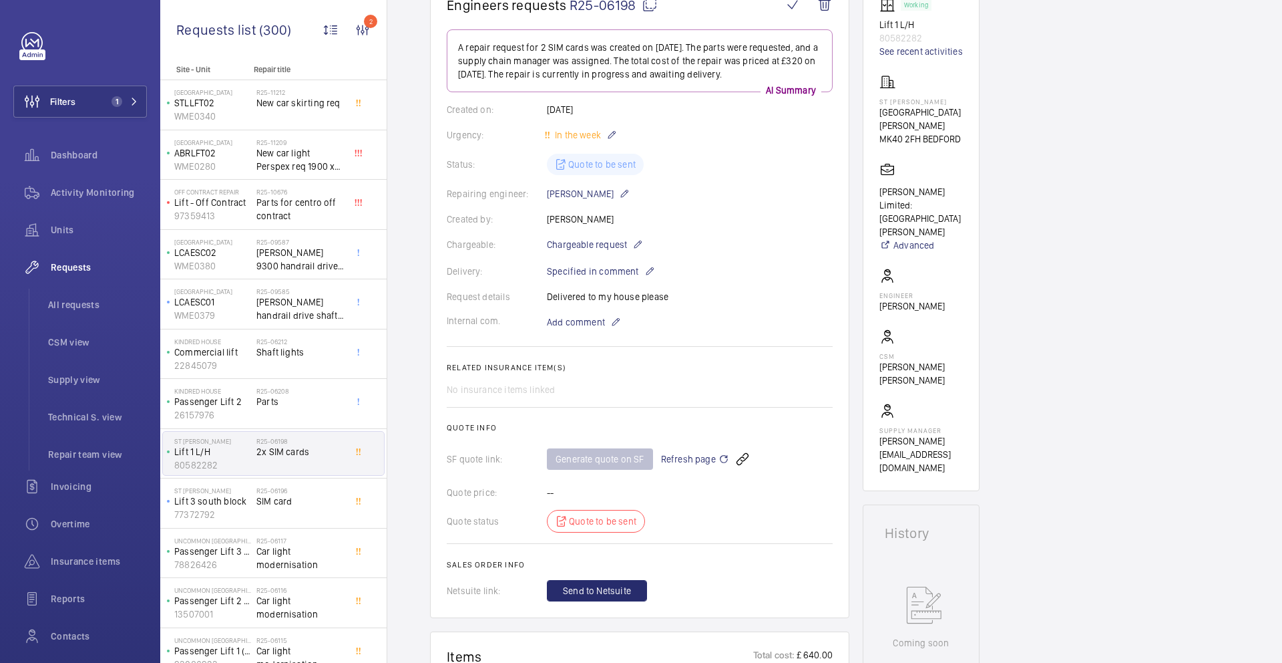
scroll to position [151, 0]
